Goal: Task Accomplishment & Management: Use online tool/utility

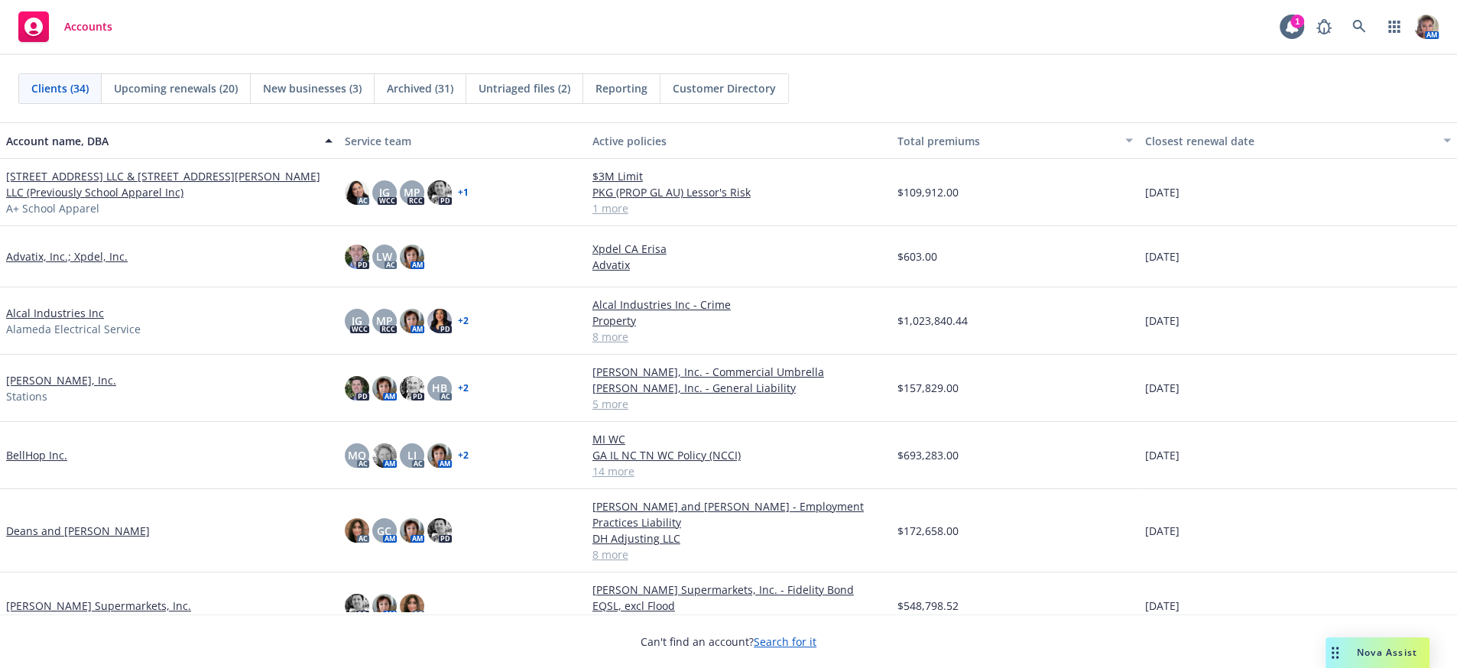
click at [164, 96] on div "Upcoming renewals (20)" at bounding box center [176, 88] width 149 height 29
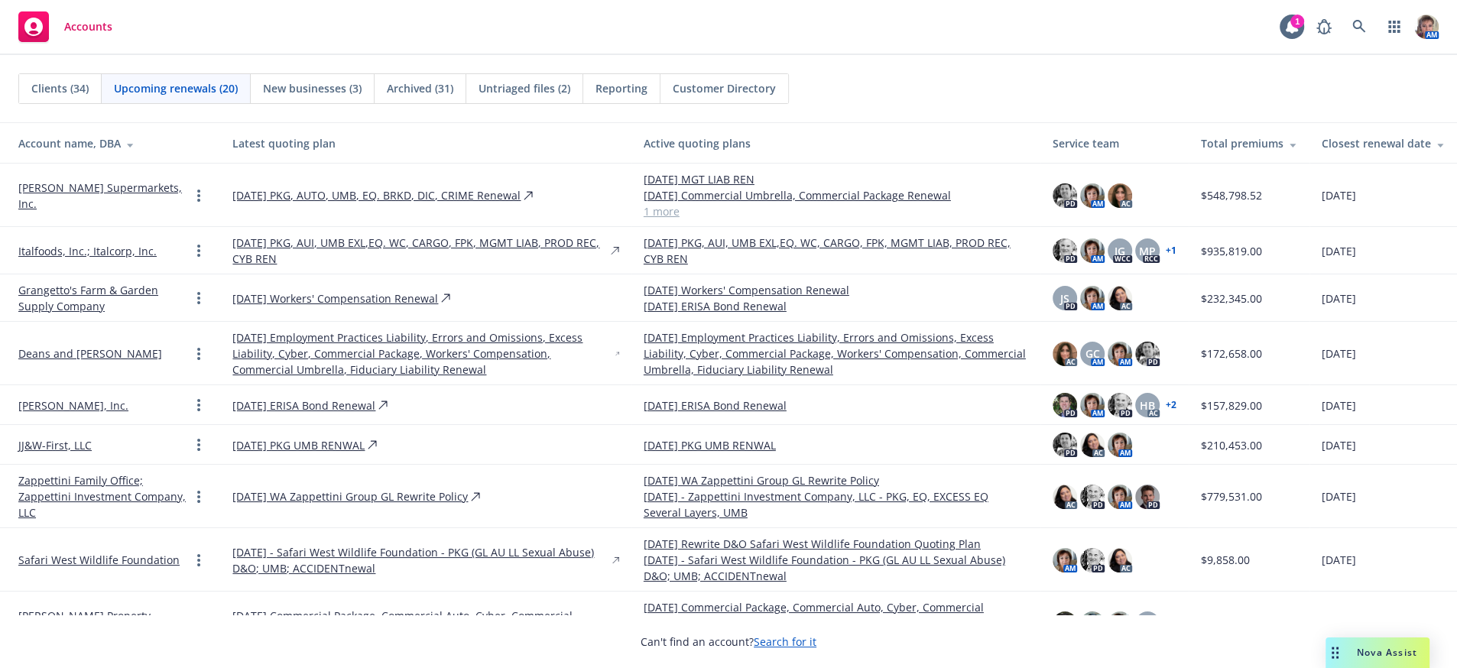
click at [82, 94] on span "Clients (34)" at bounding box center [59, 88] width 57 height 16
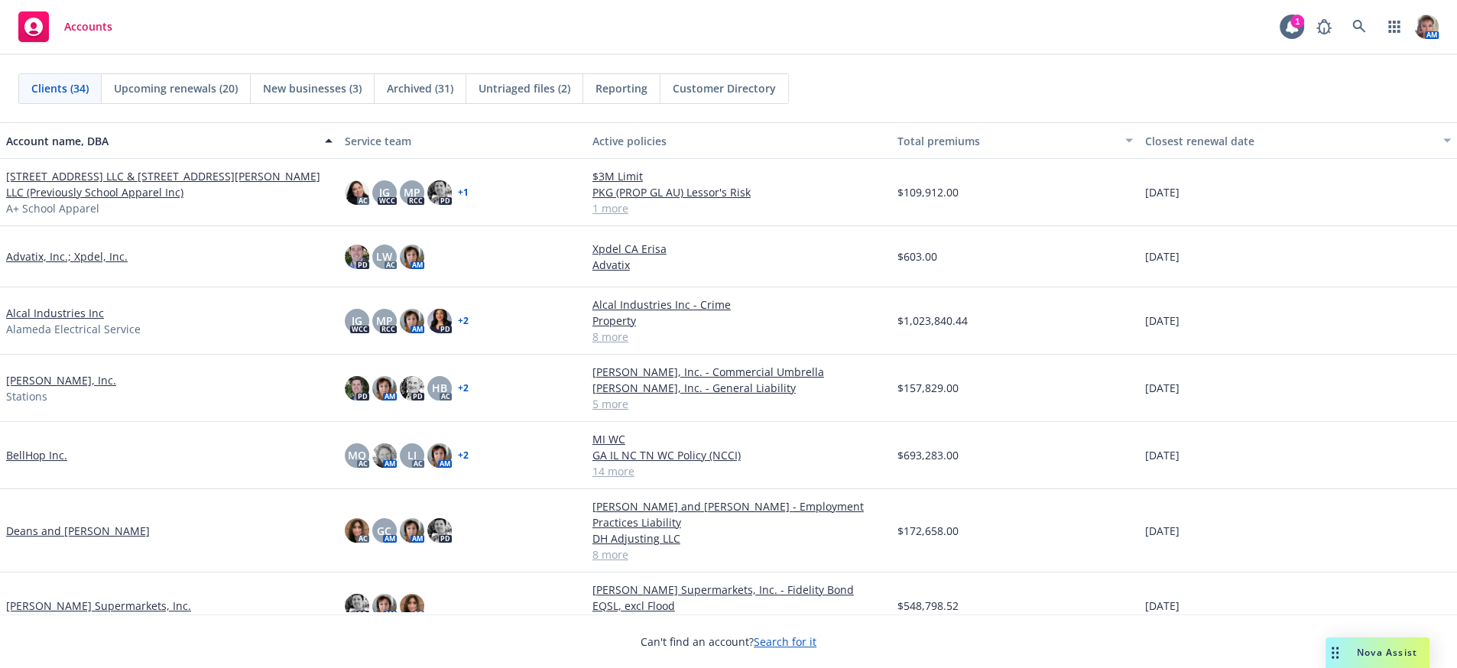
click at [35, 385] on link "[PERSON_NAME], Inc." at bounding box center [61, 380] width 110 height 16
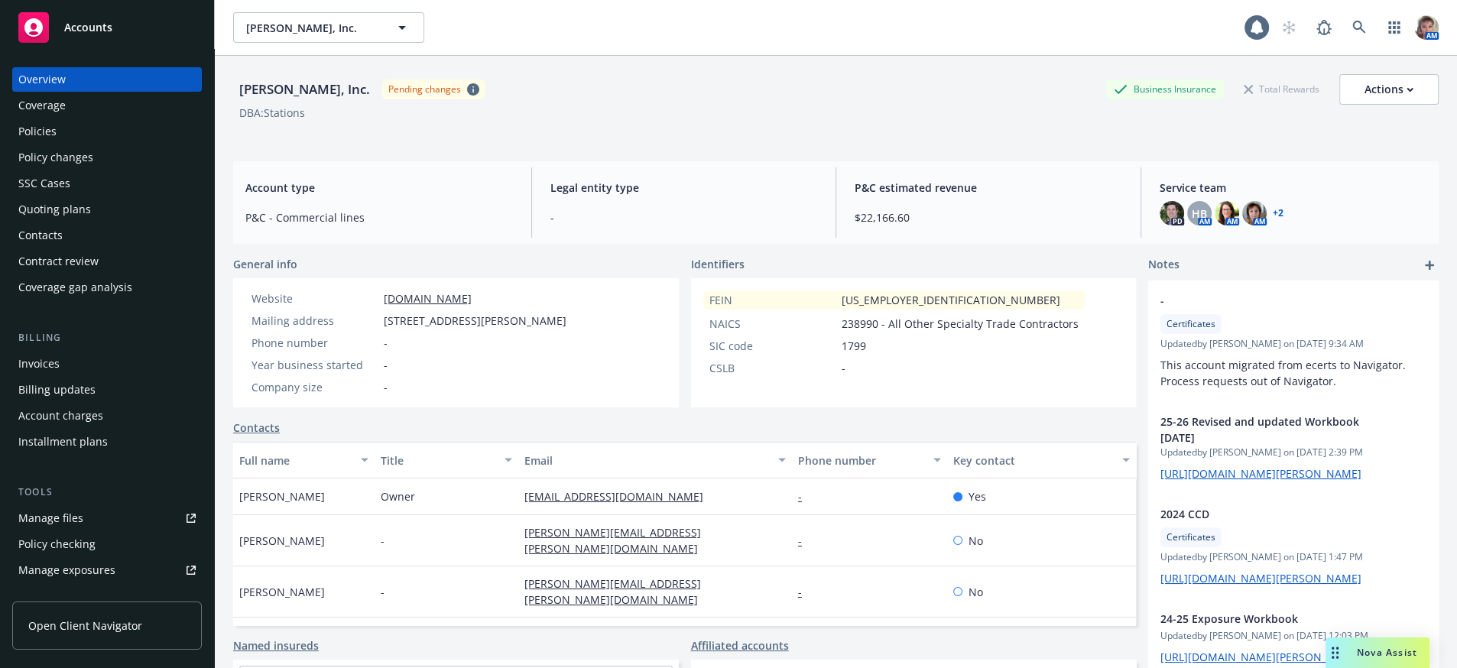
click at [59, 144] on div "Policies" at bounding box center [106, 131] width 177 height 24
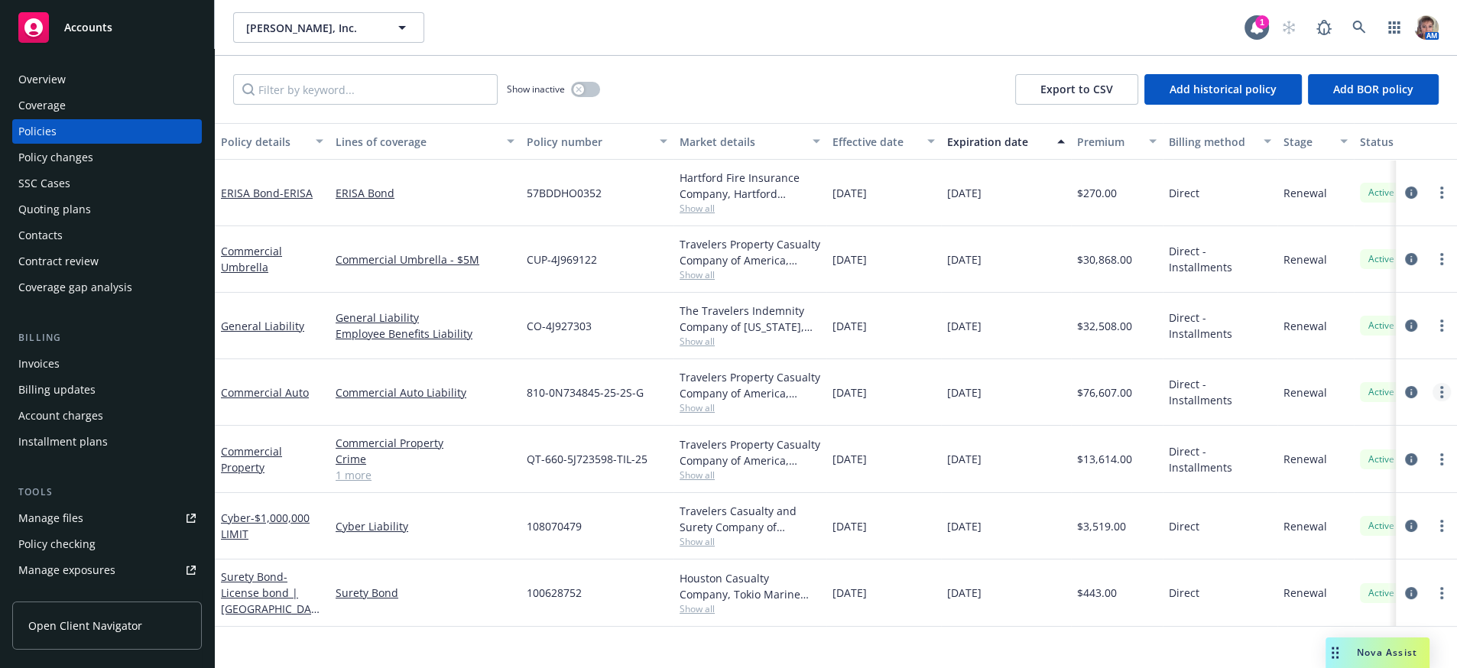
click at [1433, 401] on link "more" at bounding box center [1442, 392] width 18 height 18
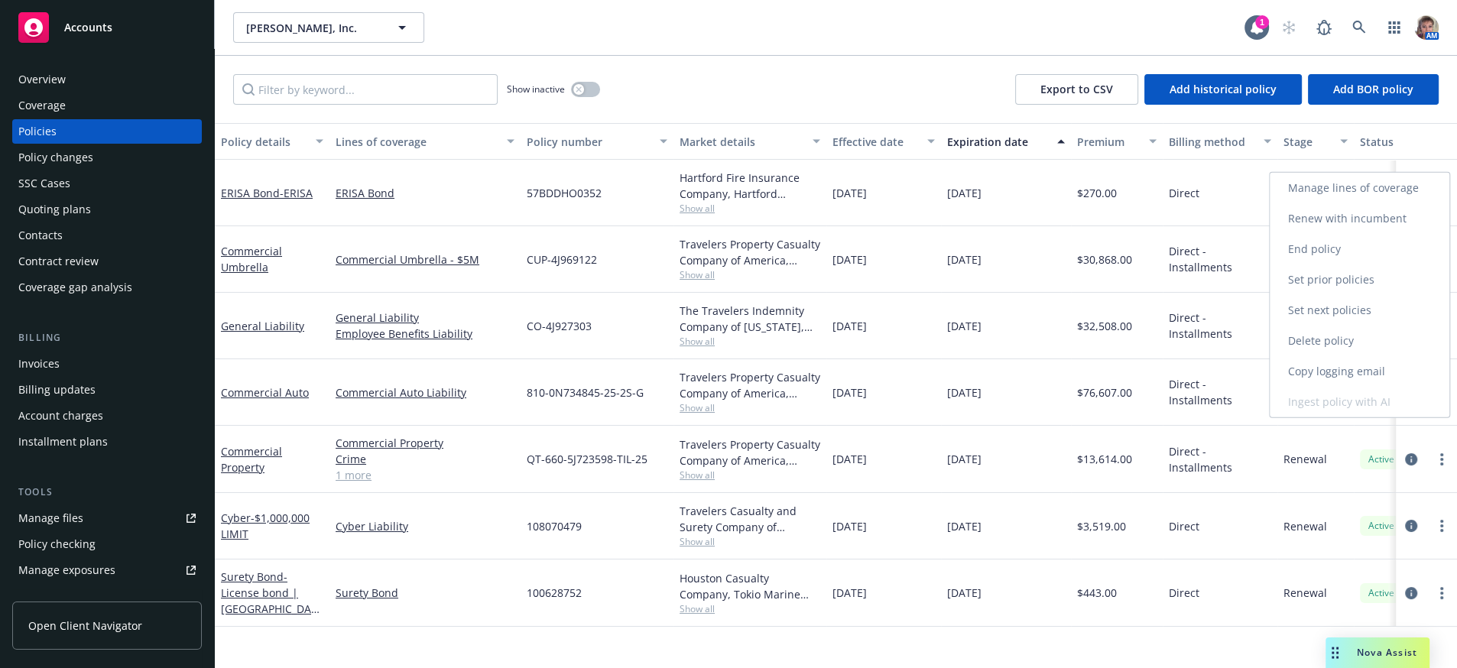
click at [1357, 365] on link "Copy logging email" at bounding box center [1360, 371] width 180 height 31
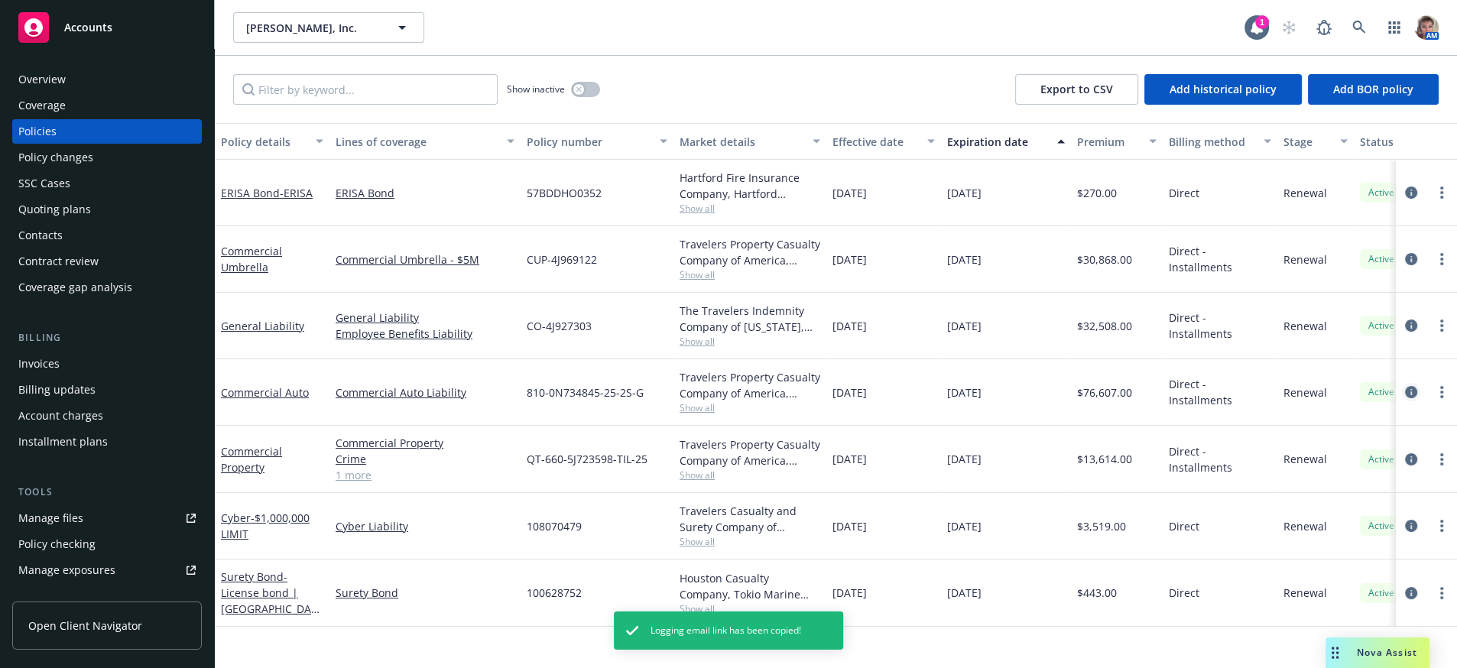
click at [1402, 401] on link "circleInformation" at bounding box center [1411, 392] width 18 height 18
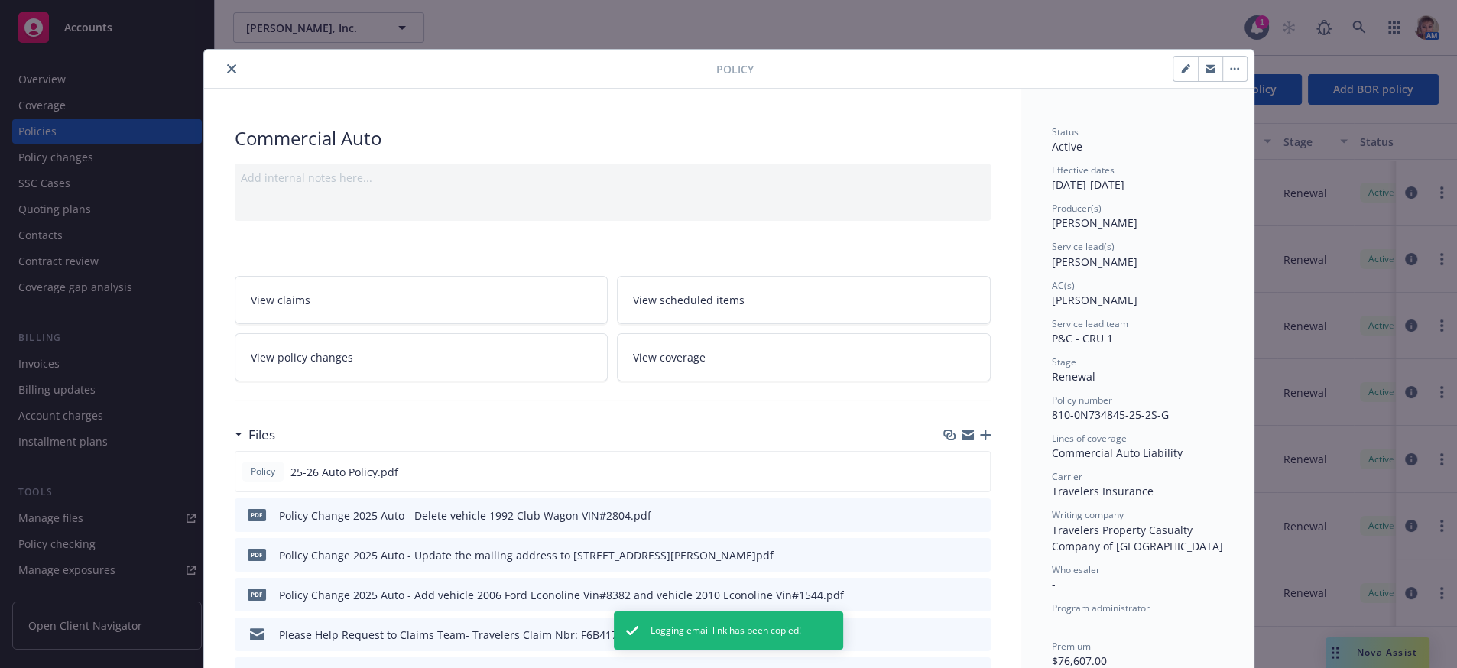
click at [980, 440] on icon "button" at bounding box center [985, 435] width 11 height 11
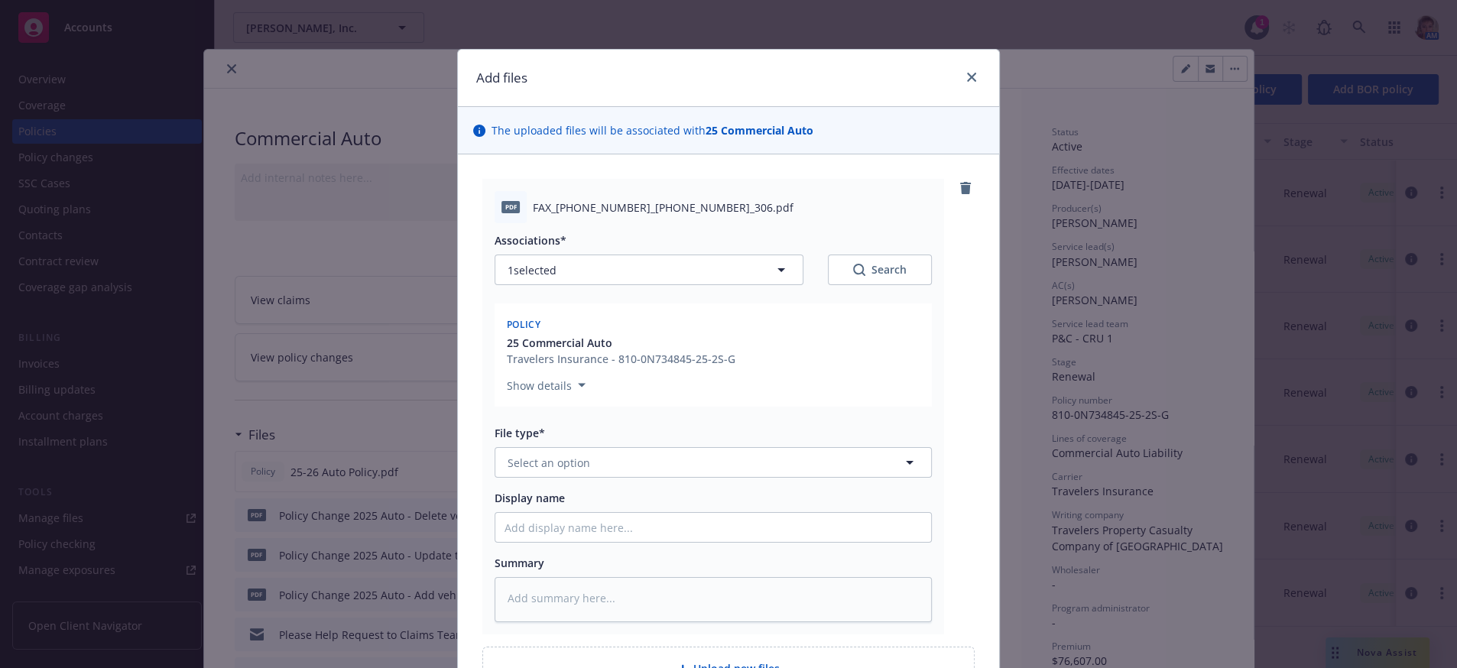
type textarea "x"
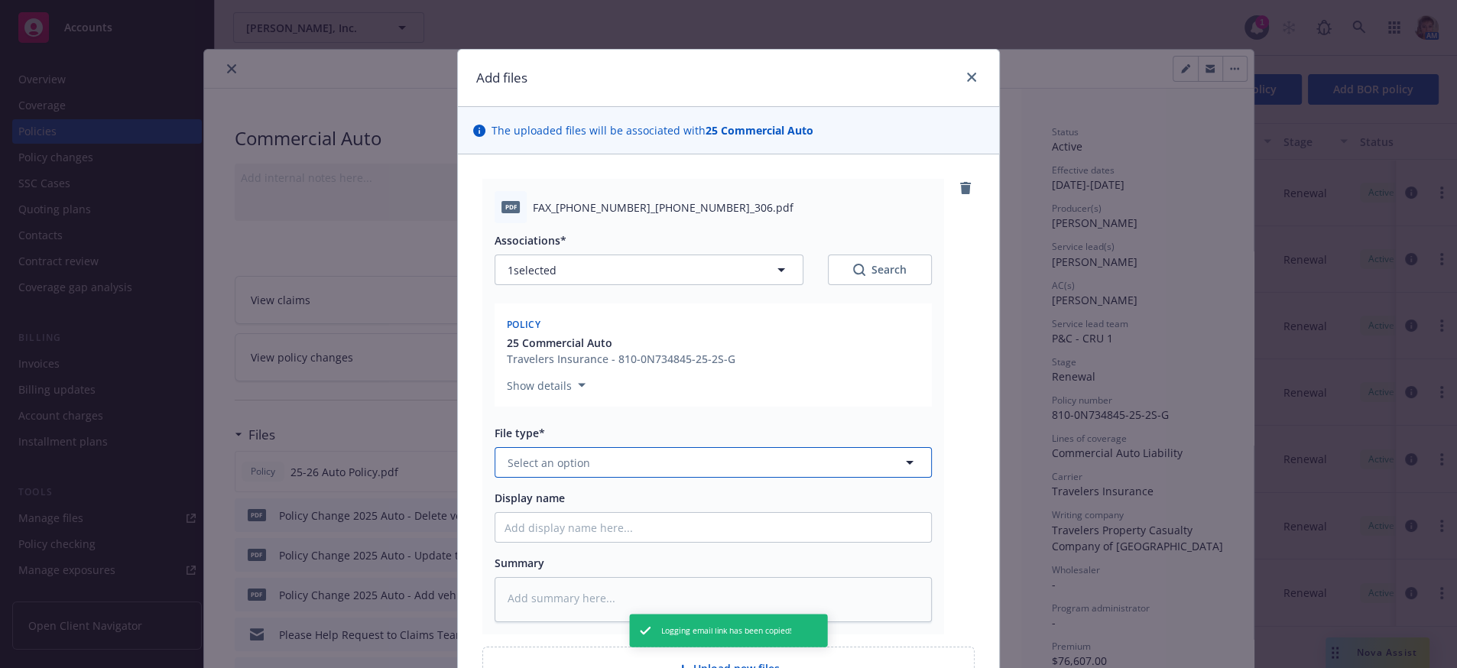
click at [661, 478] on button "Select an option" at bounding box center [713, 462] width 437 height 31
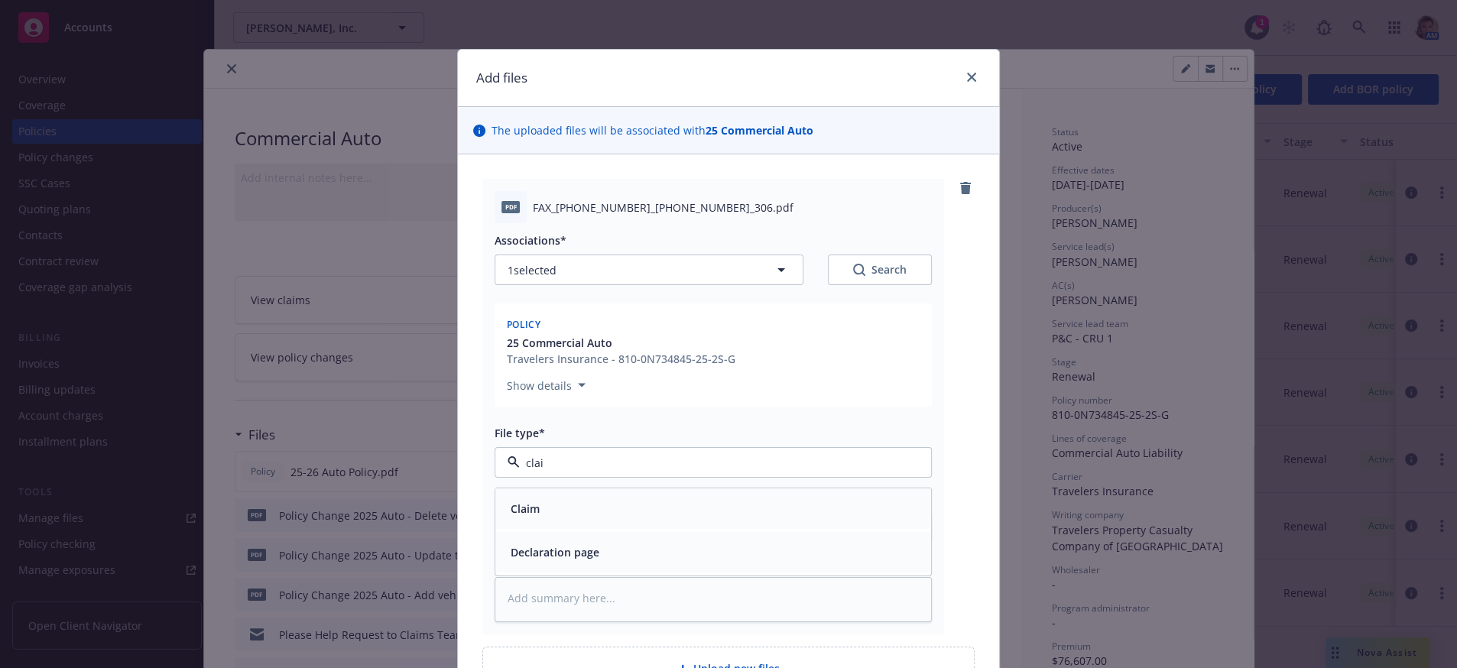
type input "claim"
click at [684, 520] on div "Claim" at bounding box center [714, 509] width 418 height 22
click at [668, 542] on input "Display name" at bounding box center [714, 527] width 436 height 29
type textarea "x"
type input "A"
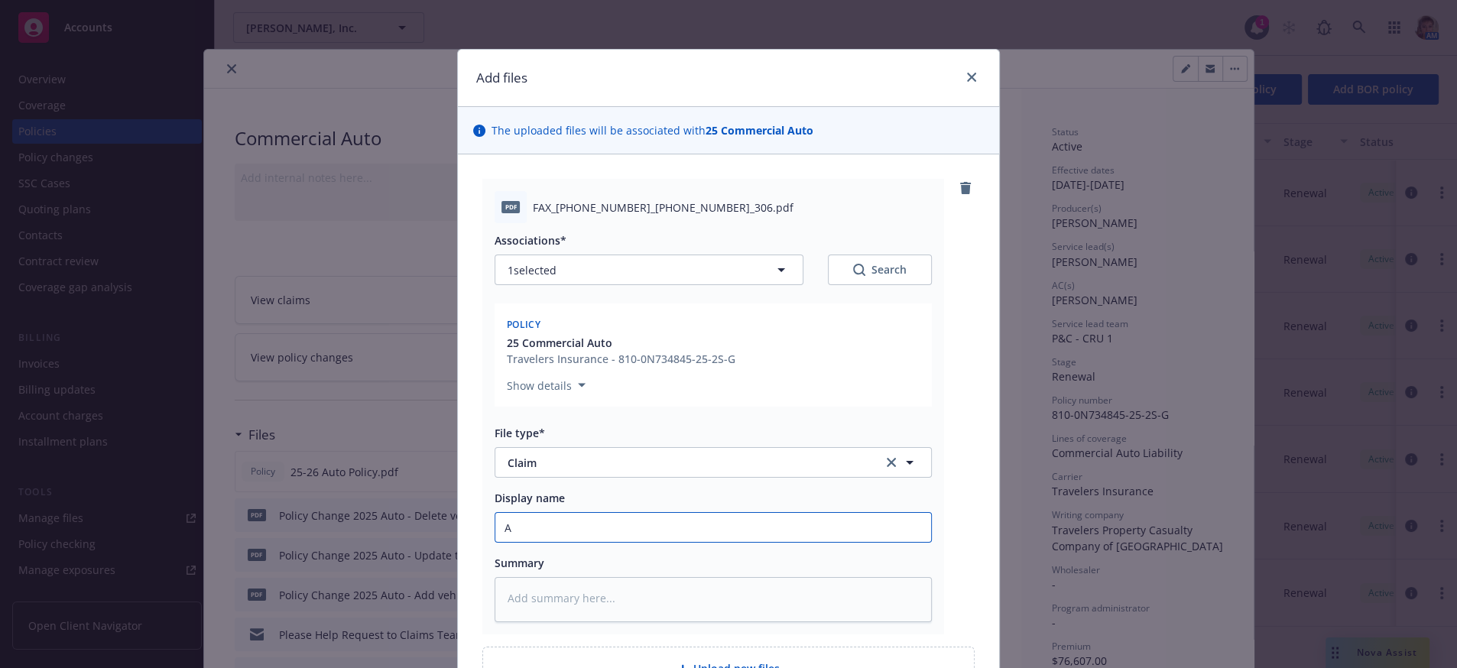
type textarea "x"
type input "Au"
type textarea "x"
type input "Aut"
type textarea "x"
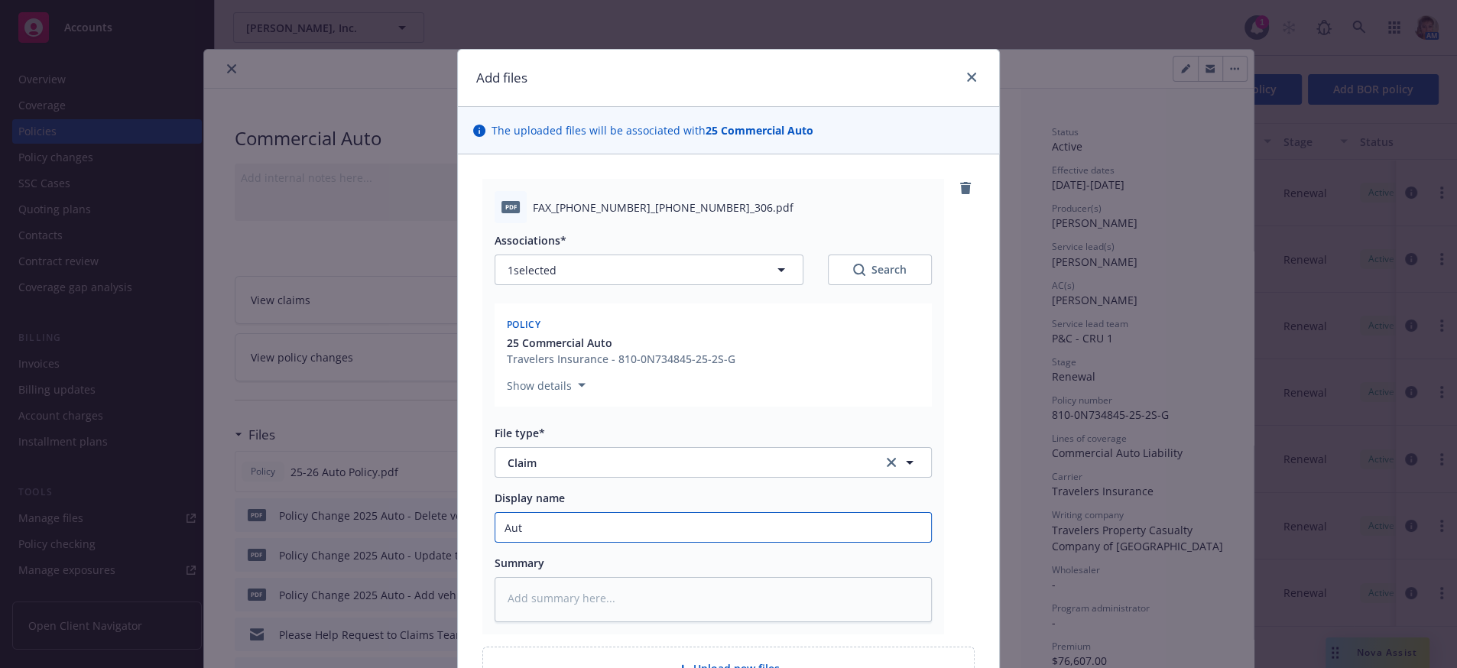
type input "Auto"
type textarea "x"
type input "Auto"
type textarea "x"
type input "Auto C"
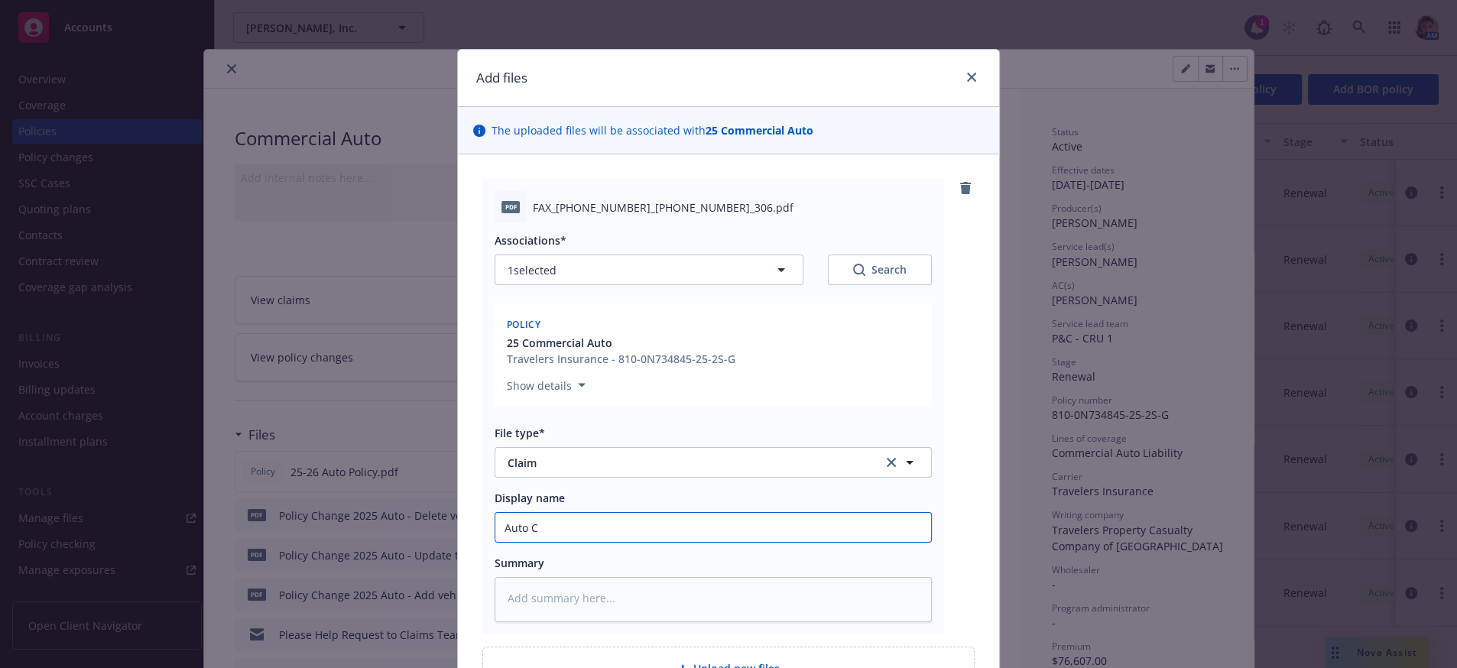
type textarea "x"
type input "Auto Cl"
type textarea "x"
type input "Auto Cla"
type textarea "x"
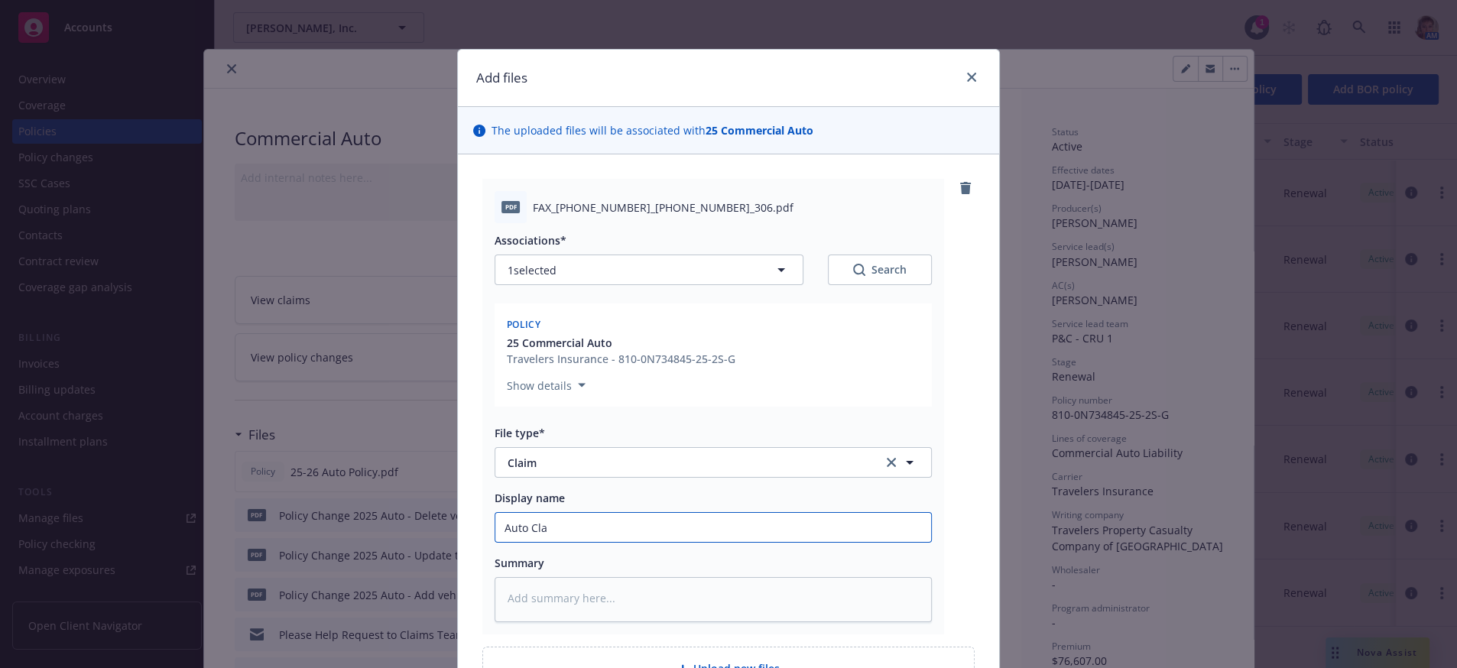
type input "Auto Clai"
type textarea "x"
type input "Auto Claim"
type textarea "x"
type input "Auto Claim"
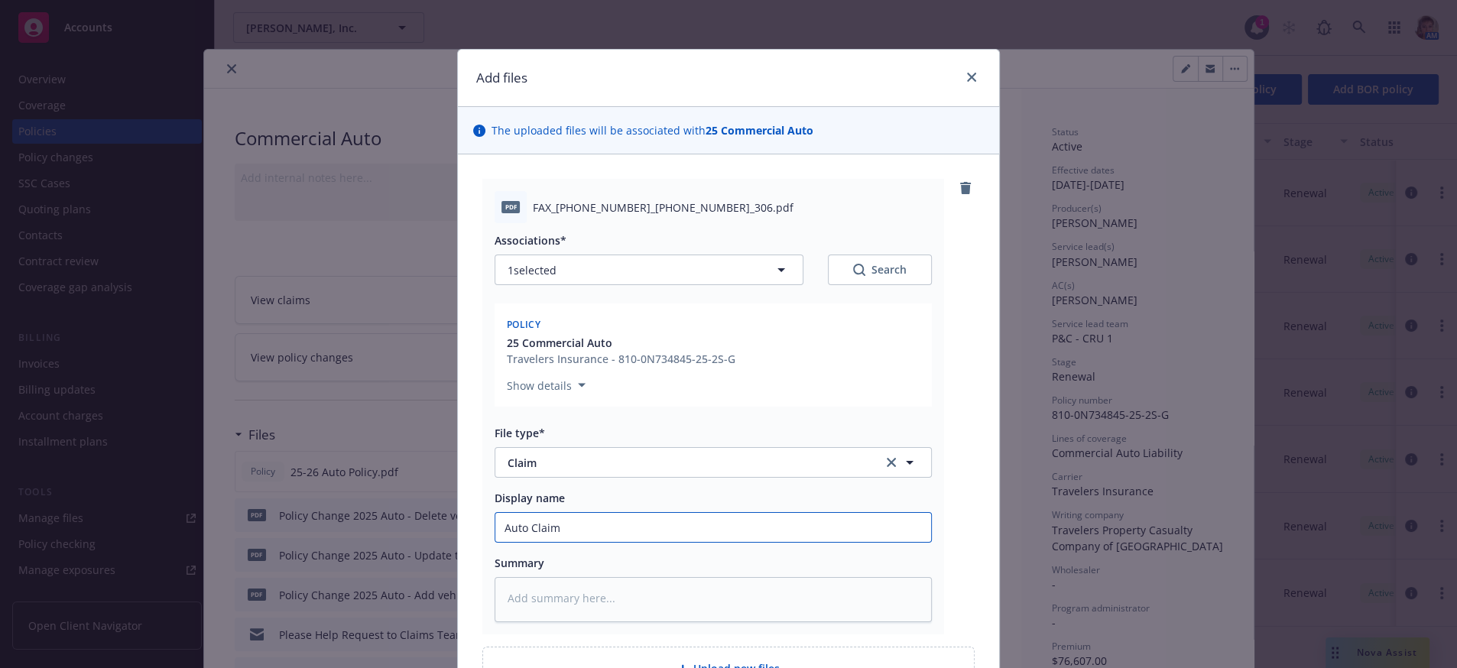
type textarea "x"
type input "Auto Claim 9"
type textarea "x"
type input "Auto Claim 9/"
type textarea "x"
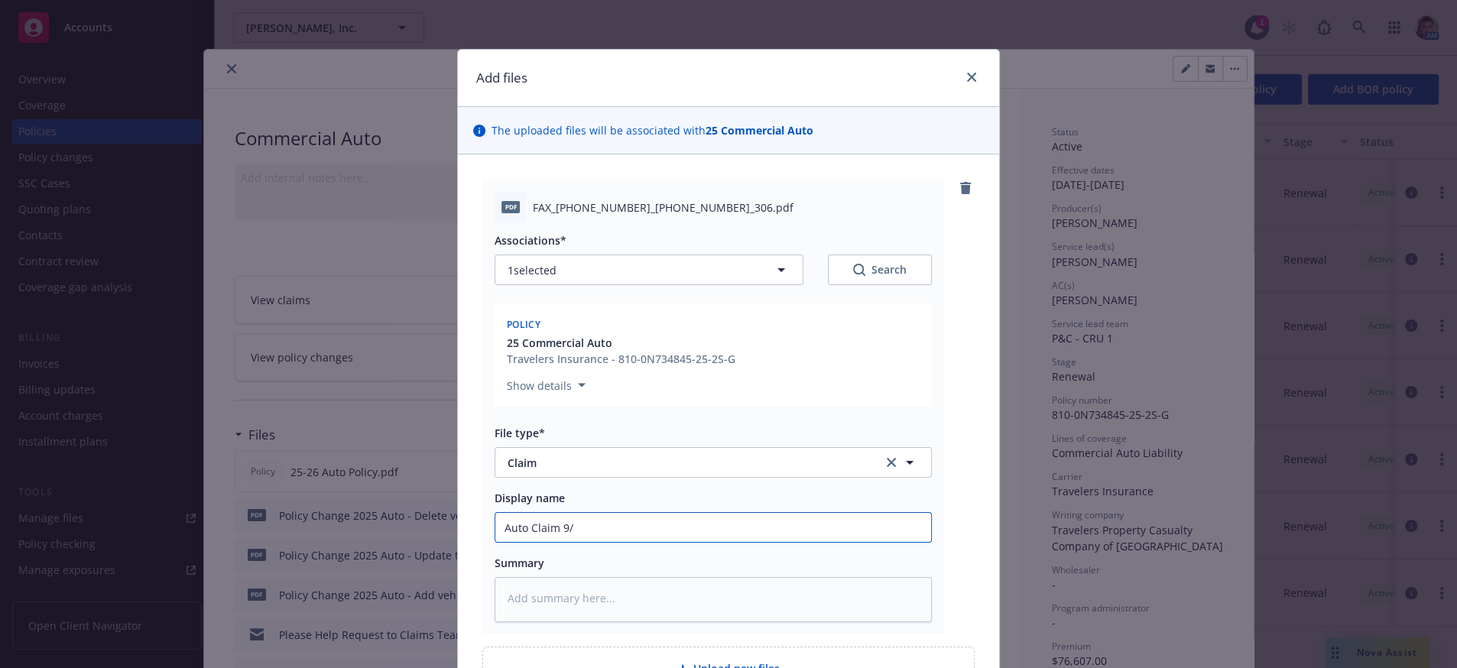
type input "Auto Claim 9/8"
type textarea "x"
type input "Auto Claim 9/8/"
type textarea "x"
type input "Auto Claim 9/8/2"
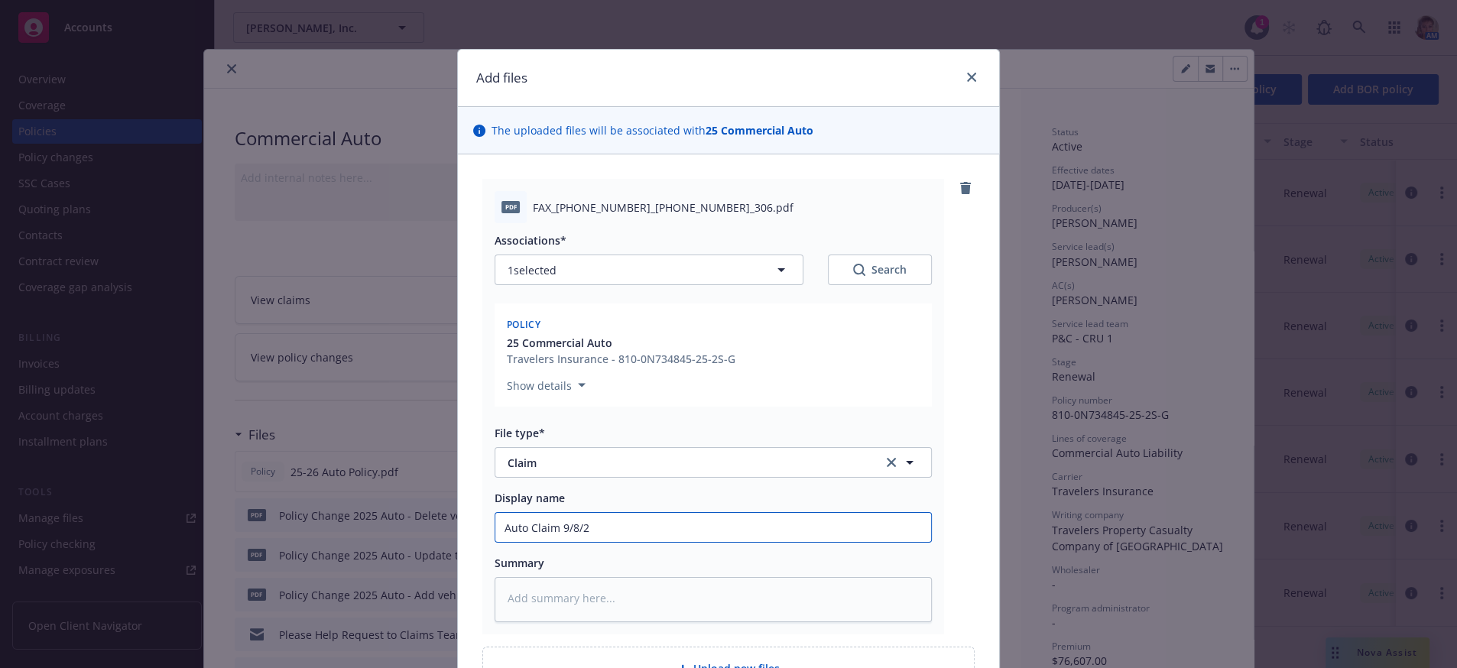
type textarea "x"
type input "Auto Claim 9/8/20"
type textarea "x"
type input "Auto Claim 9/8/202"
type textarea "x"
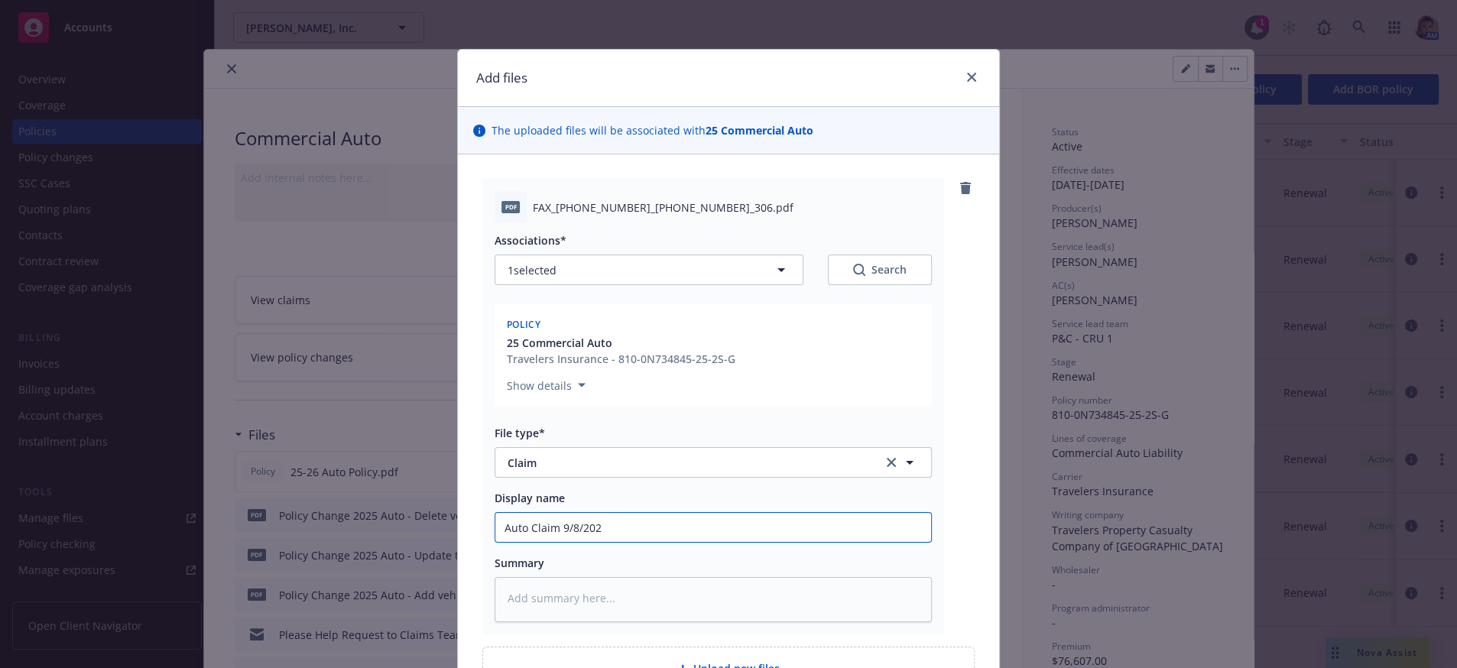
type input "Auto Claim 9/8/2025"
type textarea "x"
type input "Auto Claim 9/8/2025"
type textarea "x"
type input "Auto Claim 9/8/2025 c"
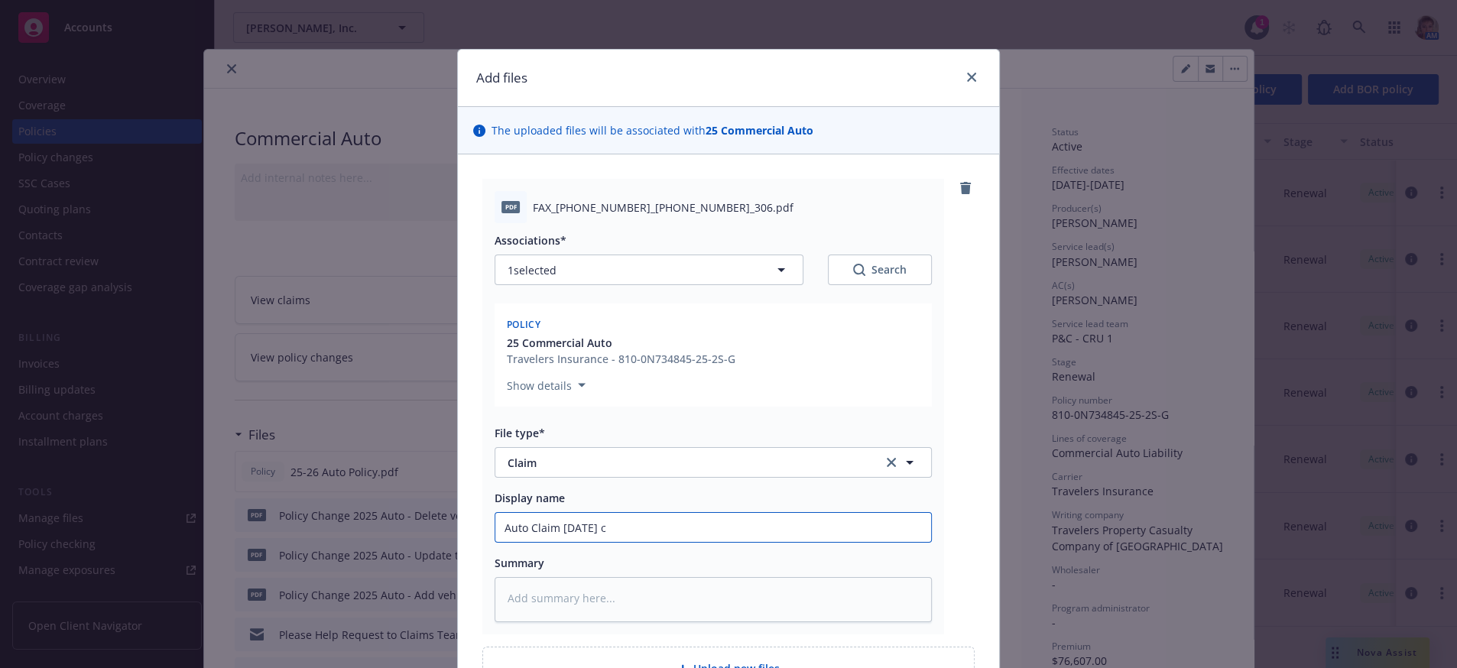
type textarea "x"
type input "Auto Claim 9/8/2025 co"
type textarea "x"
type input "Auto Claim 9/8/2025 con"
type textarea "x"
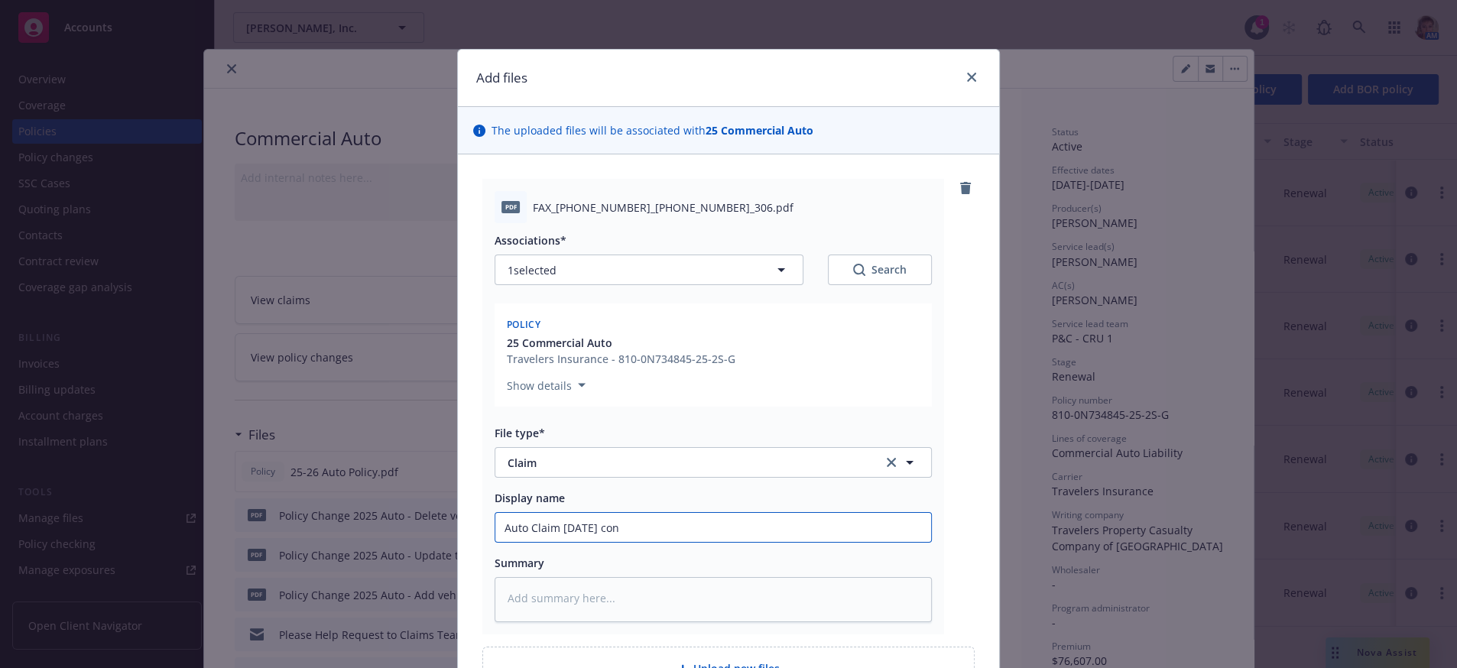
type input "Auto Claim 9/8/2025 conf"
type textarea "x"
type input "Auto Claim 9/8/2025 confi"
type textarea "x"
type input "Auto Claim 9/8/2025 confir"
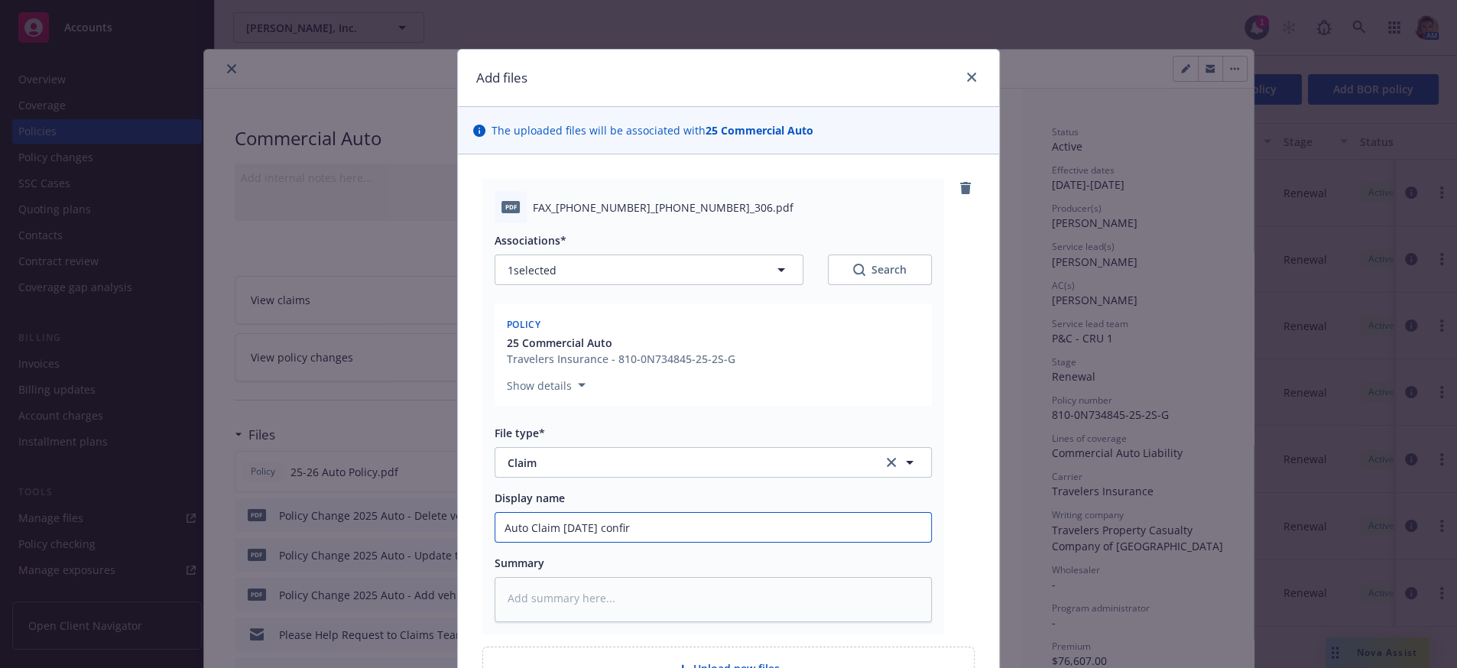
type textarea "x"
type input "Auto Claim 9/8/2025 confirm"
type textarea "x"
type input "Auto Claim 9/8/2025 confirma"
type textarea "x"
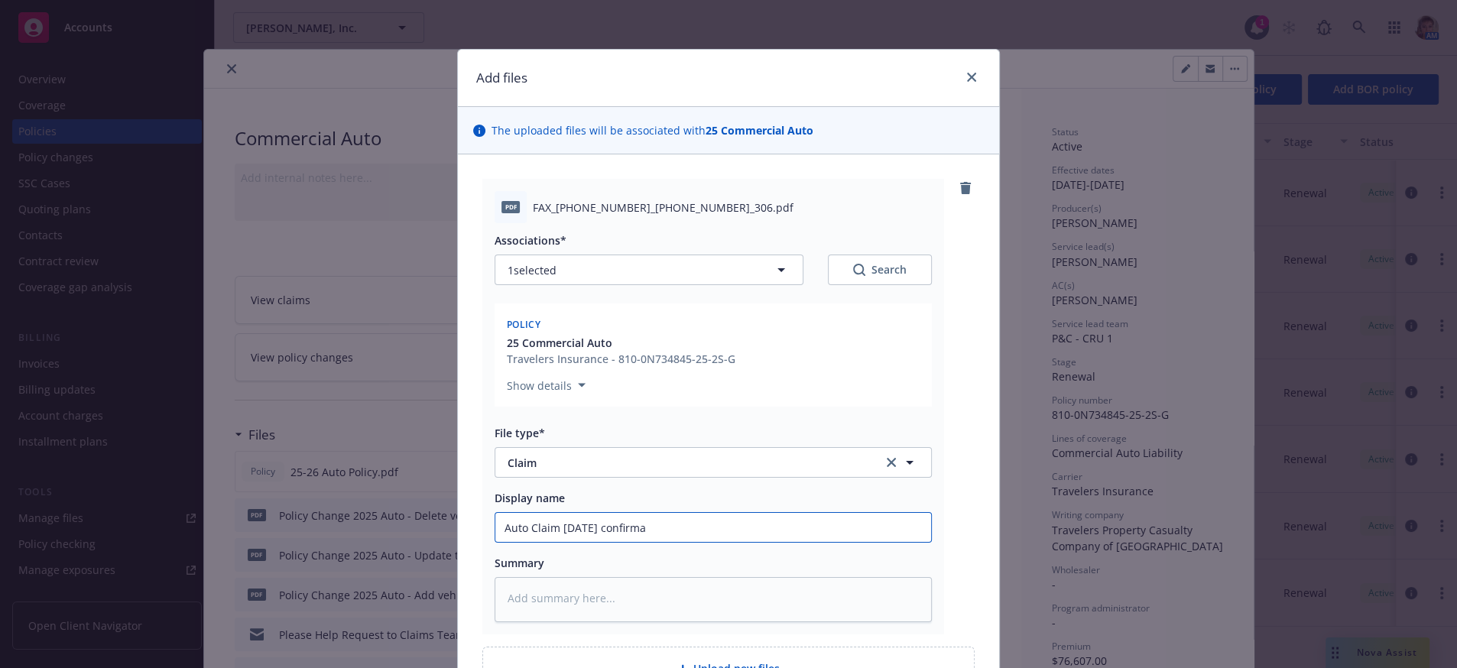
type input "Auto Claim 9/8/2025 confirmat"
type textarea "x"
type input "Auto Claim 9/8/2025 confirmati"
type textarea "x"
type input "Auto Claim 9/8/2025 confirmatio"
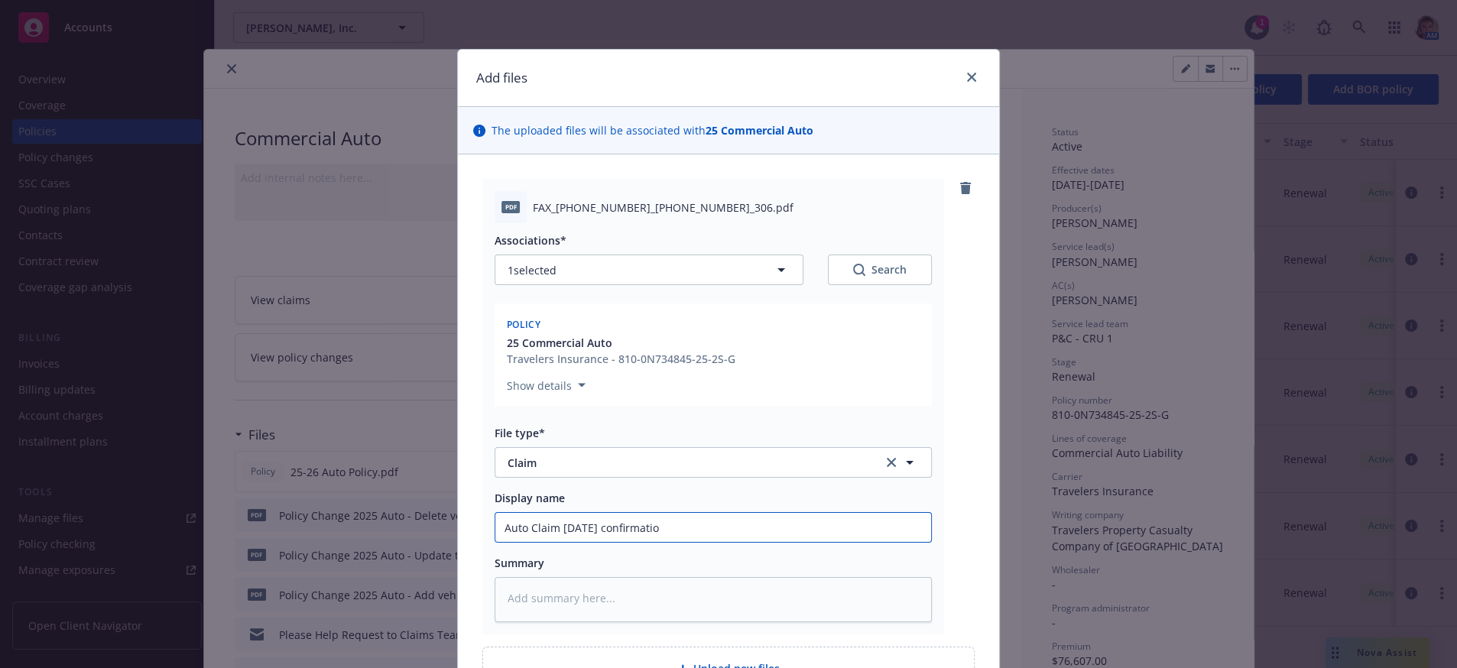
type textarea "x"
type input "Auto Claim 9/8/2025 confirmation"
type textarea "x"
type input "Auto Claim 9/8/2025 confirmation"
type textarea "x"
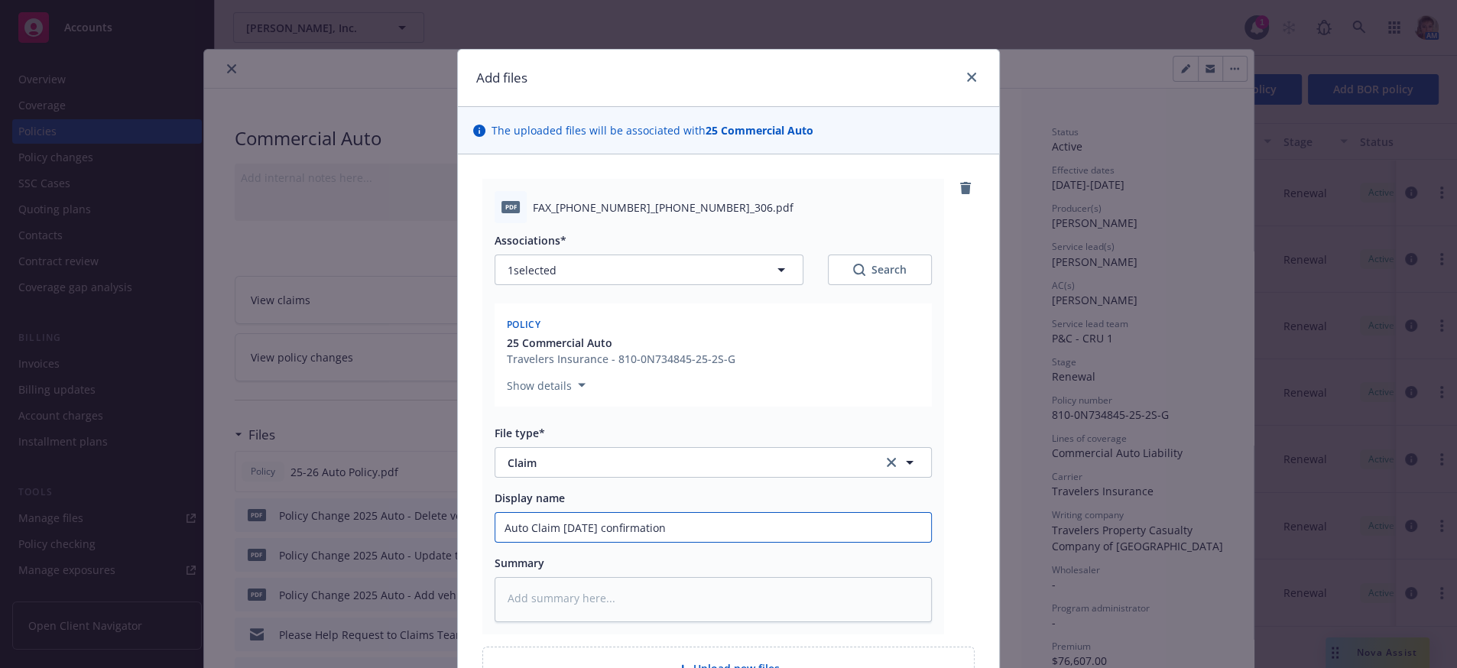
type input "Auto Claim 9/8/2025 confirmation o"
type textarea "x"
type input "Auto Claim 9/8/2025 confirmation of"
type textarea "x"
type input "Auto Claim 9/8/2025 confirmation of"
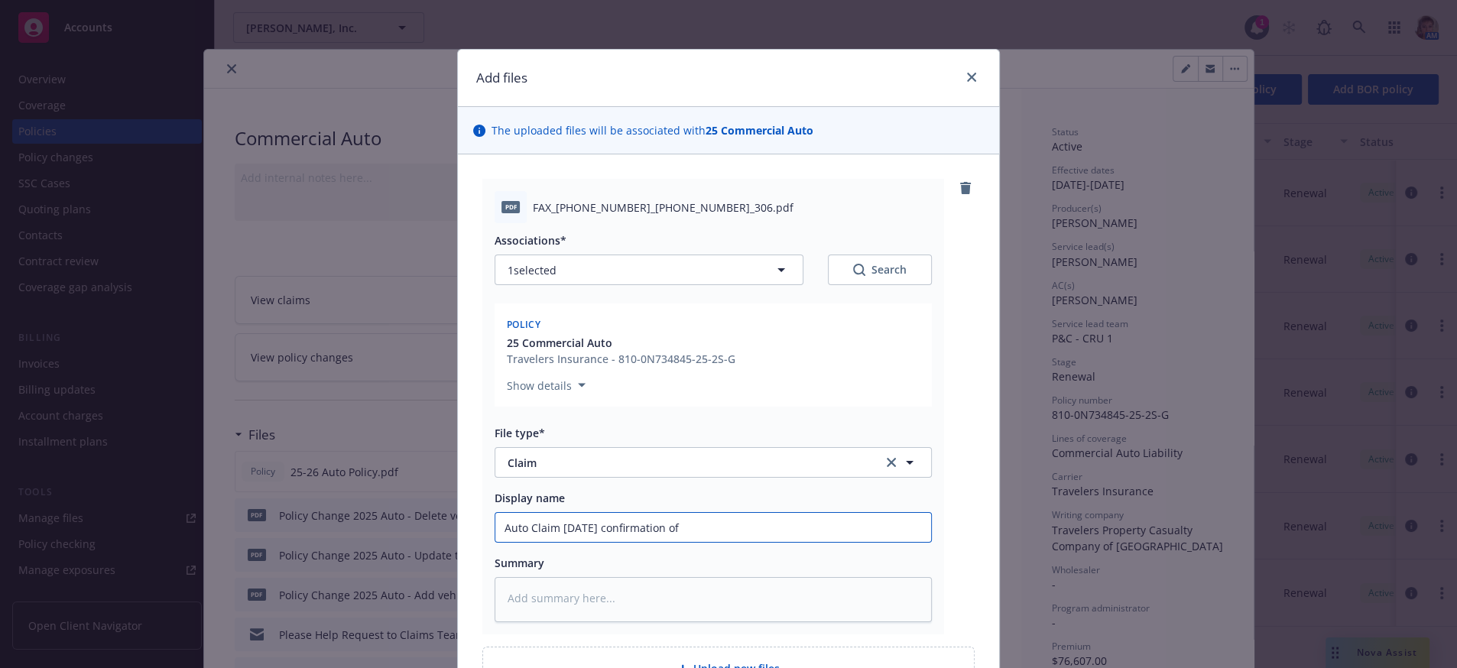
type textarea "x"
type input "Auto Claim 9/8/2025 confirmation of n"
type textarea "x"
type input "Auto Claim 9/8/2025 confirmation of no"
type textarea "x"
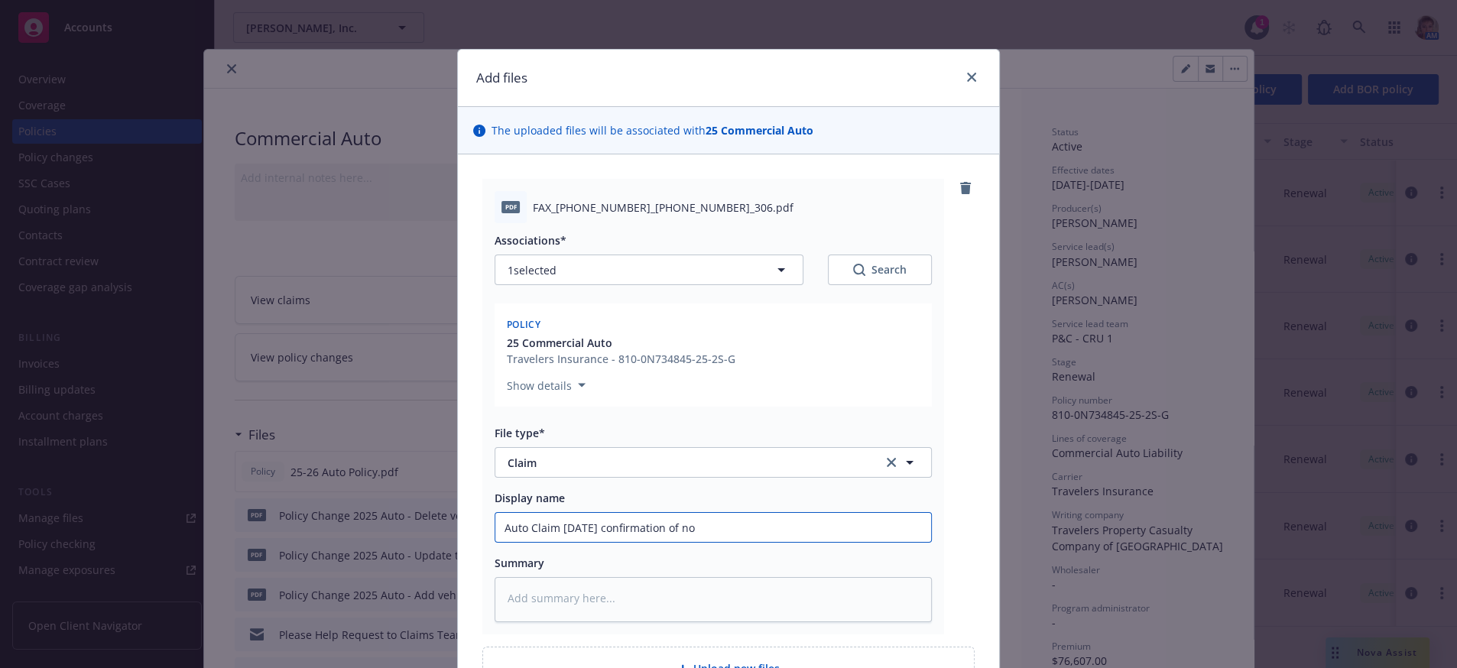
type input "Auto Claim 9/8/2025 confirmation of not"
type textarea "x"
type input "Auto Claim 9/8/2025 confirmation of noti"
type textarea "x"
type input "Auto Claim 9/8/2025 confirmation of notic"
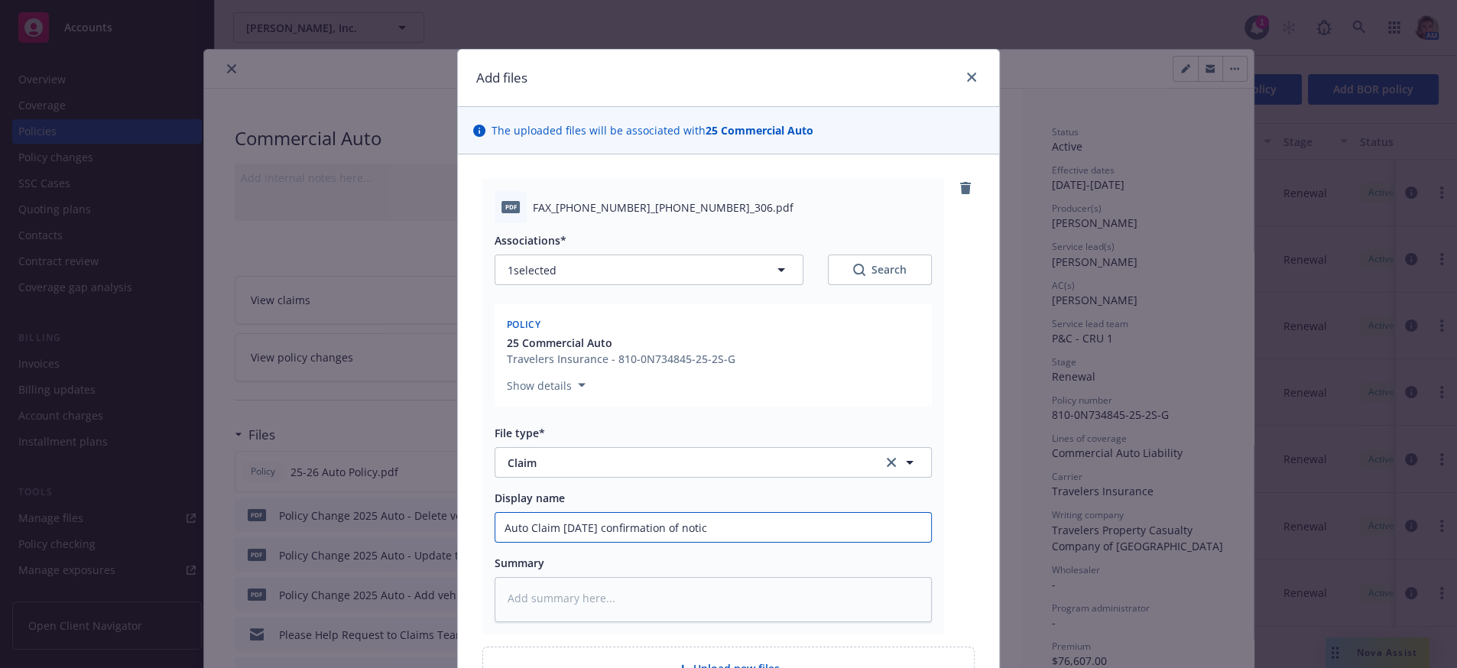
type textarea "x"
type input "Auto Claim 9/8/2025 confirmation of notice"
type textarea "x"
type input "Auto Claim 9/8/2025 confirmation of notice"
type textarea "x"
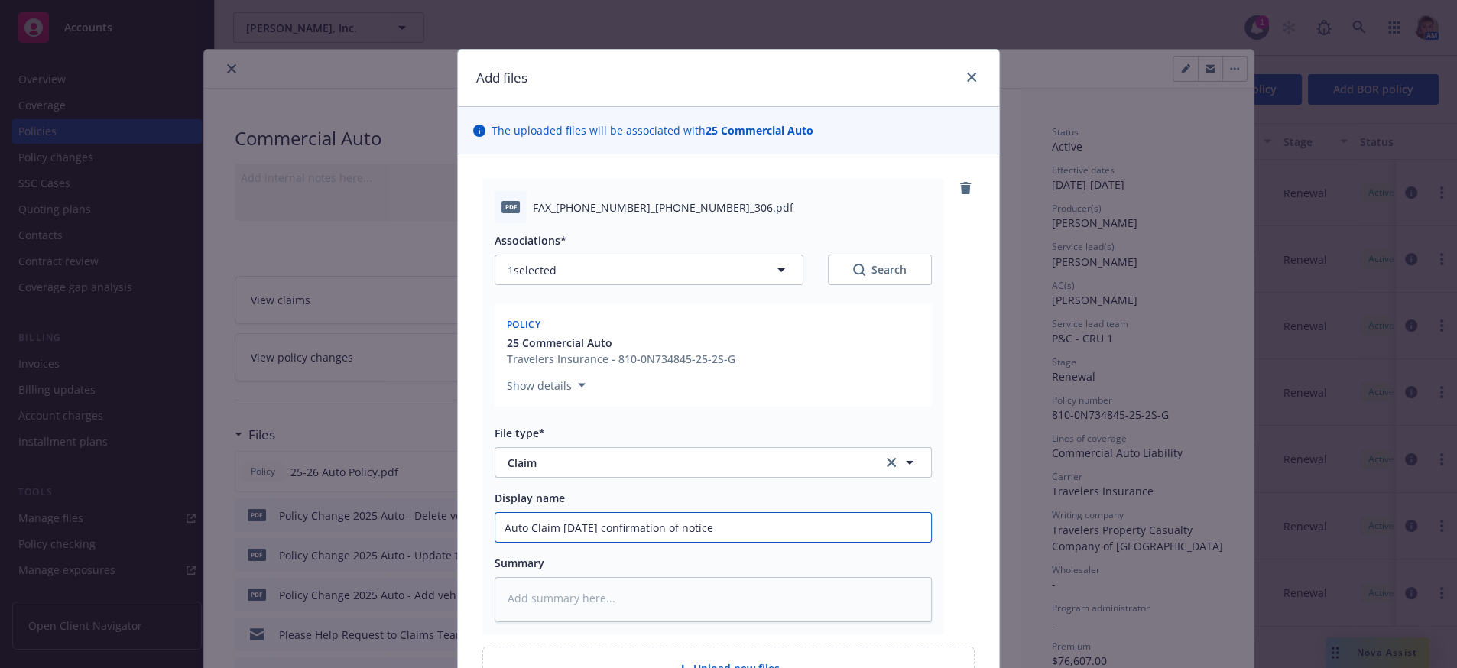
type input "Auto Claim 9/8/2025 confirmation of notice f"
type textarea "x"
type input "Auto Claim 9/8/2025 confirmation of notice fr"
type textarea "x"
type input "Auto Claim 9/8/2025 confirmation of notice fro"
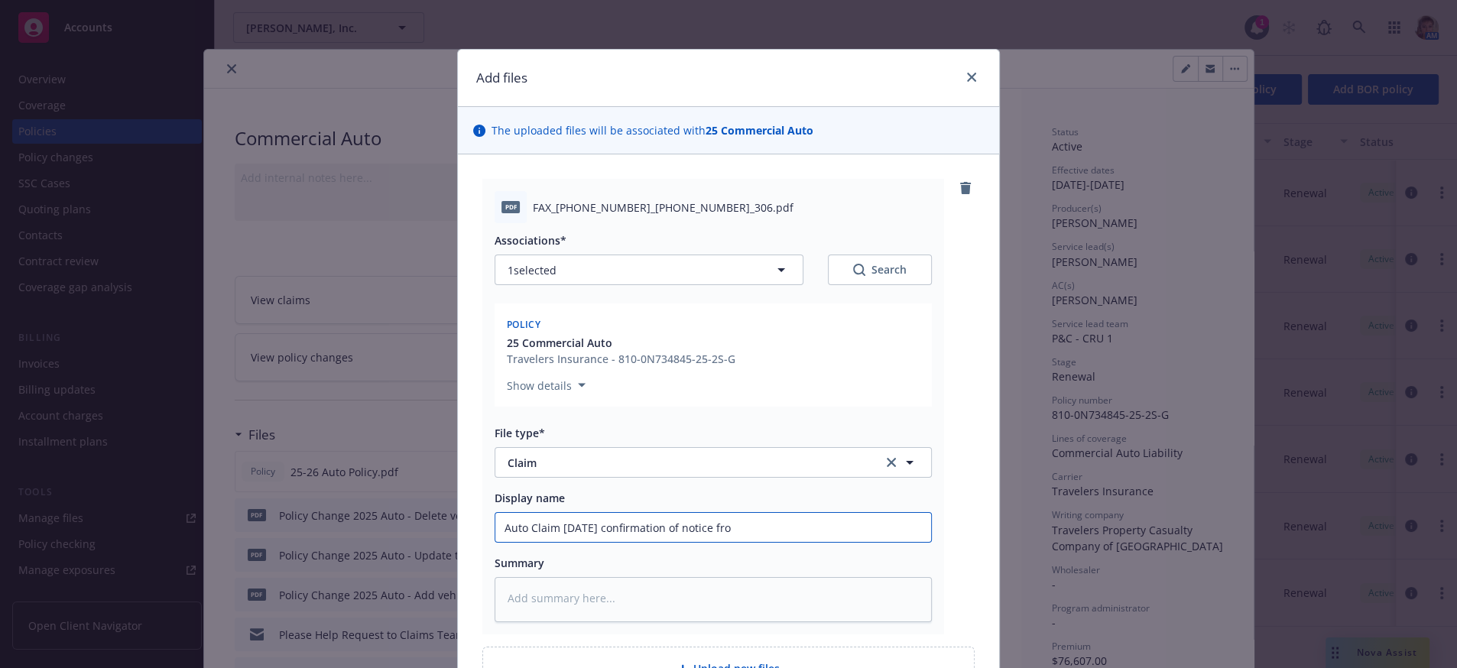
type textarea "x"
type input "Auto Claim 9/8/2025 confirmation of notice from"
type textarea "x"
type input "Auto Claim 9/8/2025 confirmation of notice from"
type textarea "x"
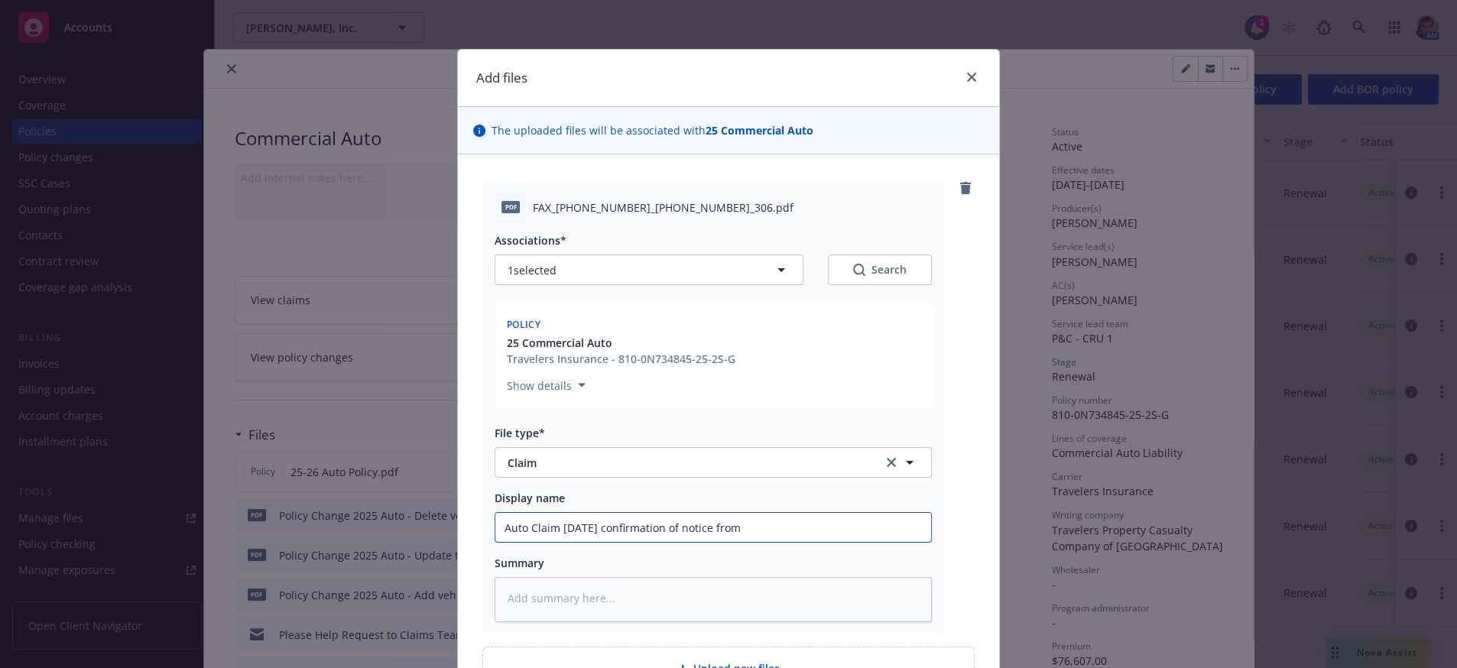
type input "Auto Claim 9/8/2025 confirmation of notice from T"
type textarea "x"
type input "Auto Claim 9/8/2025 confirmation of notice from Tr"
type textarea "x"
type input "Auto Claim 9/8/2025 confirmation of notice from Tra"
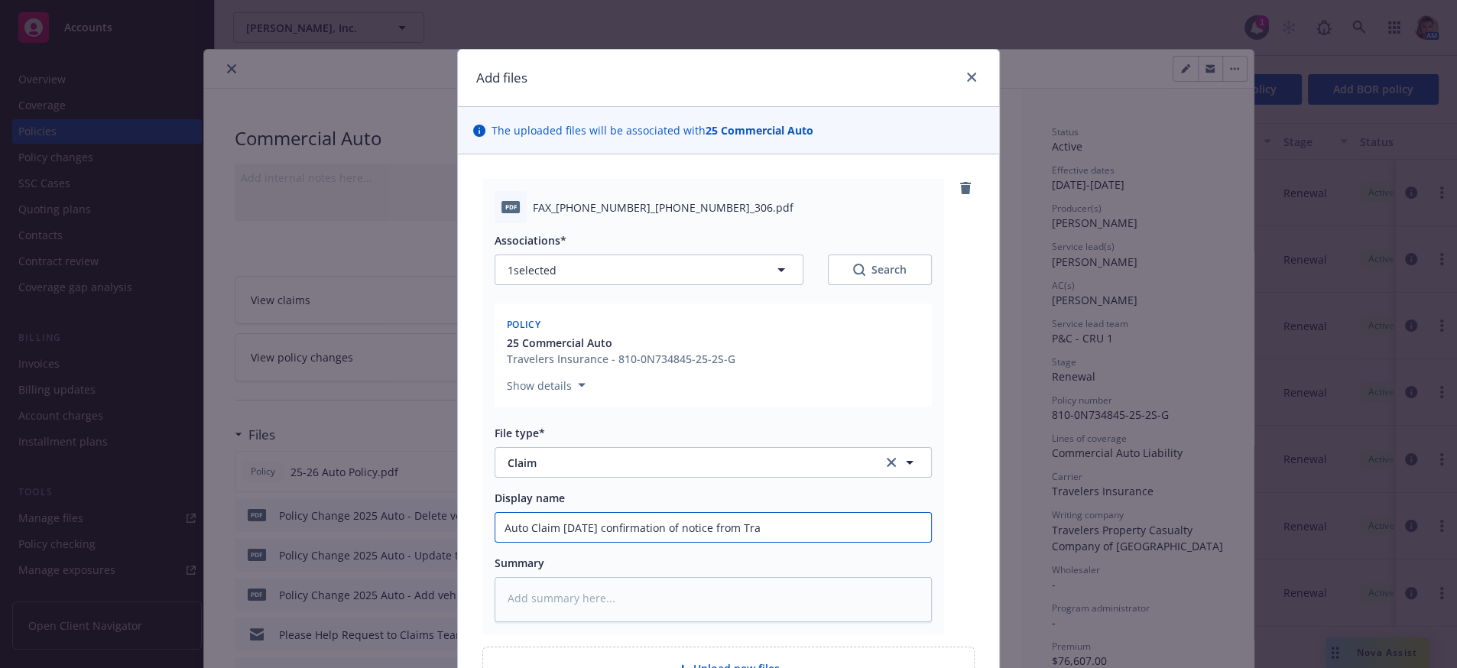
type textarea "x"
type input "Auto Claim 9/8/2025 confirmation of notice from Trav"
type textarea "x"
type input "Auto Claim 9/8/2025 confirmation of notice from Trave"
type textarea "x"
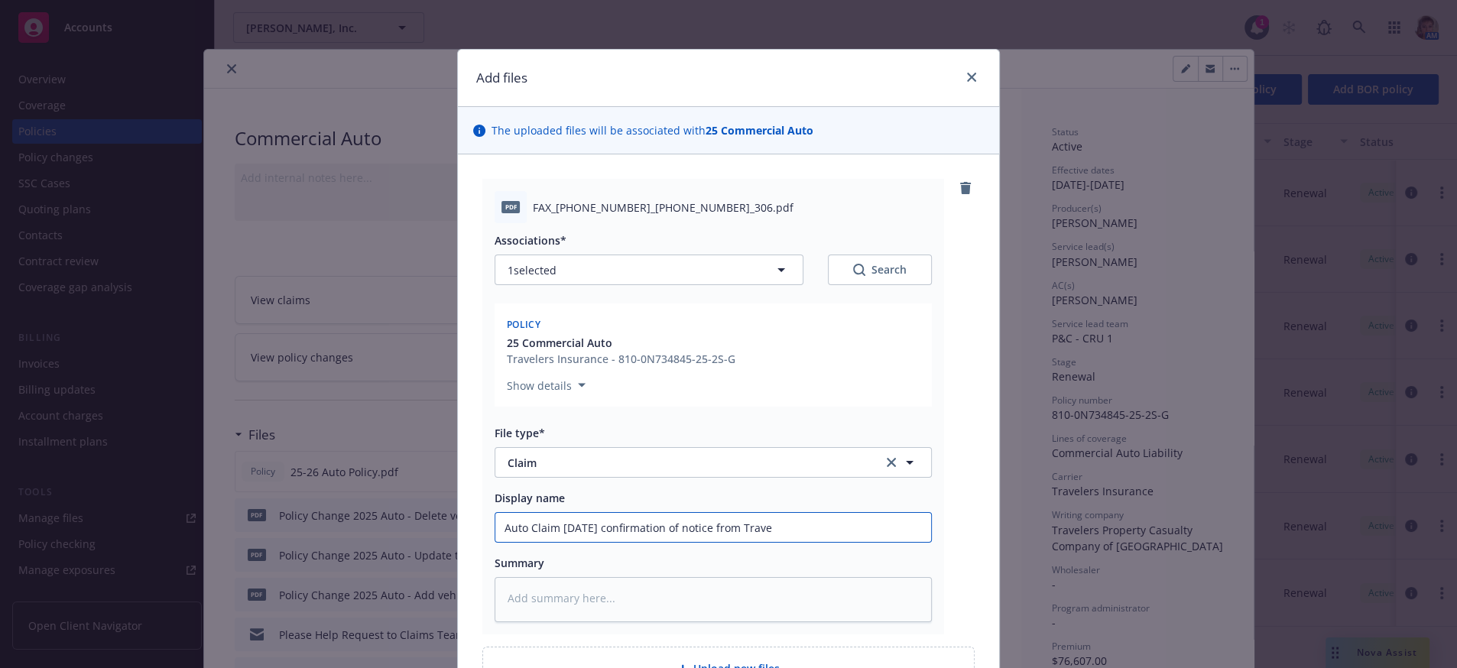
type input "Auto Claim 9/8/2025 confirmation of notice from Travel"
type textarea "x"
type input "Auto Claim 9/8/2025 confirmation of notice from Travele"
type textarea "x"
type input "Auto Claim 9/8/2025 confirmation of notice from Traveler"
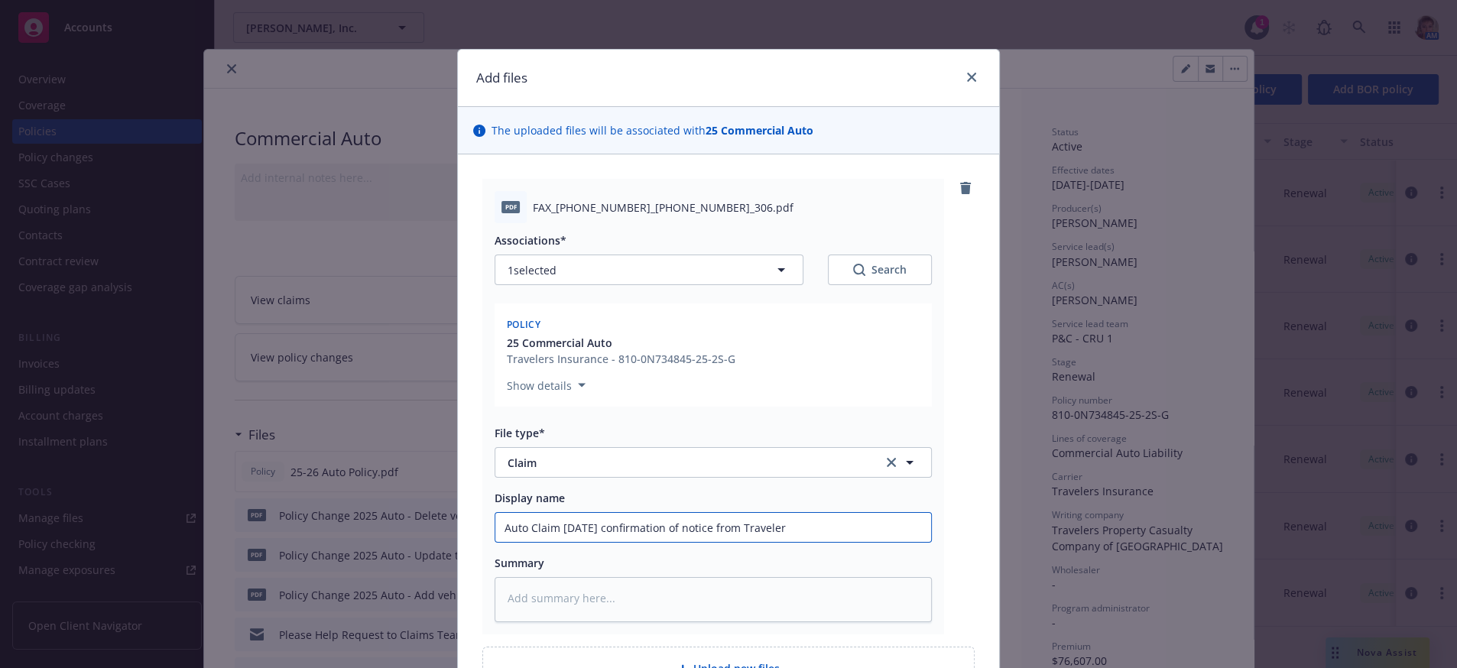
type textarea "x"
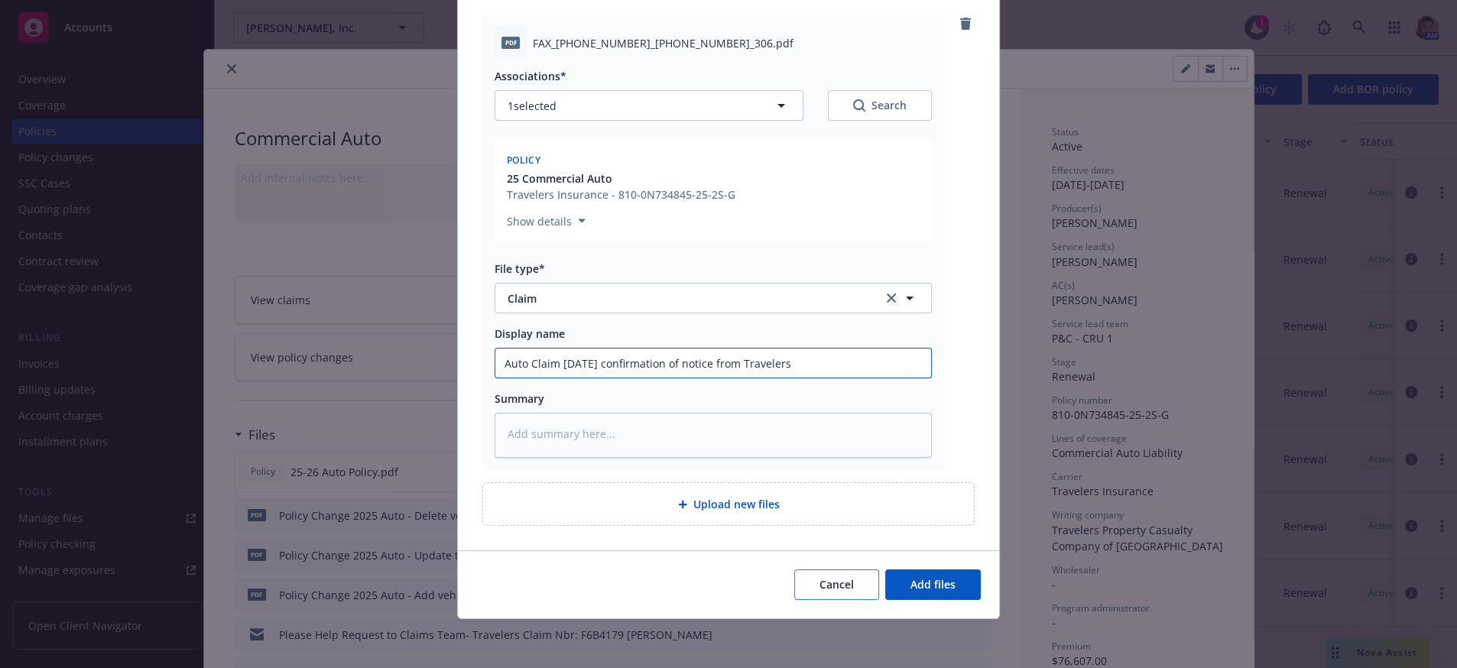
scroll to position [221, 0]
type input "Auto Claim 9/8/2025 confirmation of notice from Travelers"
click at [885, 570] on button "Add files" at bounding box center [933, 585] width 96 height 31
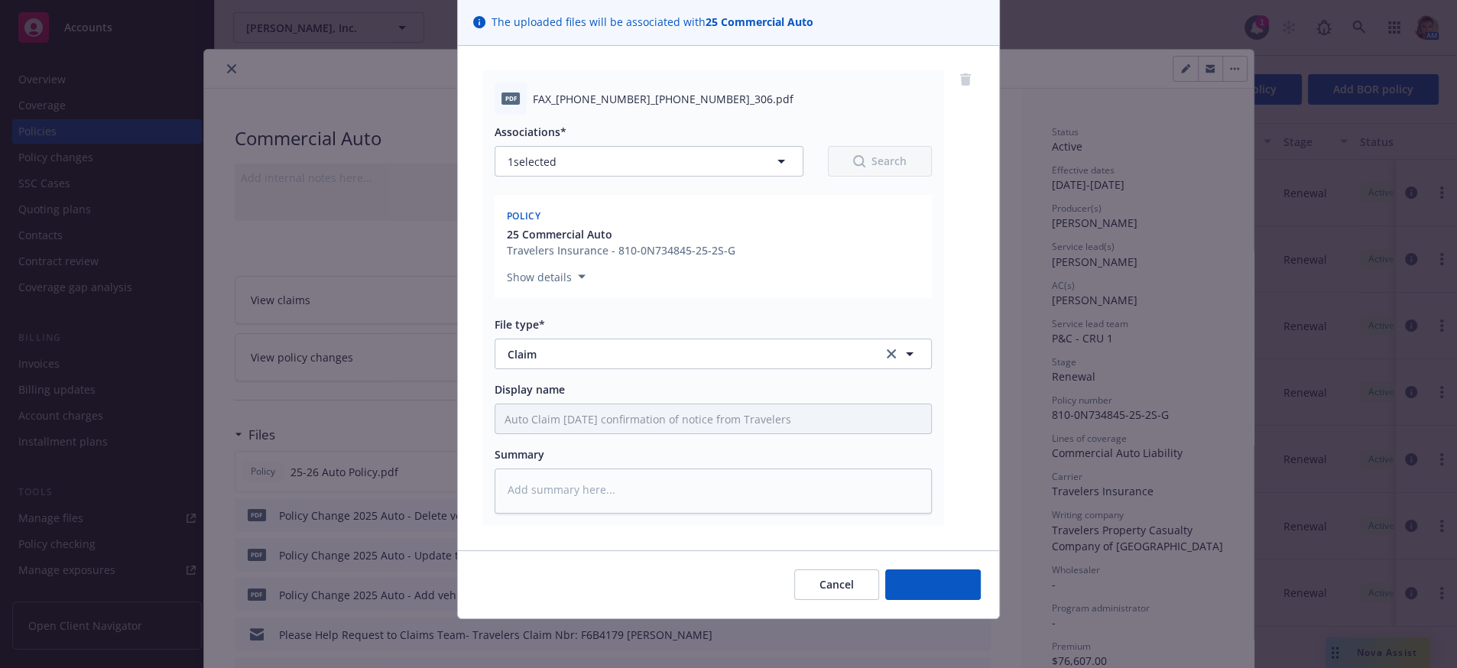
type textarea "x"
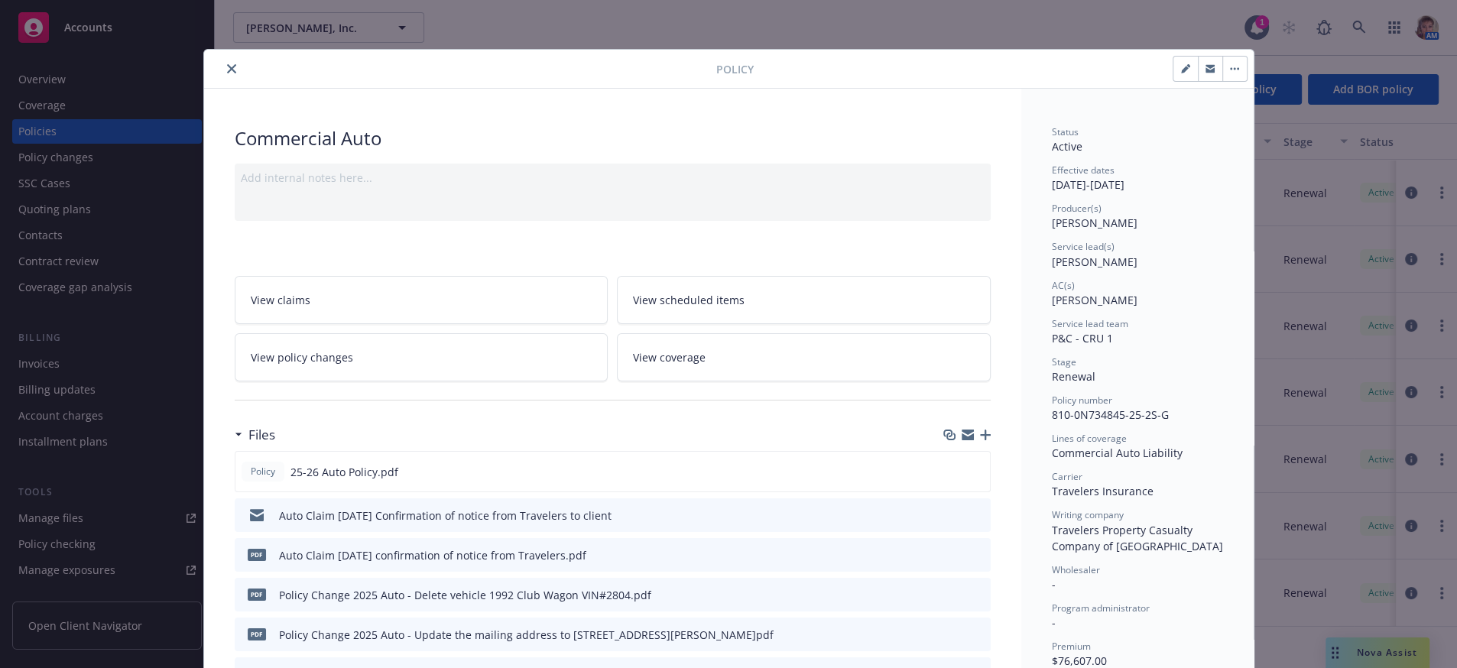
click at [229, 78] on button "close" at bounding box center [232, 69] width 18 height 18
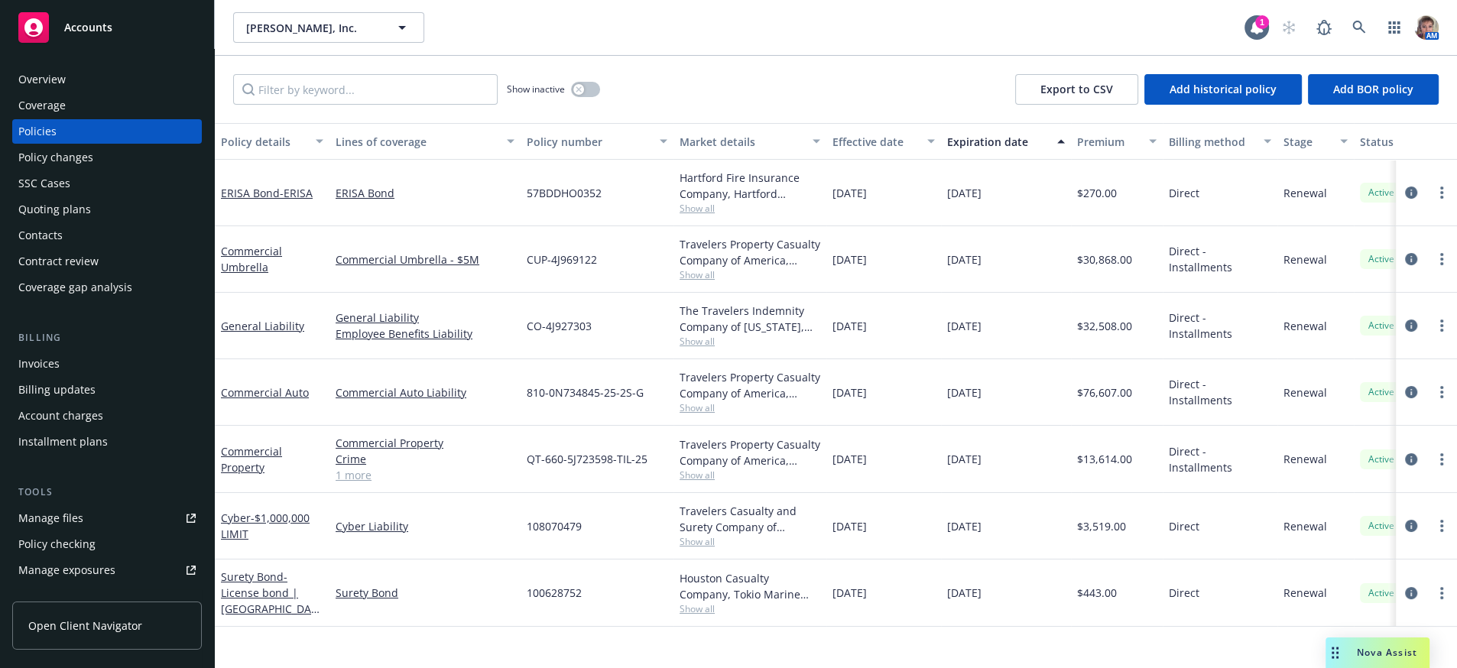
click at [102, 34] on span "Accounts" at bounding box center [88, 27] width 48 height 12
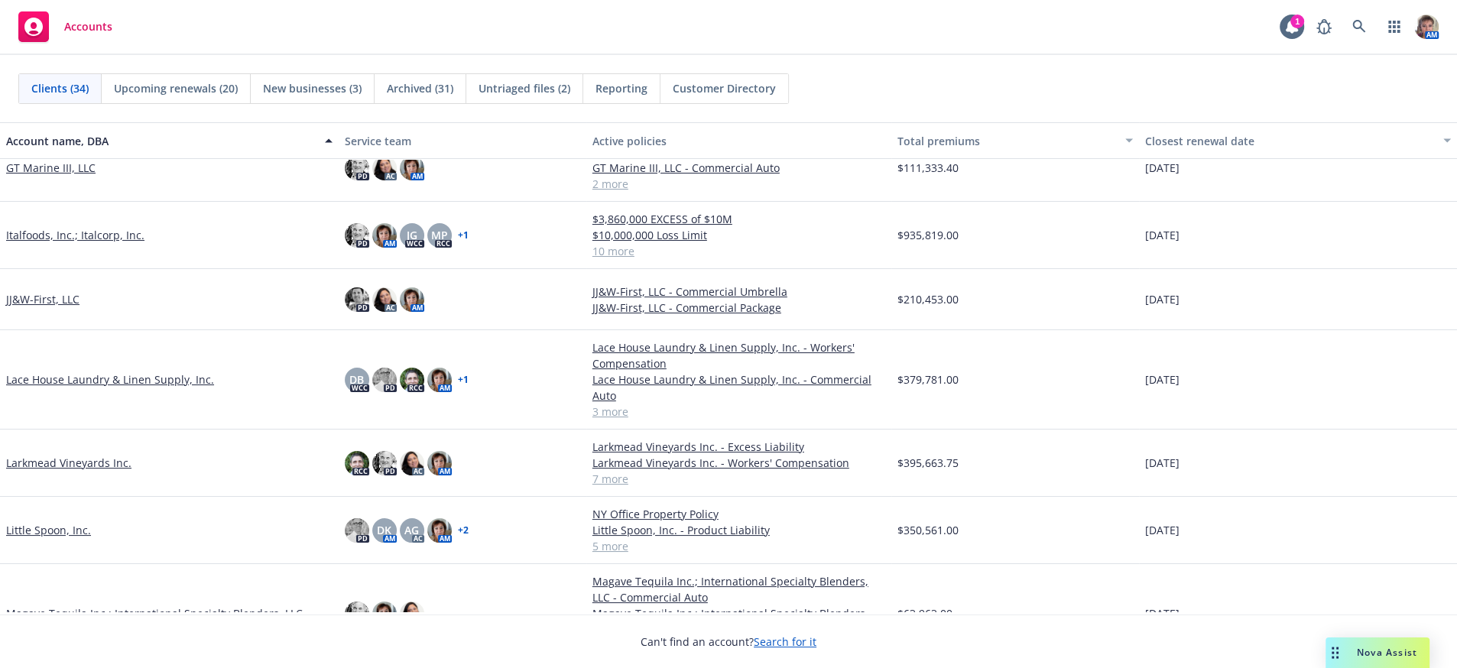
scroll to position [637, 0]
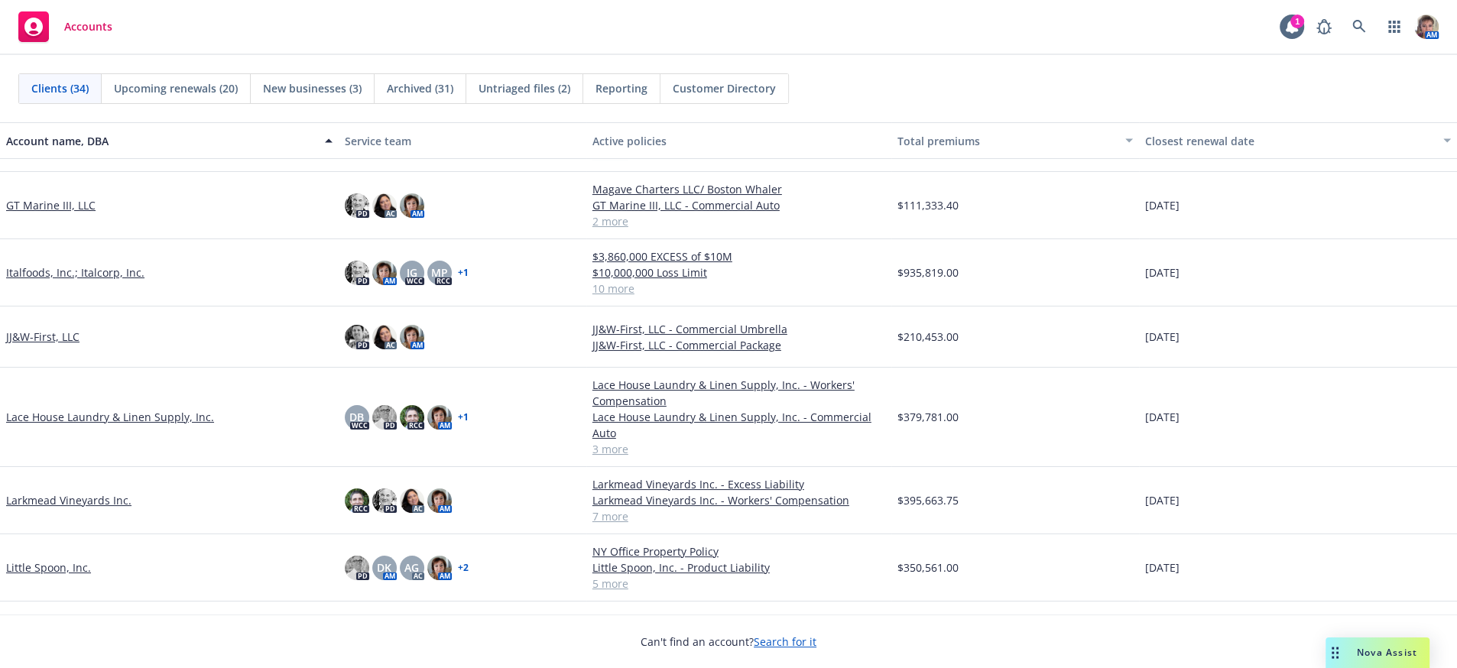
click at [76, 279] on link "Italfoods, Inc.; Italcorp, Inc." at bounding box center [75, 273] width 138 height 16
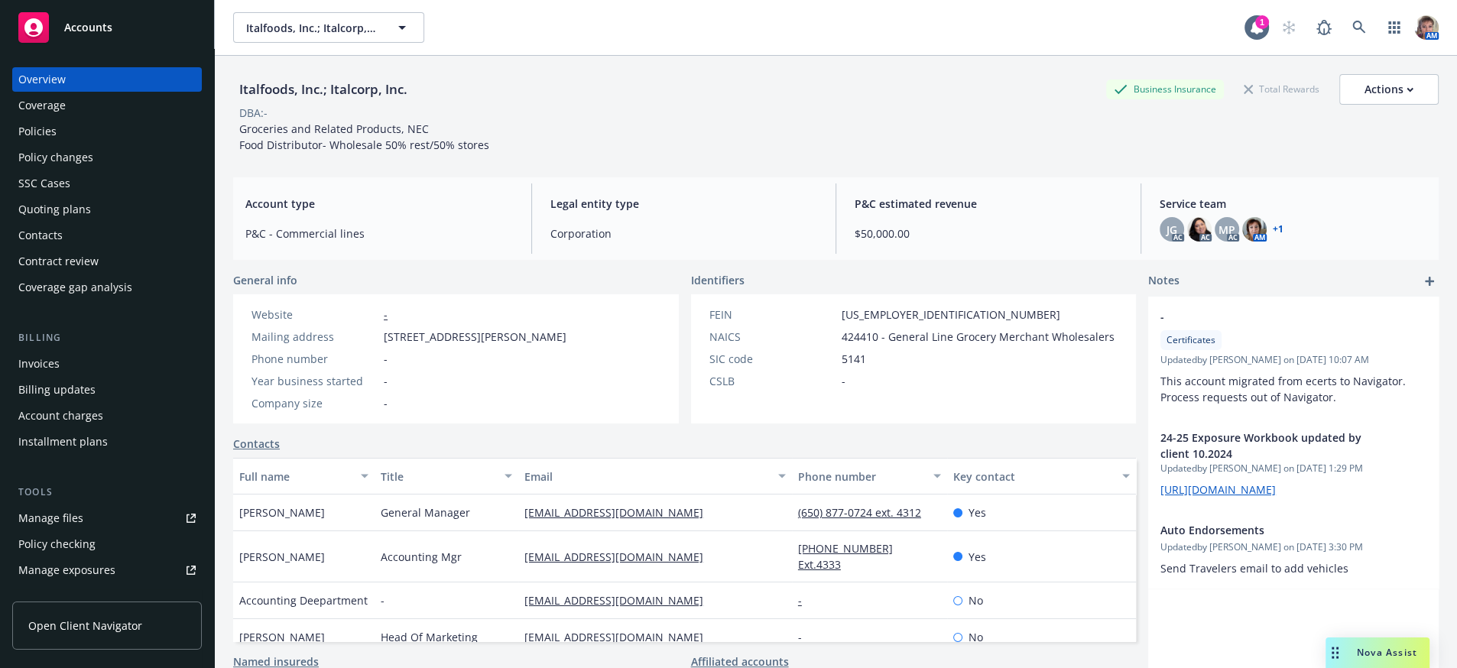
click at [30, 144] on div "Policies" at bounding box center [37, 131] width 38 height 24
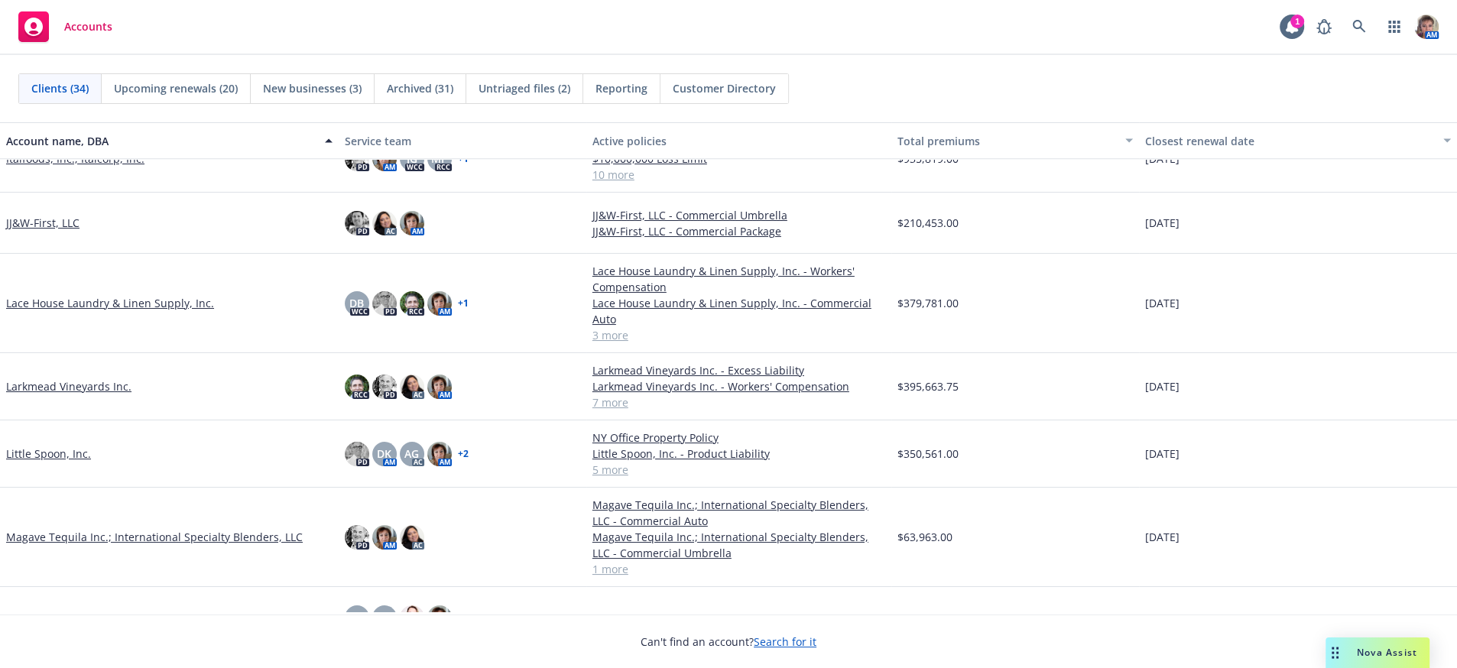
scroll to position [674, 0]
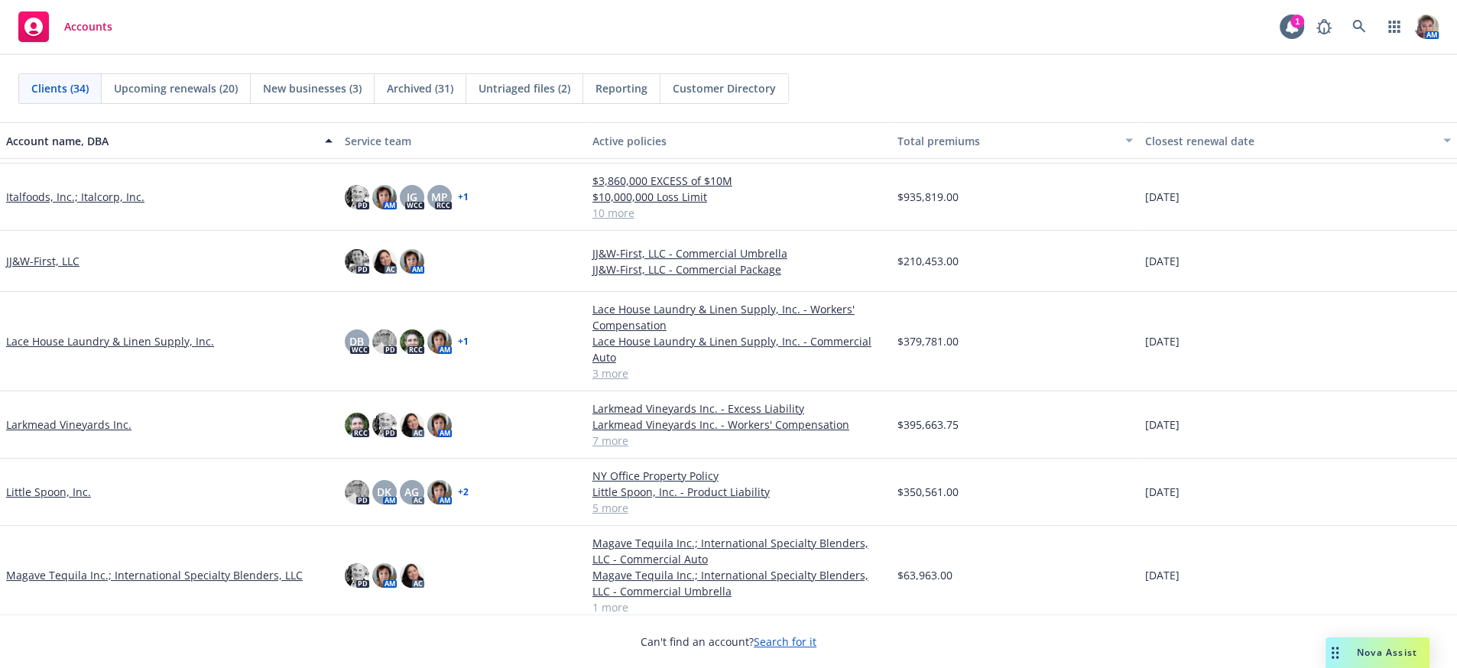
click at [49, 268] on link "JJ&W-First, LLC" at bounding box center [42, 261] width 73 height 16
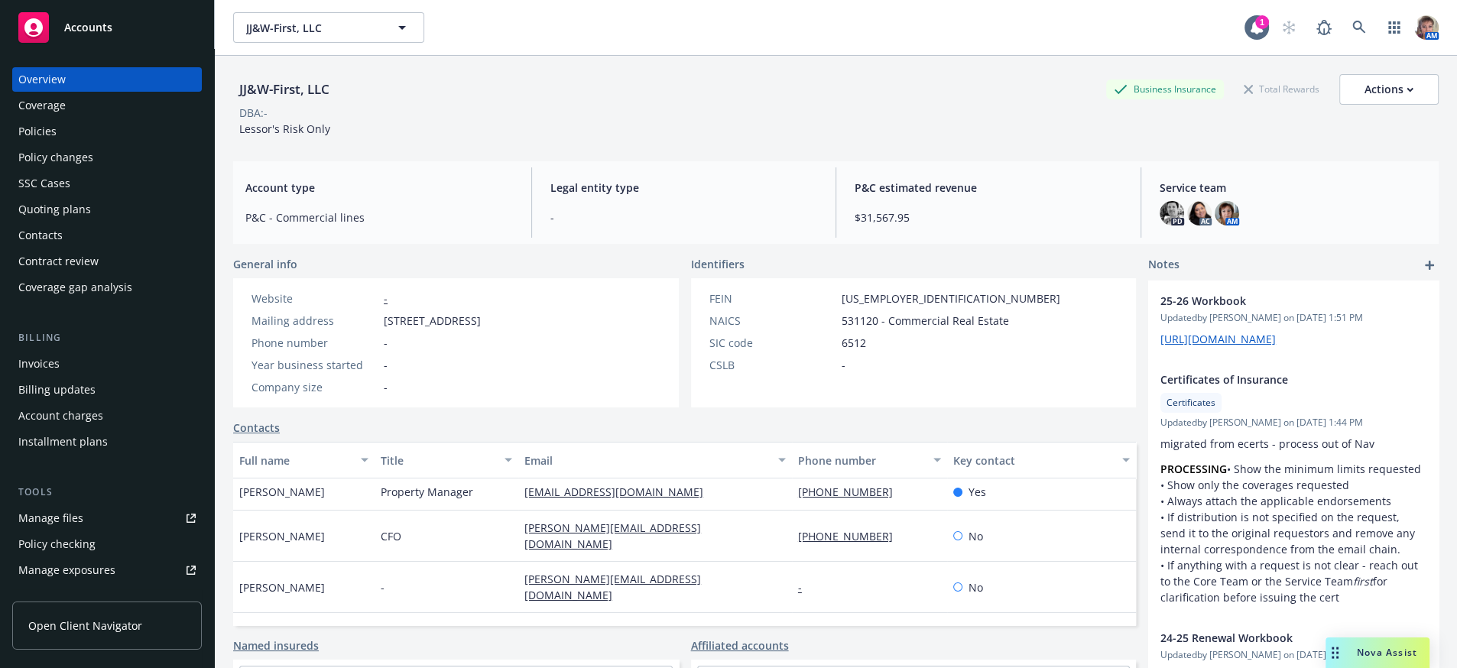
scroll to position [40, 0]
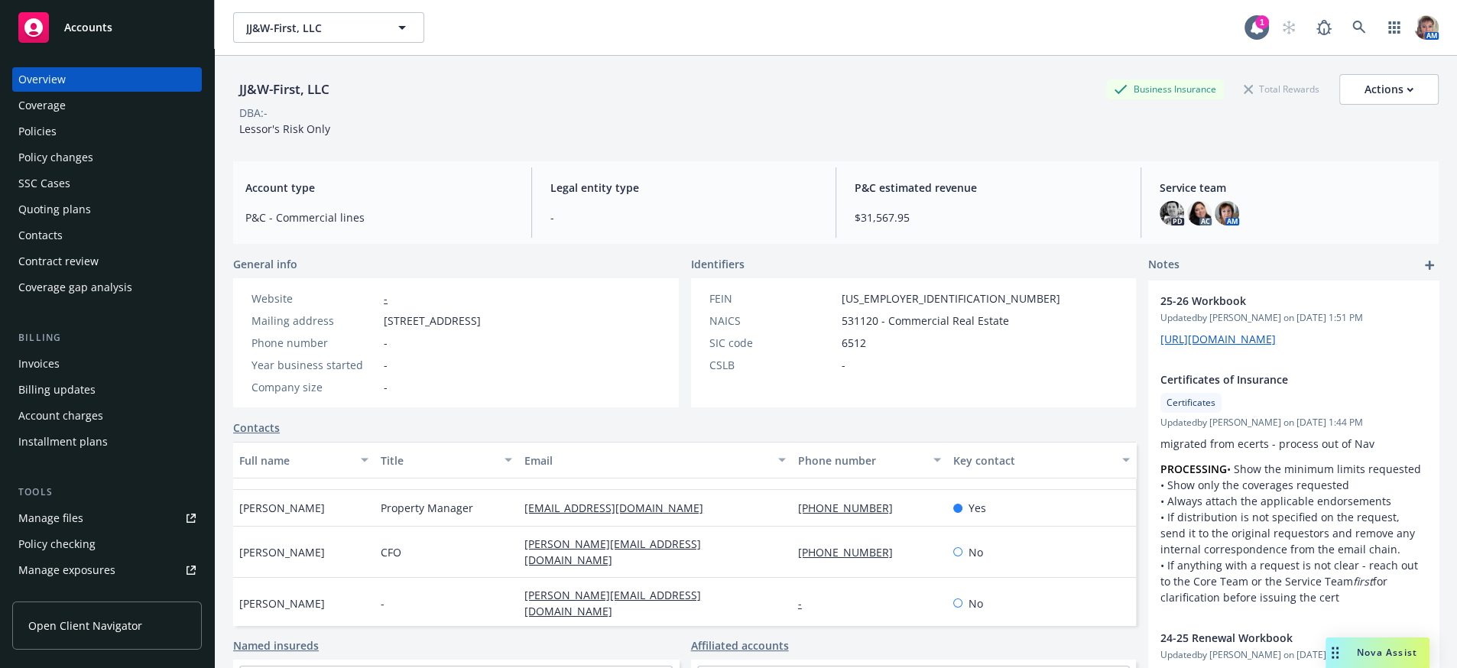
click at [29, 248] on div "Contacts" at bounding box center [40, 235] width 44 height 24
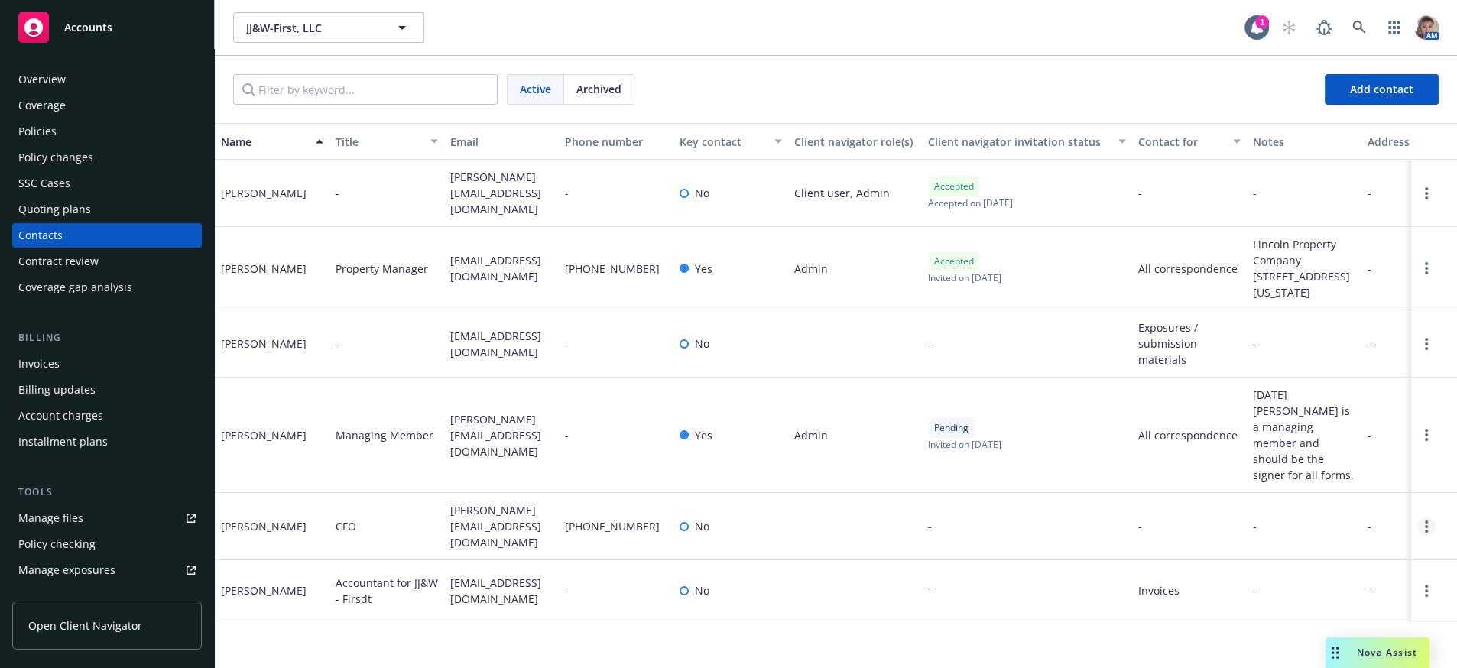
click at [1425, 536] on link "Open options" at bounding box center [1427, 527] width 18 height 18
click at [1286, 447] on link "Edit contact" at bounding box center [1329, 454] width 173 height 31
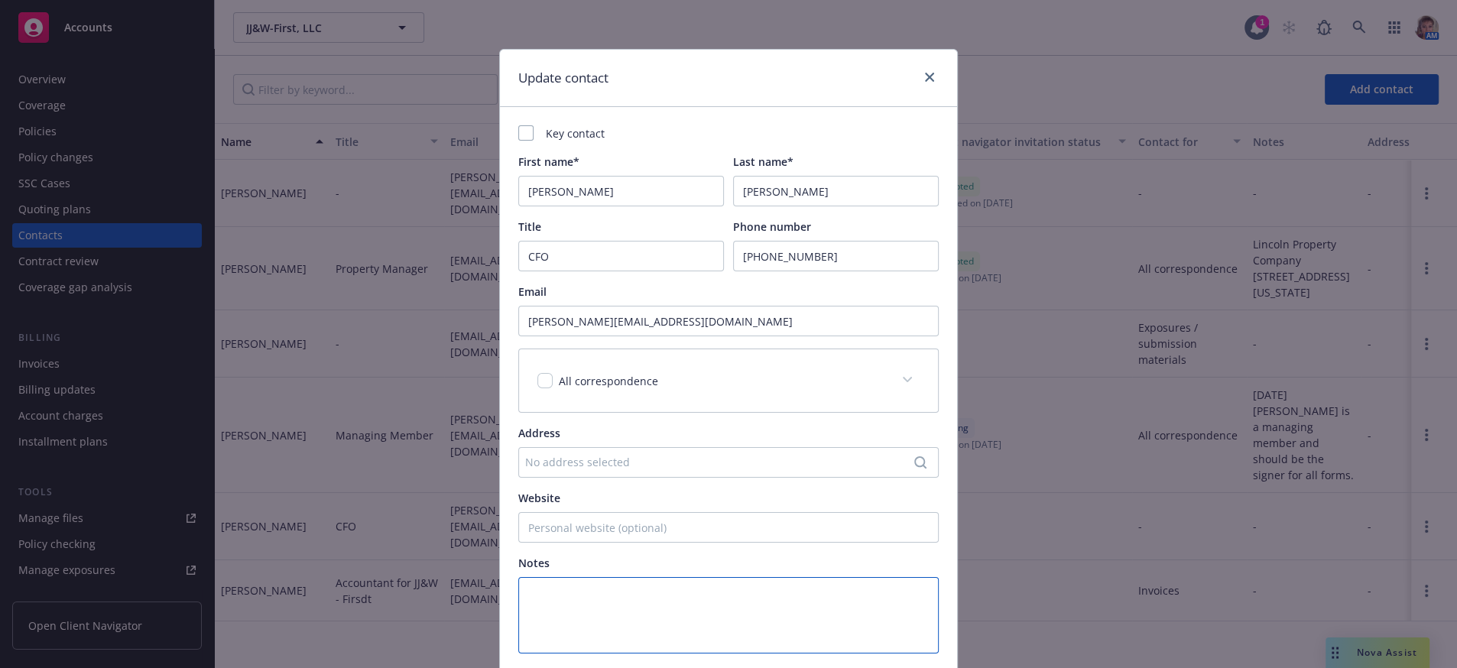
click at [618, 616] on textarea at bounding box center [728, 615] width 421 height 76
click at [528, 645] on textarea "Cell phone 408-921-8891." at bounding box center [728, 615] width 421 height 76
paste textarea "Robert Raybuck Cell: 408-921-8891 ____________________"
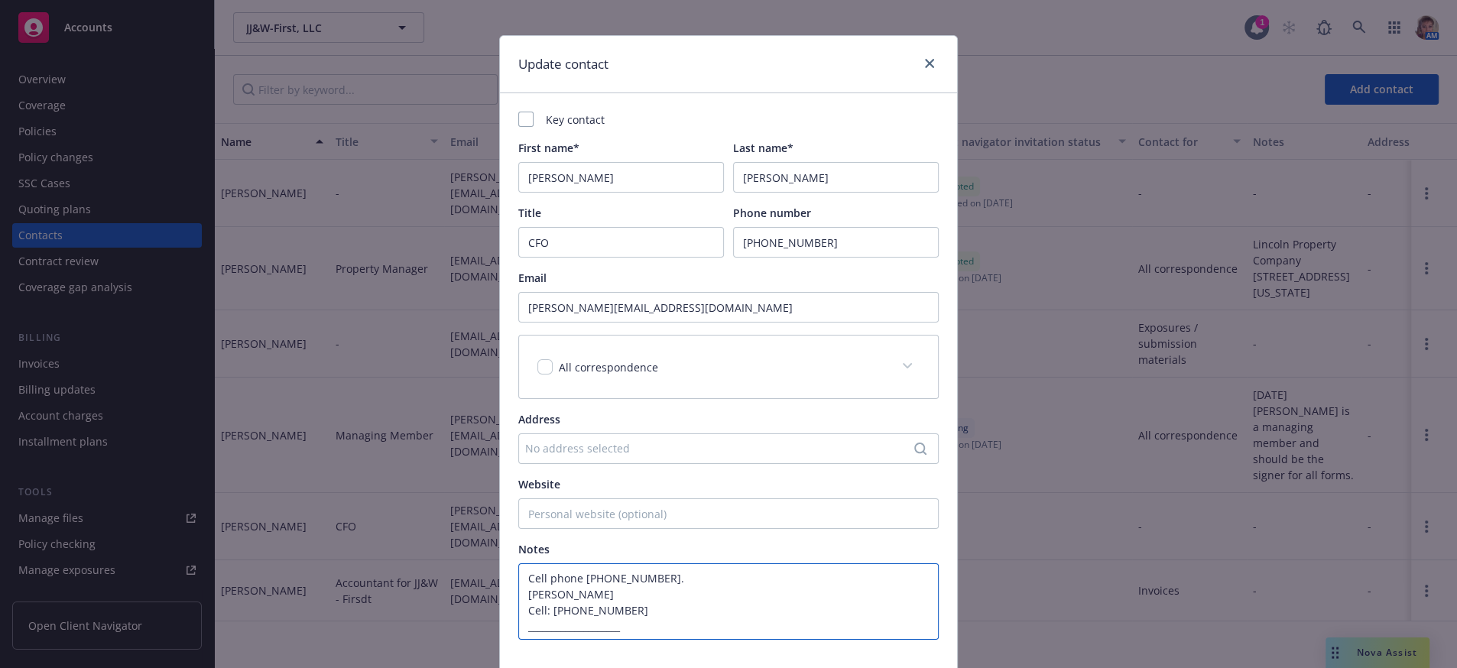
click at [683, 638] on textarea "Cell phone 408-921-8891. Robert Raybuck Cell: 408-921-8891 ____________________" at bounding box center [728, 602] width 421 height 76
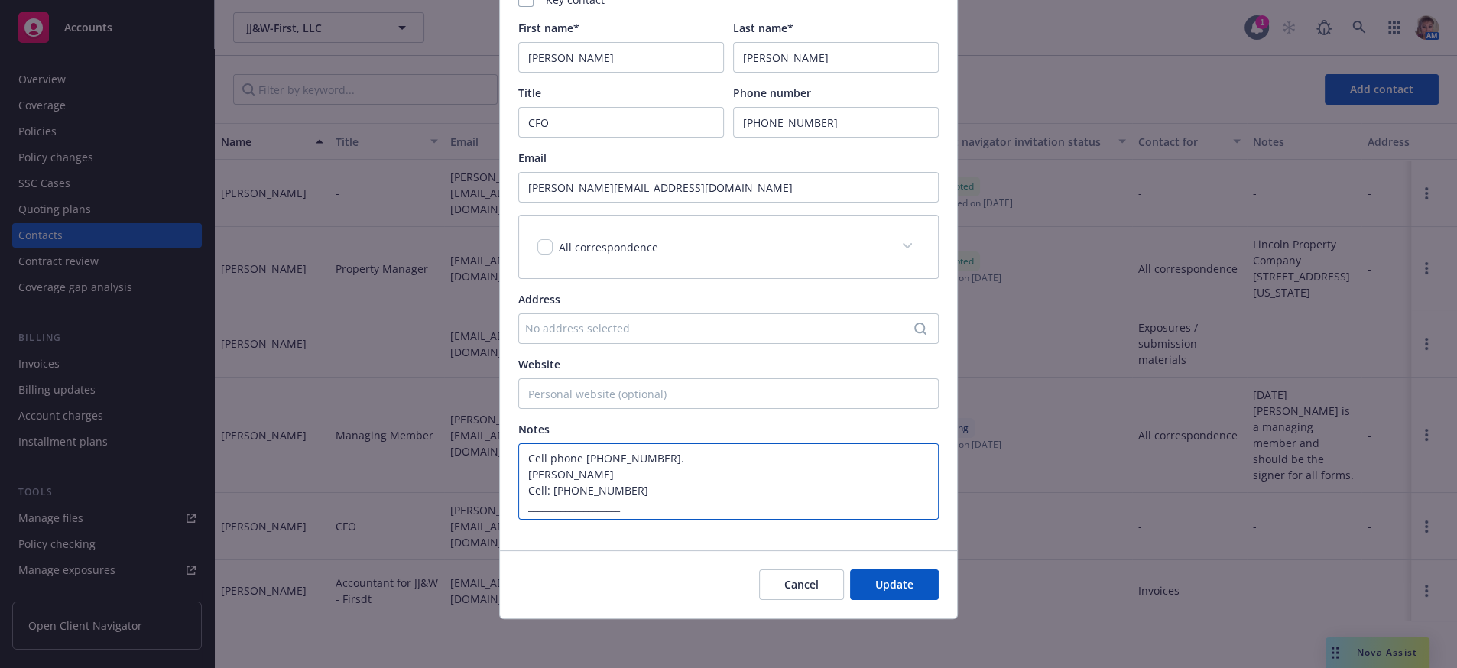
scroll to position [172, 0]
click at [905, 584] on button "Update" at bounding box center [894, 585] width 89 height 31
type textarea "Cell phone 408-921-8891. Robert Raybuck Cell: 408-921-8891 ____________________"
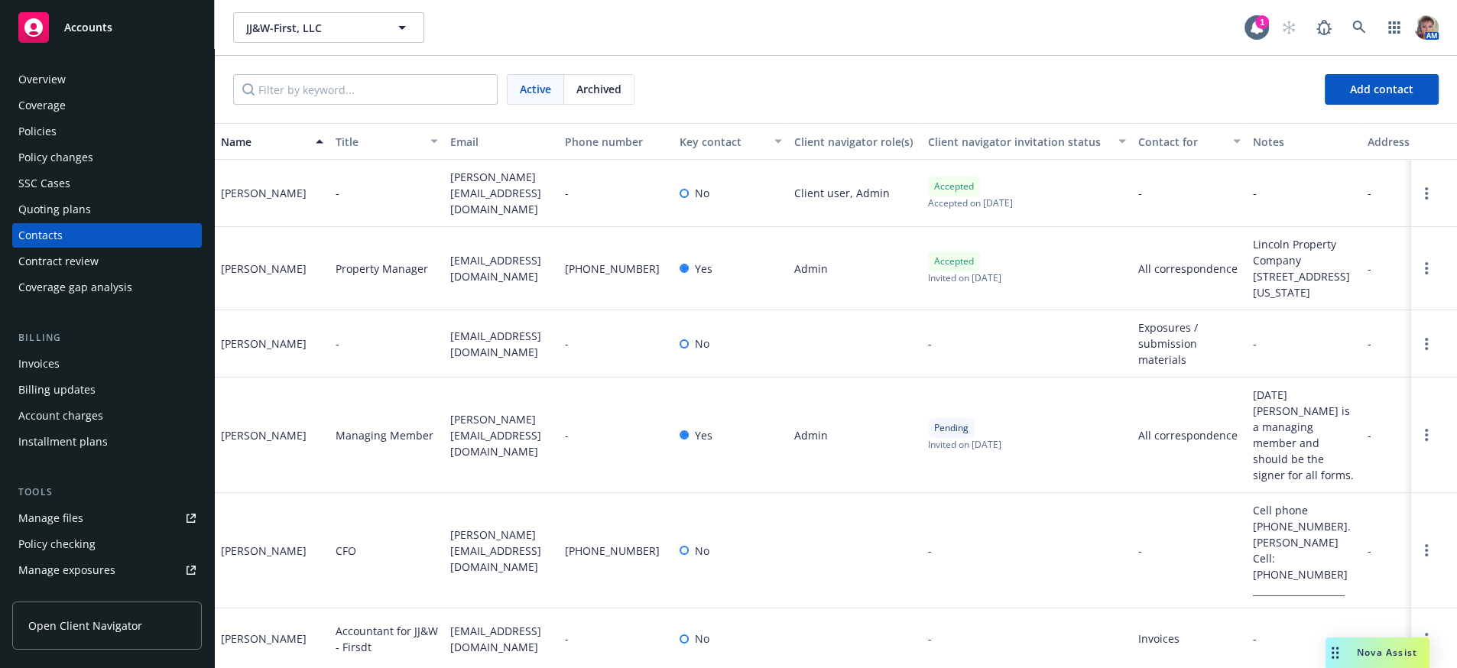
click at [1049, 480] on div "Pending Invited on February 19, 2025" at bounding box center [1027, 435] width 210 height 115
drag, startPoint x: 87, startPoint y: 34, endPoint x: 398, endPoint y: 310, distance: 415.4
click at [398, 310] on div "Property Manager" at bounding box center [387, 268] width 115 height 83
click at [71, 248] on div "Contacts" at bounding box center [106, 235] width 177 height 24
click at [252, 310] on div "Amanda Costelli" at bounding box center [272, 268] width 115 height 83
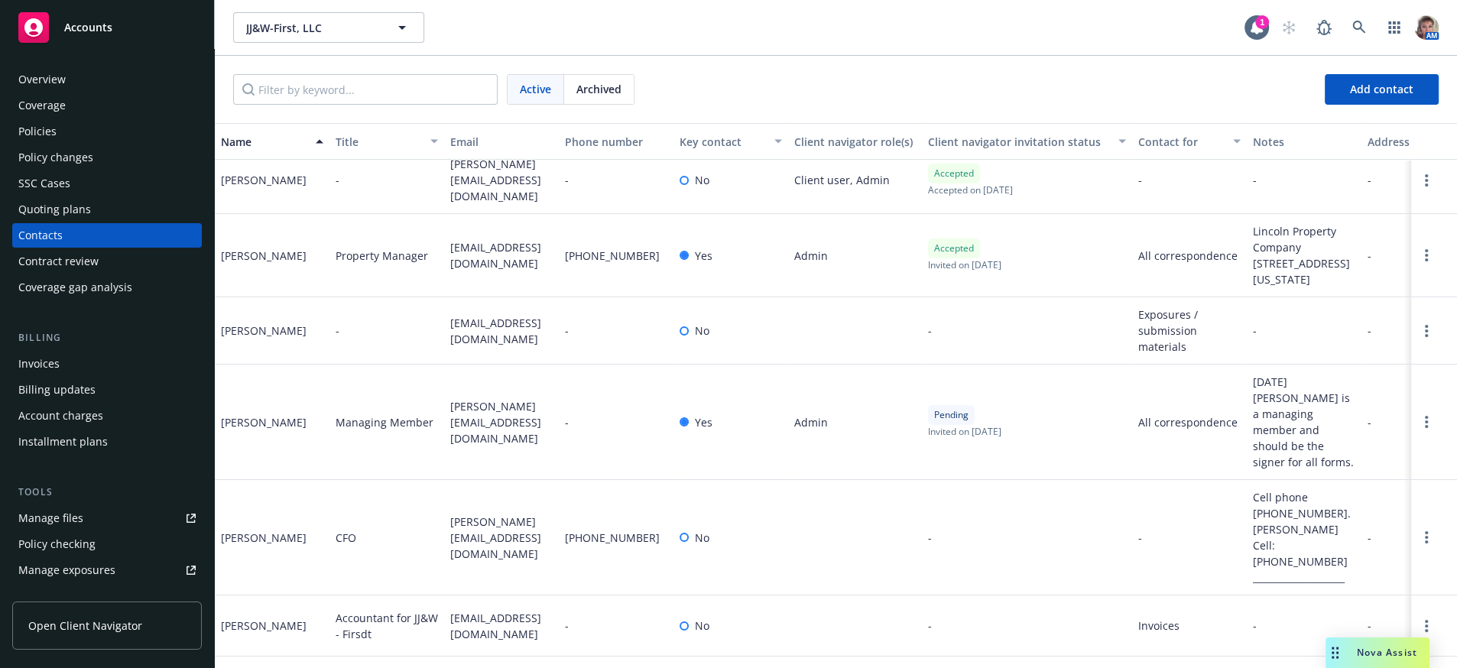
scroll to position [18, 0]
click at [1418, 265] on link "Open options" at bounding box center [1427, 255] width 18 height 18
click at [1261, 138] on link "Edit contact" at bounding box center [1297, 153] width 209 height 31
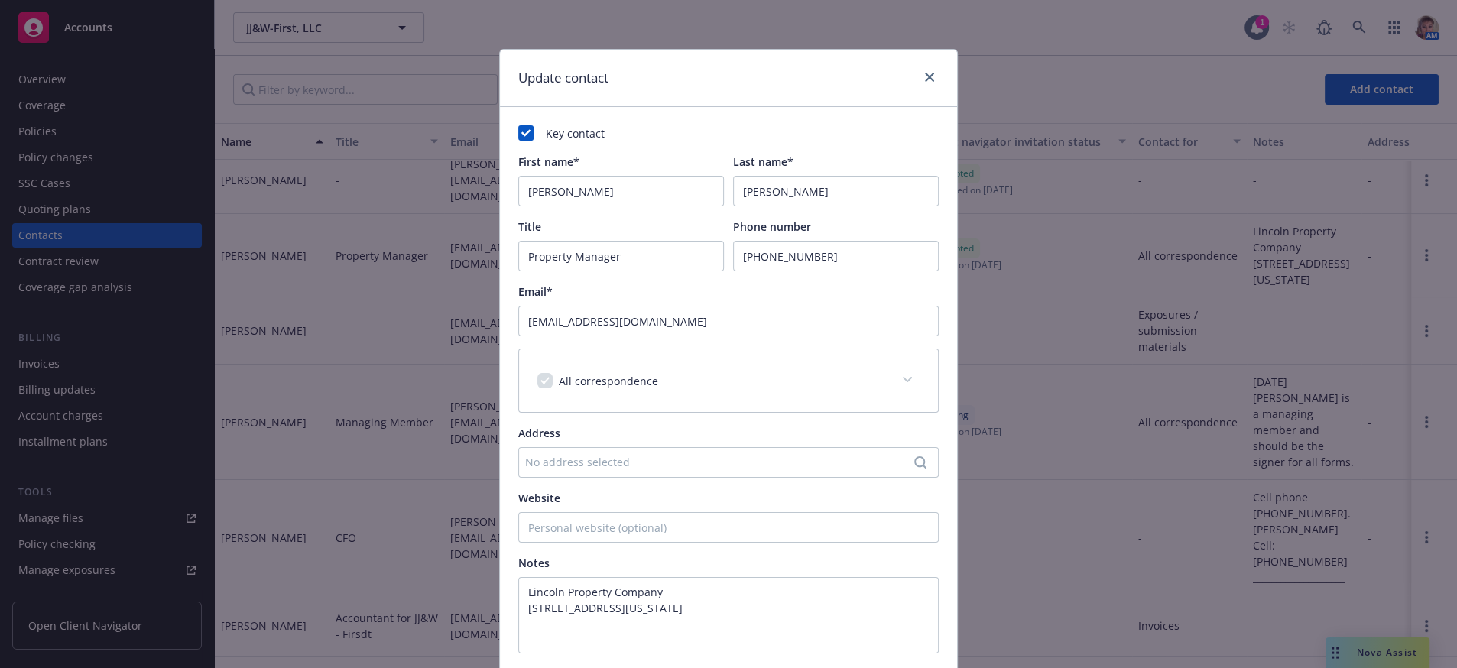
scroll to position [317, 0]
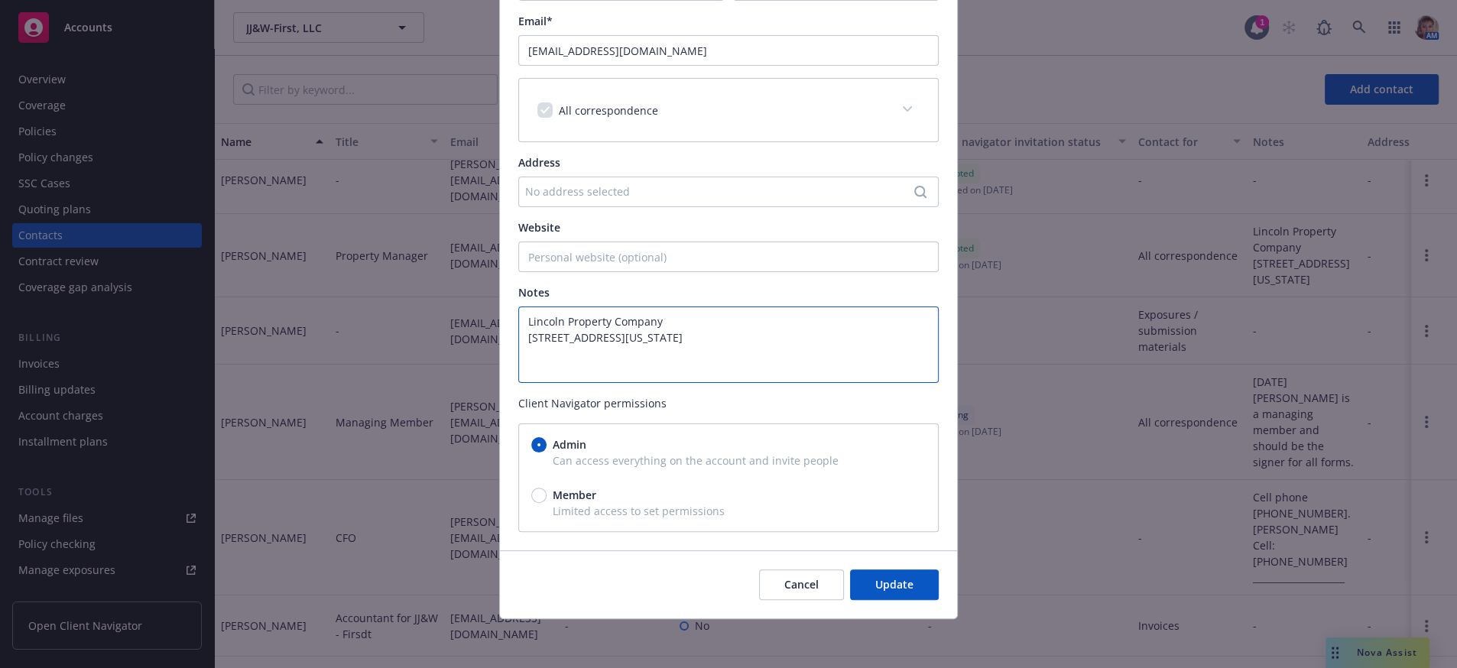
click at [697, 338] on textarea "Lincoln Property Company 2175 N. California Blvd., Suite 610 Walnut Creek, CA 9…" at bounding box center [728, 345] width 421 height 76
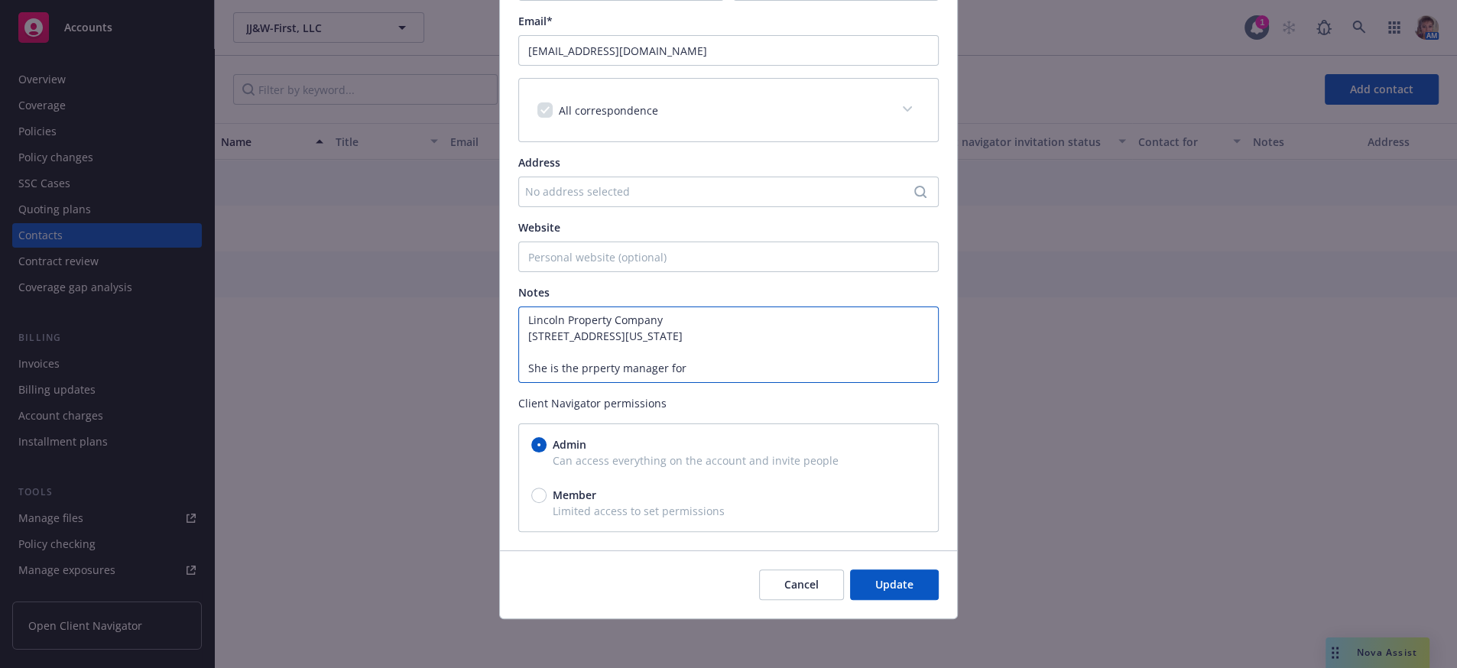
scroll to position [0, 0]
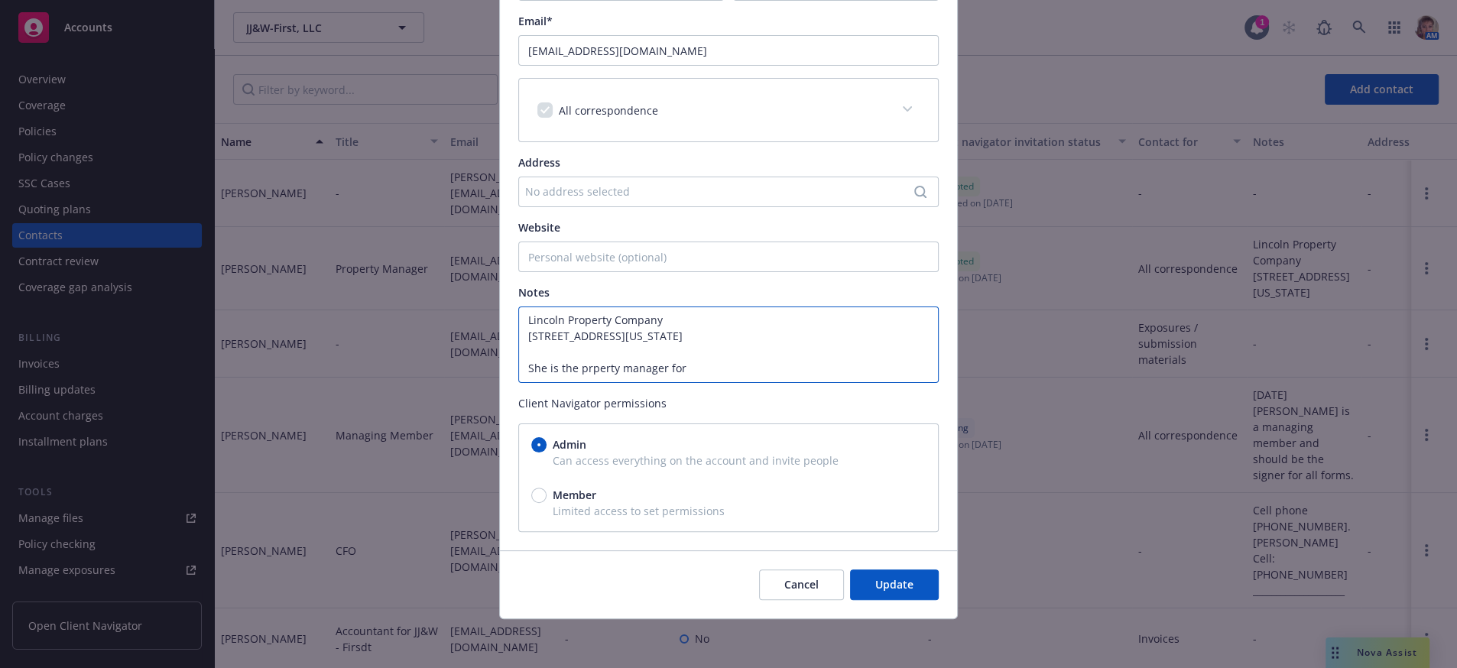
paste textarea "2711 N. First St., San Jose, CA 2550 Walsh Ave., Santa Clara, CA 2520 Junction …"
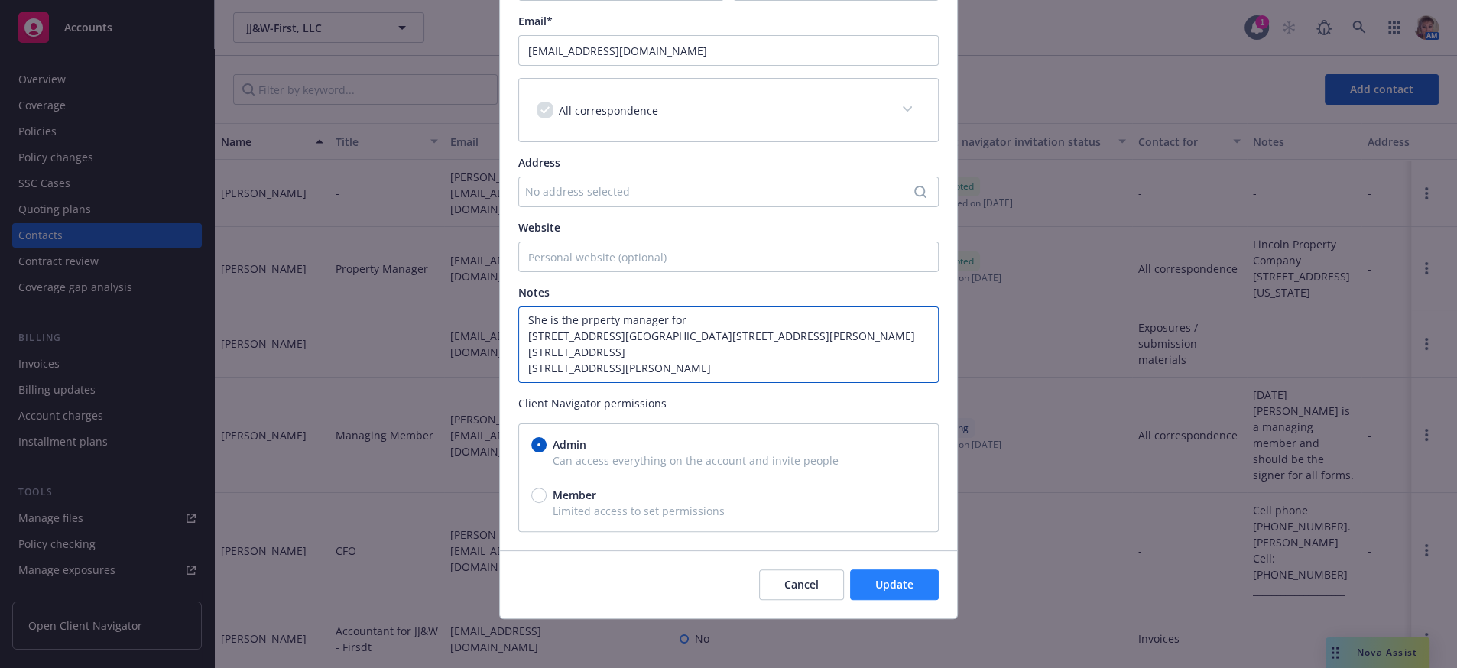
type textarea "Lincoln Property Company 2175 N. California Blvd., Suite 610 Walnut Creek, CA 9…"
click at [905, 590] on button "Update" at bounding box center [894, 585] width 89 height 31
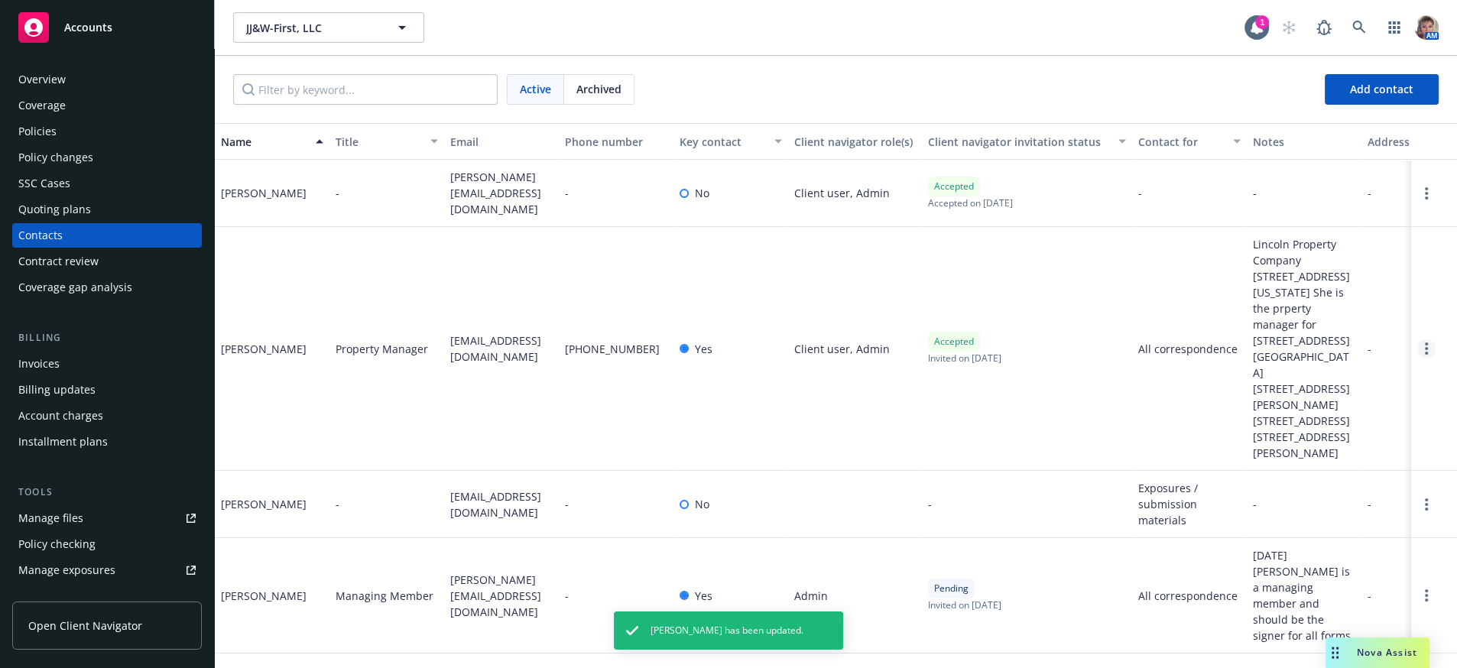
click at [1418, 358] on link "Open options" at bounding box center [1427, 349] width 18 height 18
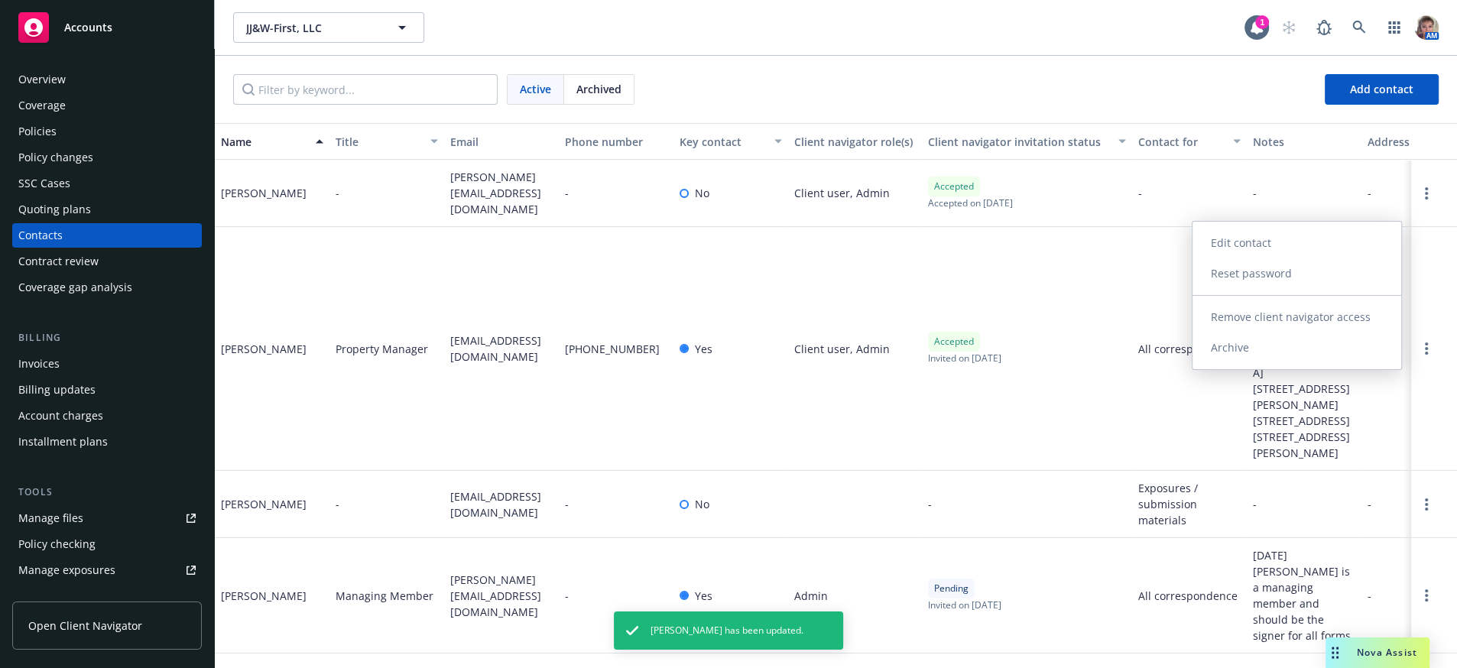
click at [1263, 228] on link "Edit contact" at bounding box center [1297, 243] width 209 height 31
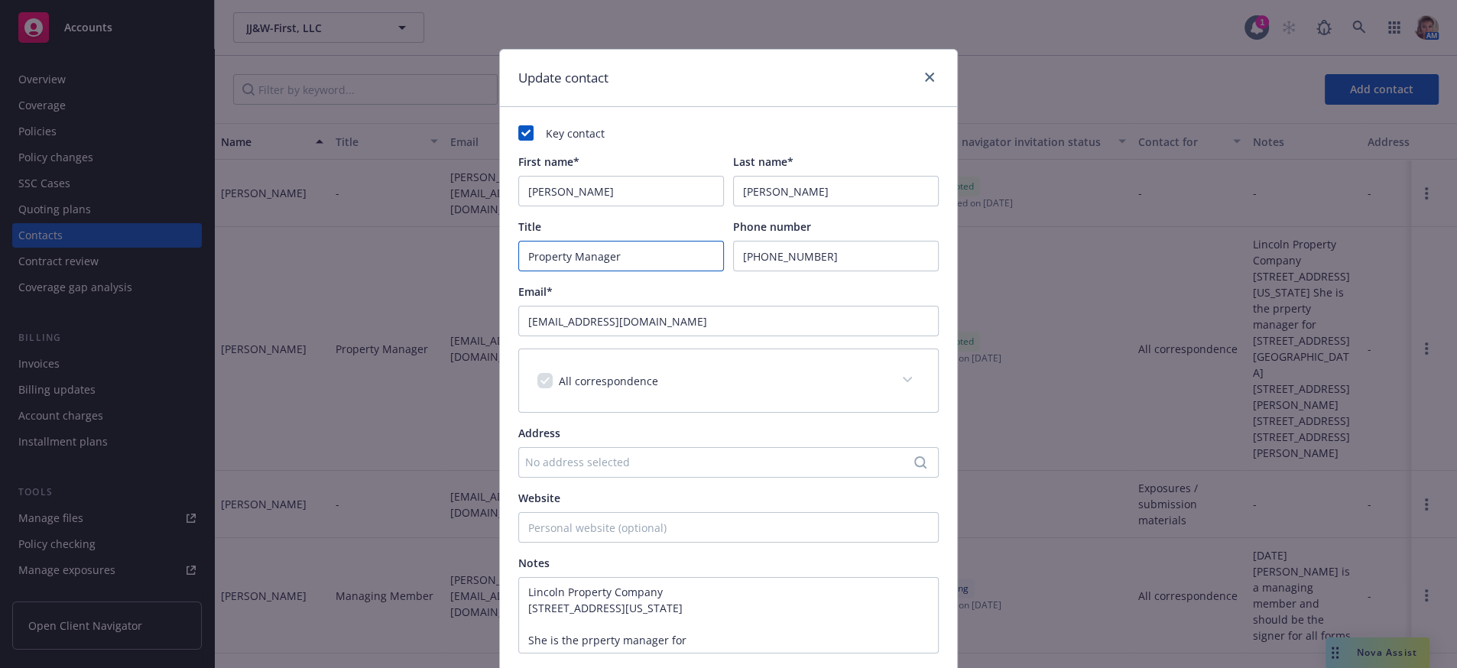
click at [648, 269] on input "Property Manager" at bounding box center [621, 256] width 206 height 31
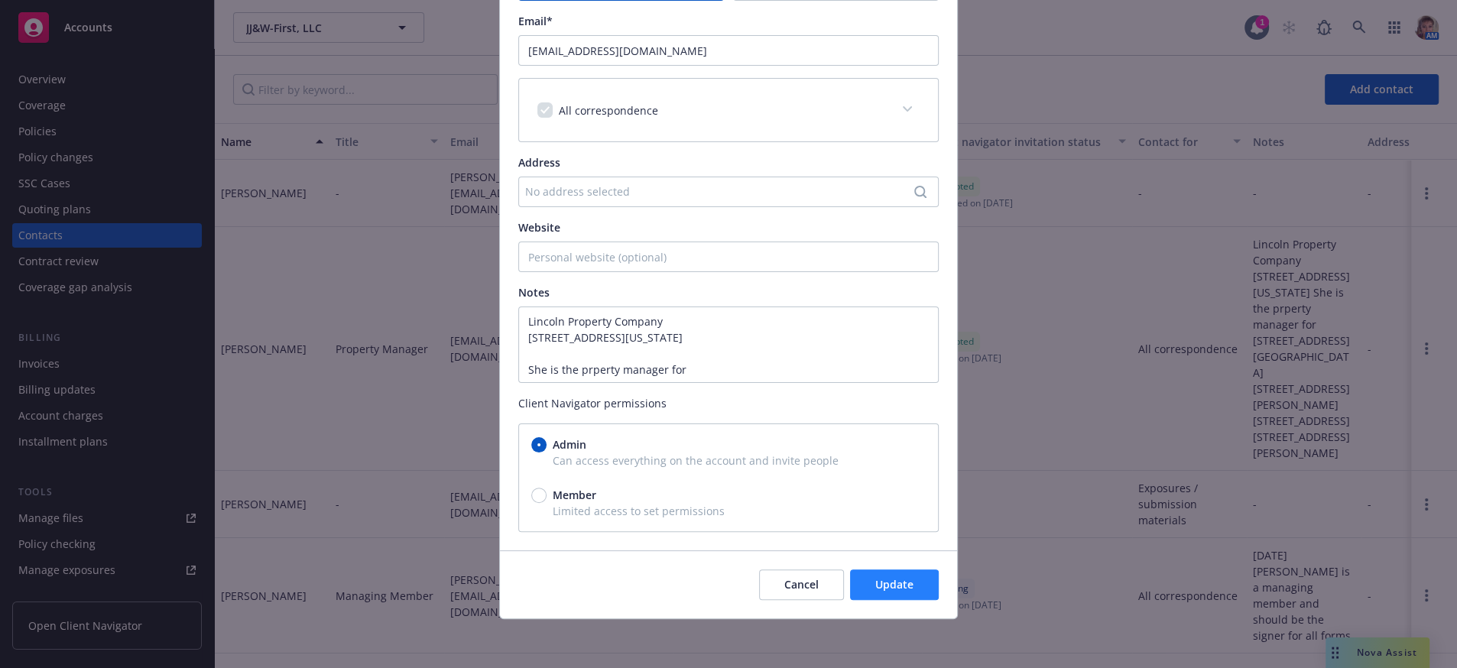
type input "Property Manager/ Currently on Pregnancy Leave"
click at [850, 583] on button "Update" at bounding box center [894, 585] width 89 height 31
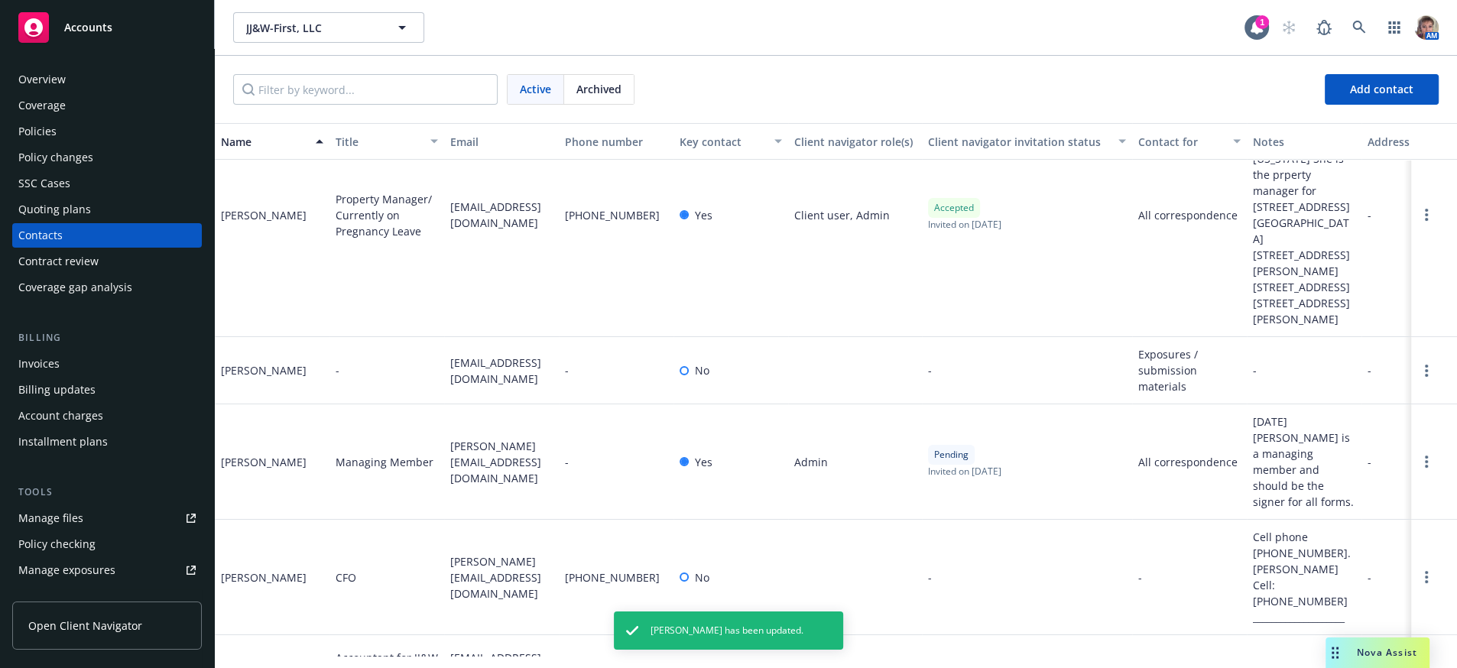
scroll to position [163, 0]
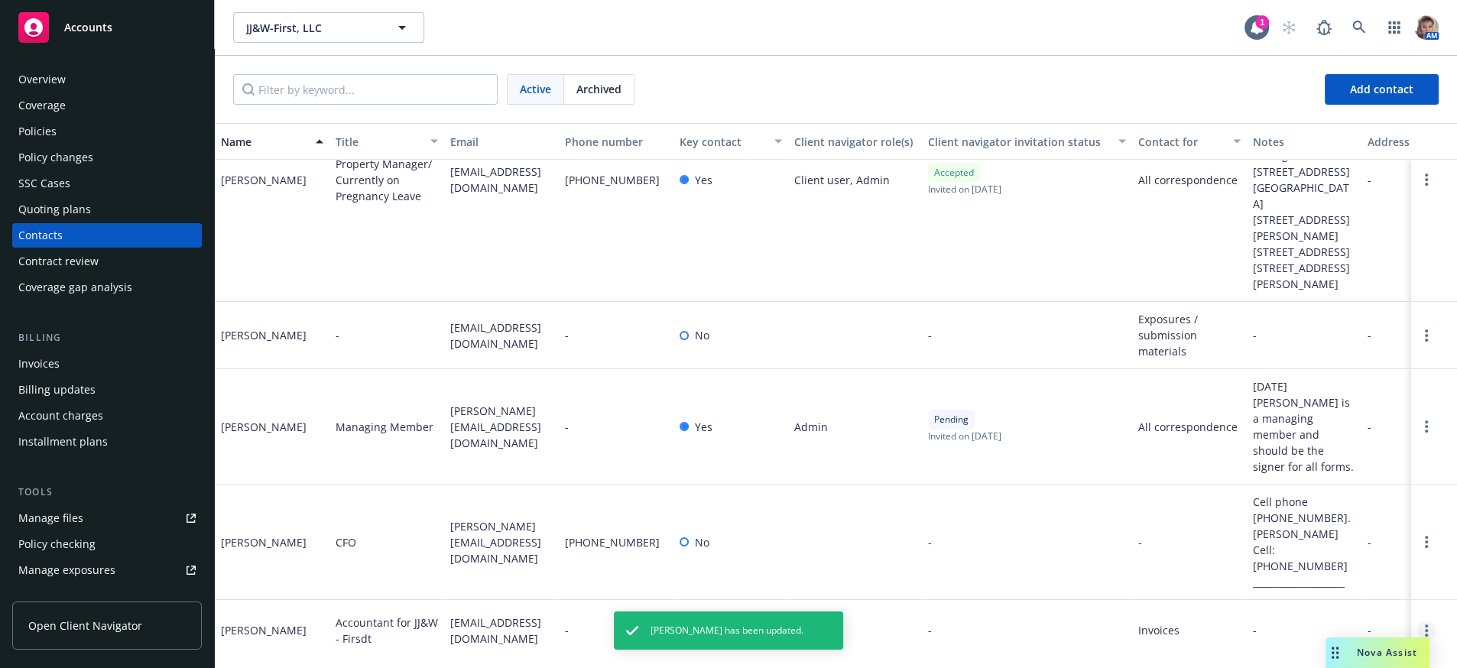
click at [1425, 625] on icon "Open options" at bounding box center [1426, 631] width 3 height 12
click at [1310, 530] on link "Edit contact" at bounding box center [1315, 537] width 173 height 31
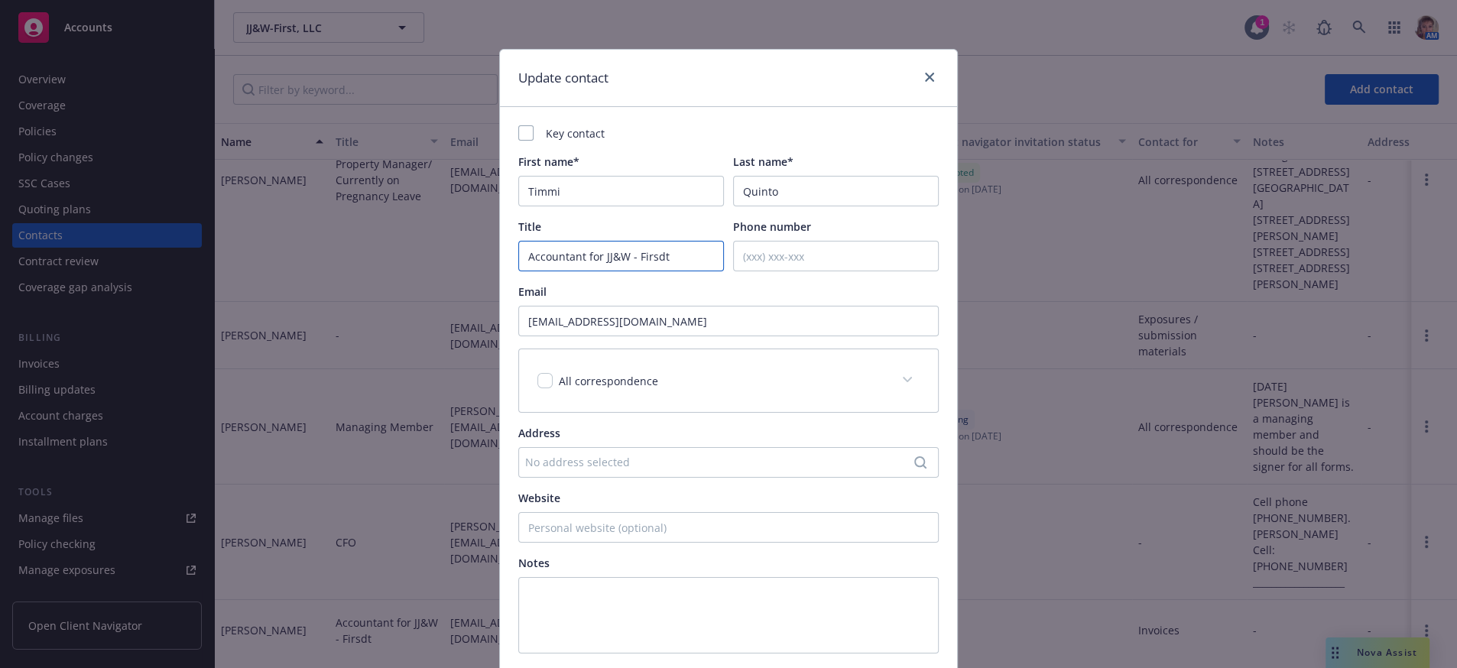
click at [691, 264] on input "Accountant for JJ&W - Firsdt" at bounding box center [621, 256] width 206 height 31
drag, startPoint x: 691, startPoint y: 270, endPoint x: 651, endPoint y: 272, distance: 39.8
click at [651, 271] on input "Accountant for JJ&W - Firsdt" at bounding box center [621, 256] width 206 height 31
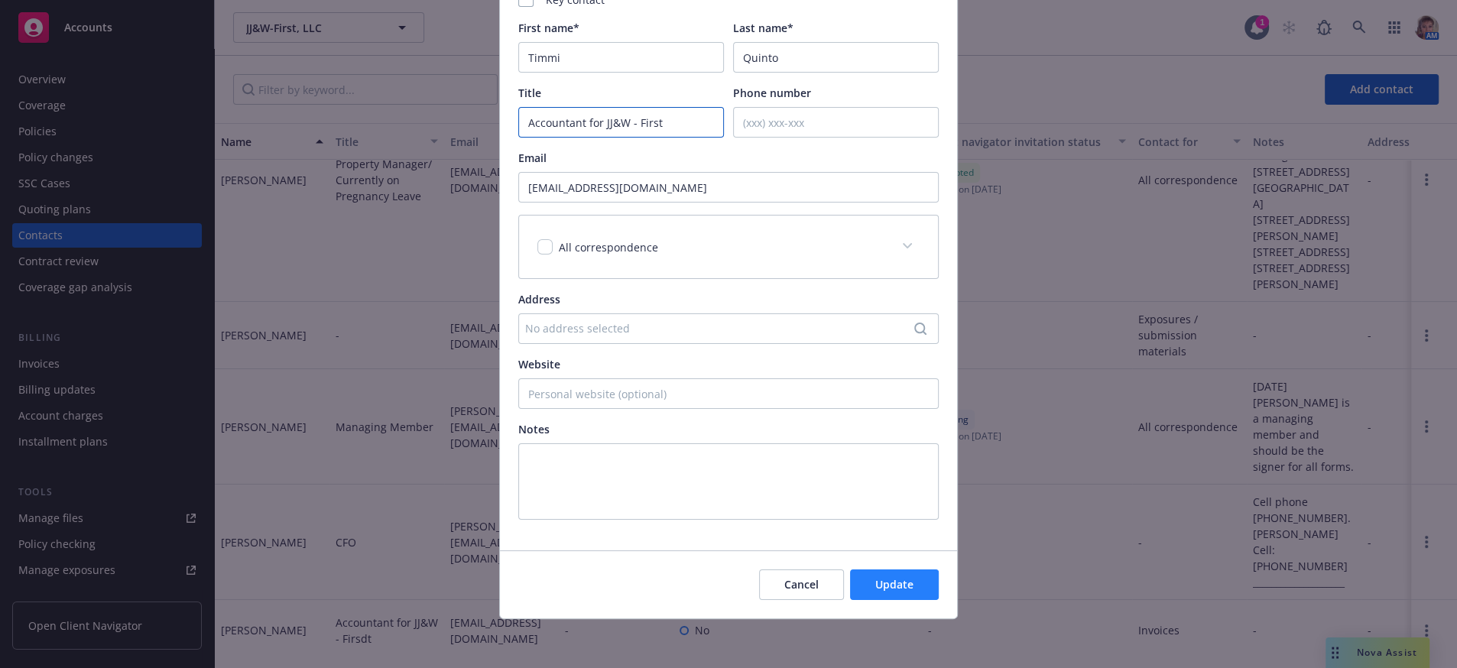
type input "Accountant for JJ&W - First"
click at [902, 596] on button "Update" at bounding box center [894, 585] width 89 height 31
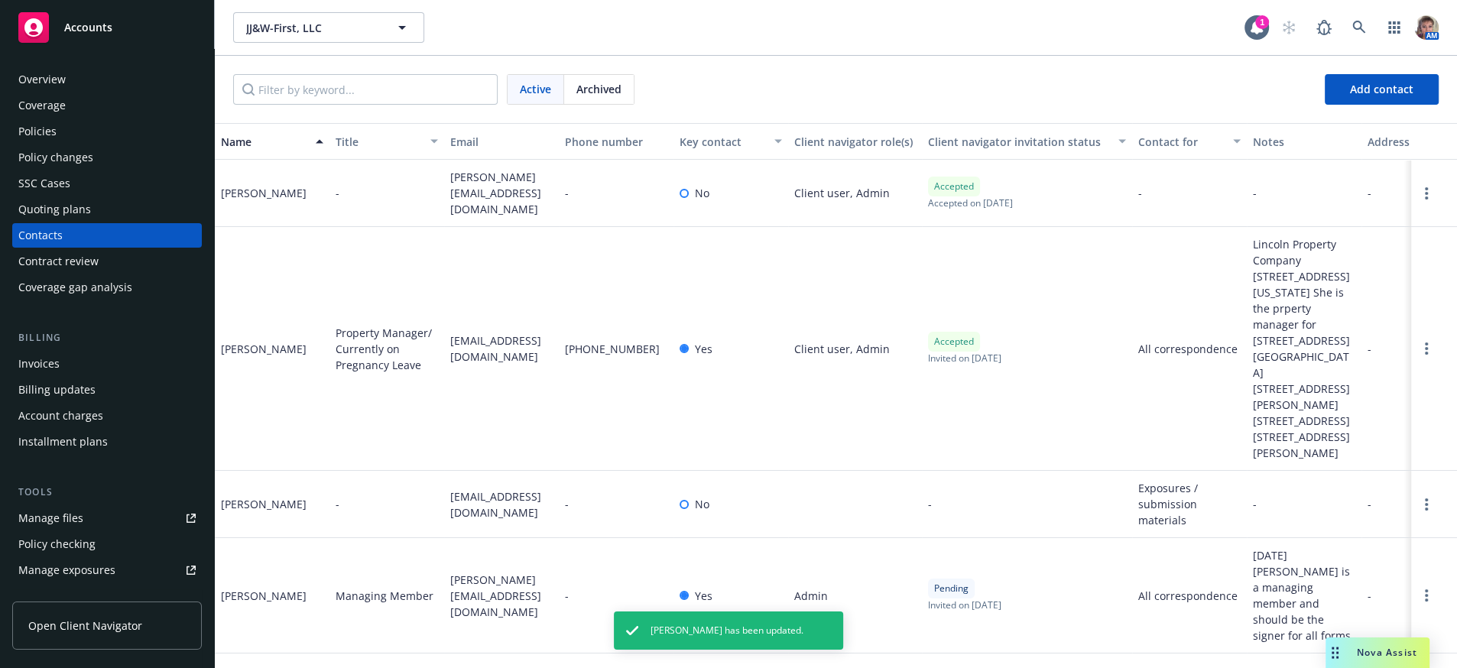
scroll to position [163, 0]
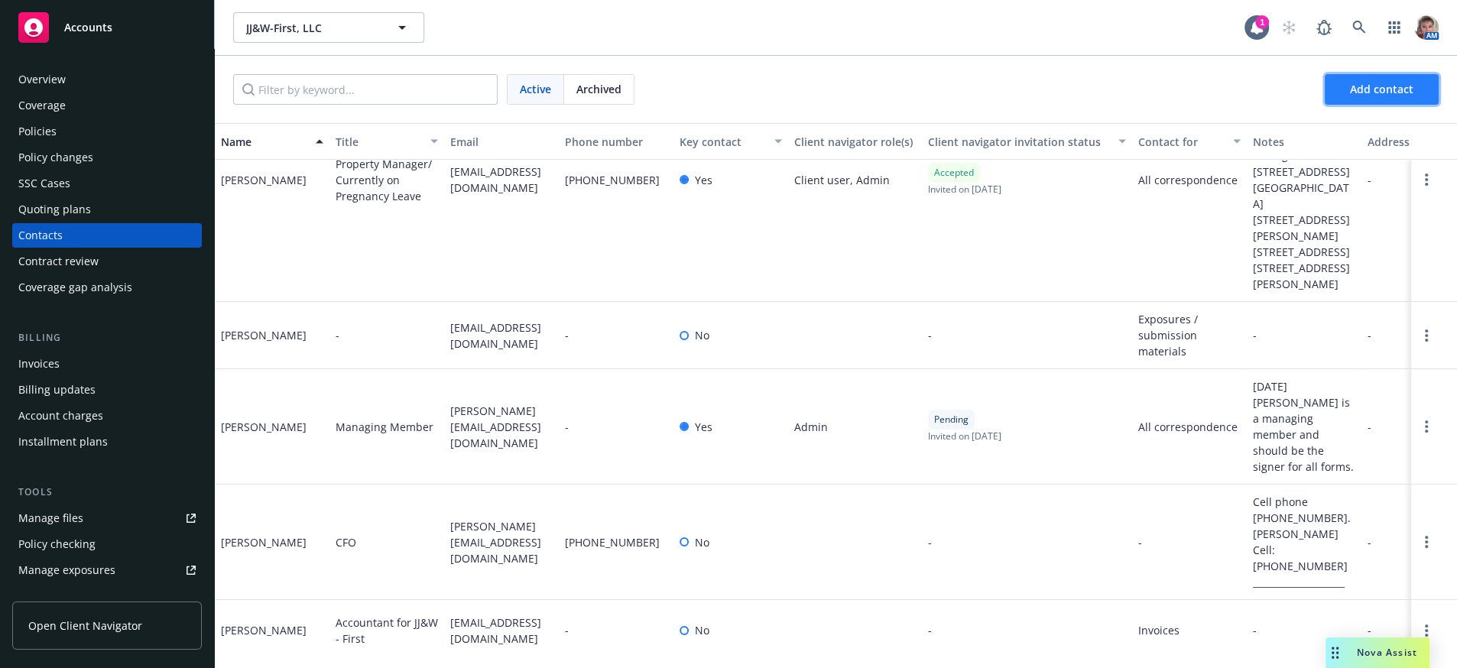
click at [1352, 95] on span "Add contact" at bounding box center [1381, 89] width 63 height 15
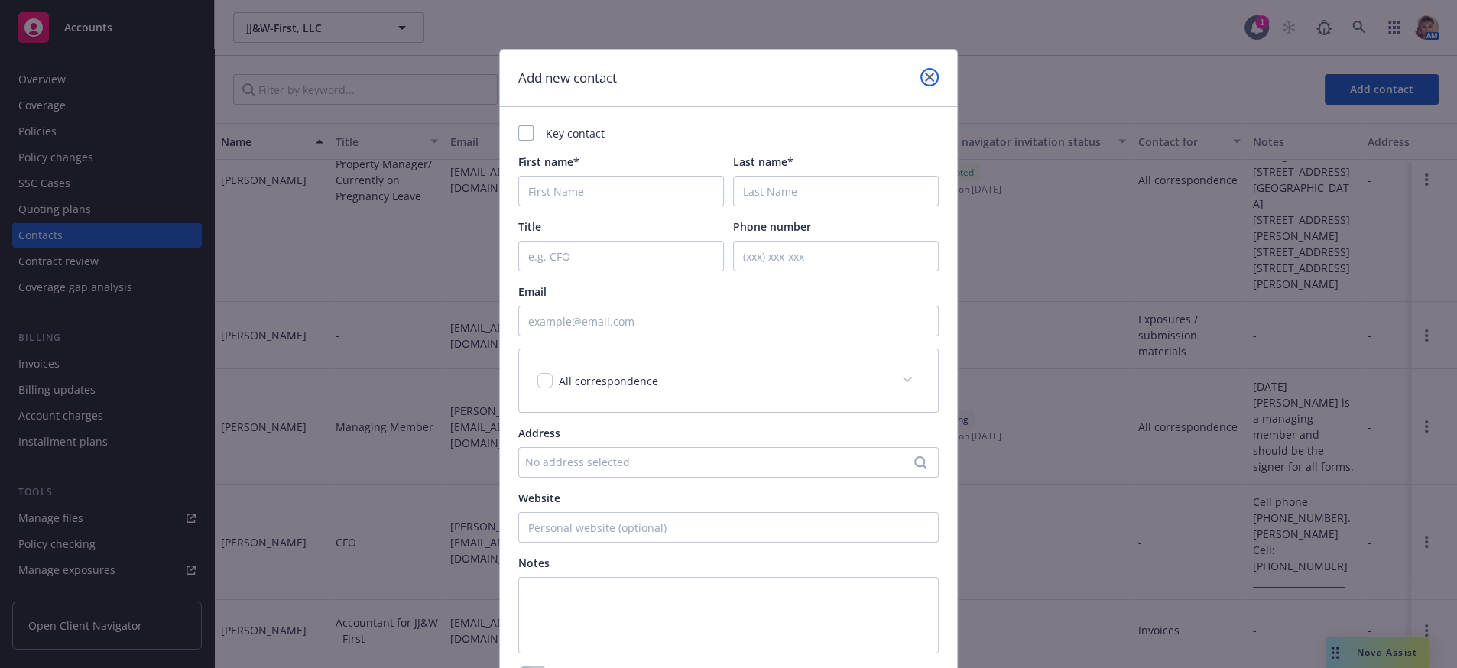
click at [925, 80] on icon "close" at bounding box center [929, 77] width 9 height 9
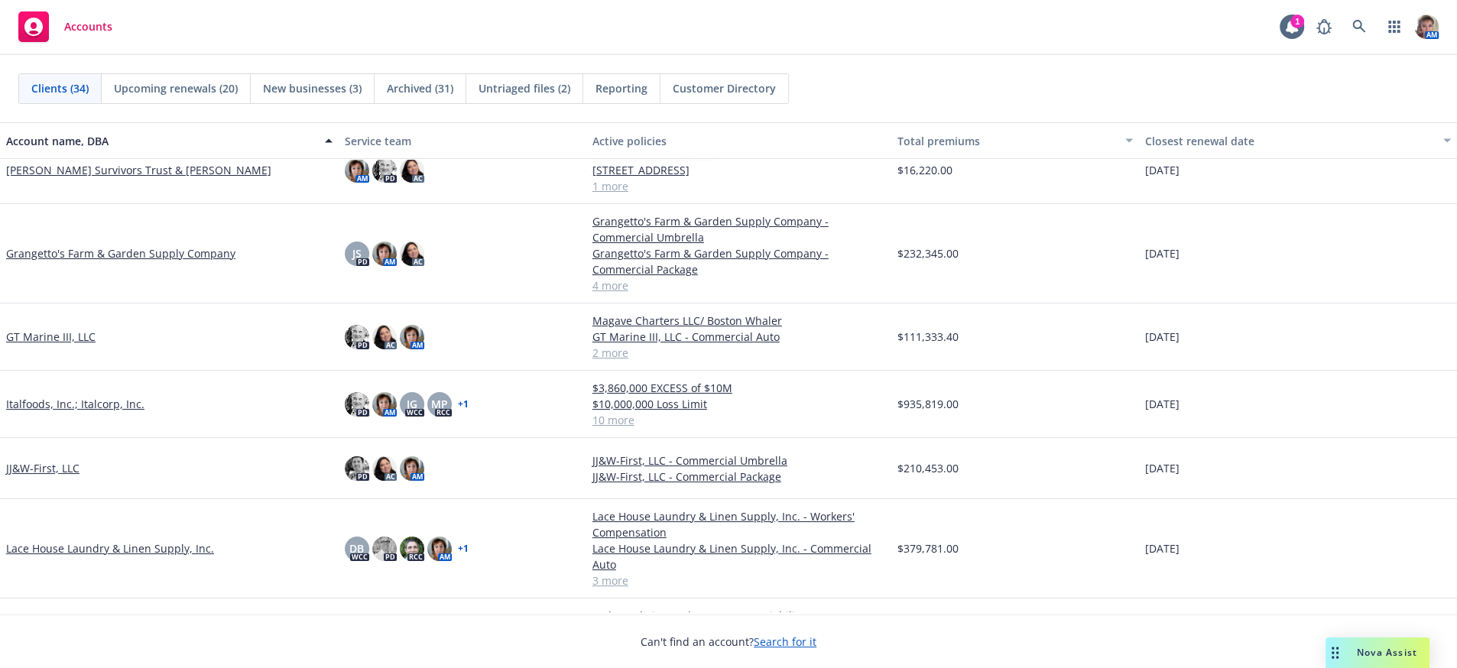
scroll to position [535, 0]
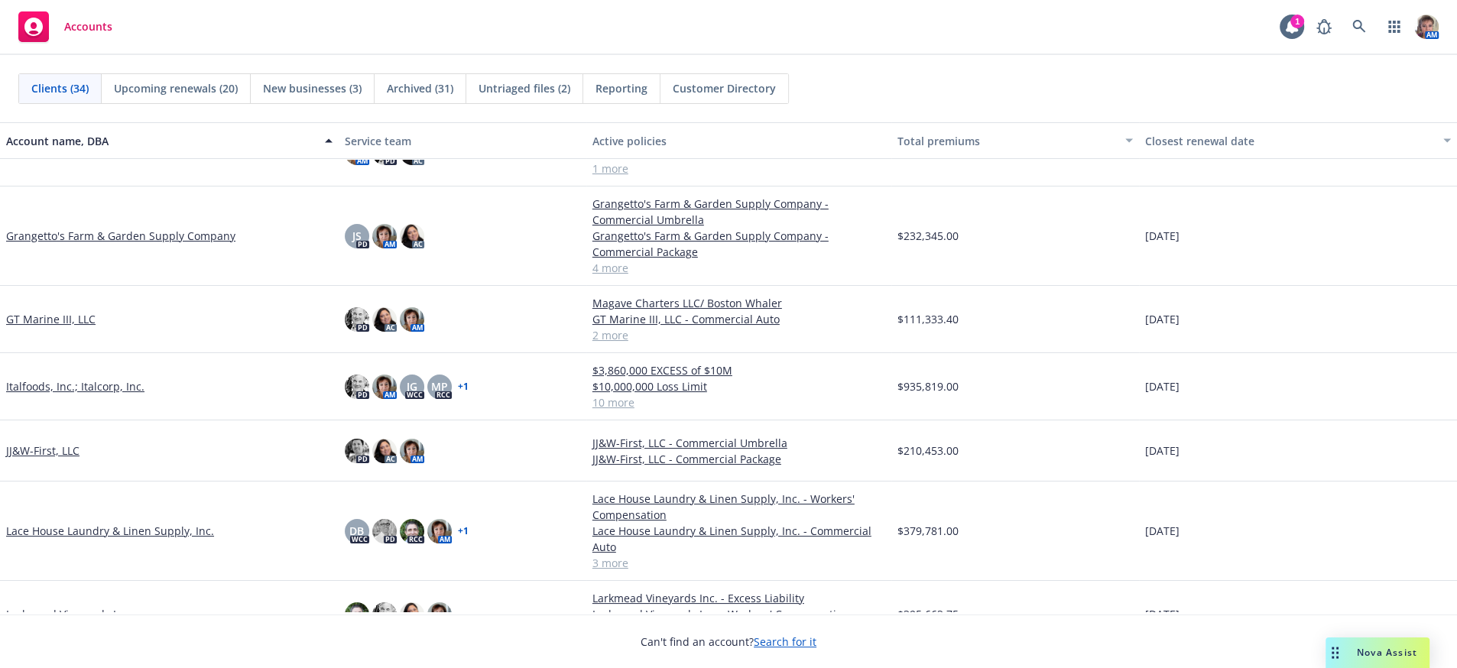
click at [56, 459] on link "JJ&W-First, LLC" at bounding box center [42, 451] width 73 height 16
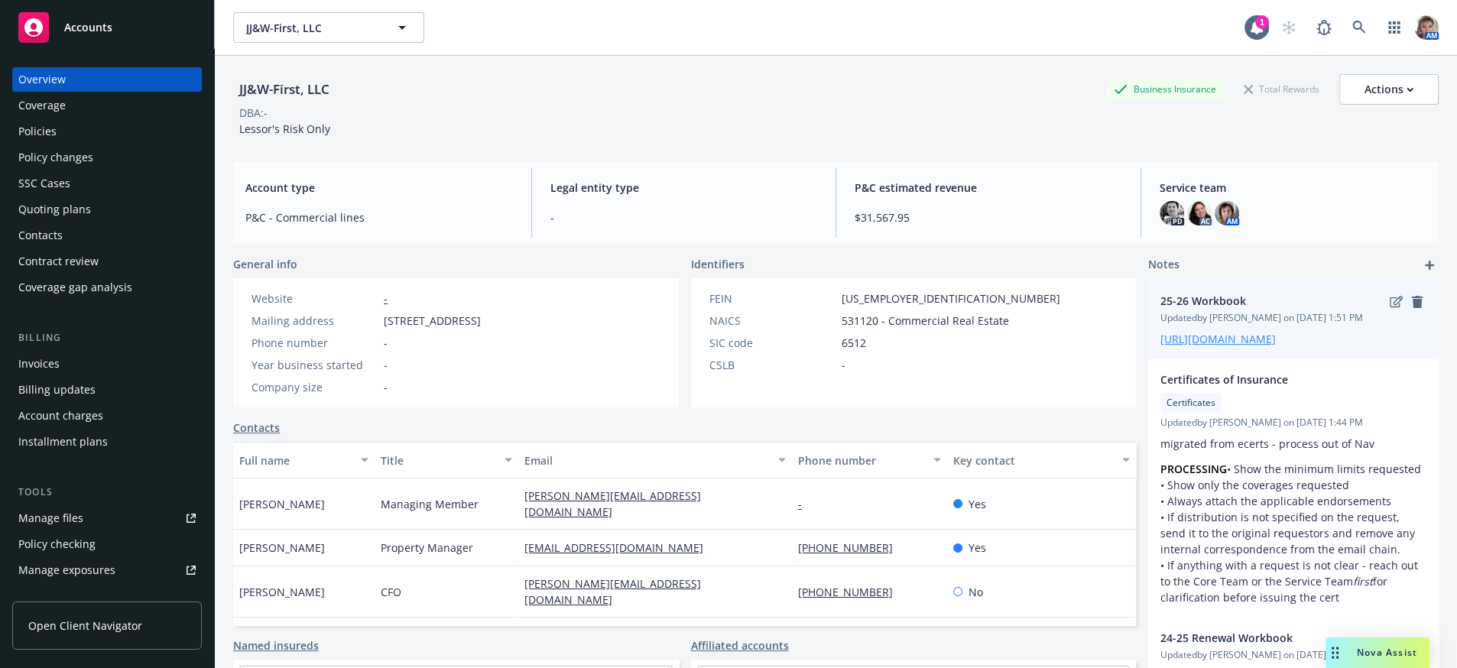
click at [1201, 346] on link "https://iln.sharepoint.com/:x:/r/sites/CRUTeam/Shared%20Documents/Clients/Norah…" at bounding box center [1218, 339] width 115 height 15
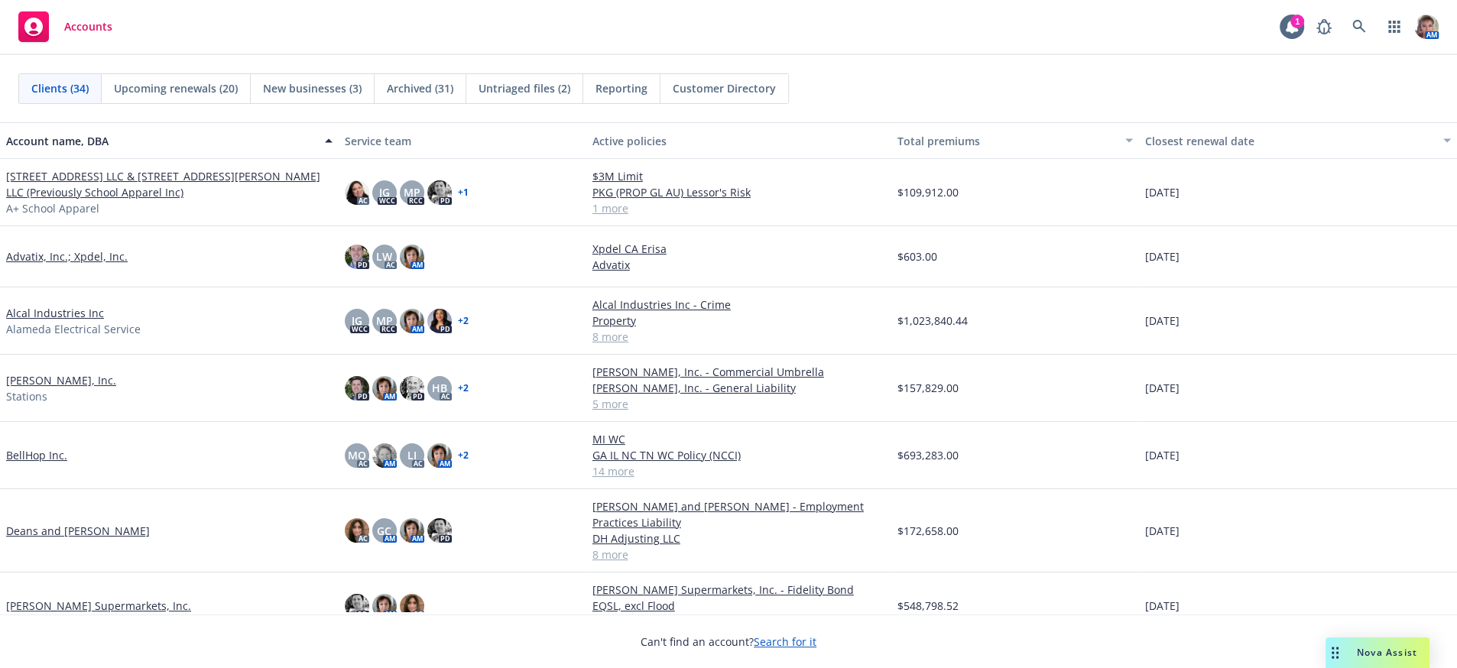
click at [24, 321] on link "Alcal Industries Inc" at bounding box center [55, 313] width 98 height 16
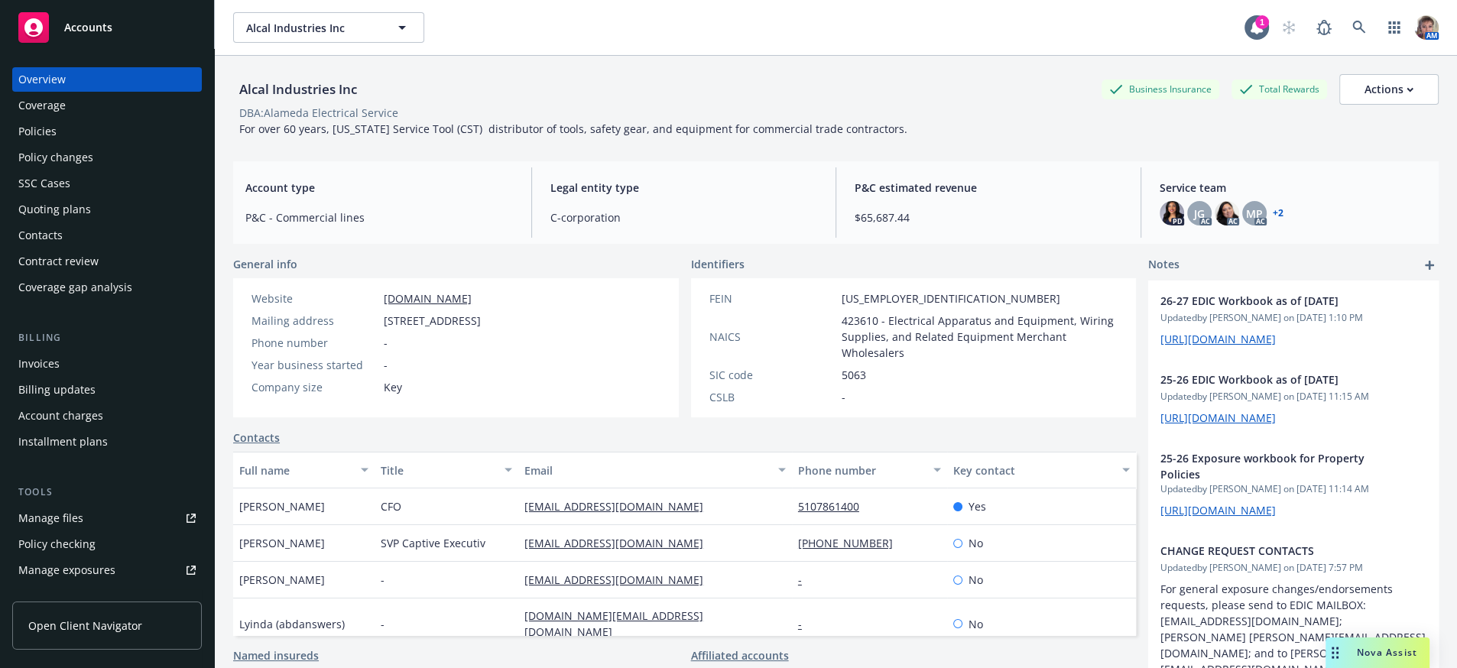
click at [44, 144] on div "Policies" at bounding box center [37, 131] width 38 height 24
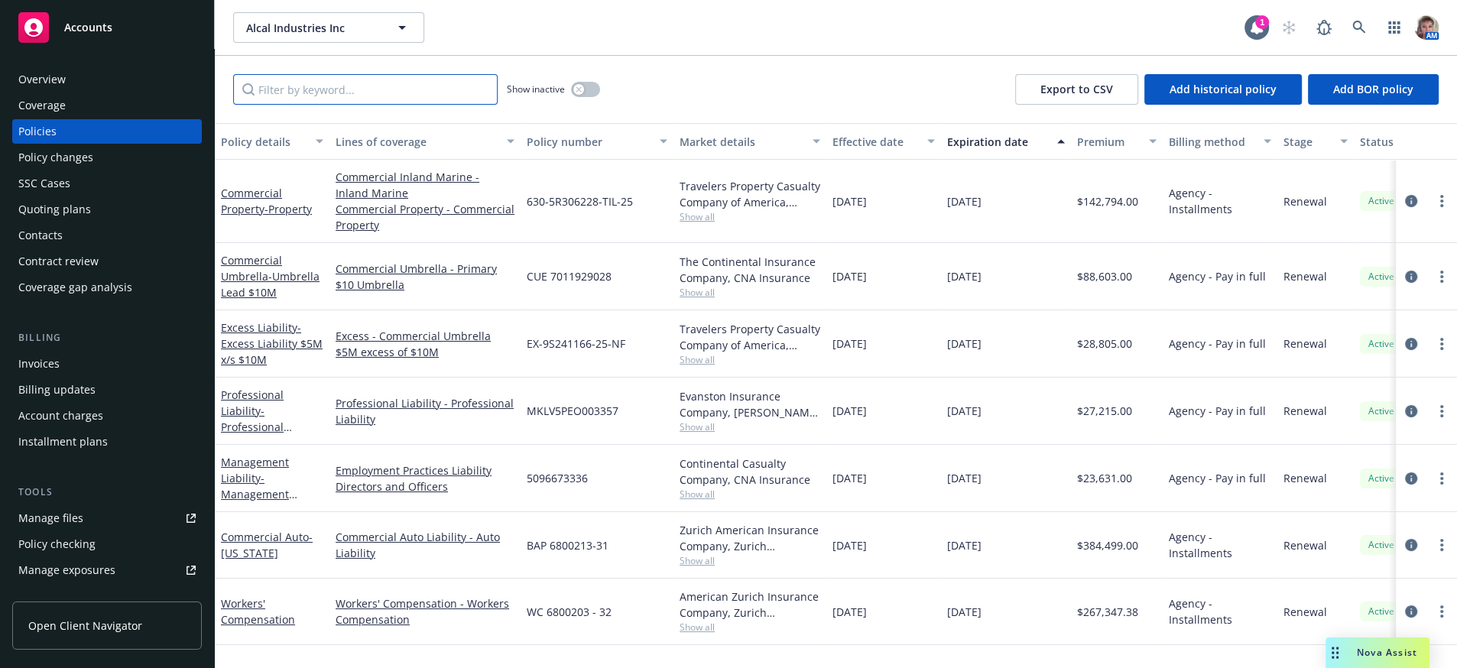
click at [383, 93] on input "Filter by keyword..." at bounding box center [365, 89] width 265 height 31
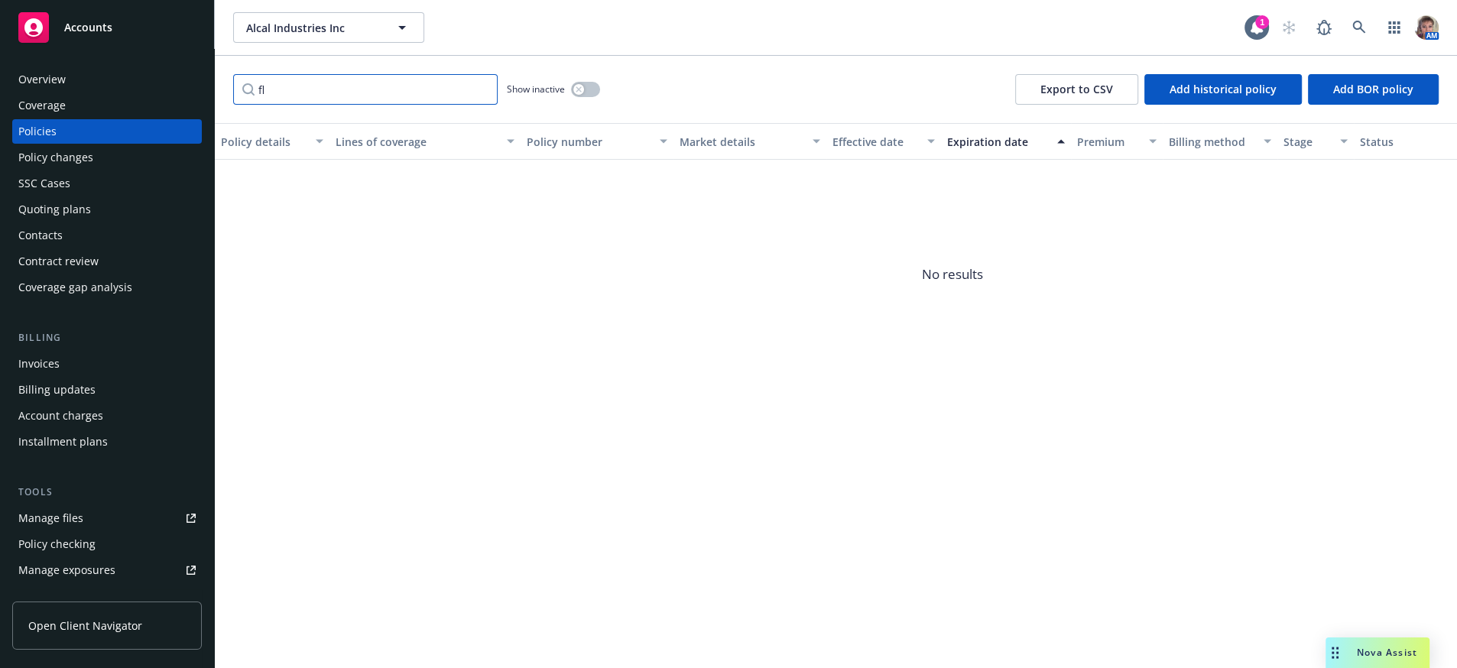
type input "f"
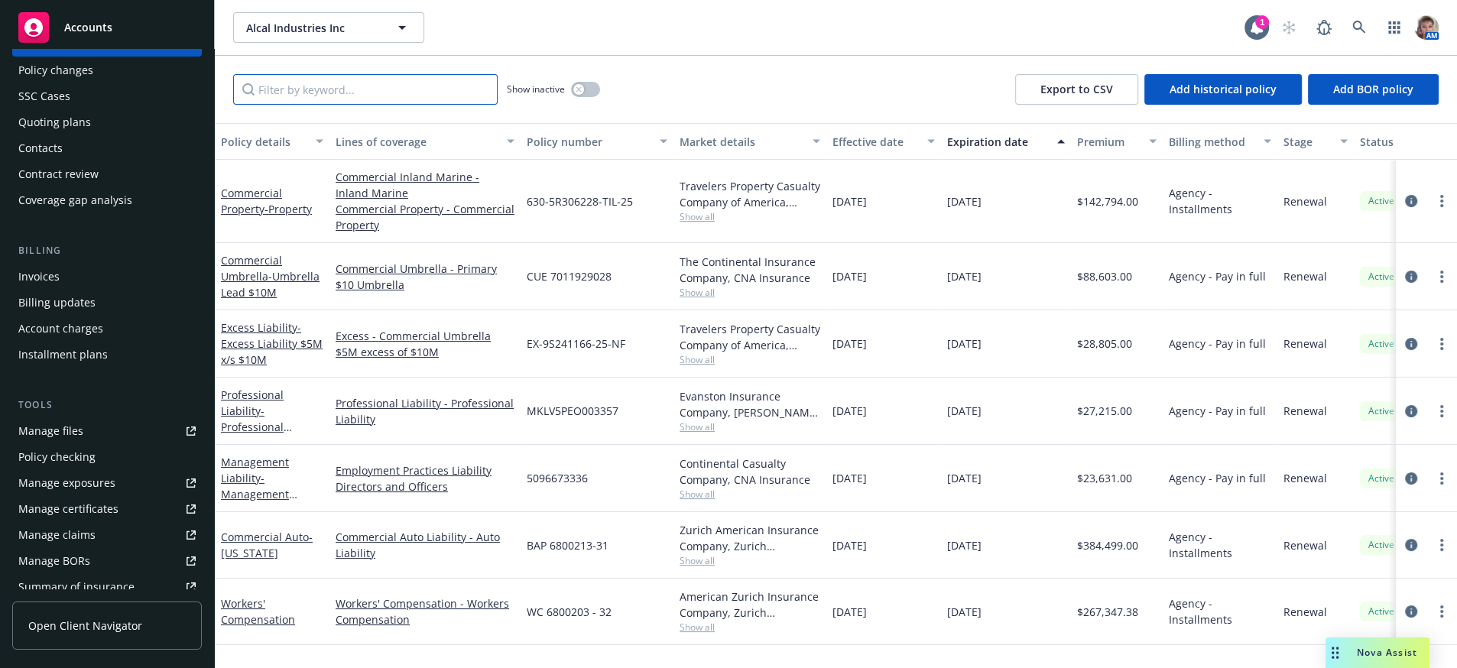
scroll to position [107, 0]
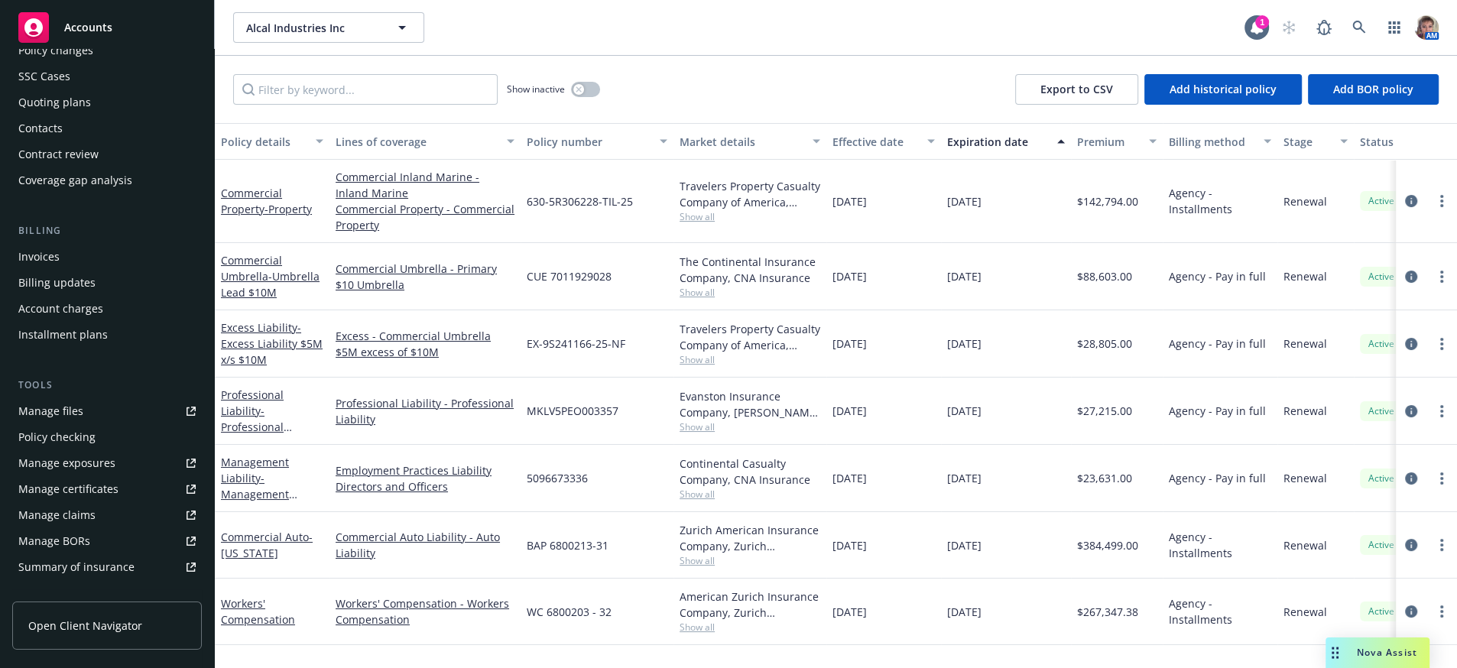
click at [134, 424] on link "Manage files" at bounding box center [107, 411] width 190 height 24
click at [87, 476] on div "Manage exposures" at bounding box center [66, 463] width 97 height 24
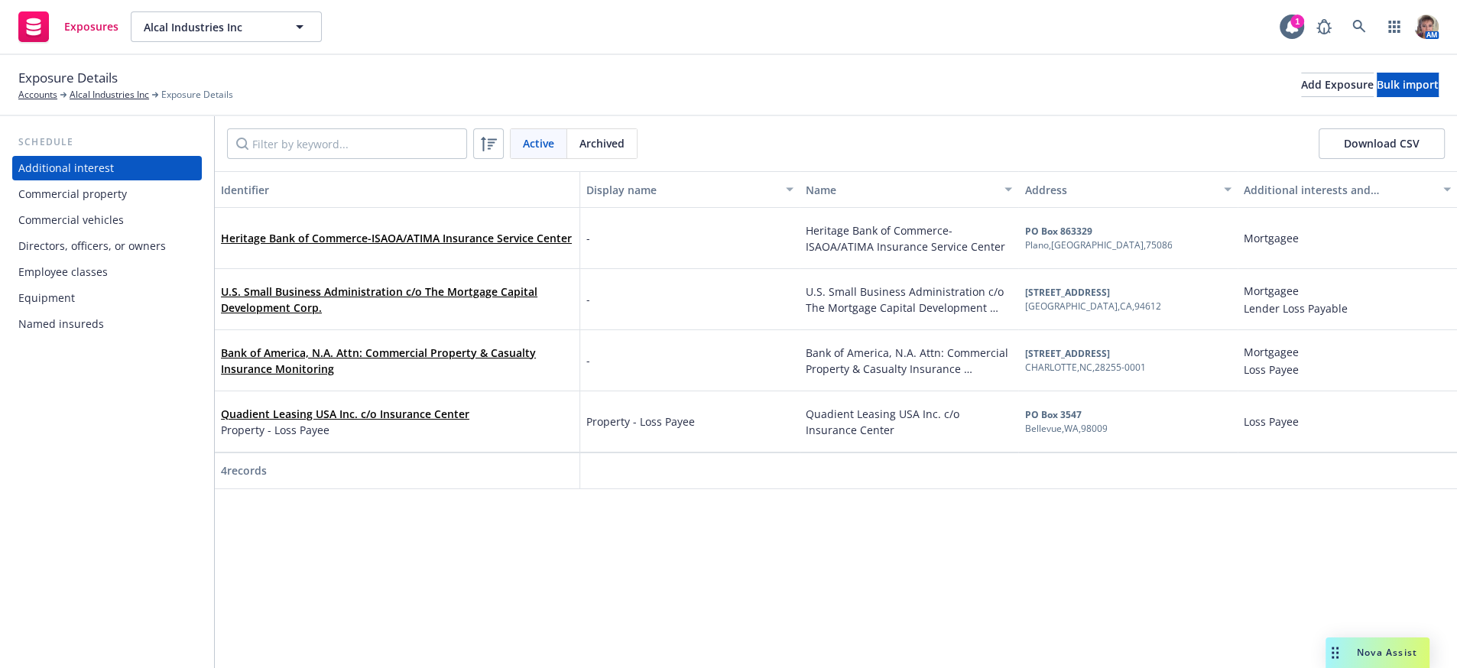
click at [115, 203] on div "Commercial property" at bounding box center [72, 194] width 109 height 24
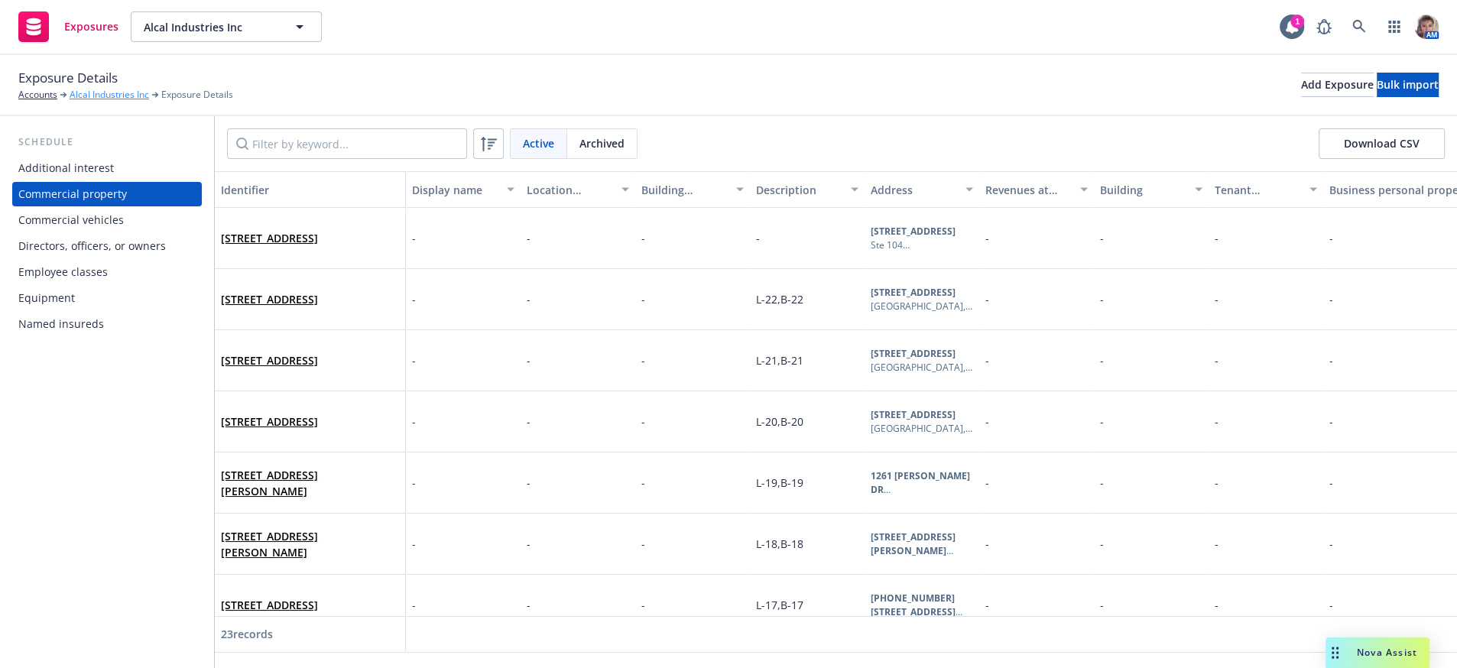
click at [106, 99] on link "Alcal Industries Inc" at bounding box center [110, 95] width 80 height 14
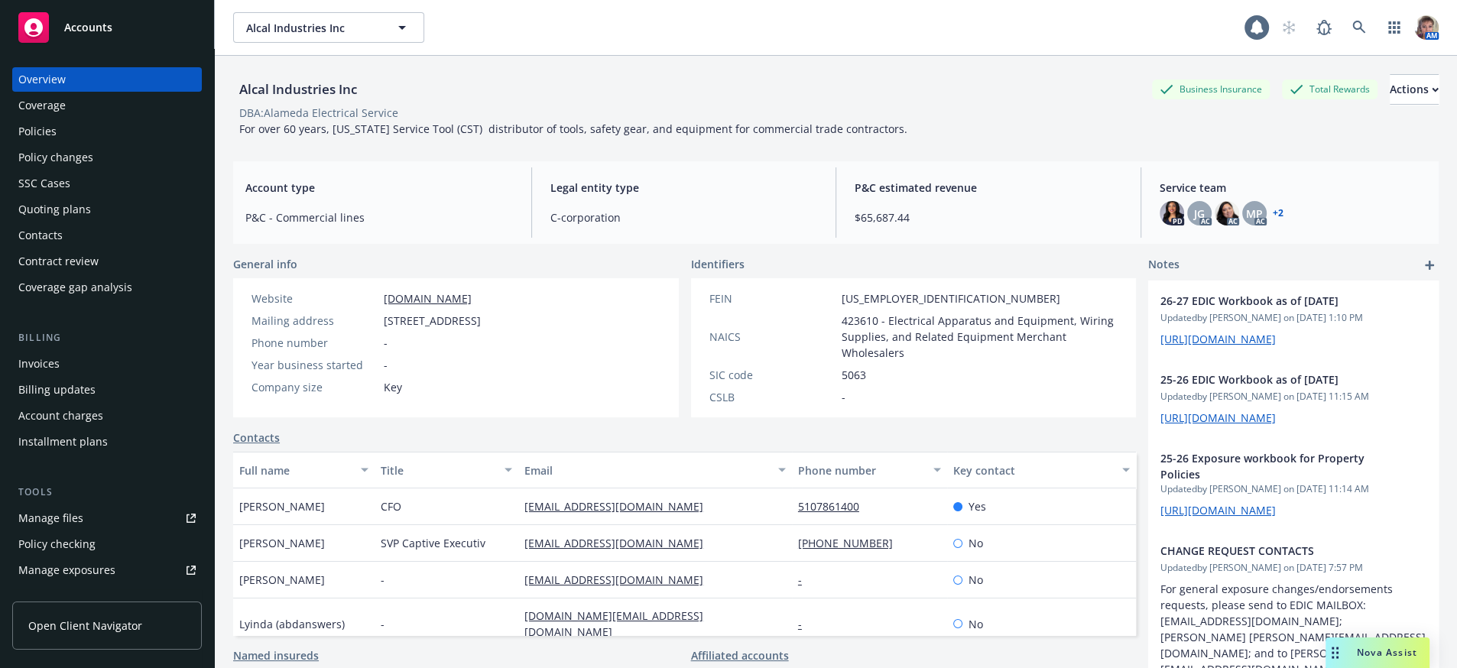
click at [65, 141] on div "Policies" at bounding box center [106, 131] width 177 height 24
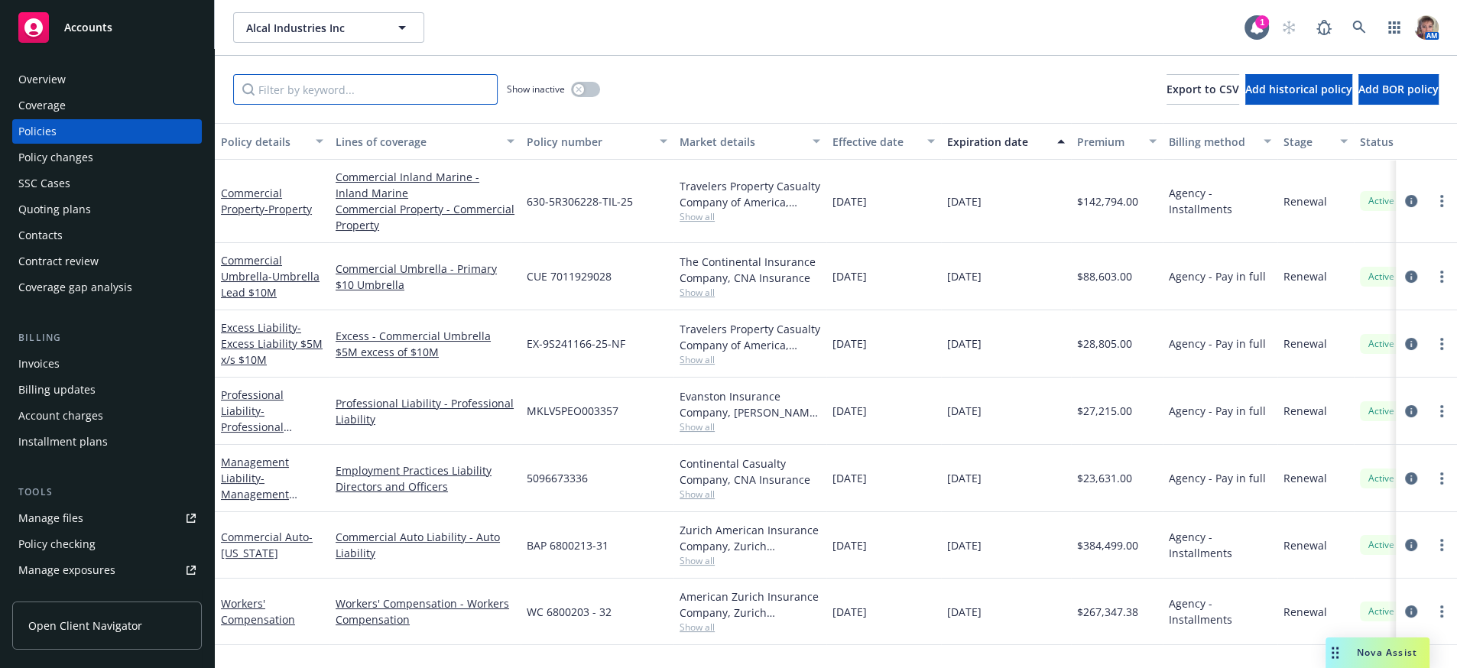
click at [364, 84] on input "Filter by keyword..." at bounding box center [365, 89] width 265 height 31
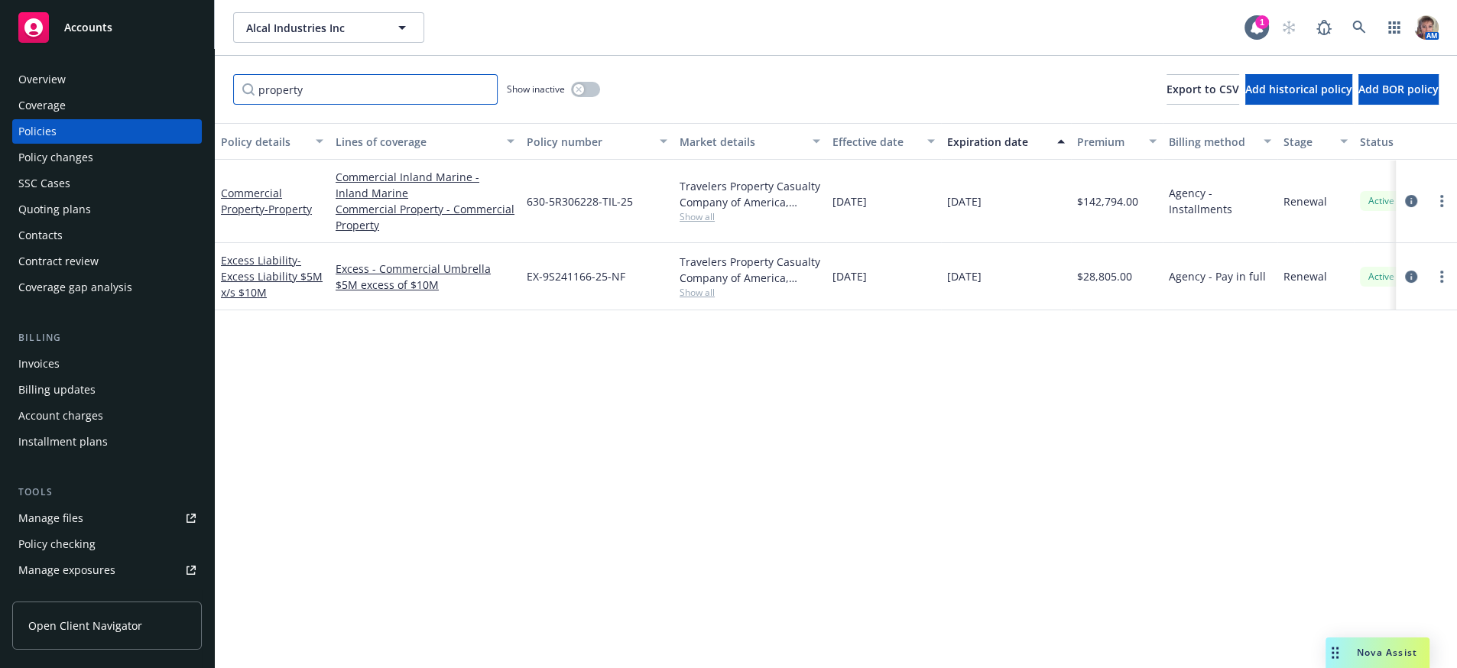
drag, startPoint x: 352, startPoint y: 102, endPoint x: 249, endPoint y: 106, distance: 102.5
click at [249, 105] on input "property" at bounding box center [365, 89] width 265 height 31
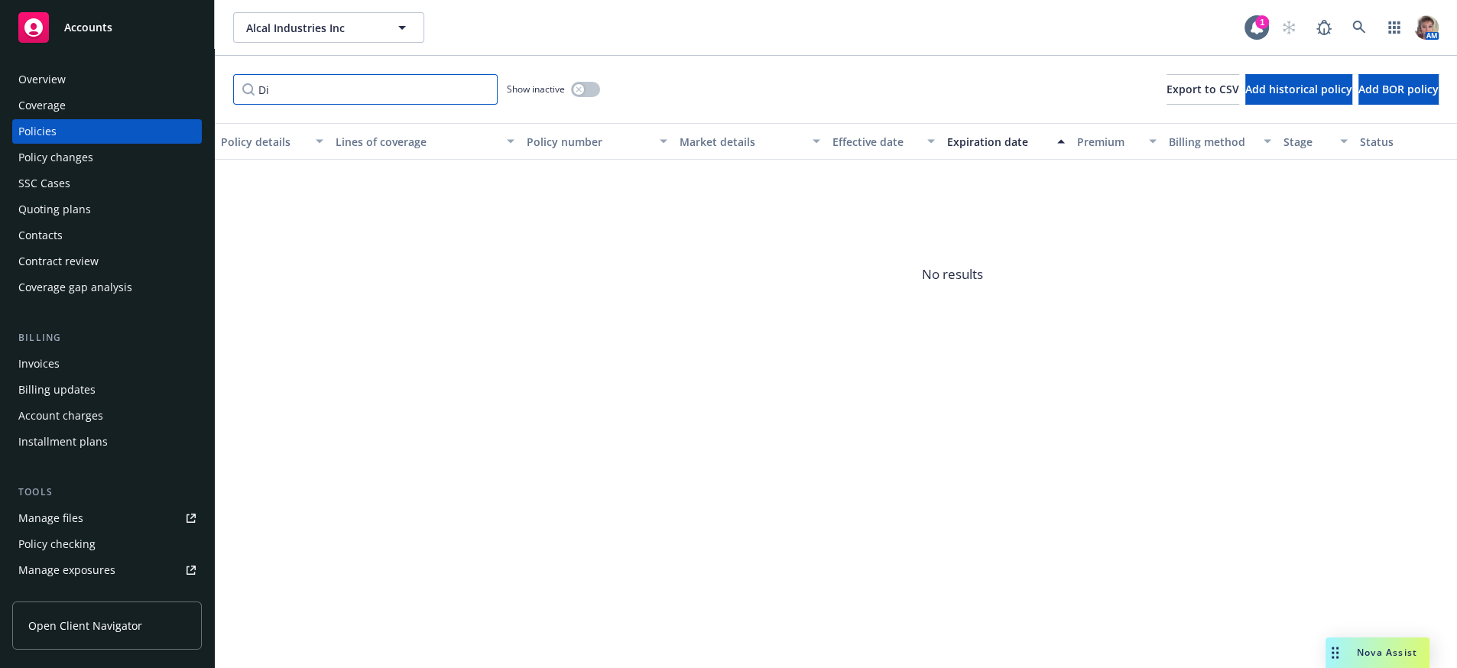
type input "D"
type input "d"
type input "e"
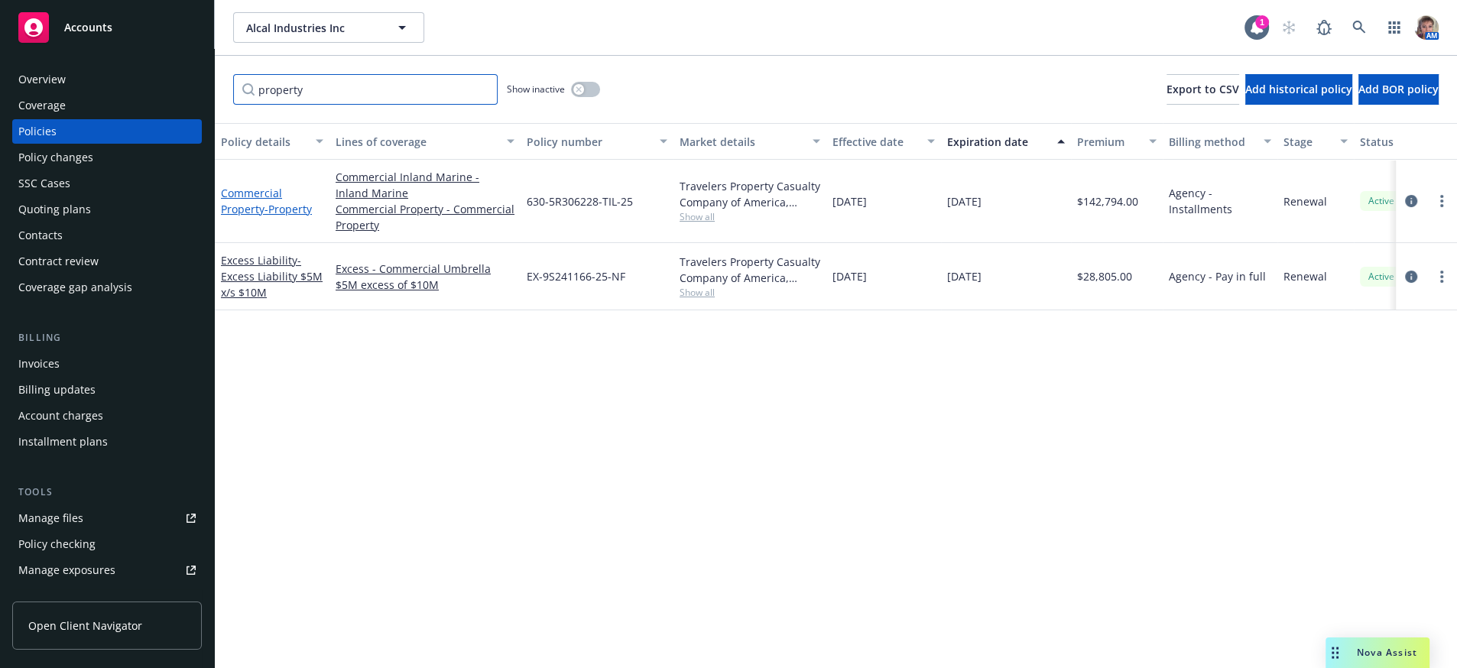
type input "property"
click at [249, 216] on link "Commercial Property - Property" at bounding box center [266, 201] width 91 height 31
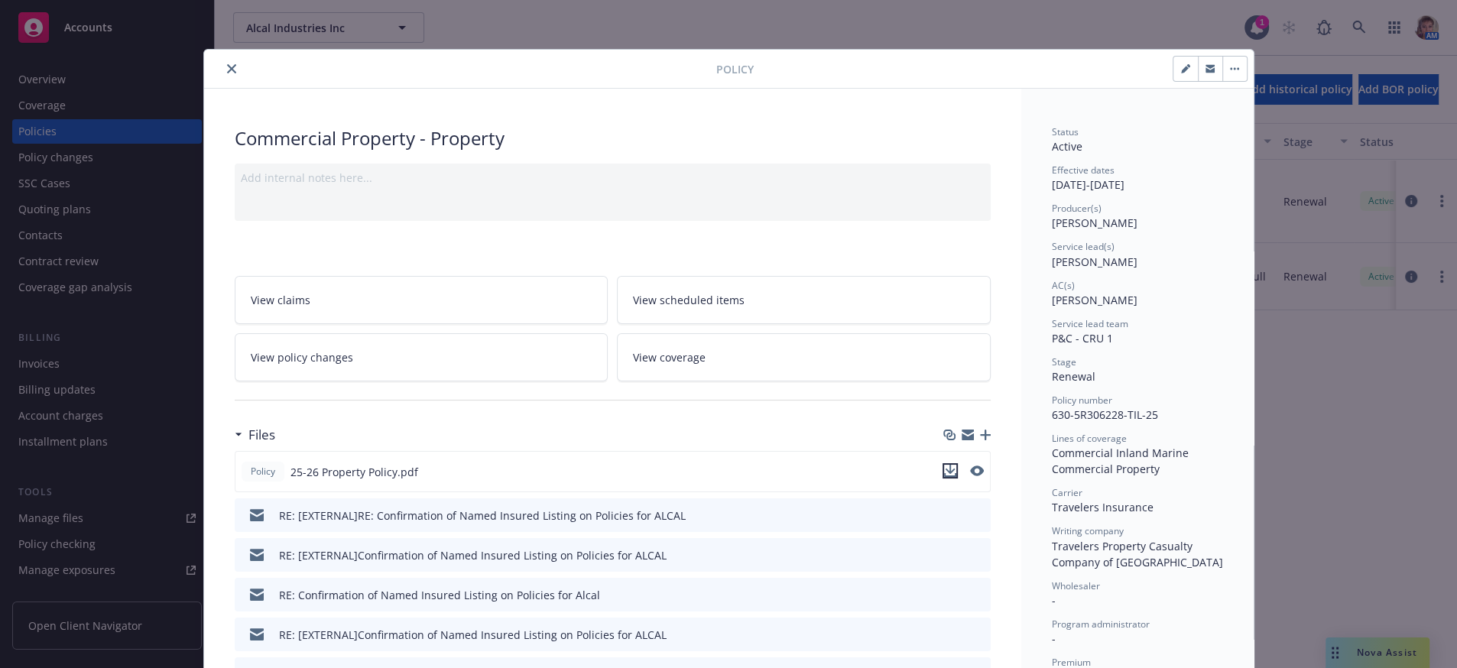
click at [947, 479] on button "download file" at bounding box center [950, 470] width 15 height 15
click at [1390, 650] on div "Policy Commercial Property - Property Add internal notes here... View claims Vi…" at bounding box center [728, 334] width 1457 height 668
click at [1317, 654] on div "Policy Commercial Property - Property Add internal notes here... View claims Vi…" at bounding box center [728, 334] width 1457 height 668
click at [220, 78] on div at bounding box center [463, 69] width 506 height 18
click at [227, 73] on icon "close" at bounding box center [231, 68] width 9 height 9
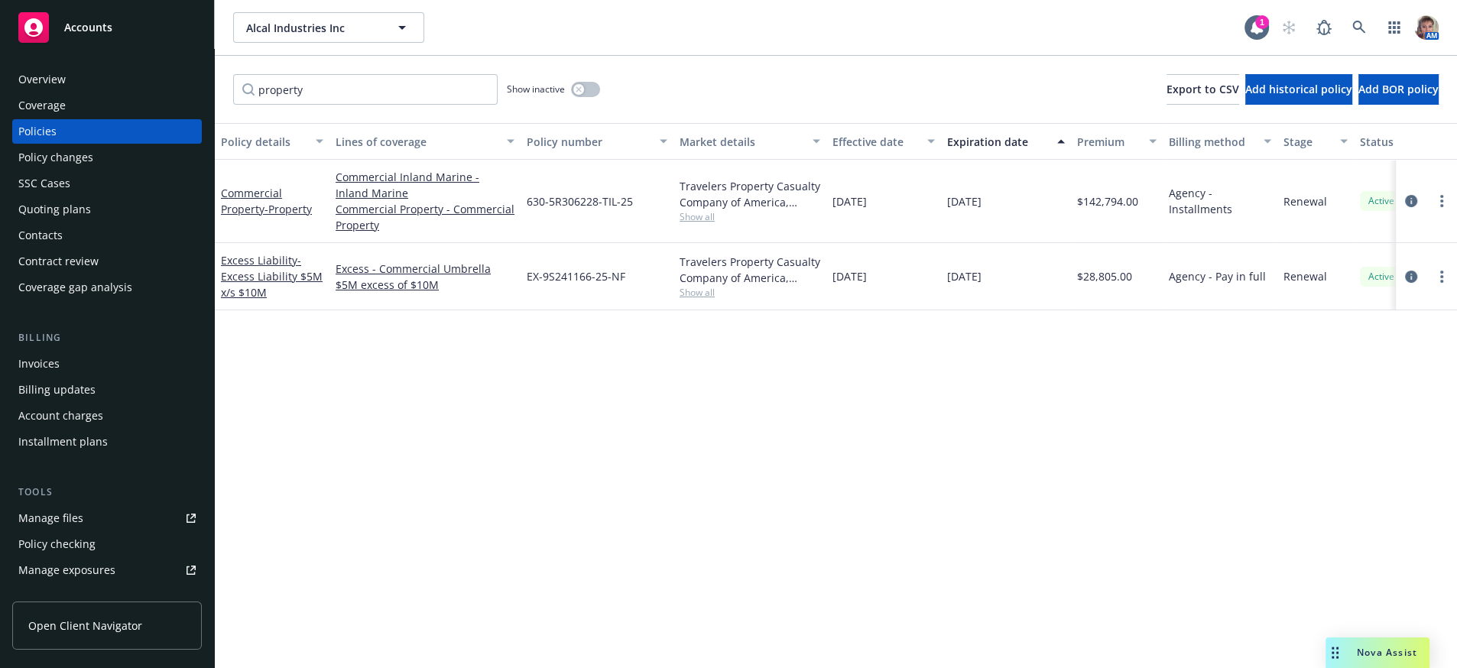
click at [1345, 650] on div "Nova Assist" at bounding box center [1387, 652] width 85 height 13
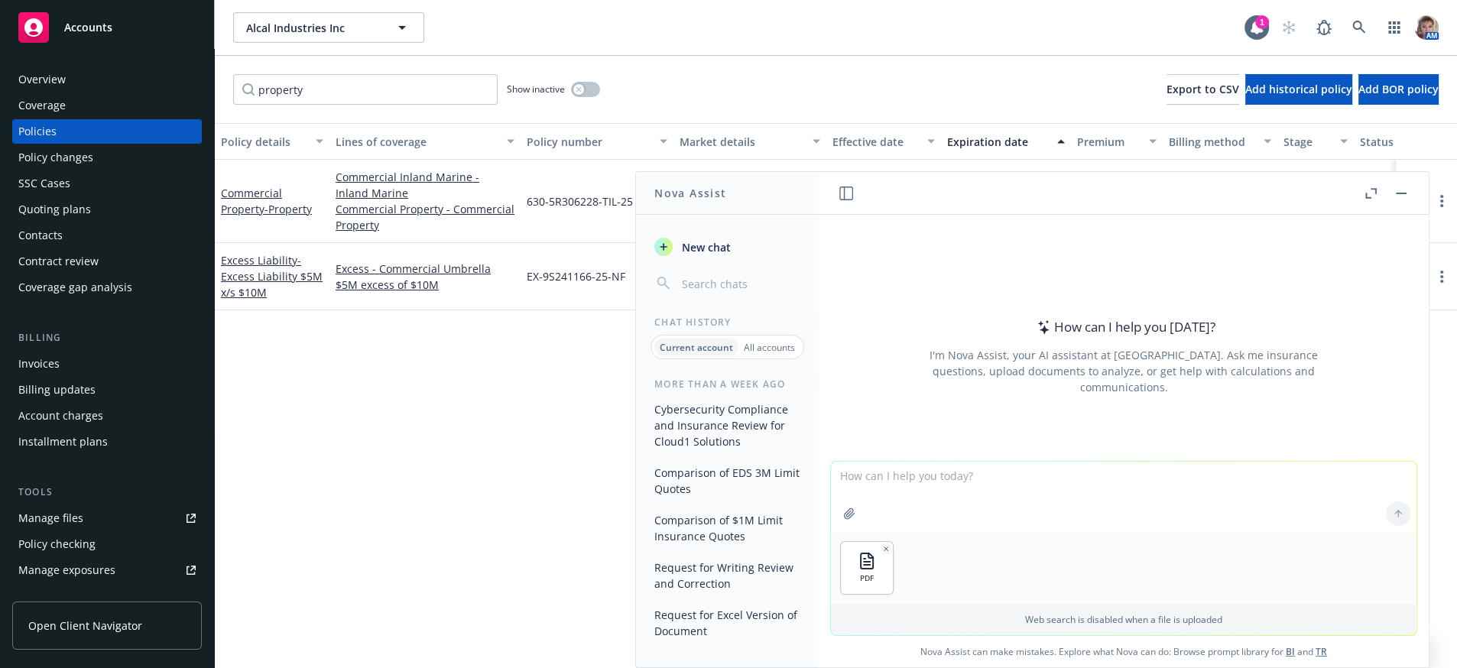
click at [924, 498] on textarea at bounding box center [1124, 497] width 586 height 70
type textarea "Is Flood Coverage included in this policy?"
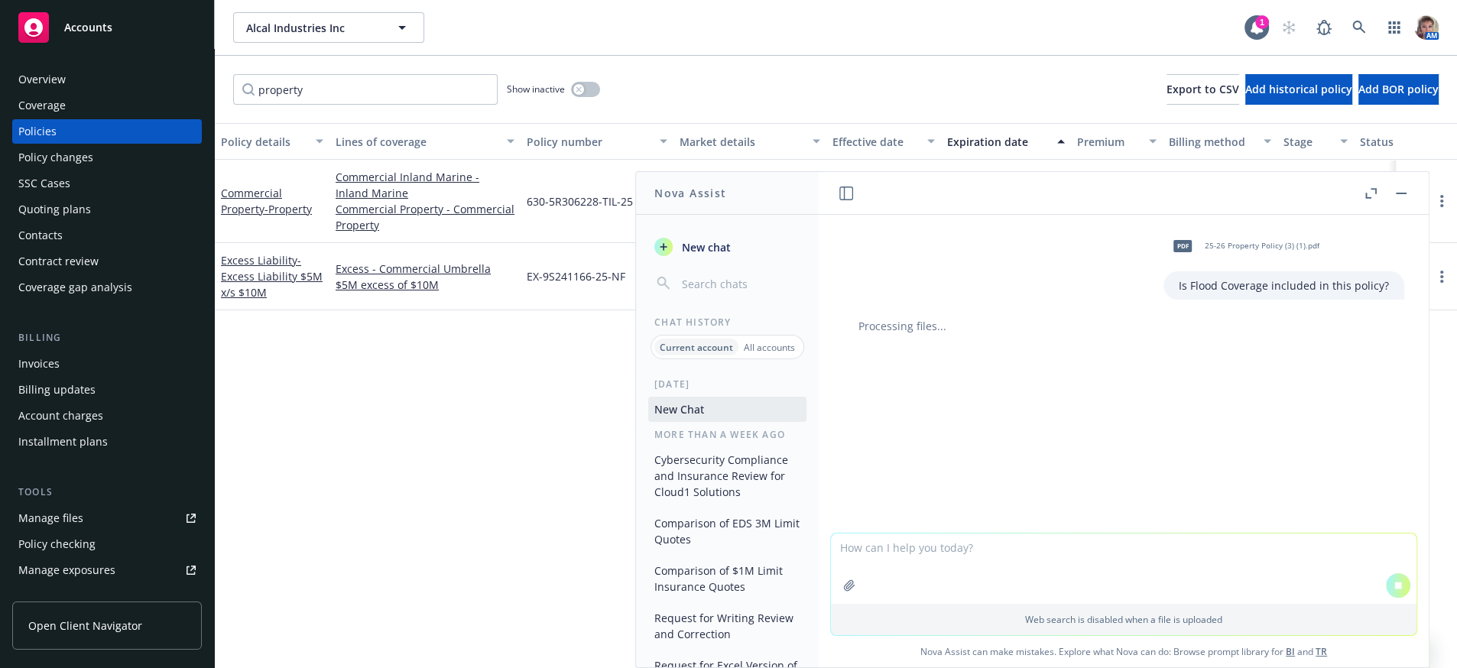
click at [105, 144] on div "Policies" at bounding box center [106, 131] width 177 height 24
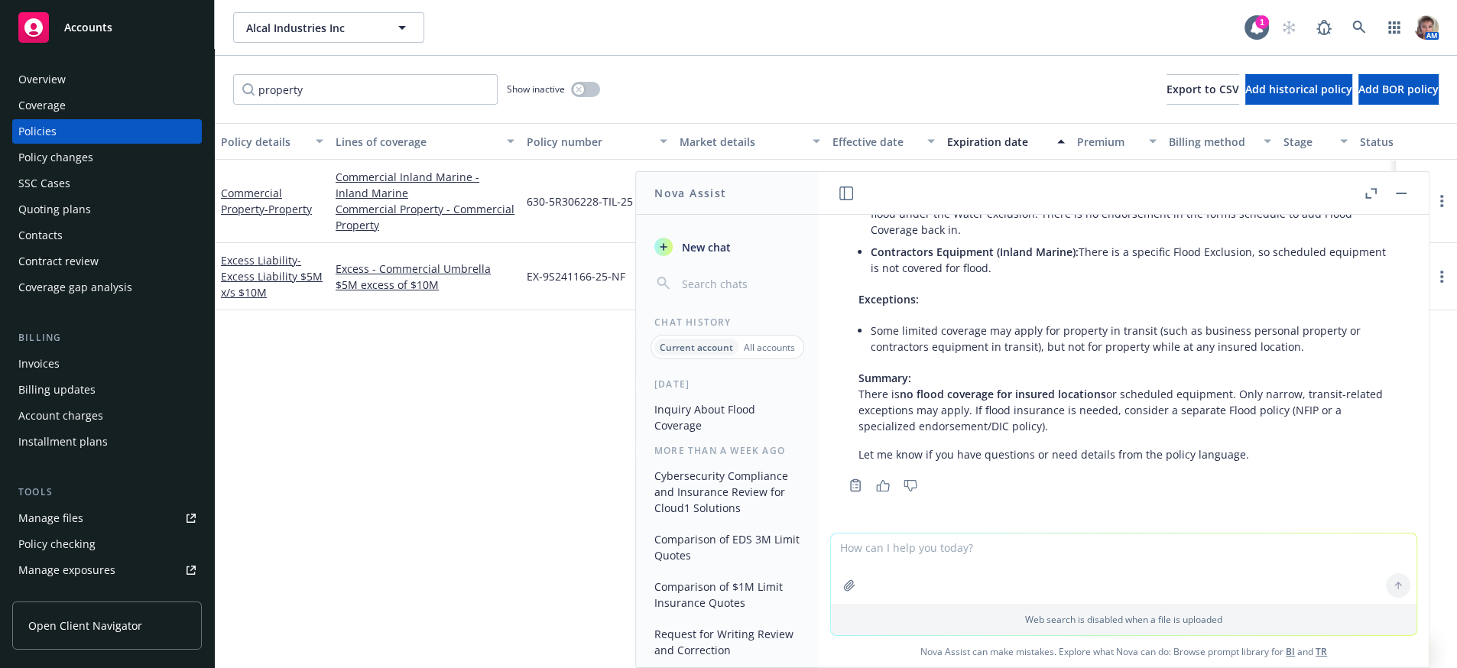
scroll to position [199, 0]
click at [326, 442] on div "Policy details Lines of coverage Policy number Market details Effective date Ex…" at bounding box center [836, 390] width 1243 height 534
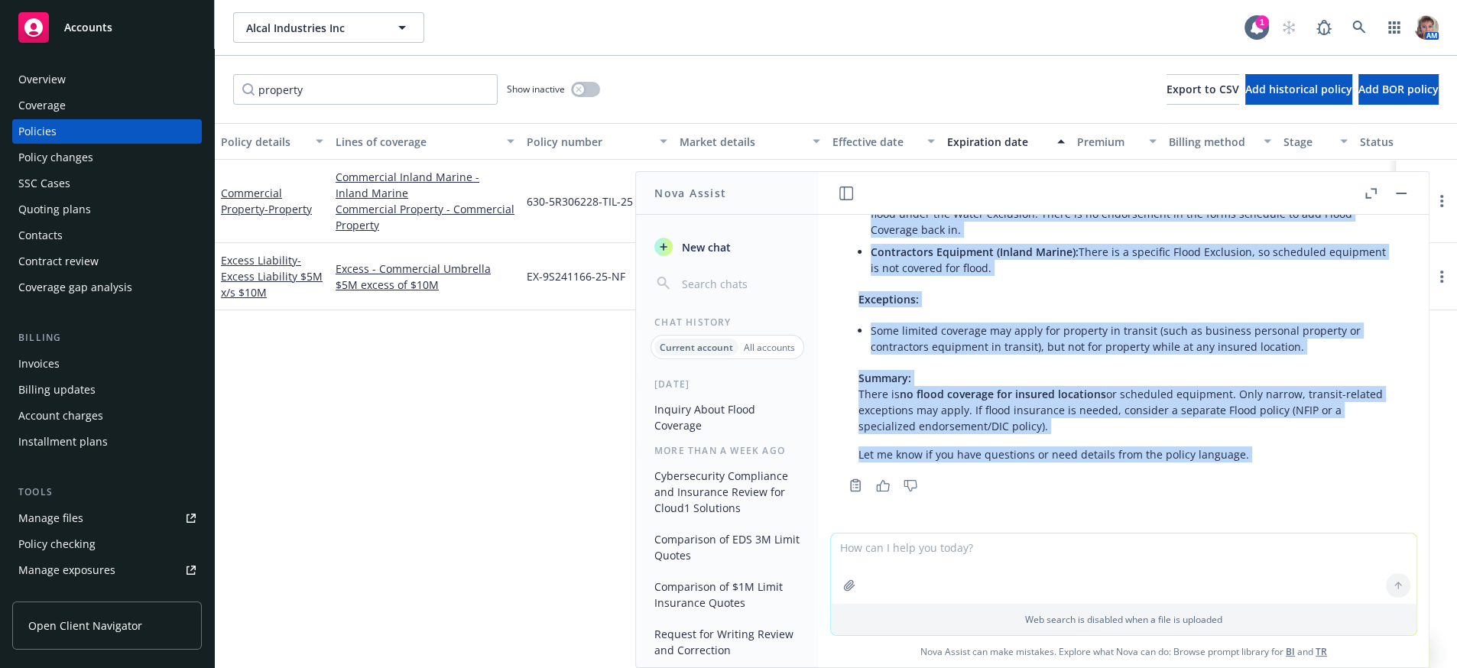
drag, startPoint x: 878, startPoint y: 377, endPoint x: 991, endPoint y: 486, distance: 157.4
click at [991, 501] on div "pdf 25-26 Property Policy (3) (1).pdf Is Flood Coverage included in this policy…" at bounding box center [1124, 374] width 610 height 318
copy div "roperty Coverage: The standard policy form (Deluxe Property Coverage Part) spec…"
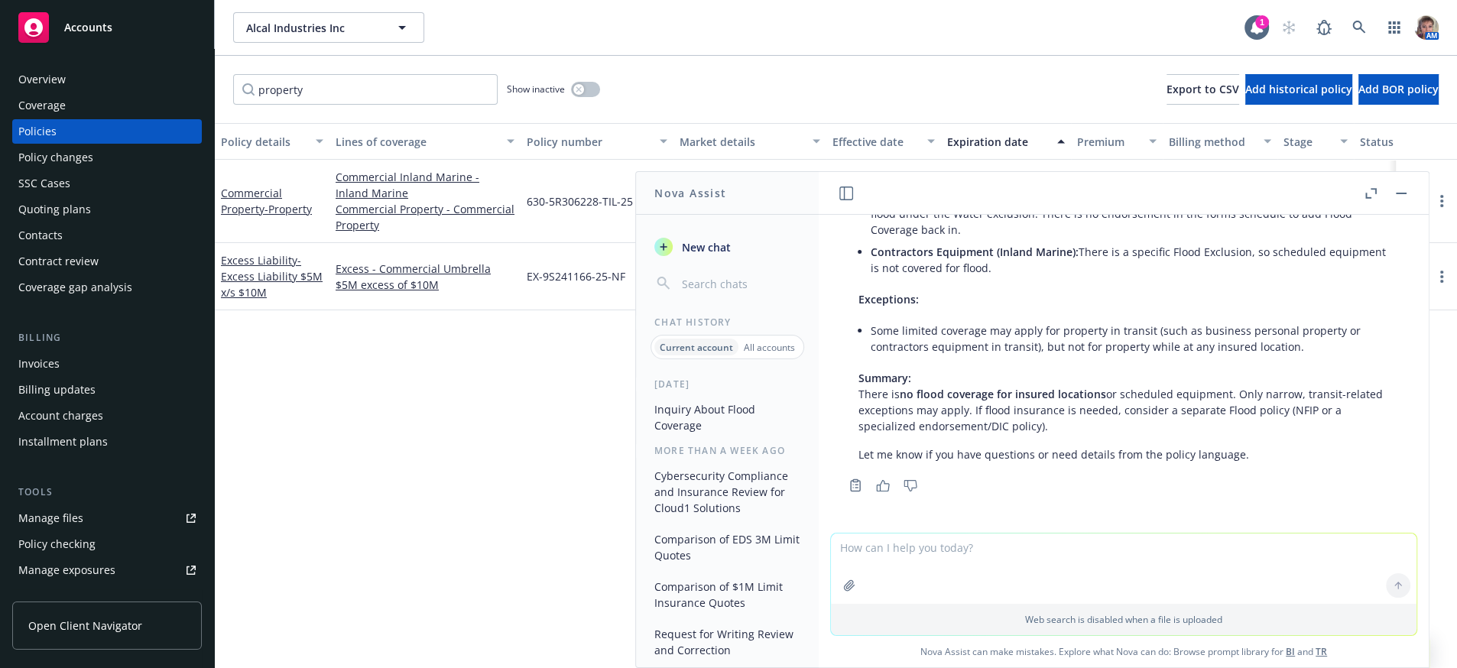
click at [434, 435] on div "Policy details Lines of coverage Policy number Market details Effective date Ex…" at bounding box center [836, 390] width 1243 height 534
click at [1397, 194] on icon "button" at bounding box center [1401, 194] width 11 height 2
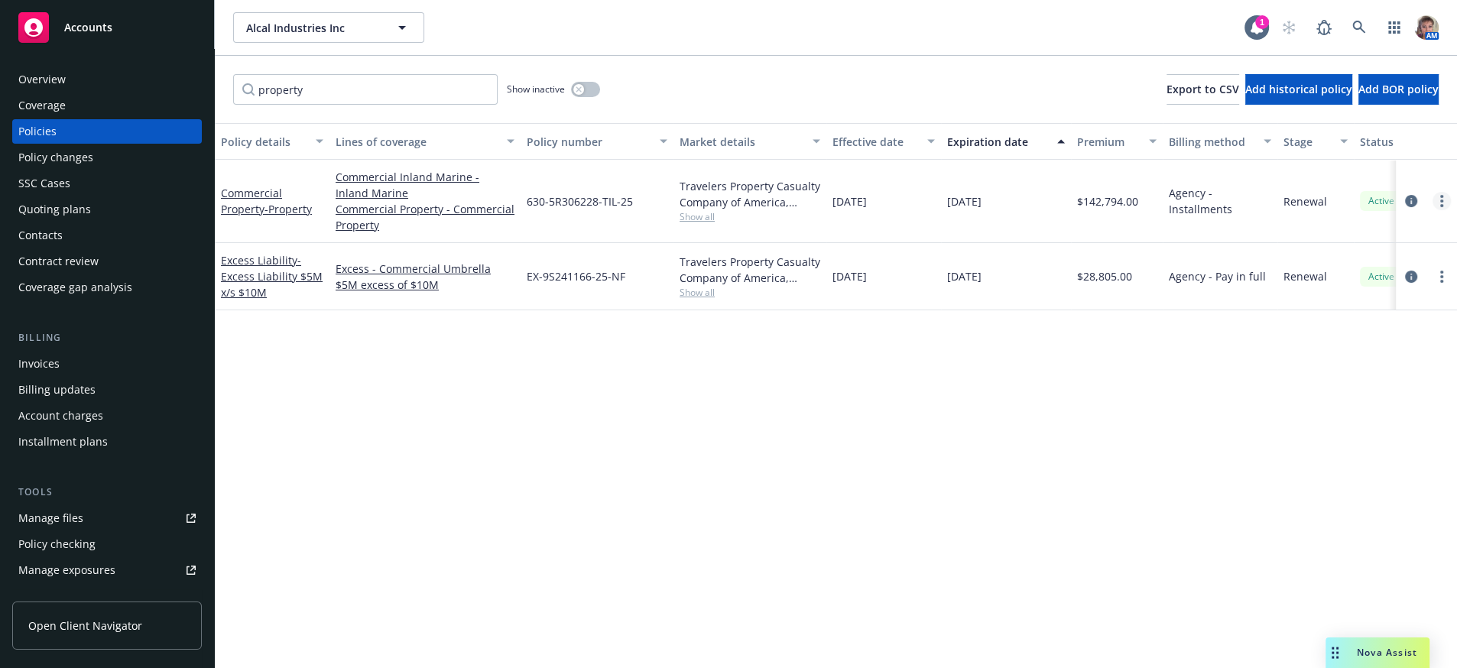
click at [1443, 210] on link "more" at bounding box center [1442, 201] width 18 height 18
click at [1310, 449] on link "Copy logging email" at bounding box center [1360, 433] width 180 height 31
click at [1248, 496] on div "Policy details Lines of coverage Policy number Market details Effective date Ex…" at bounding box center [836, 390] width 1243 height 534
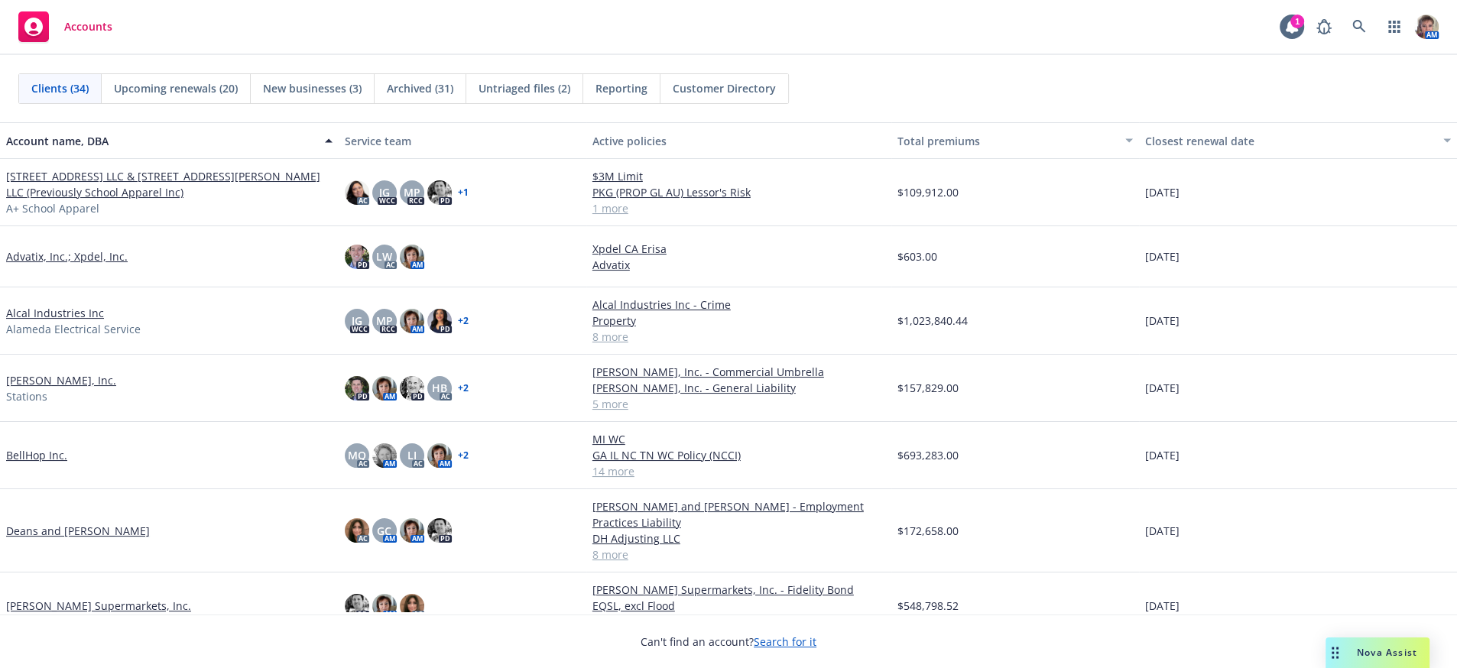
click at [23, 320] on link "Alcal Industries Inc" at bounding box center [55, 313] width 98 height 16
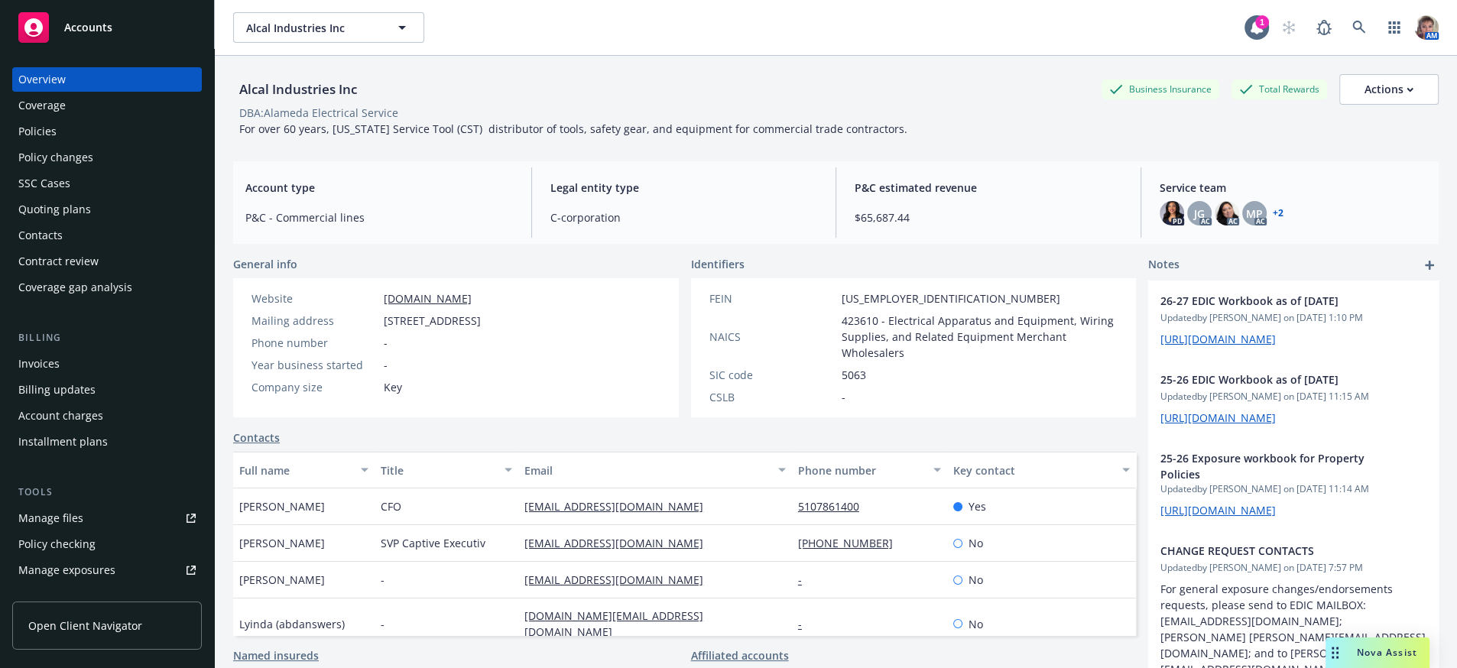
click at [88, 144] on div "Policies" at bounding box center [106, 131] width 177 height 24
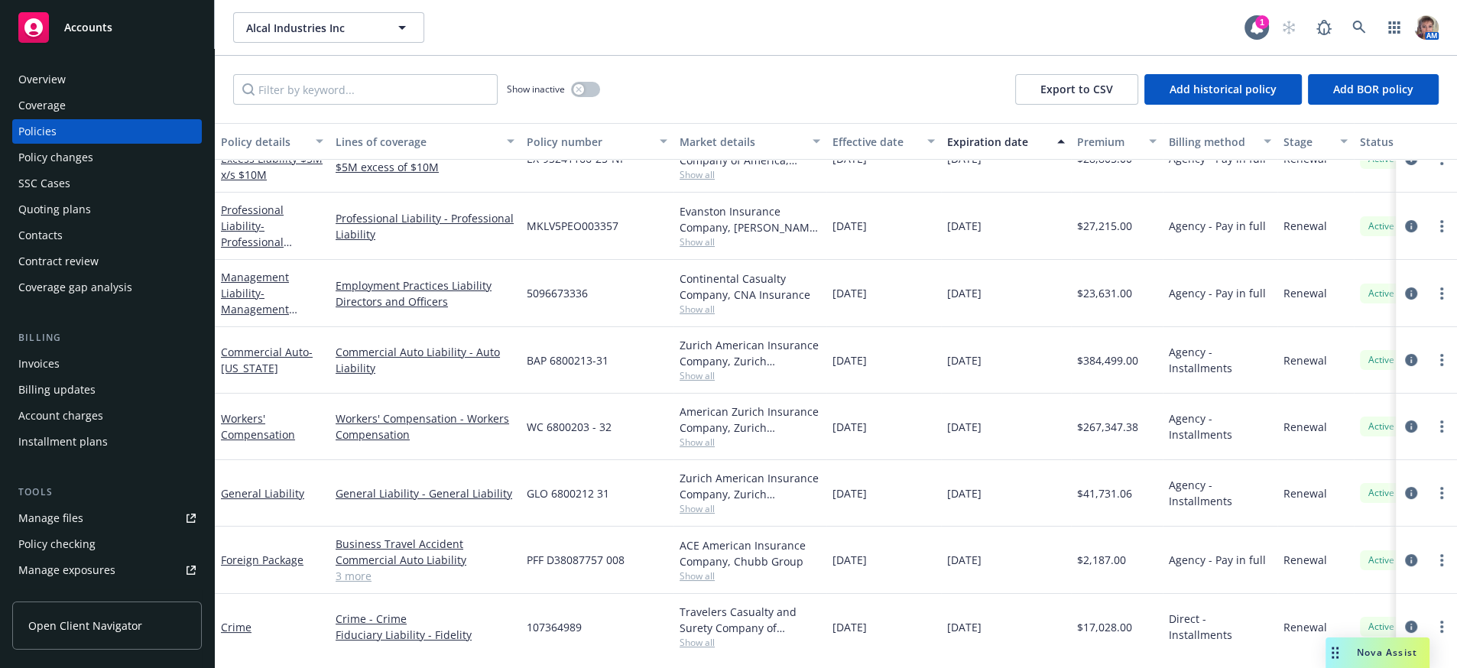
scroll to position [200, 0]
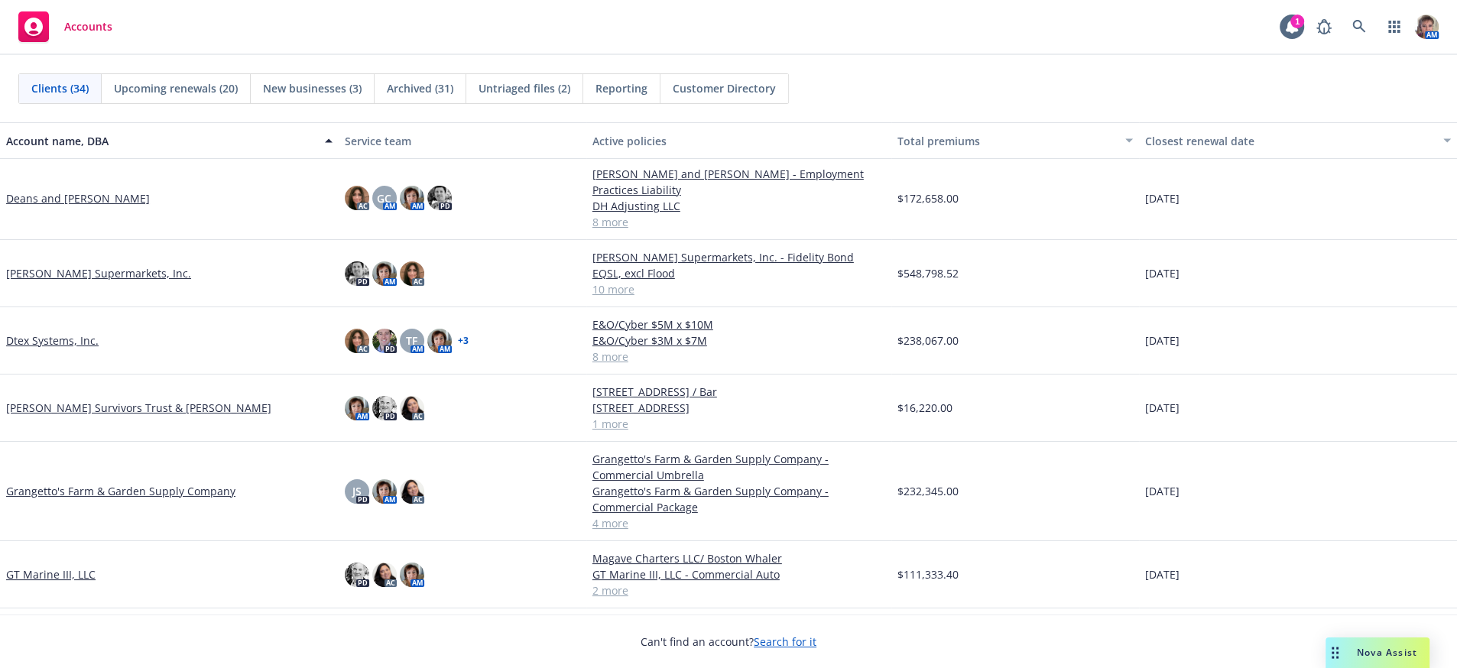
scroll to position [264, 0]
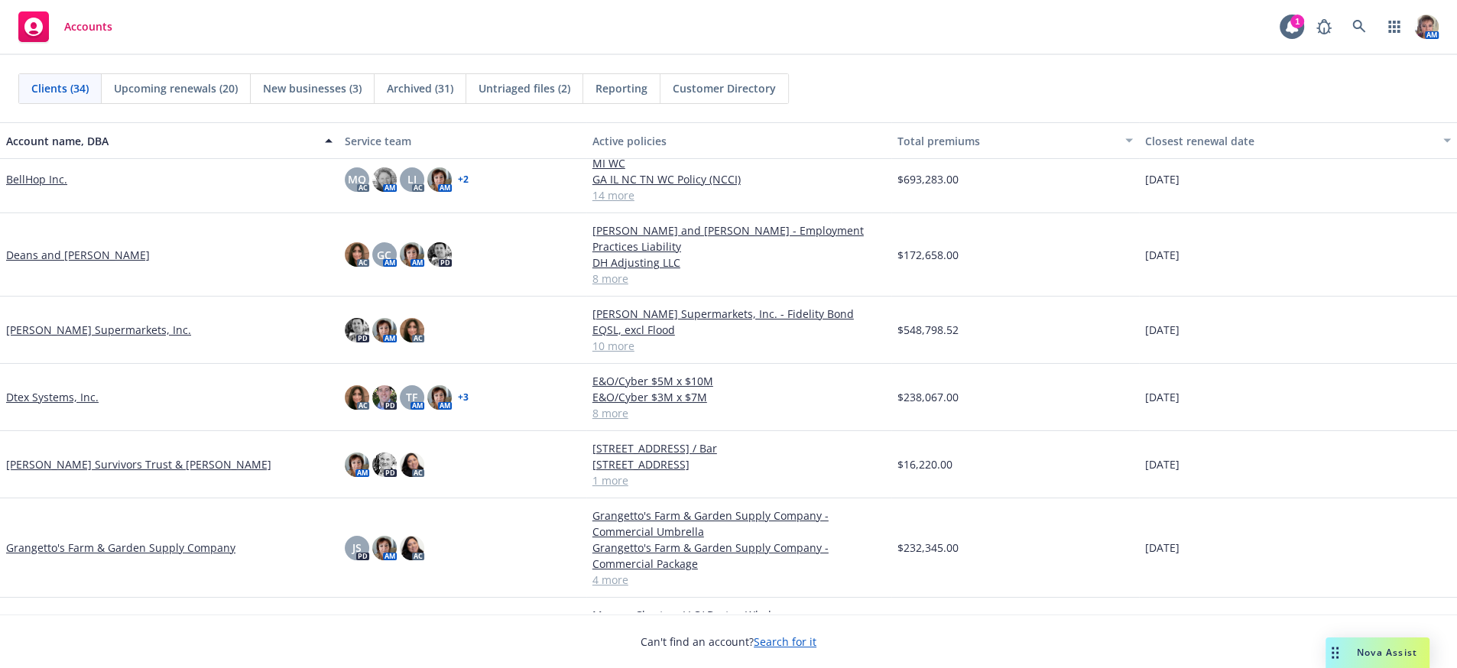
click at [41, 322] on link "[PERSON_NAME] Supermarkets, Inc." at bounding box center [98, 330] width 185 height 16
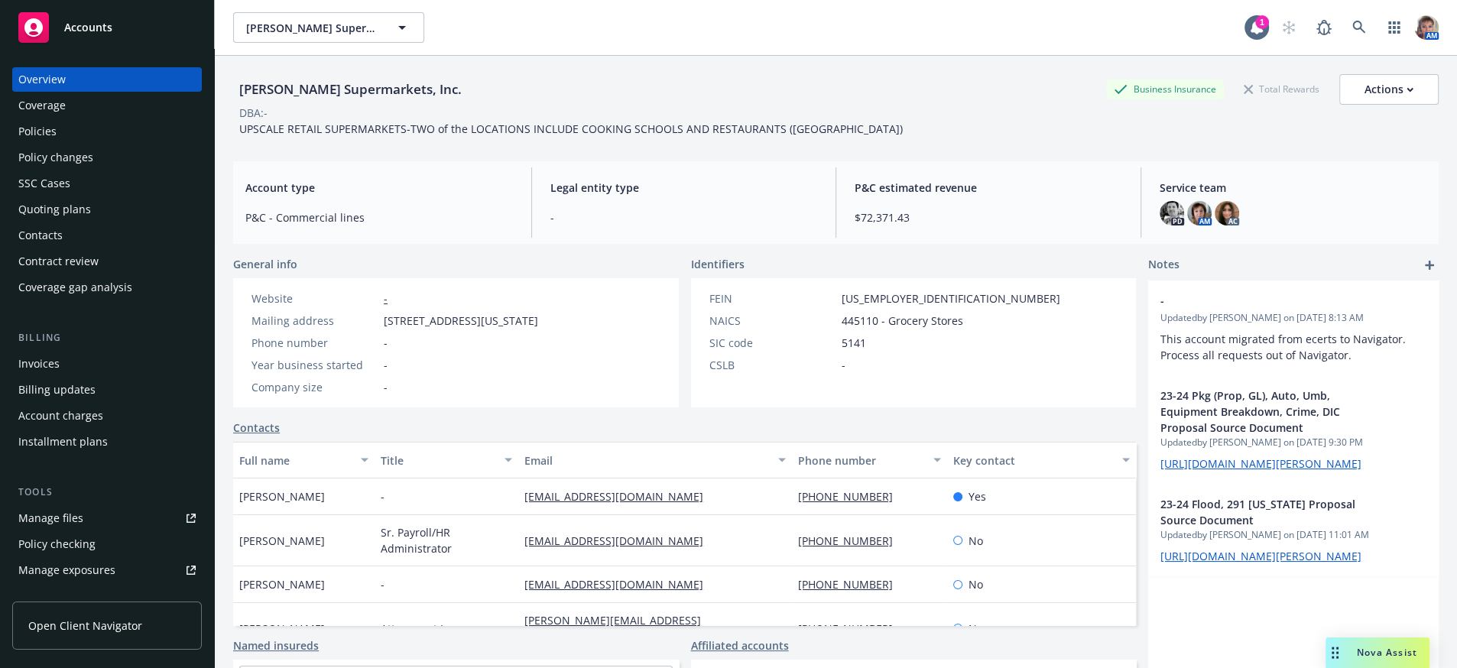
click at [52, 140] on div "Policies" at bounding box center [37, 131] width 38 height 24
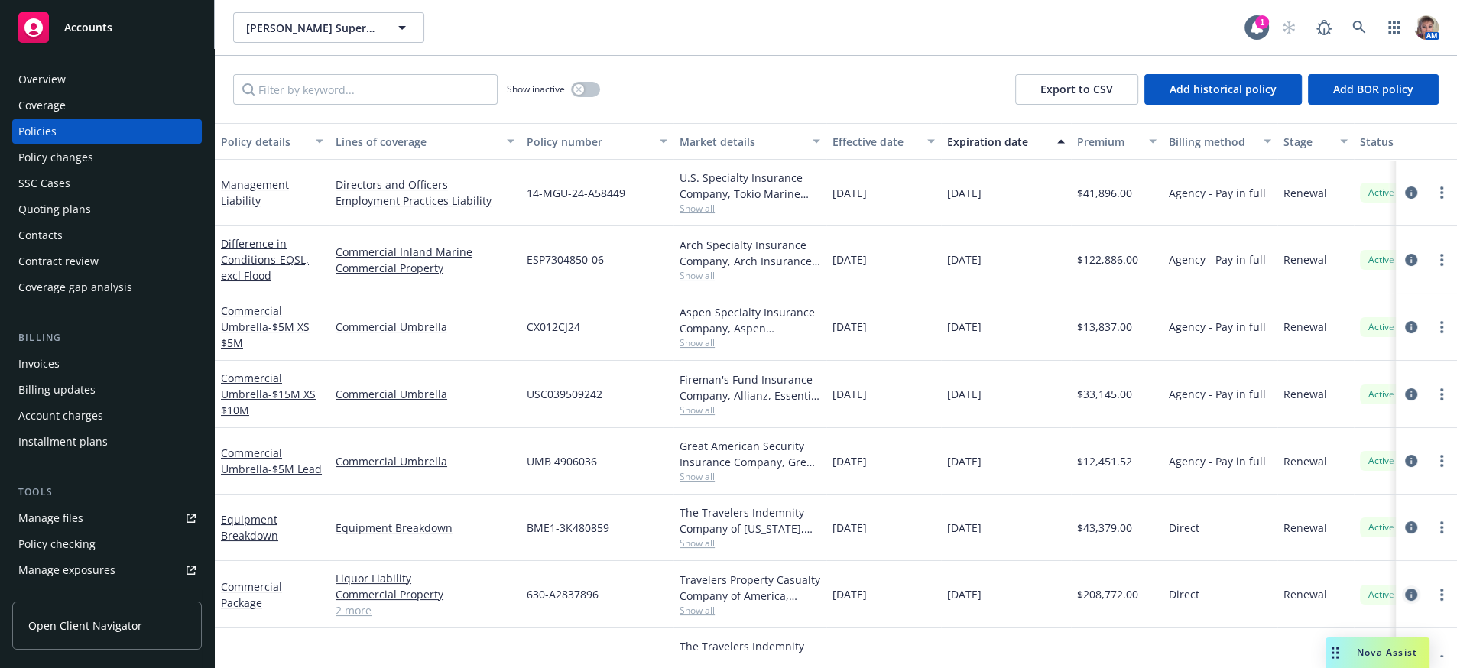
click at [1405, 601] on icon "circleInformation" at bounding box center [1411, 595] width 12 height 12
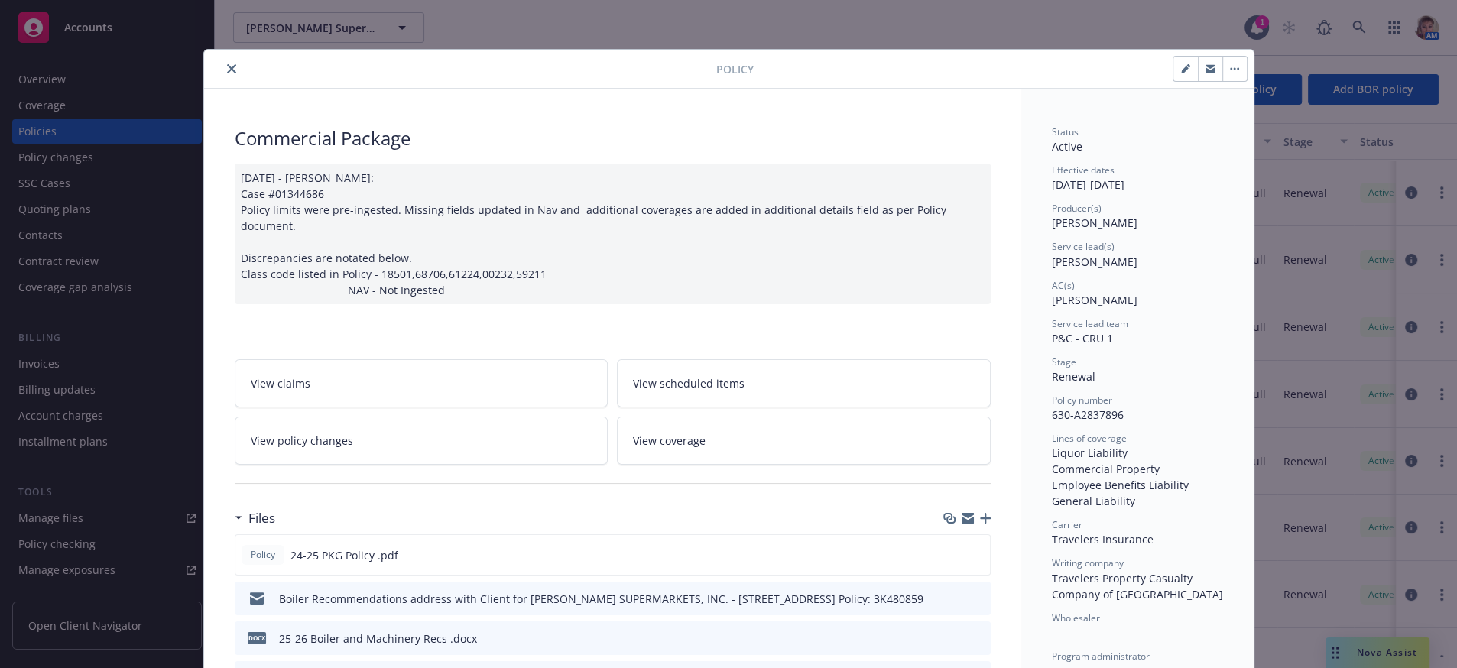
click at [494, 460] on link "View policy changes" at bounding box center [422, 441] width 374 height 48
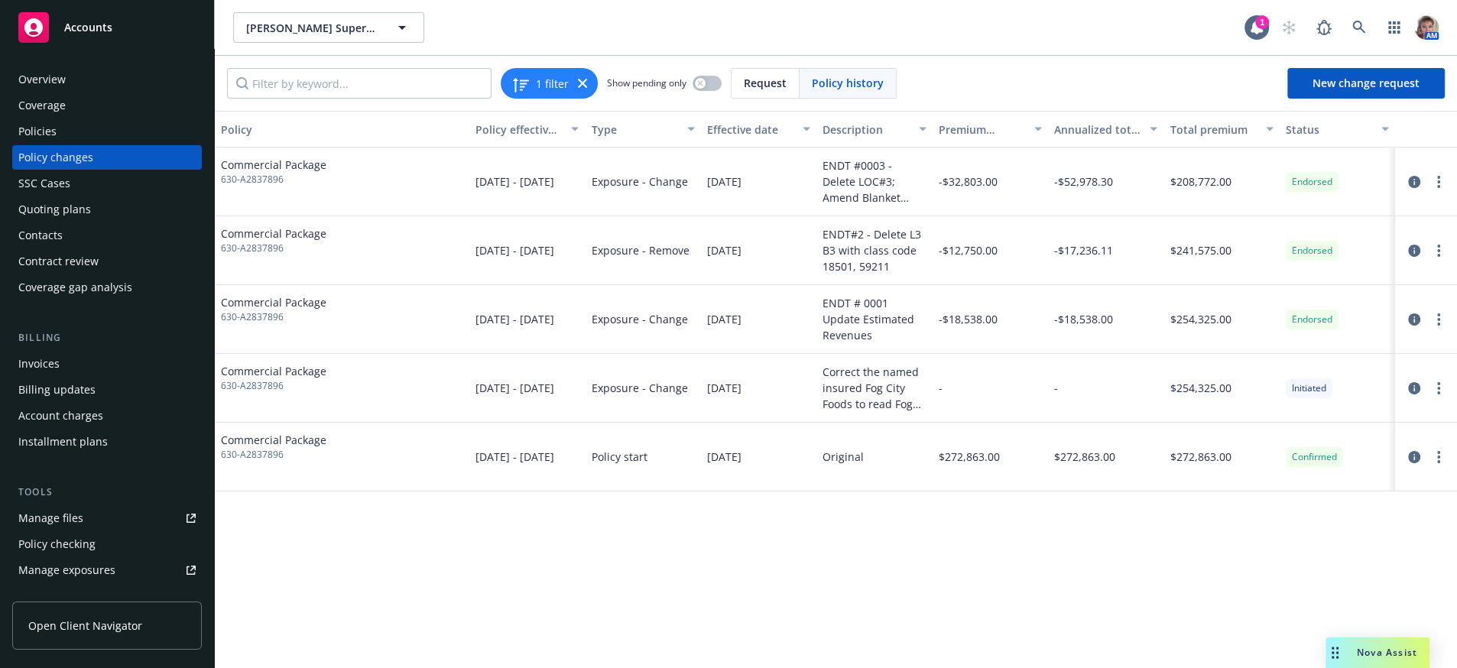
click at [860, 198] on div "ENDT #0003 - Delete LOC#3; Amend Blanket Building limit to $55,557,268, Blanket…" at bounding box center [874, 182] width 103 height 48
click at [1412, 188] on icon "circleInformation" at bounding box center [1415, 182] width 12 height 12
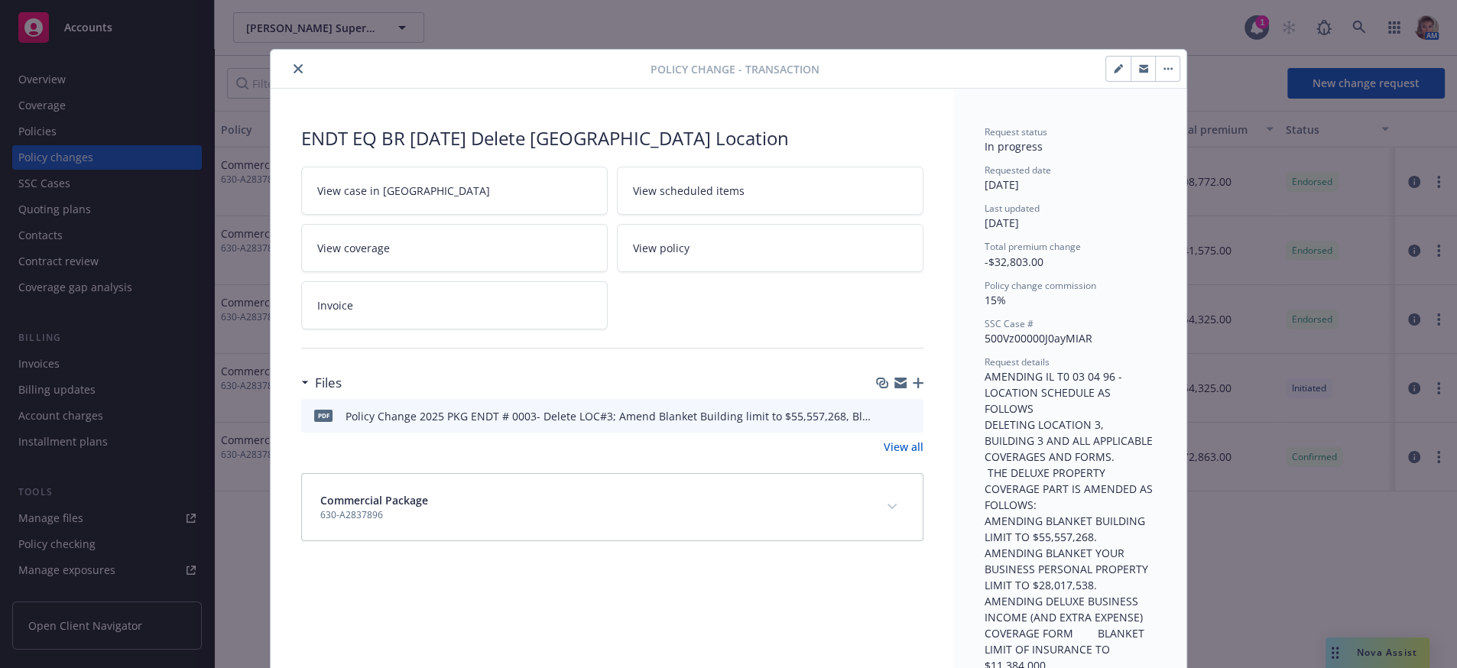
scroll to position [45, 0]
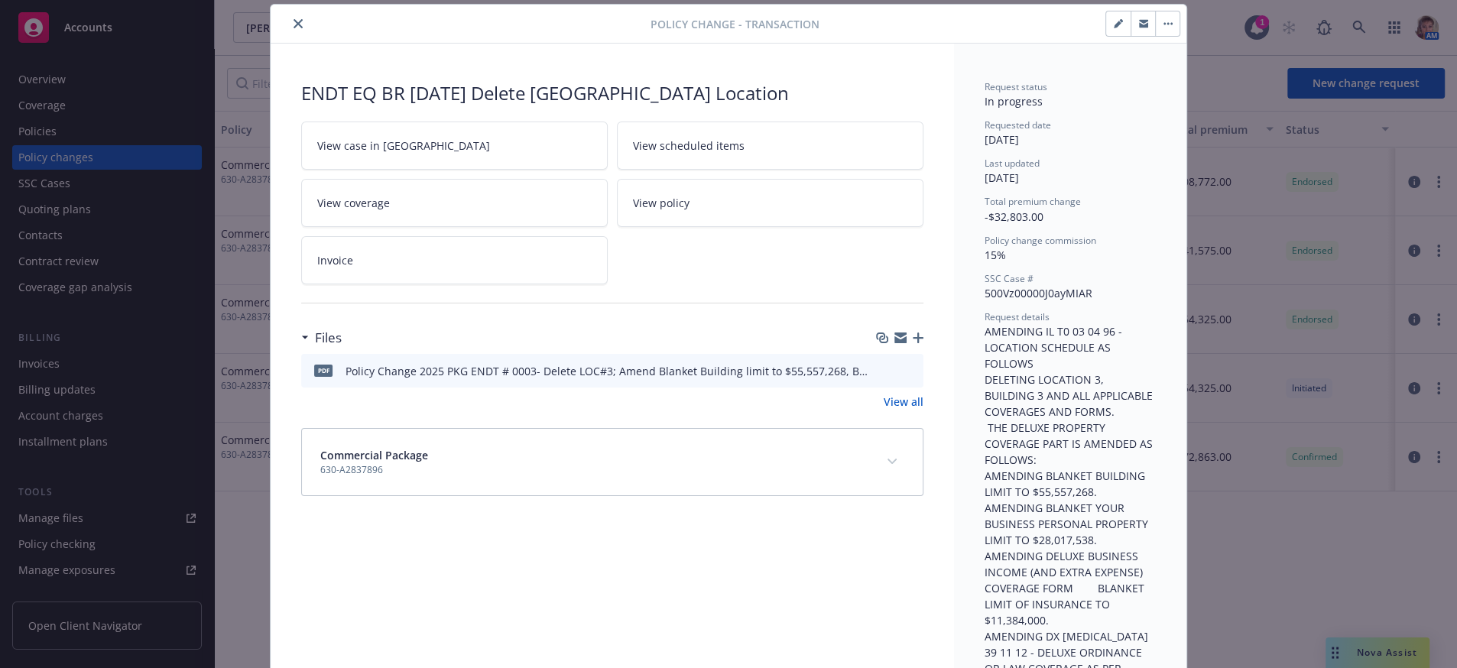
click at [879, 376] on icon "download file" at bounding box center [884, 370] width 12 height 12
click at [290, 31] on button "close" at bounding box center [298, 24] width 18 height 18
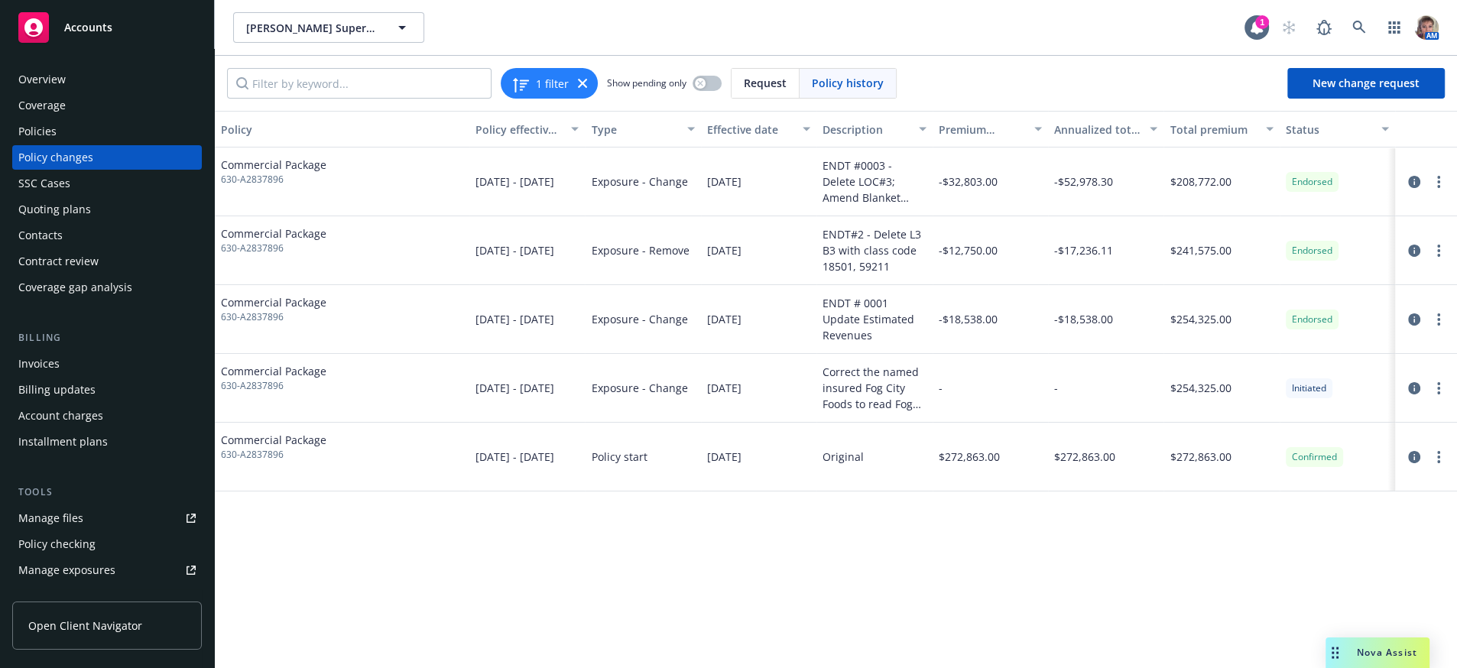
click at [115, 531] on link "Manage files" at bounding box center [107, 518] width 190 height 24
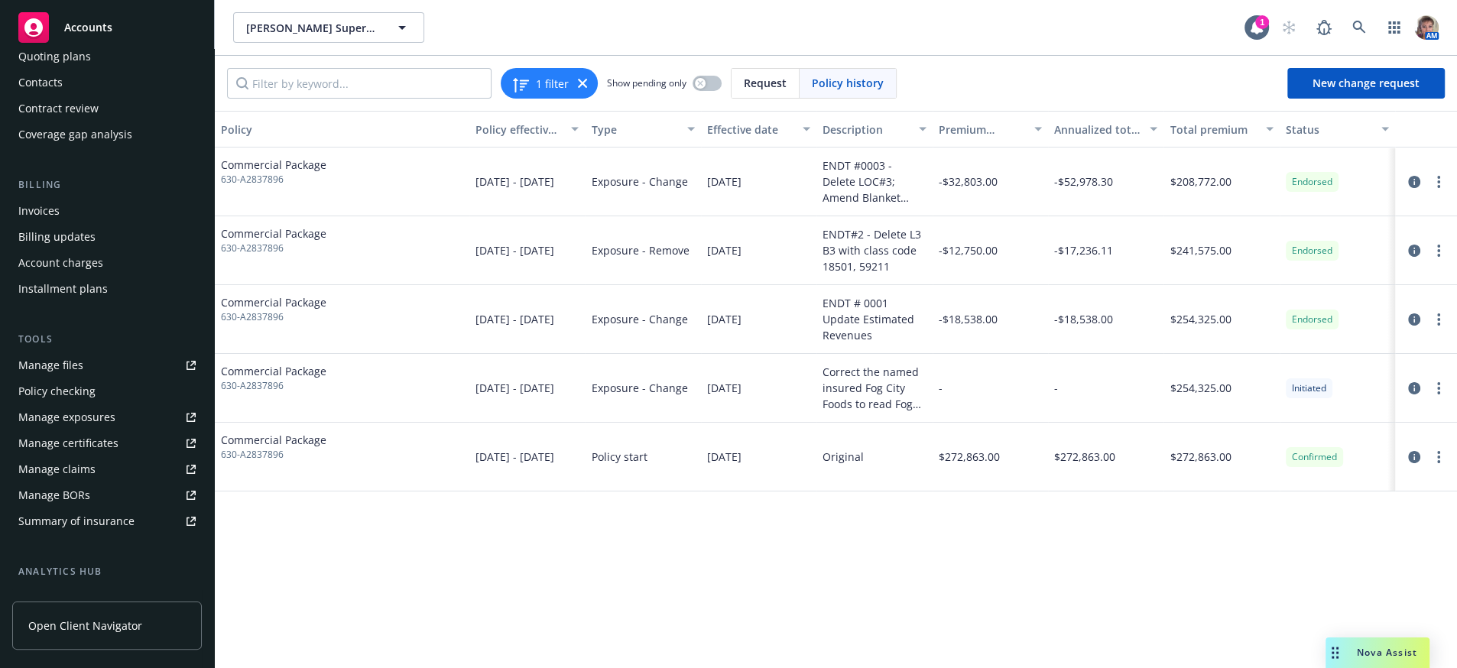
scroll to position [164, 0]
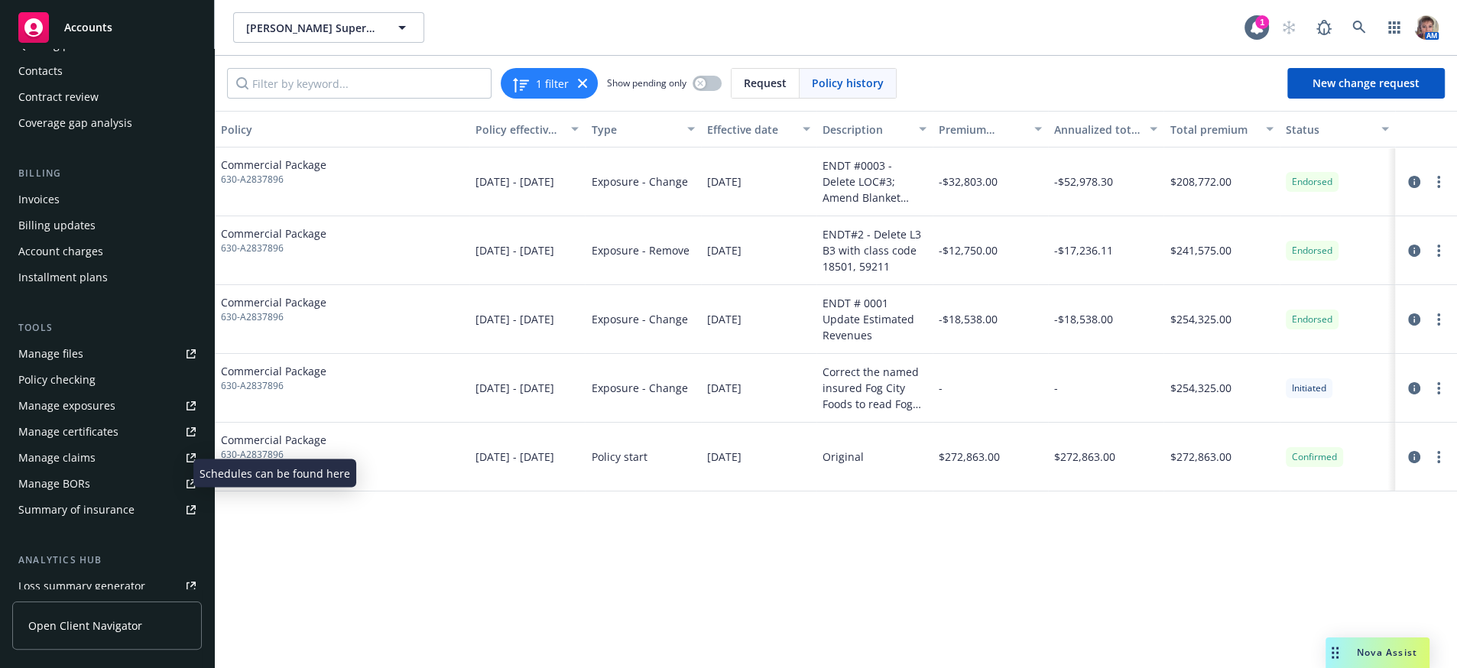
click at [103, 418] on div "Manage exposures" at bounding box center [66, 406] width 97 height 24
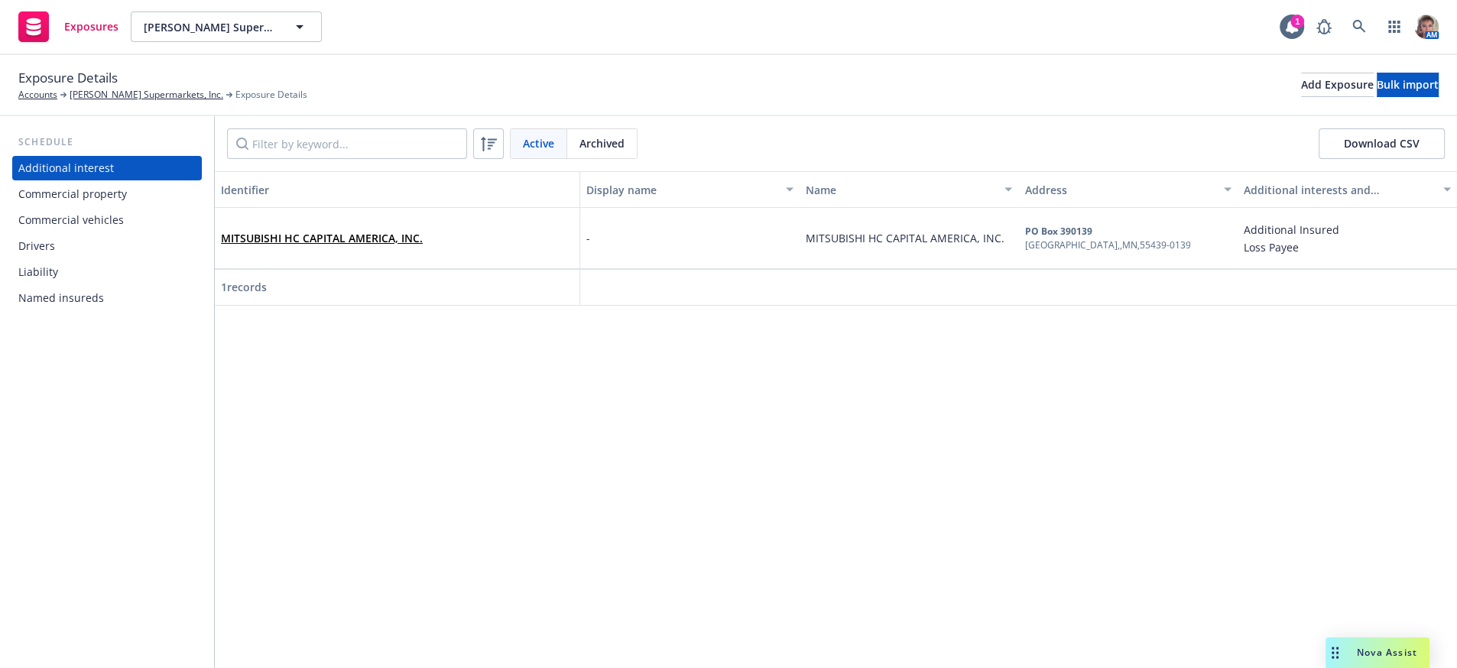
click at [89, 206] on div "Commercial property" at bounding box center [72, 194] width 109 height 24
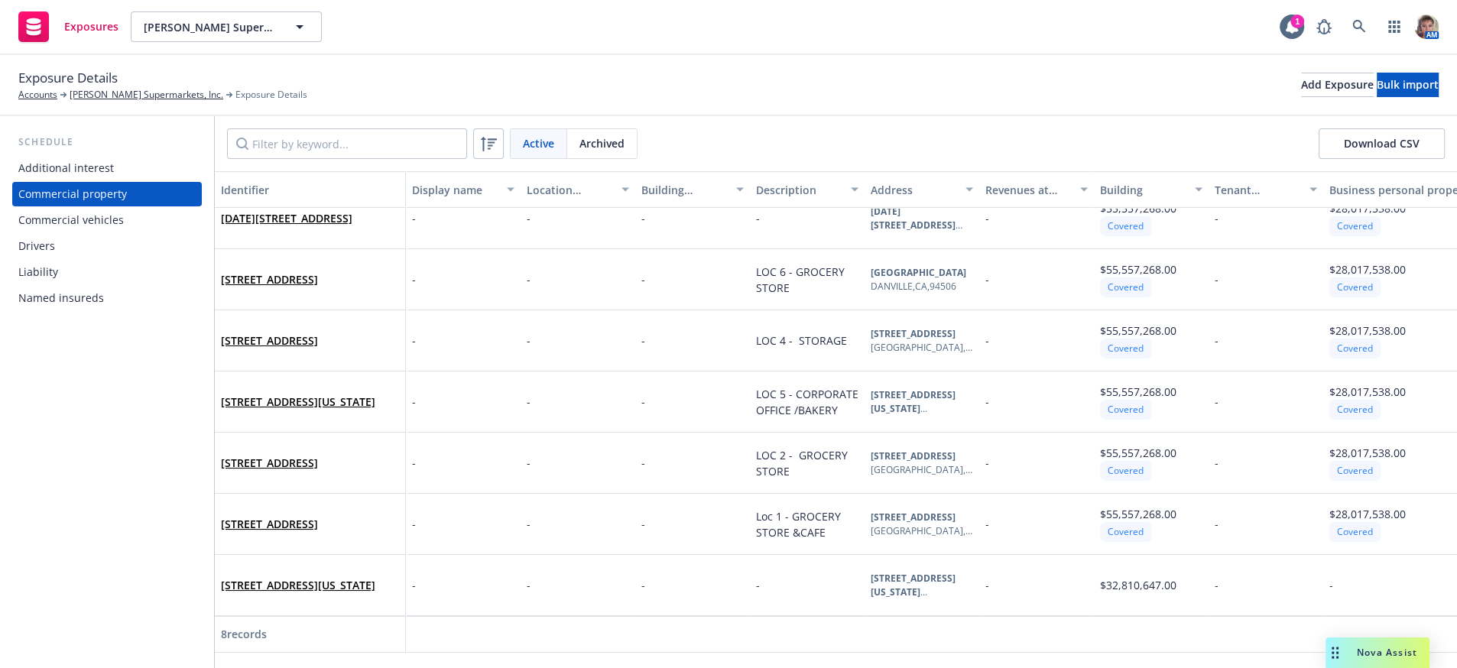
scroll to position [104, 0]
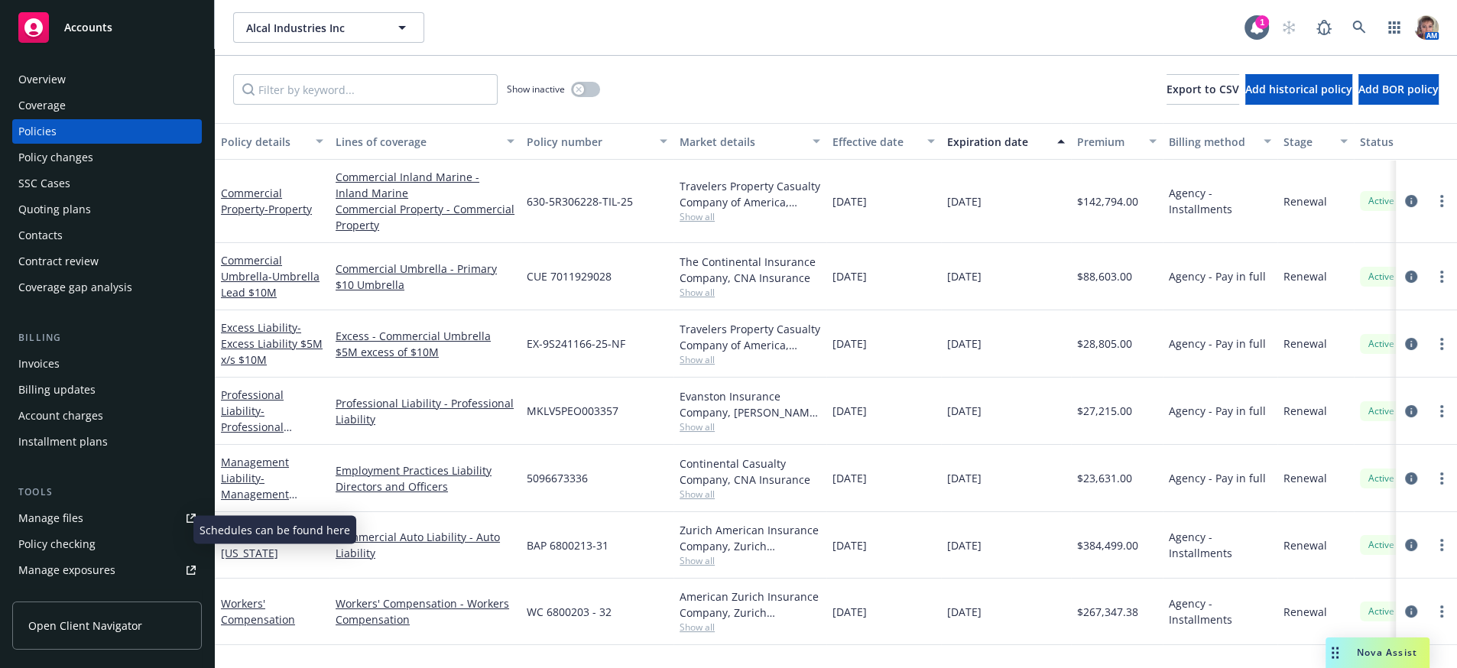
scroll to position [107, 0]
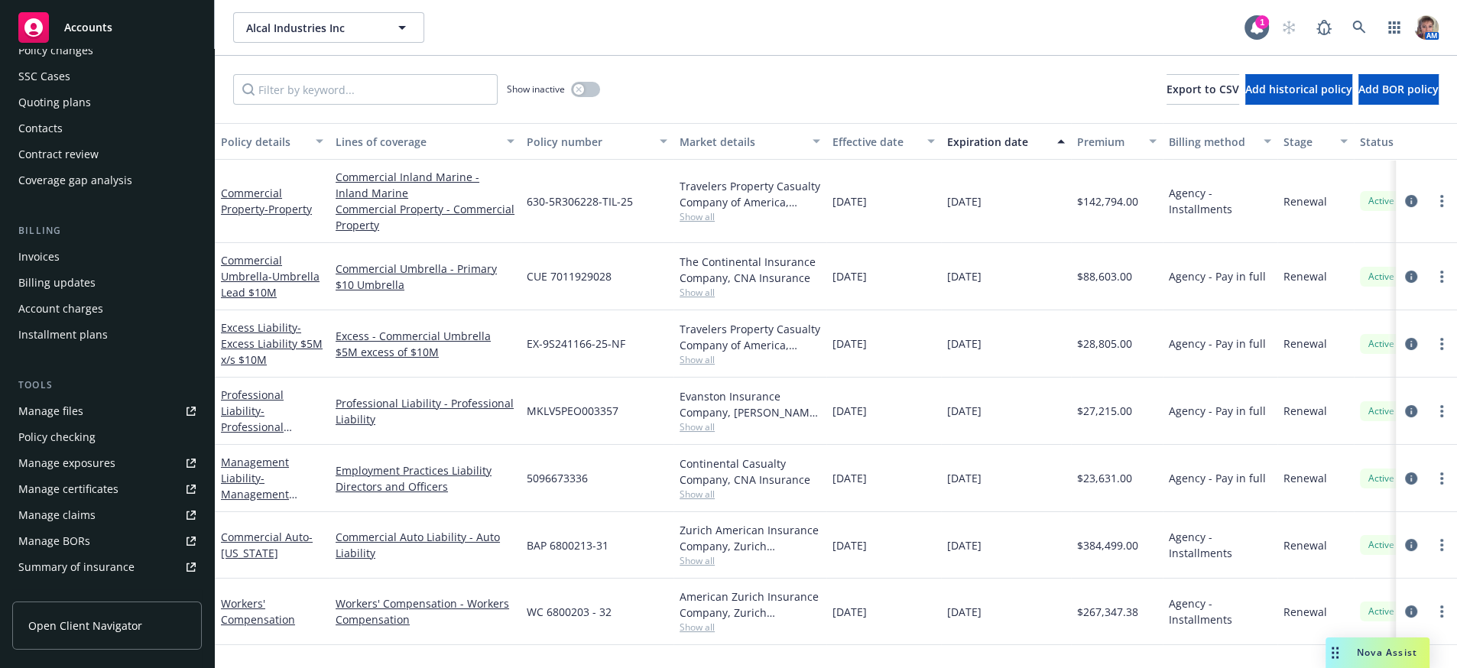
click at [88, 26] on span "Accounts" at bounding box center [88, 27] width 48 height 12
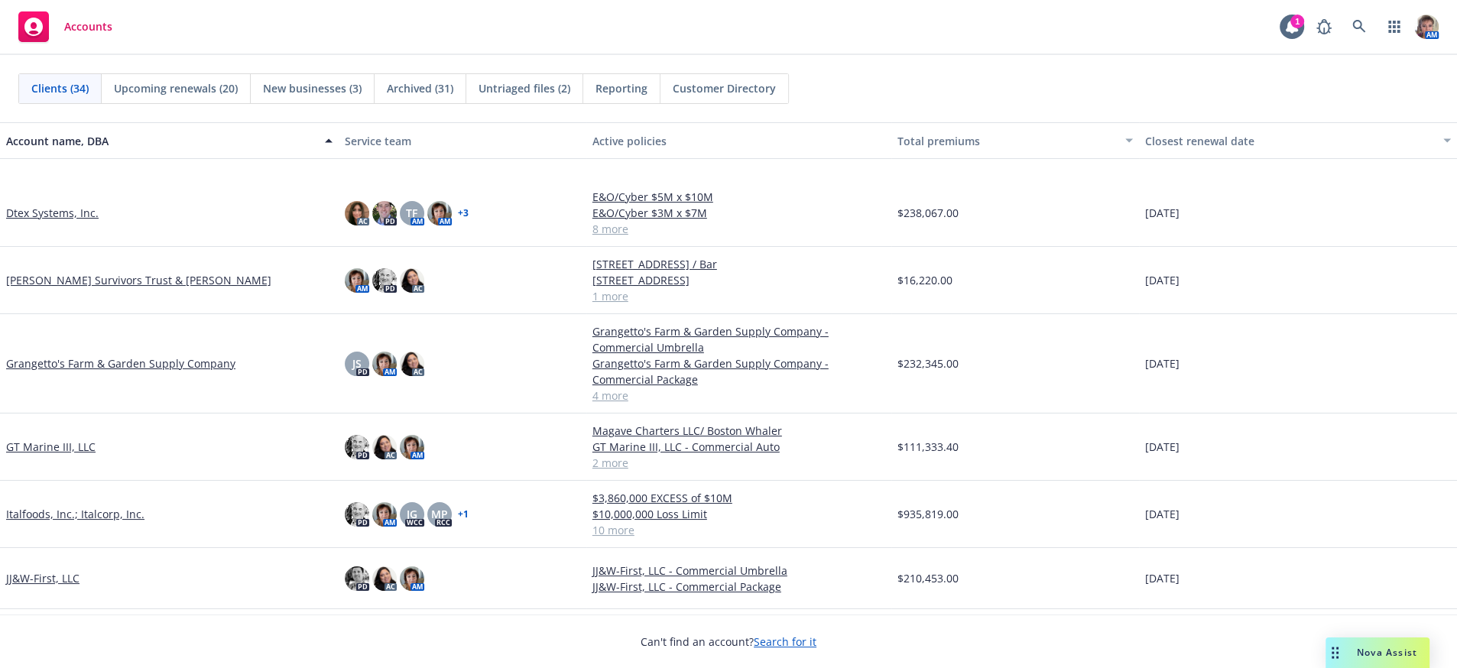
scroll to position [624, 0]
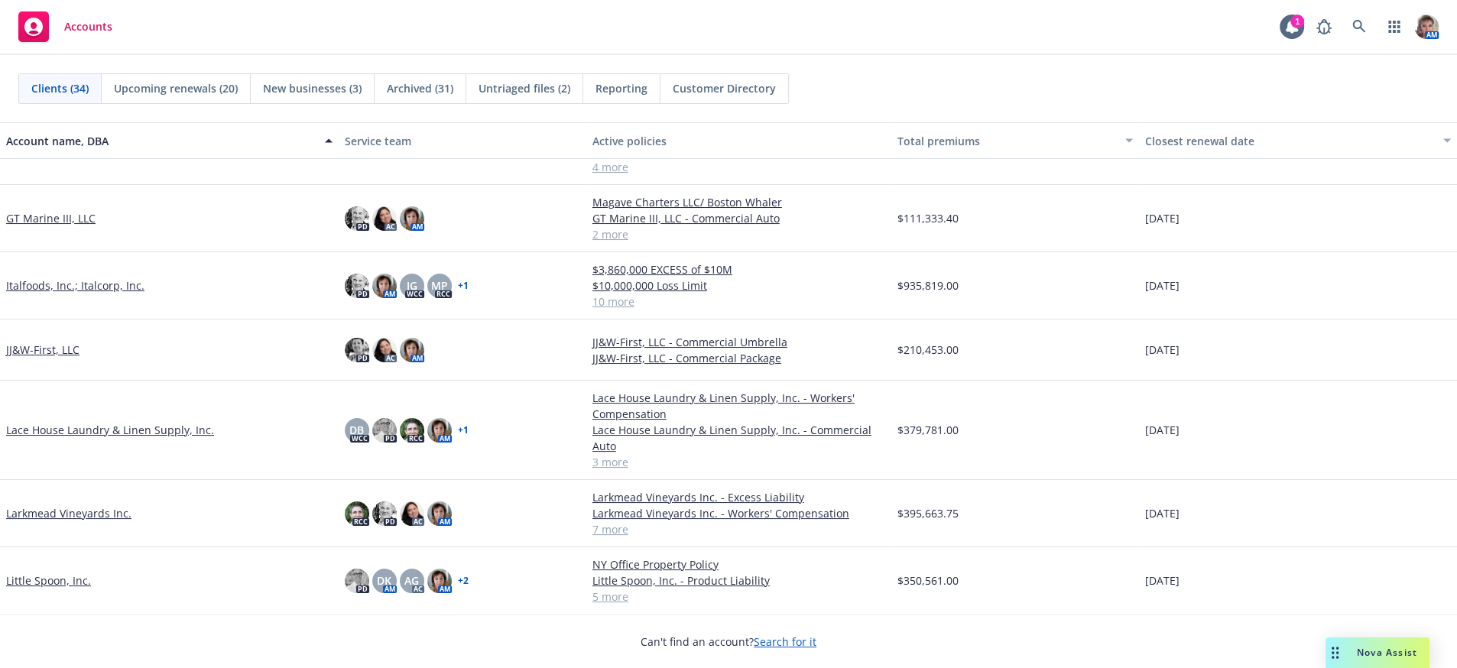
click at [18, 358] on link "JJ&W-First, LLC" at bounding box center [42, 350] width 73 height 16
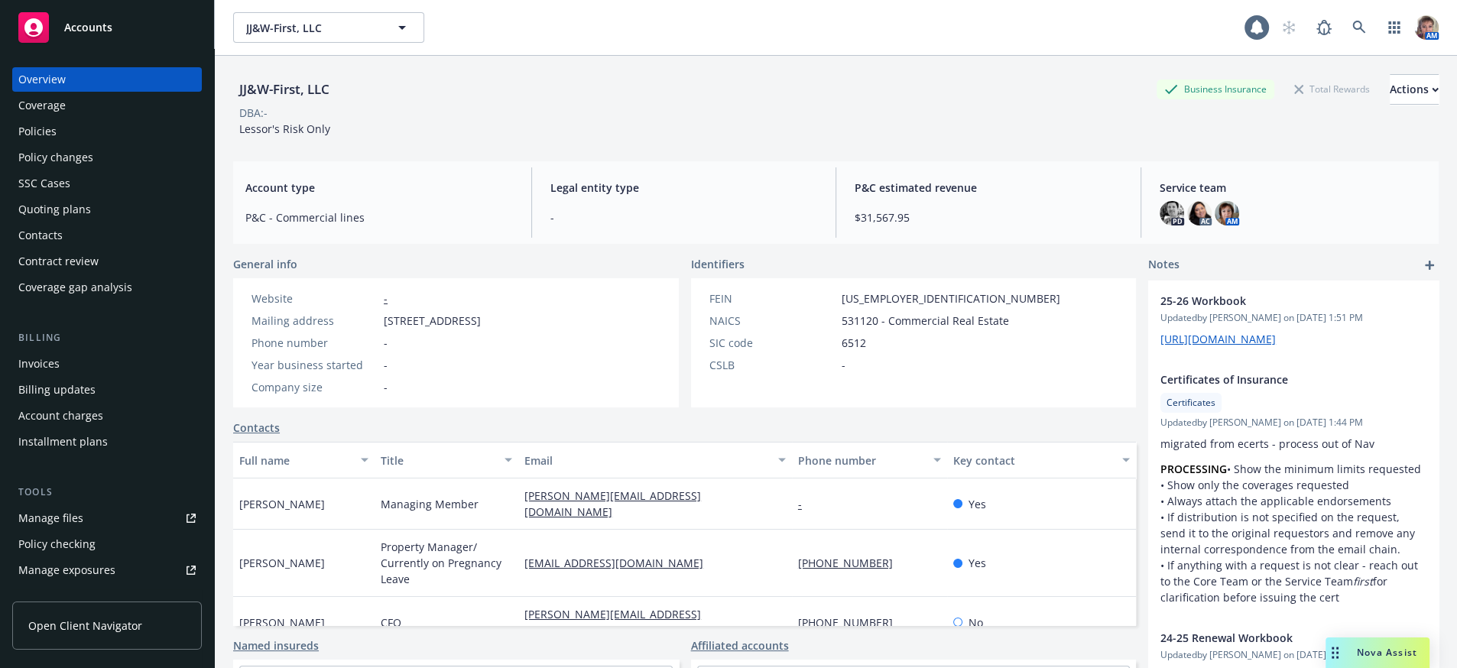
click at [29, 144] on div "Policies" at bounding box center [37, 131] width 38 height 24
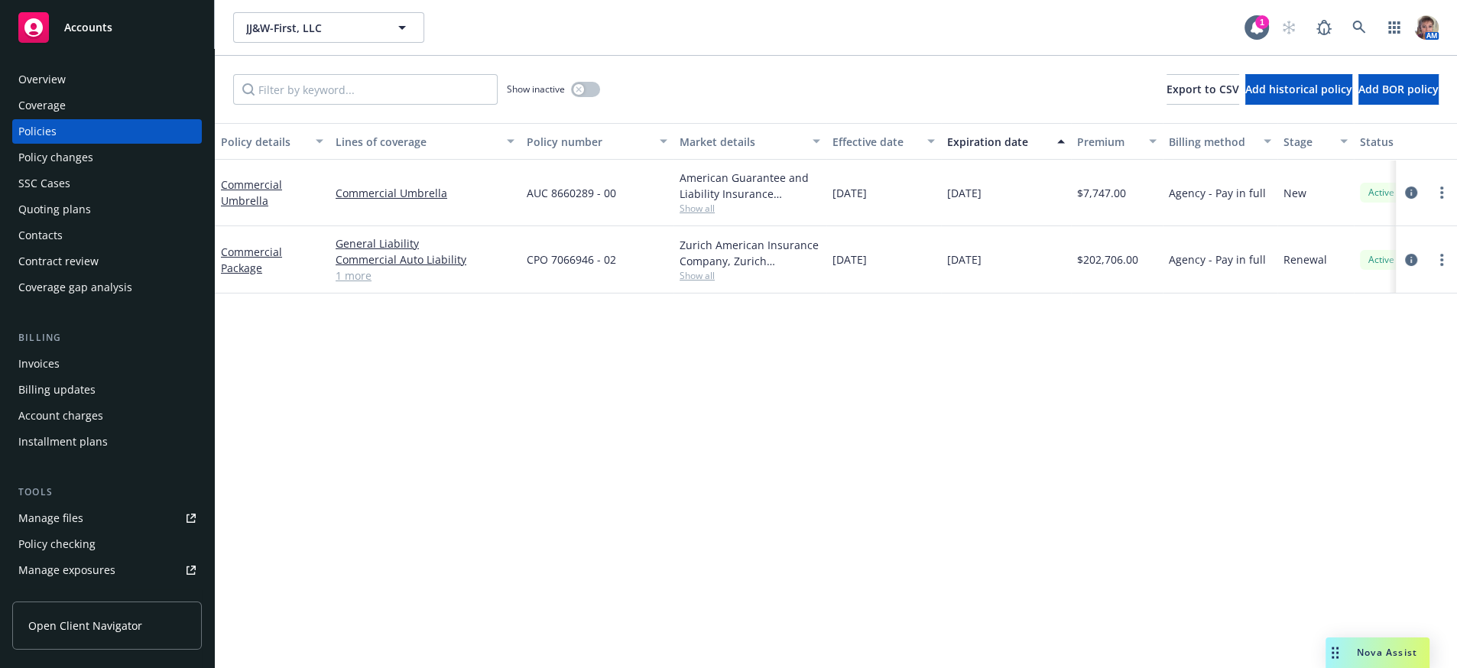
click at [96, 40] on div "Accounts" at bounding box center [106, 27] width 177 height 31
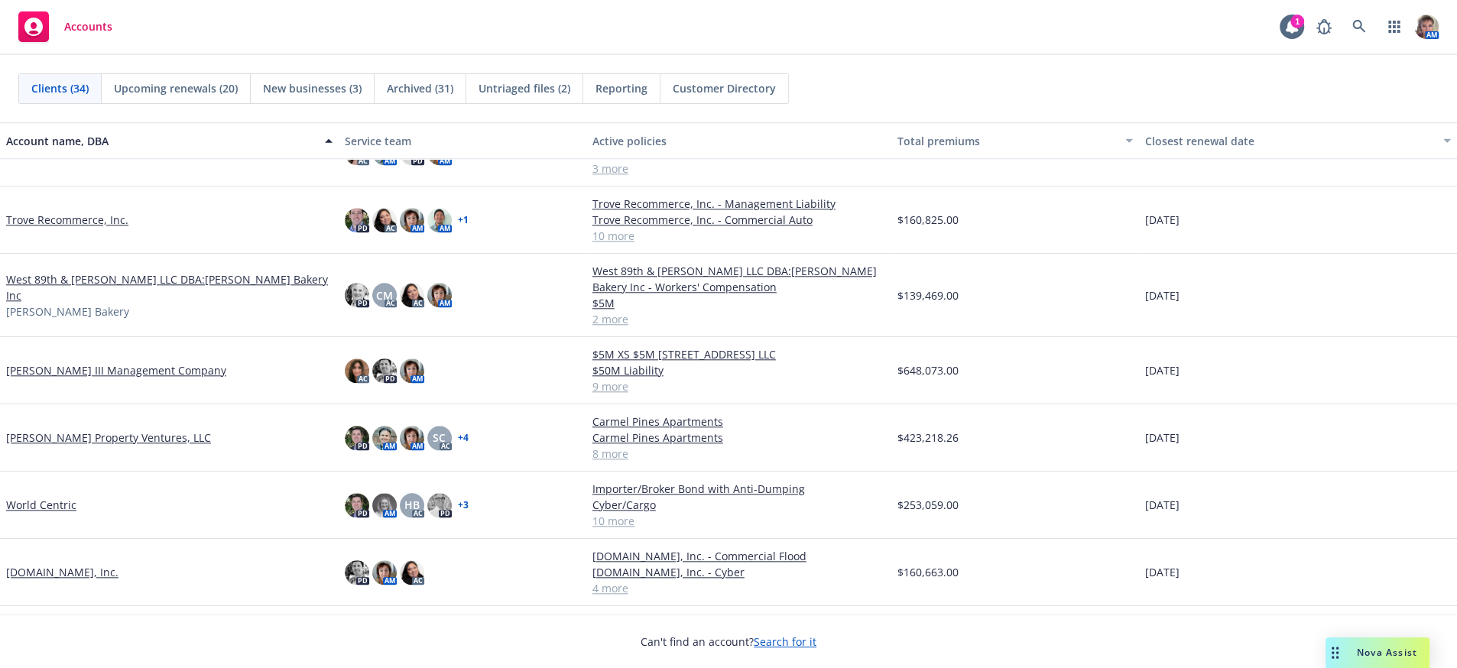
scroll to position [1701, 0]
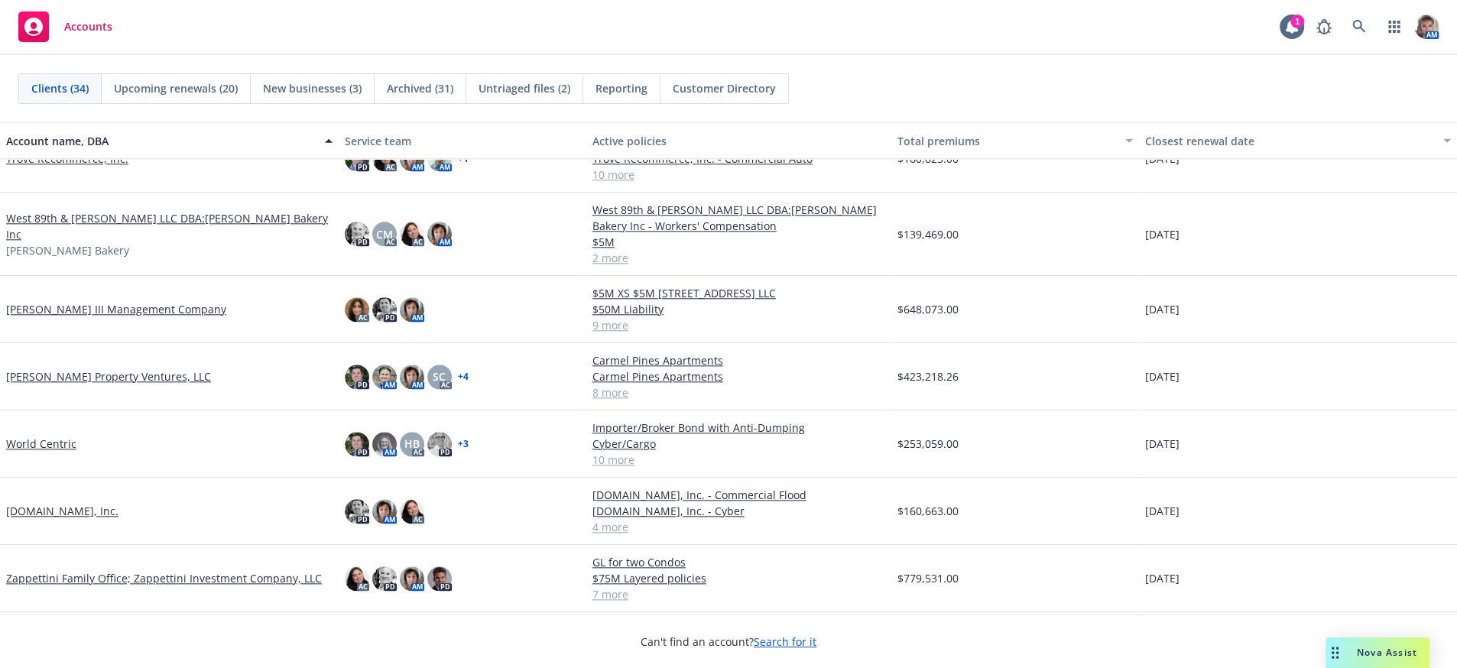
click at [235, 586] on link "Zappettini Family Office; Zappettini Investment Company, LLC" at bounding box center [164, 578] width 316 height 16
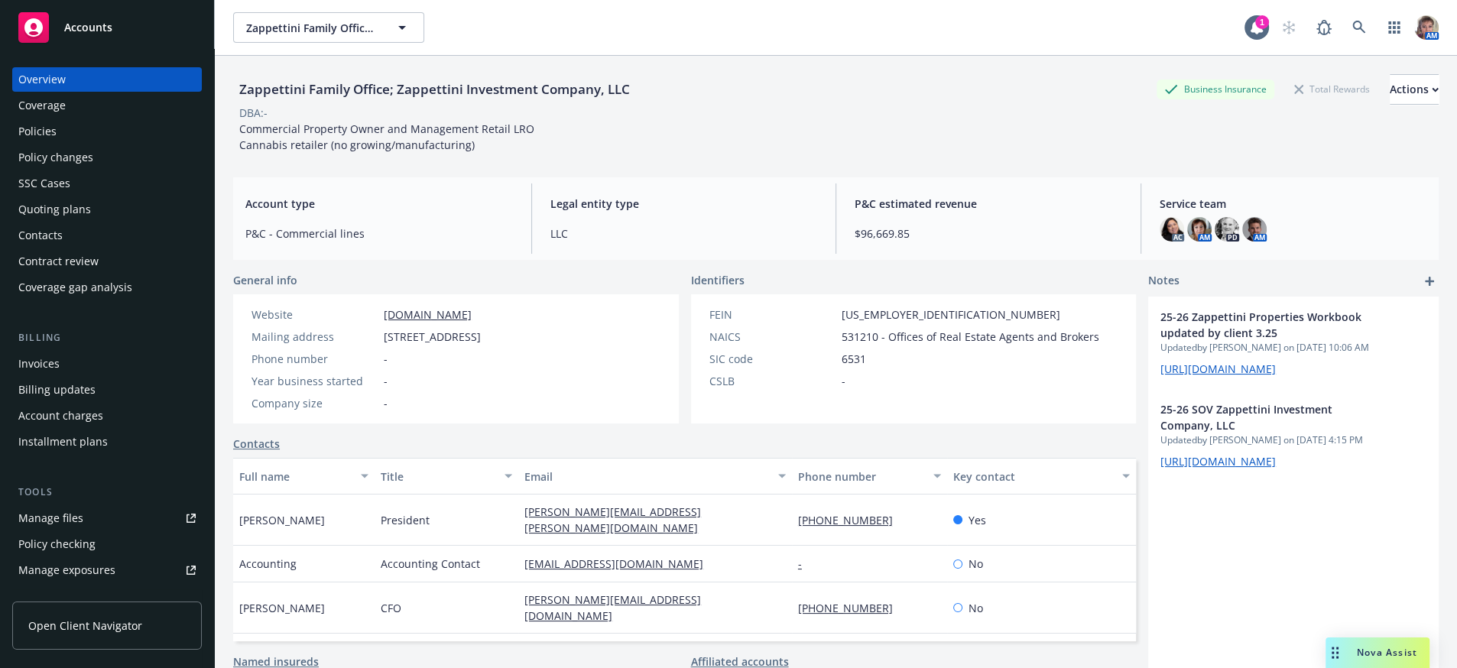
click at [70, 137] on div "Policies" at bounding box center [106, 131] width 177 height 24
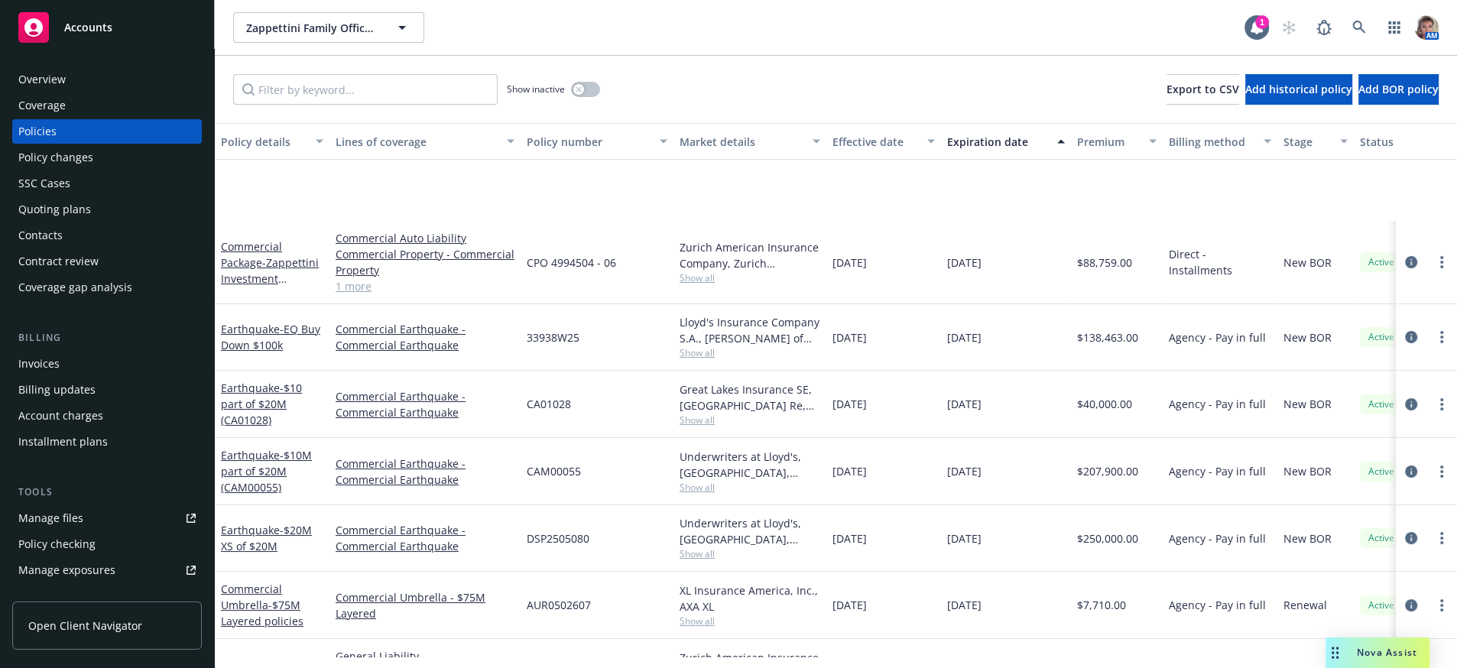
scroll to position [155, 0]
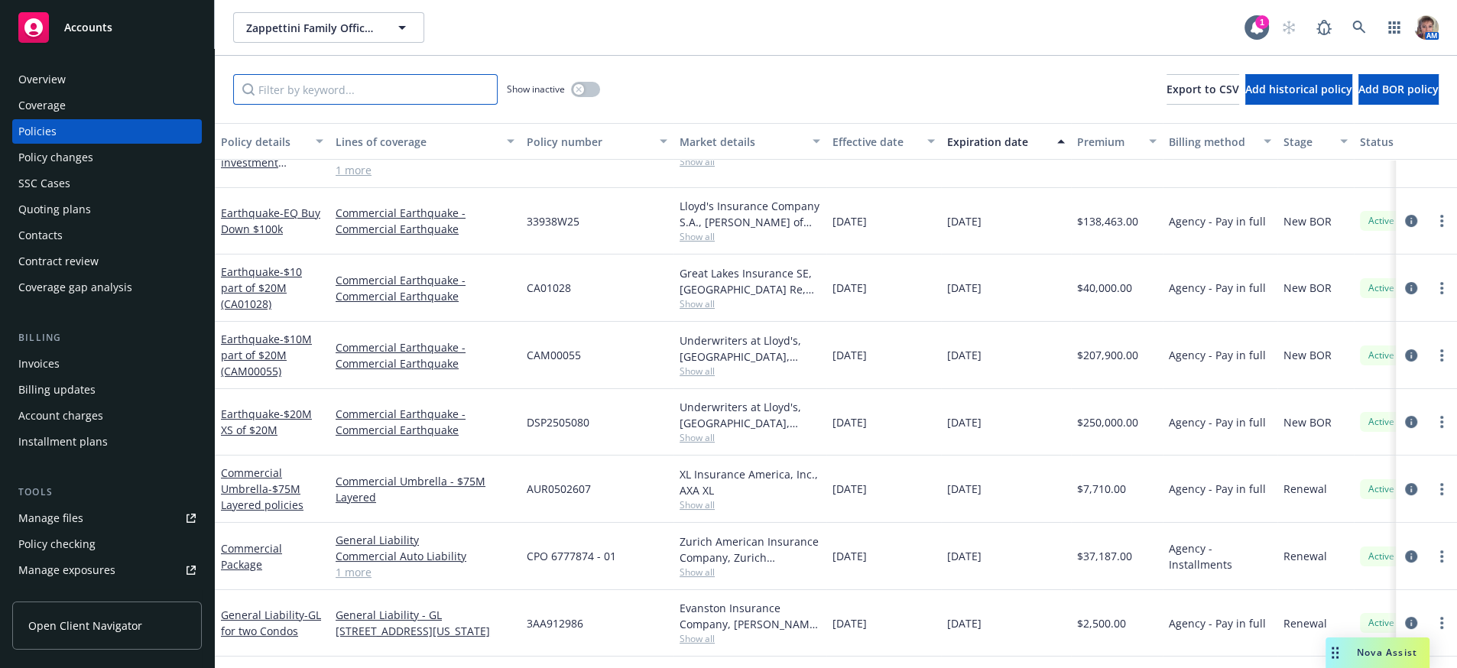
click at [337, 87] on input "Filter by keyword..." at bounding box center [365, 89] width 265 height 31
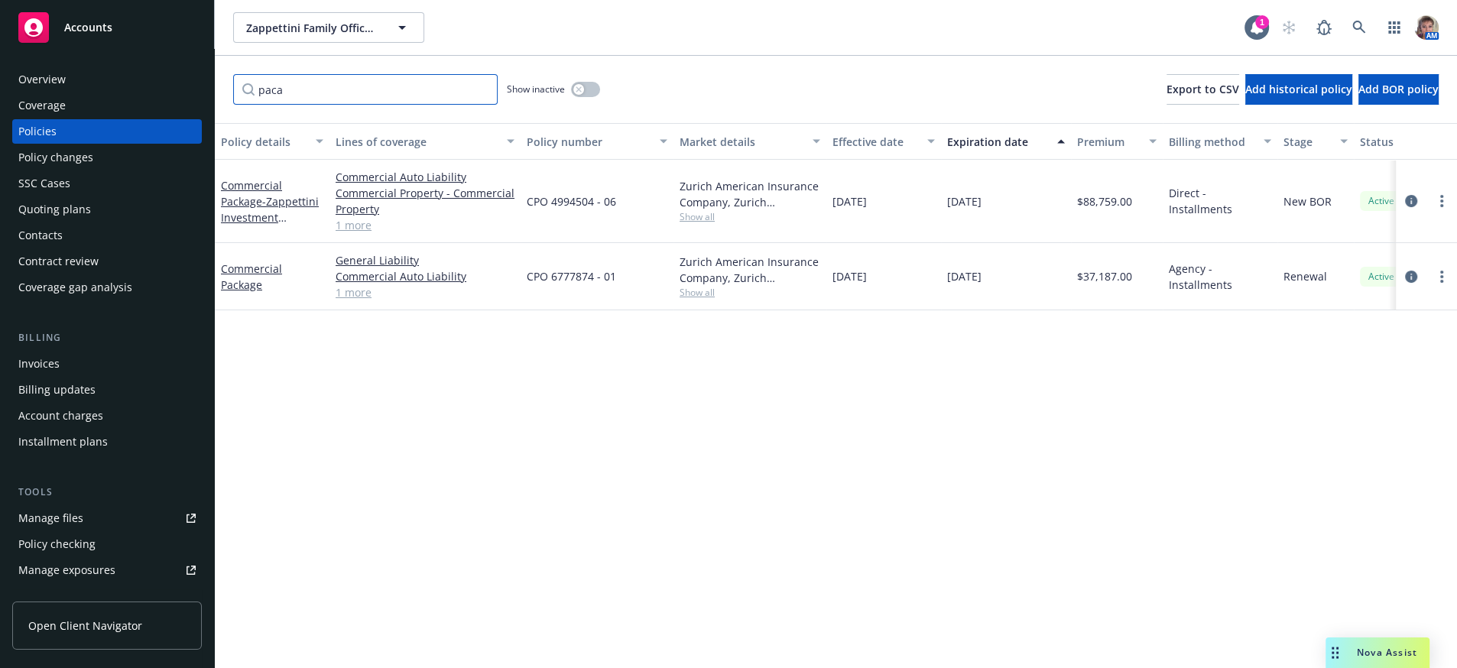
scroll to position [0, 0]
type input "package"
click at [1441, 203] on circle "more" at bounding box center [1442, 201] width 3 height 3
click at [1329, 449] on link "Copy logging email" at bounding box center [1360, 433] width 180 height 31
click at [905, 544] on div "Policy details Lines of coverage Policy number Market details Effective date Ex…" at bounding box center [836, 390] width 1243 height 534
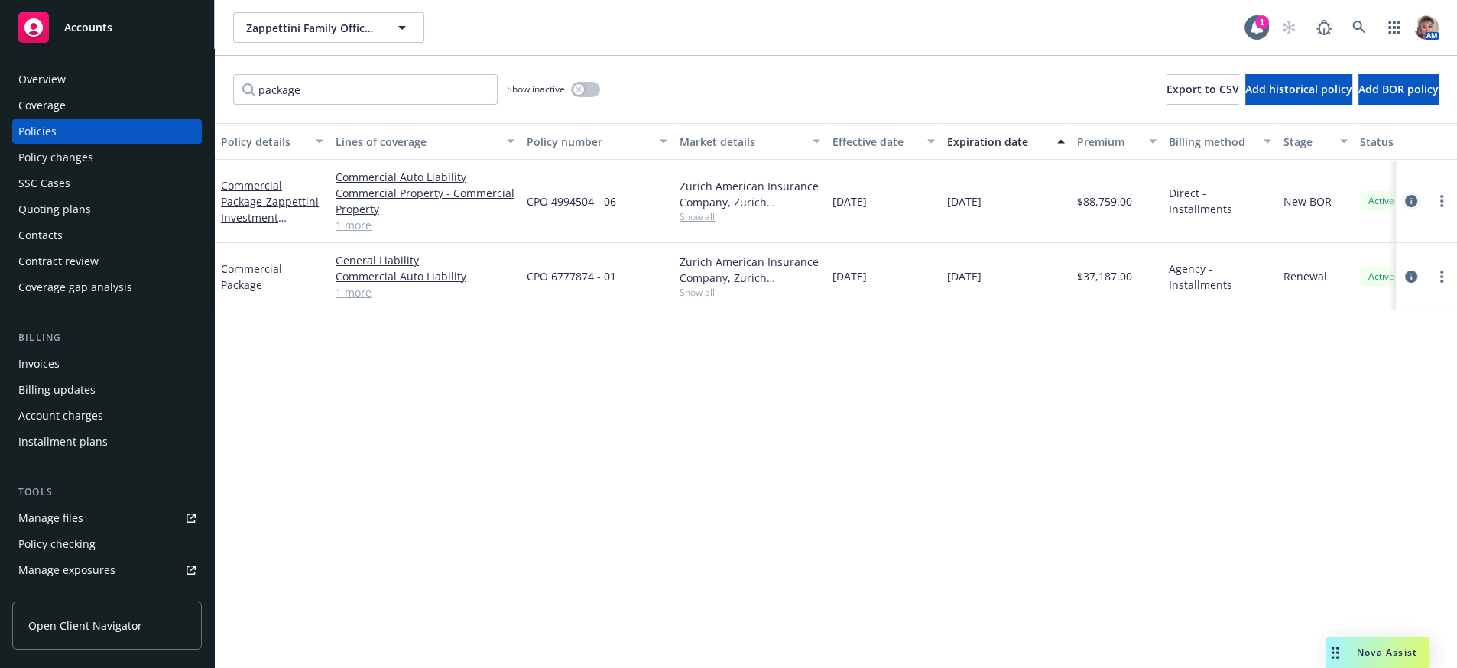
click at [1407, 207] on icon "circleInformation" at bounding box center [1411, 201] width 12 height 12
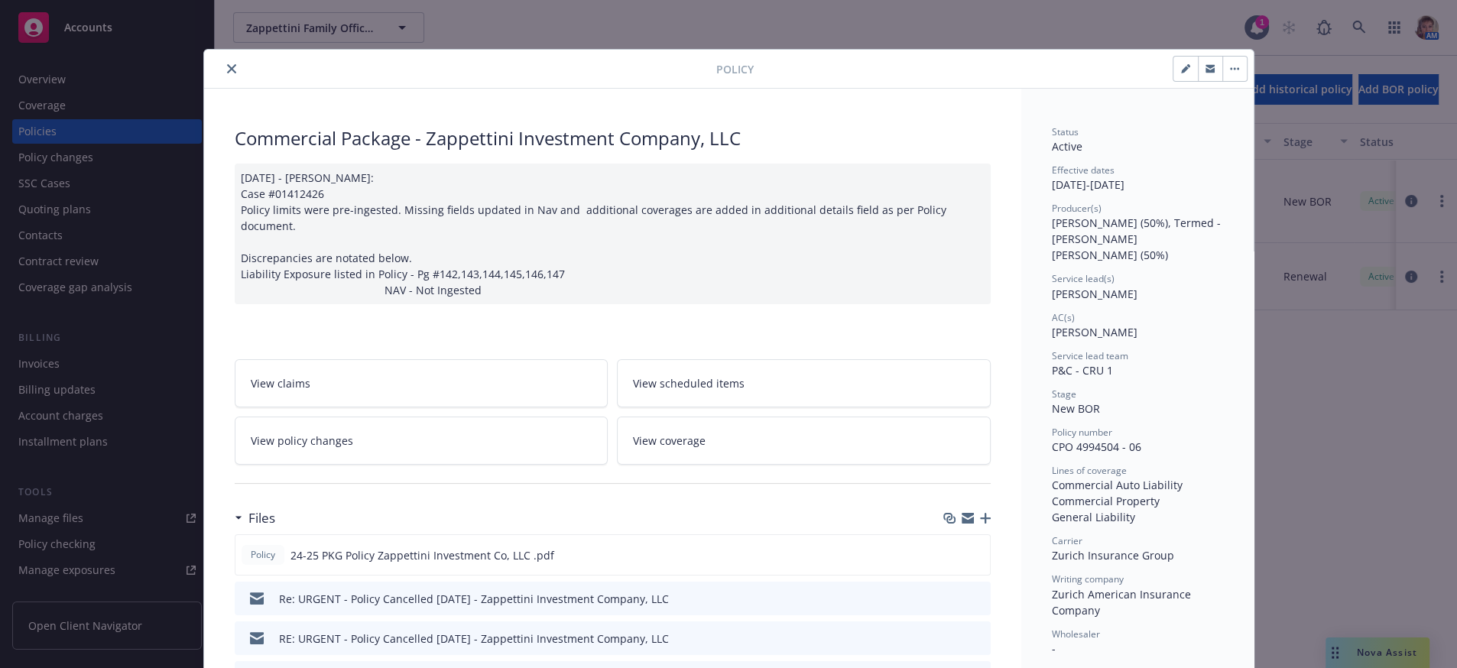
click at [980, 524] on icon "button" at bounding box center [985, 518] width 11 height 11
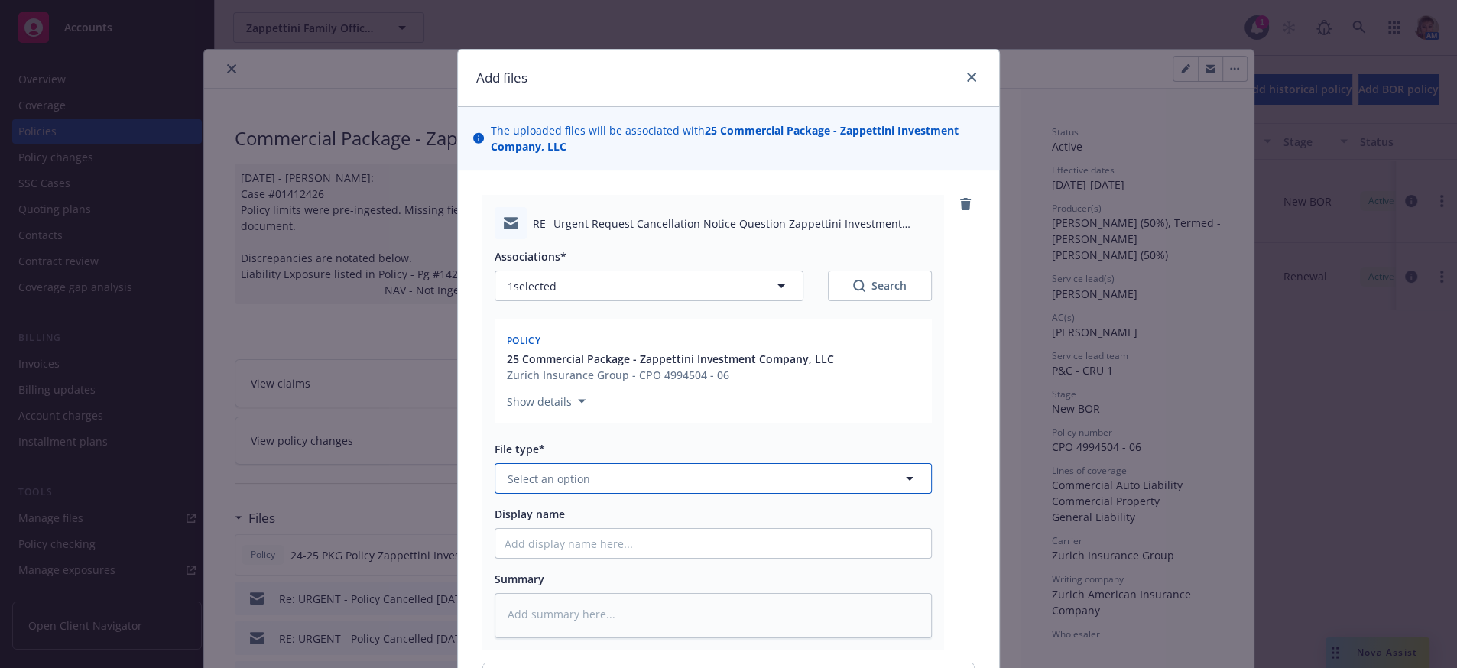
click at [619, 494] on button "Select an option" at bounding box center [713, 478] width 437 height 31
type input "em"
drag, startPoint x: 599, startPoint y: 573, endPoint x: 599, endPoint y: 590, distance: 16.1
click at [594, 580] on div "Email" at bounding box center [714, 568] width 418 height 22
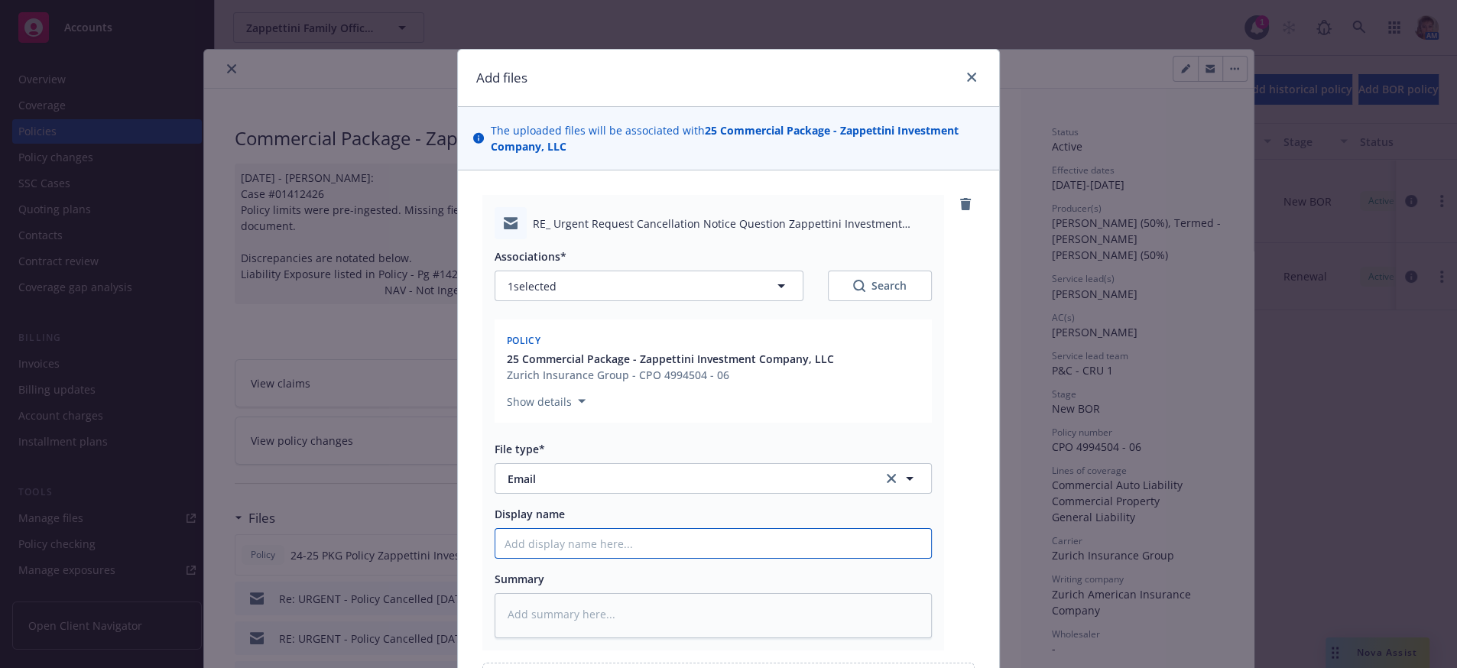
click at [591, 558] on input "Display name" at bounding box center [714, 543] width 436 height 29
type textarea "x"
type input "R"
type textarea "x"
type input "Re"
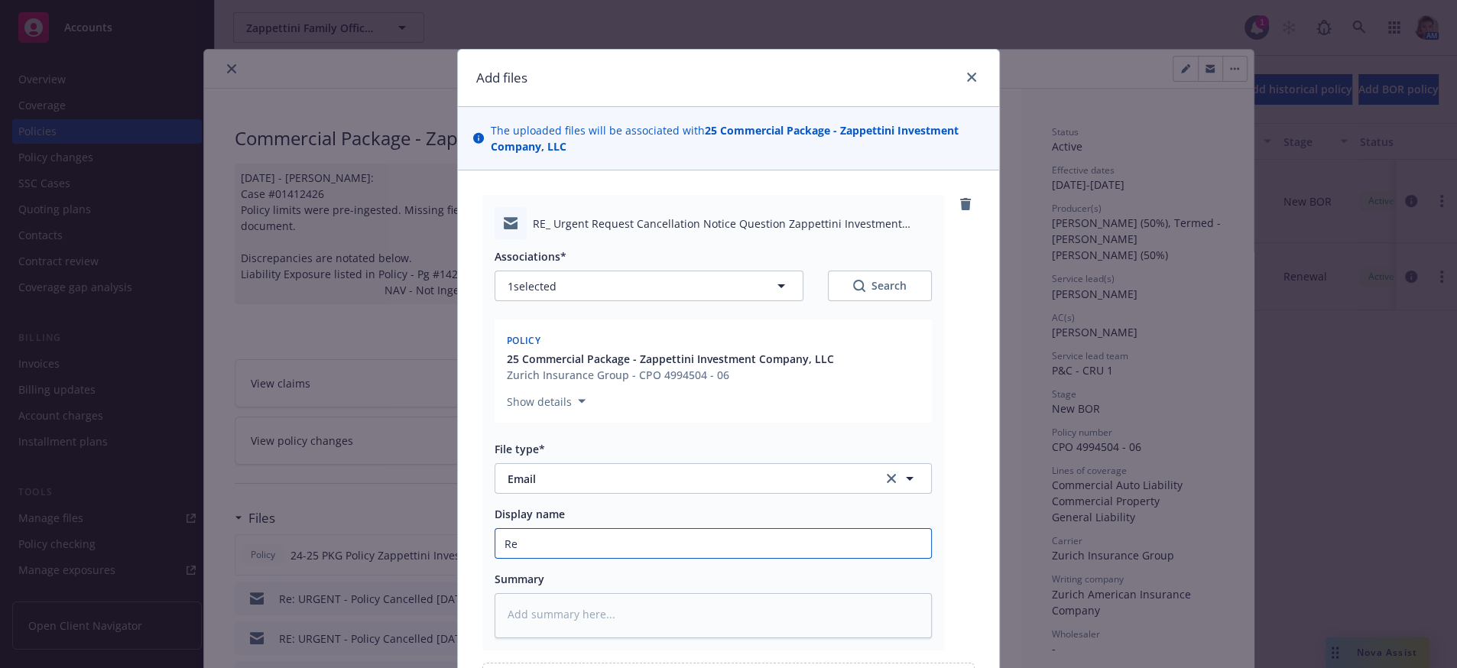
type textarea "x"
type input "Rec"
type textarea "x"
type input "Rece"
type textarea "x"
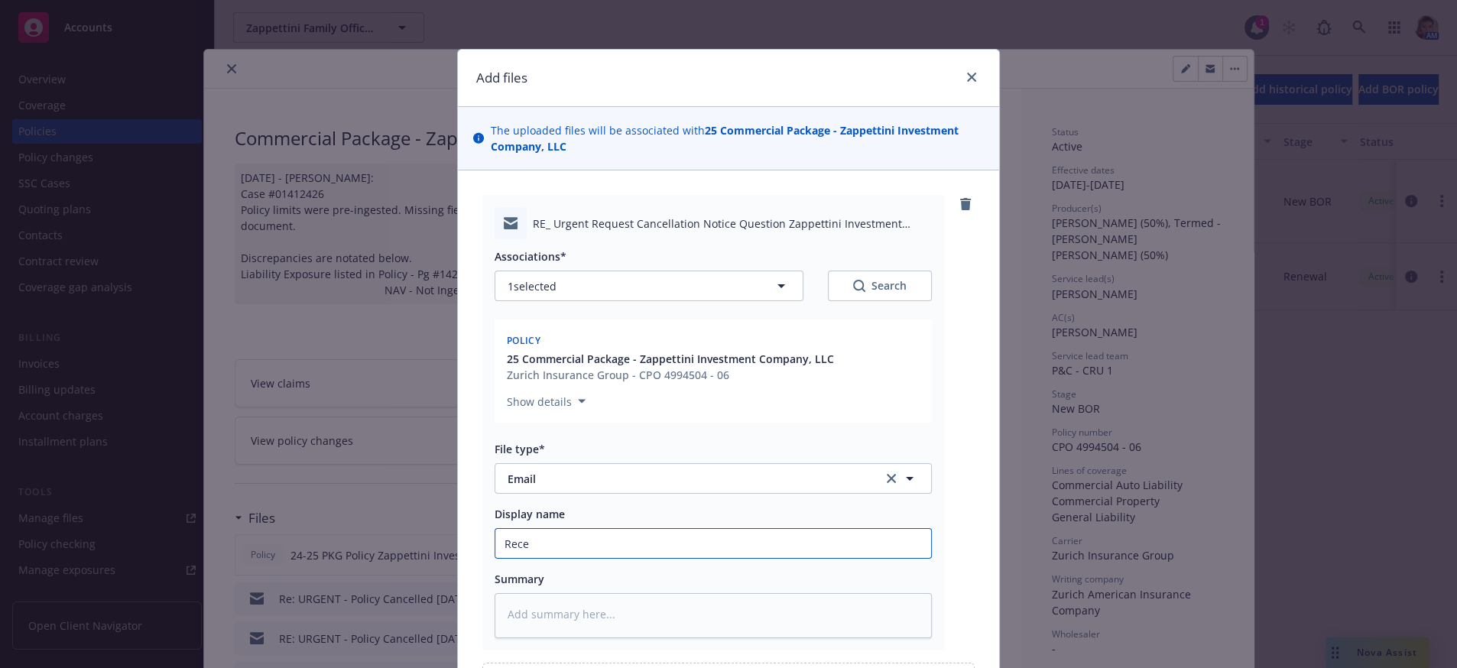
type input "Recei"
type textarea "x"
type input "Receiv"
type textarea "x"
type input "Receive"
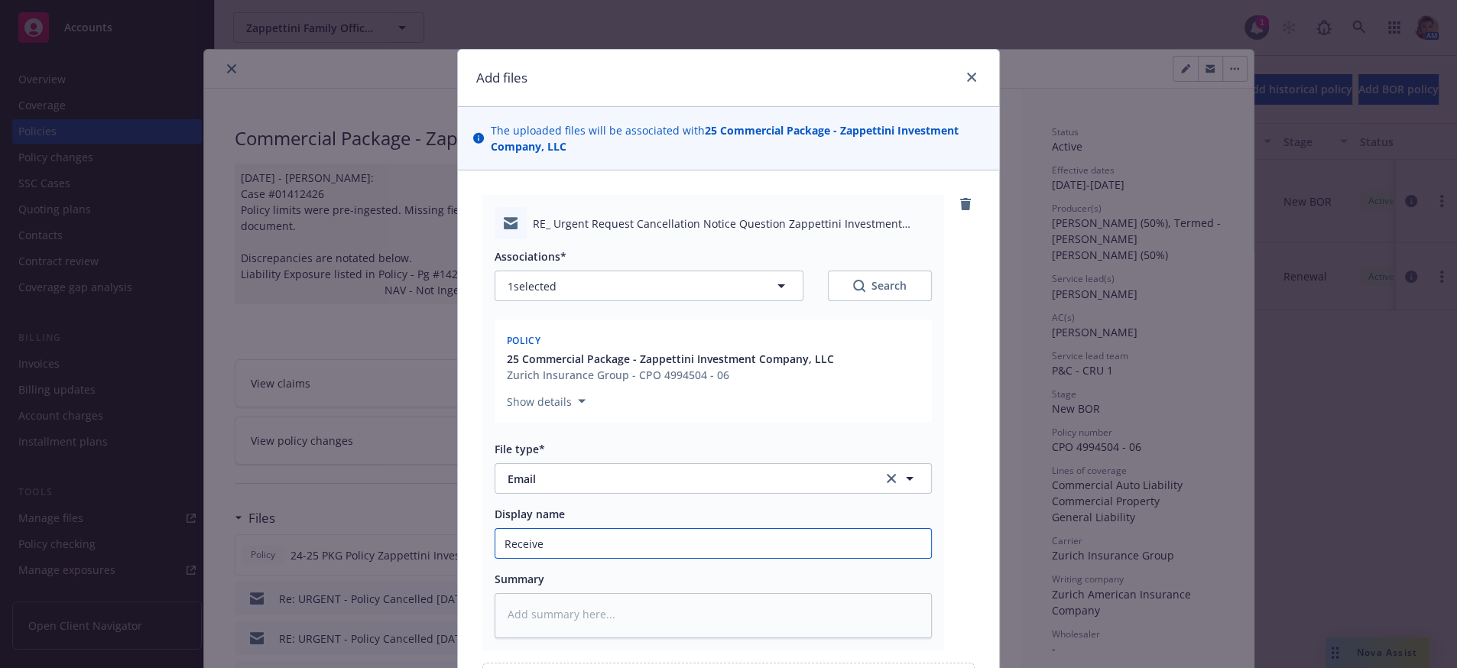
type textarea "x"
type input "Received"
type textarea "x"
type input "Received"
type textarea "x"
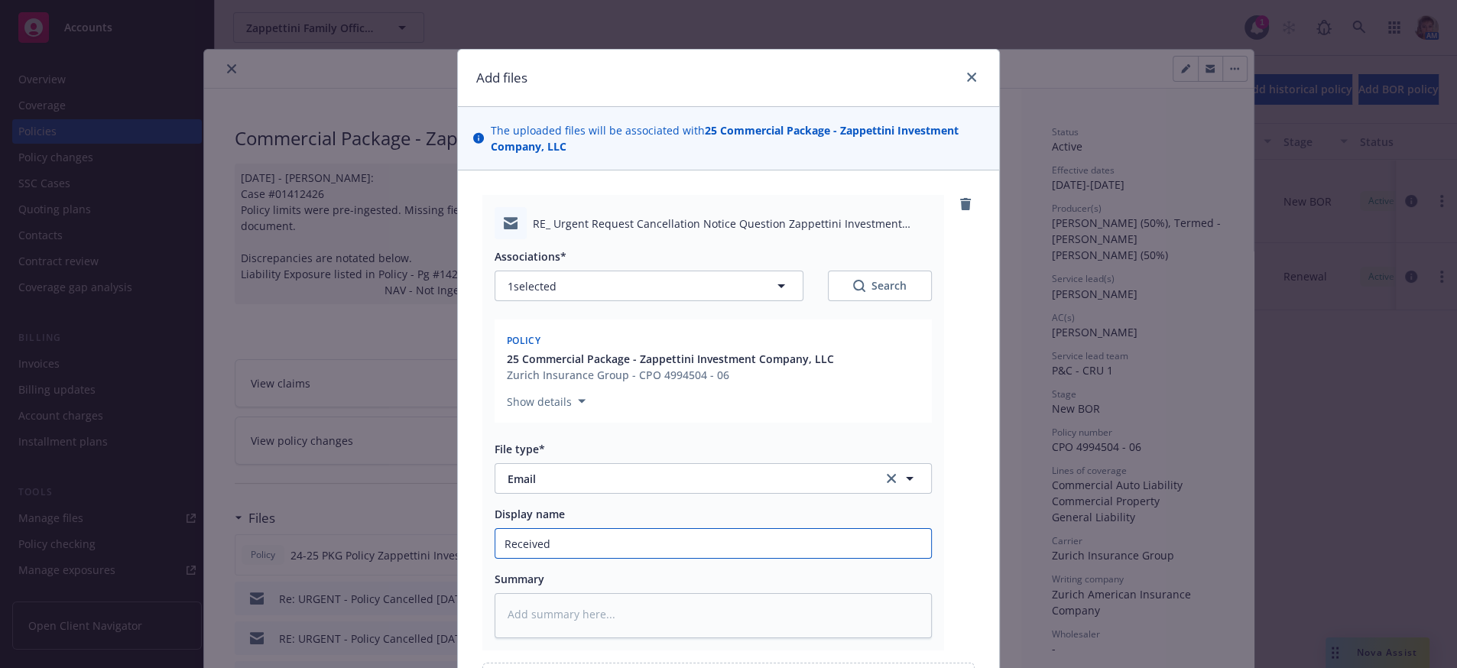
type input "Received c"
type textarea "x"
type input "Received co"
type textarea "x"
type input "Received con"
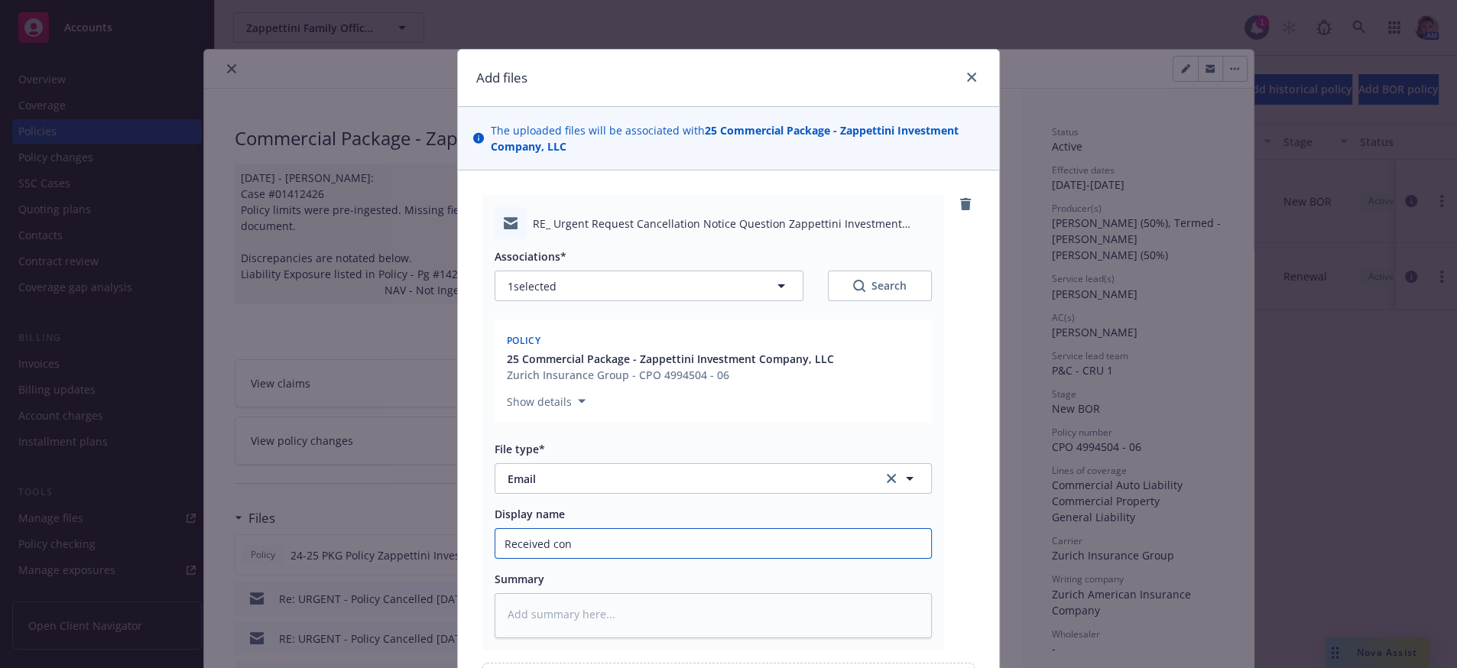
type textarea "x"
type input "Received conf"
type textarea "x"
type input "Received confi"
type textarea "x"
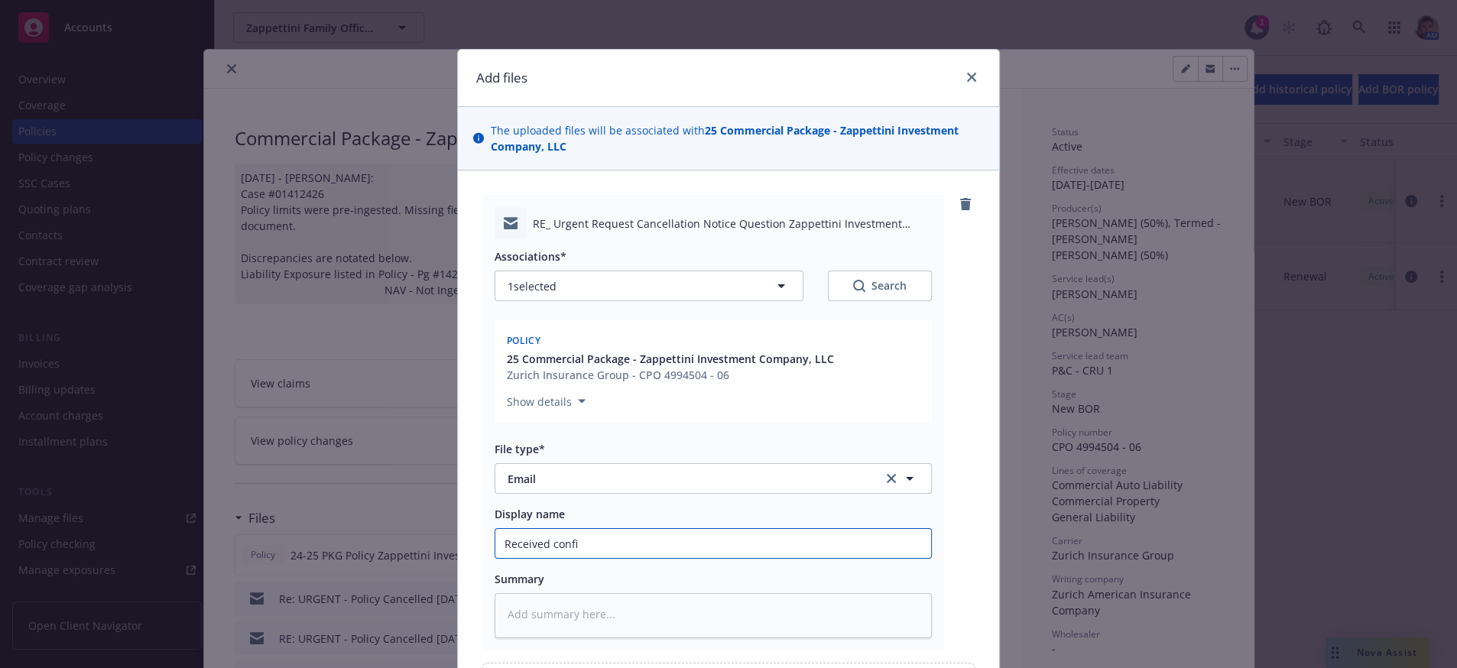
type input "Received confir"
type textarea "x"
type input "Received confirm"
type textarea "x"
type input "Received confirma"
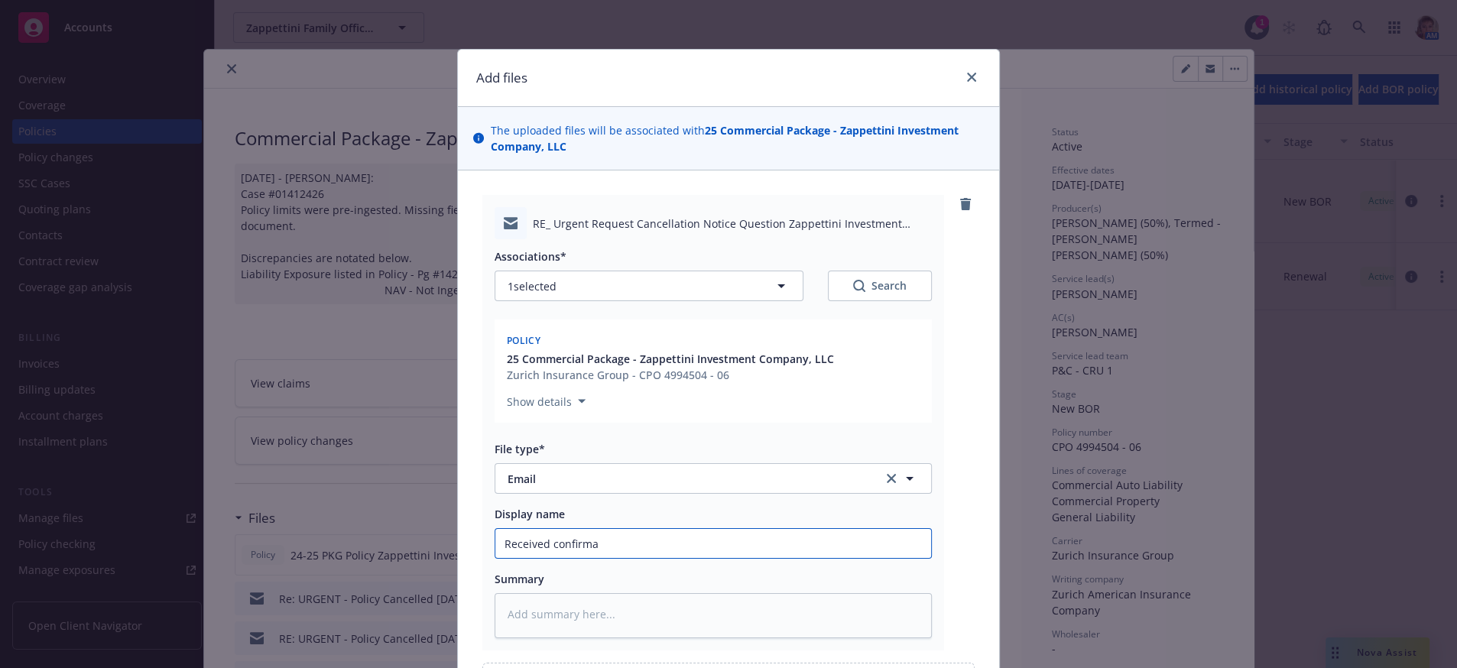
type textarea "x"
type input "Received confirmat"
type textarea "x"
type input "Received confirmati"
type textarea "x"
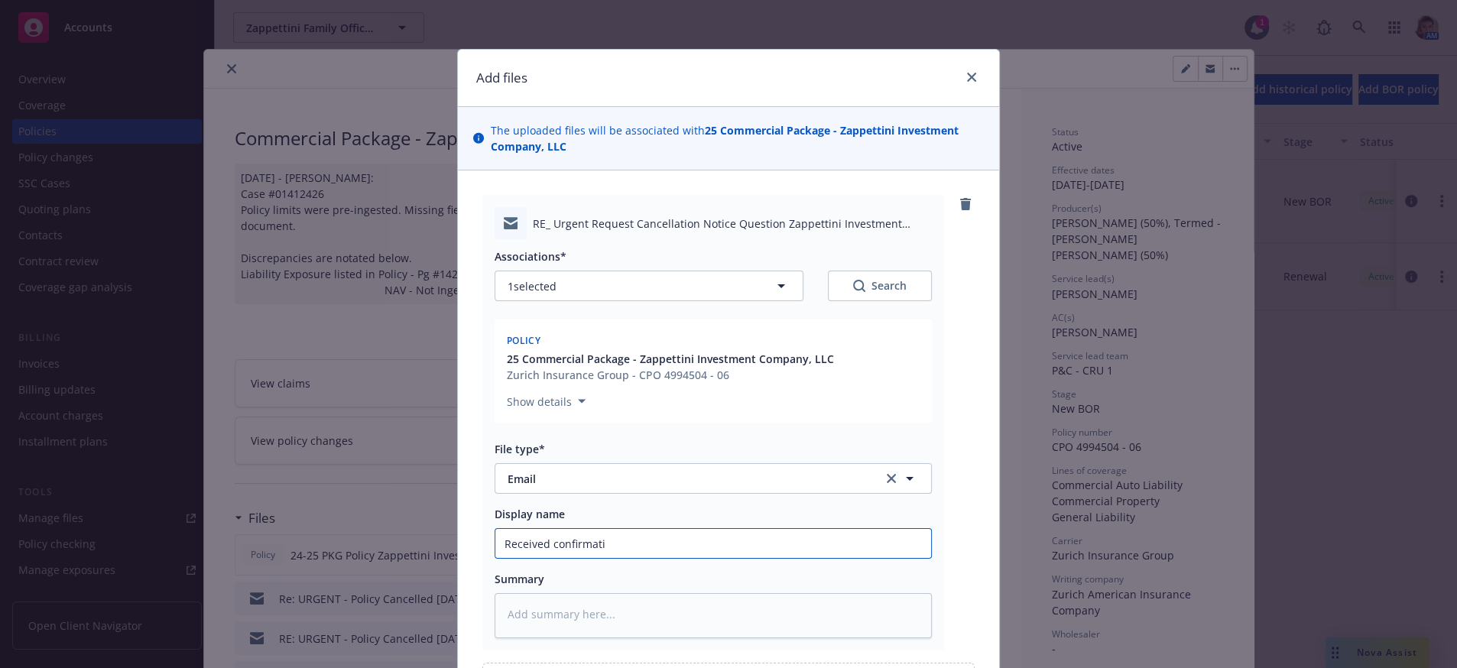
type input "Received confirmatio"
type textarea "x"
type input "Received confirmation"
type textarea "x"
type input "Received confirmation"
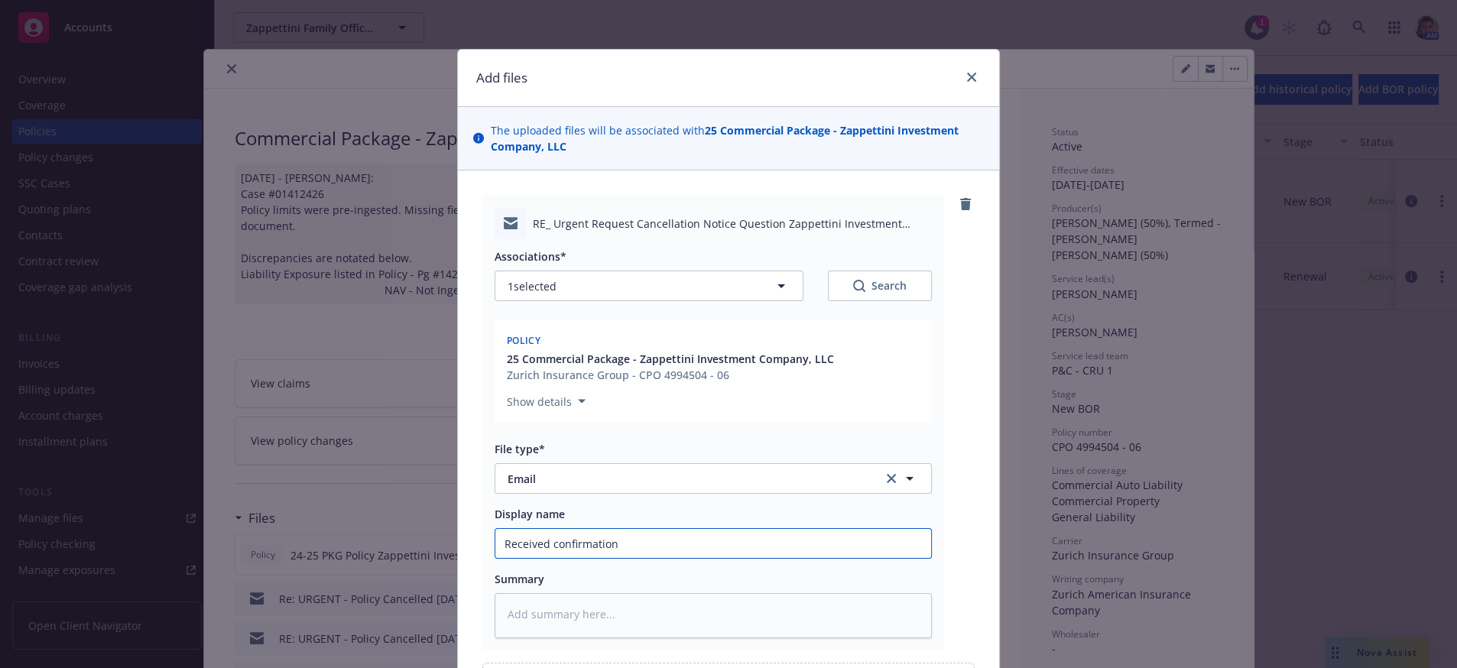
type textarea "x"
type input "Received confirmation o"
type textarea "x"
type input "Received confirmation of"
type textarea "x"
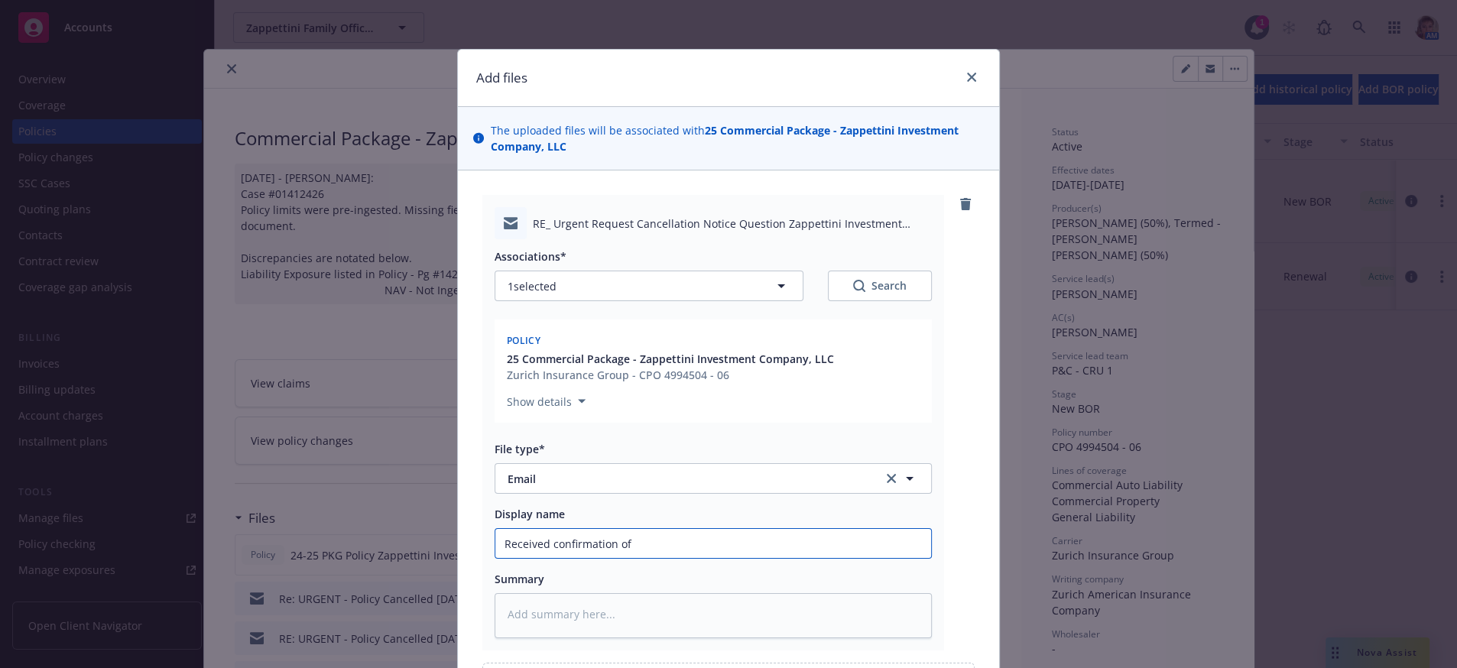
type input "Received confirmation of"
type textarea "x"
type input "Received confirmation of p"
type textarea "x"
type input "Received confirmation of pa"
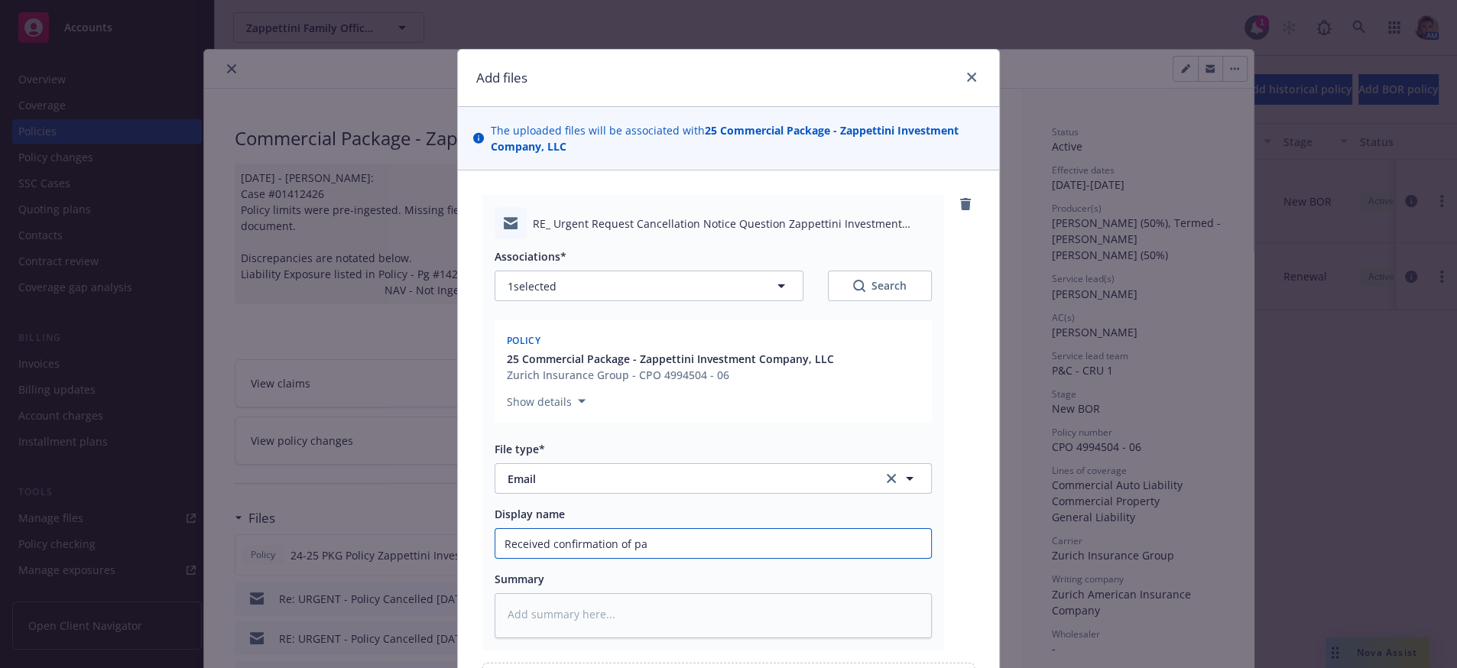
type textarea "x"
type input "Received confirmation of pay"
type textarea "x"
type input "Received confirmation of paym"
type textarea "x"
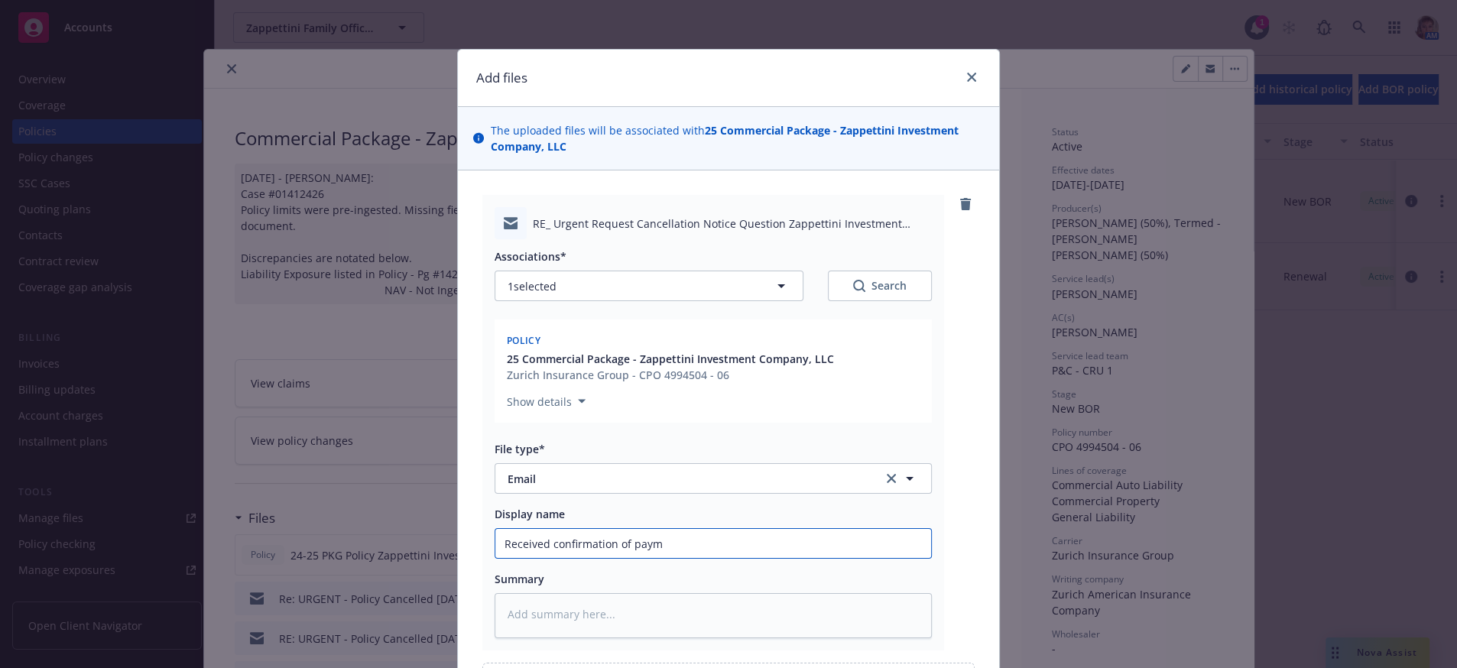
type input "Received confirmation of payme"
type textarea "x"
type input "Received confirmation of paymen"
type textarea "x"
type input "Received confirmation of payment"
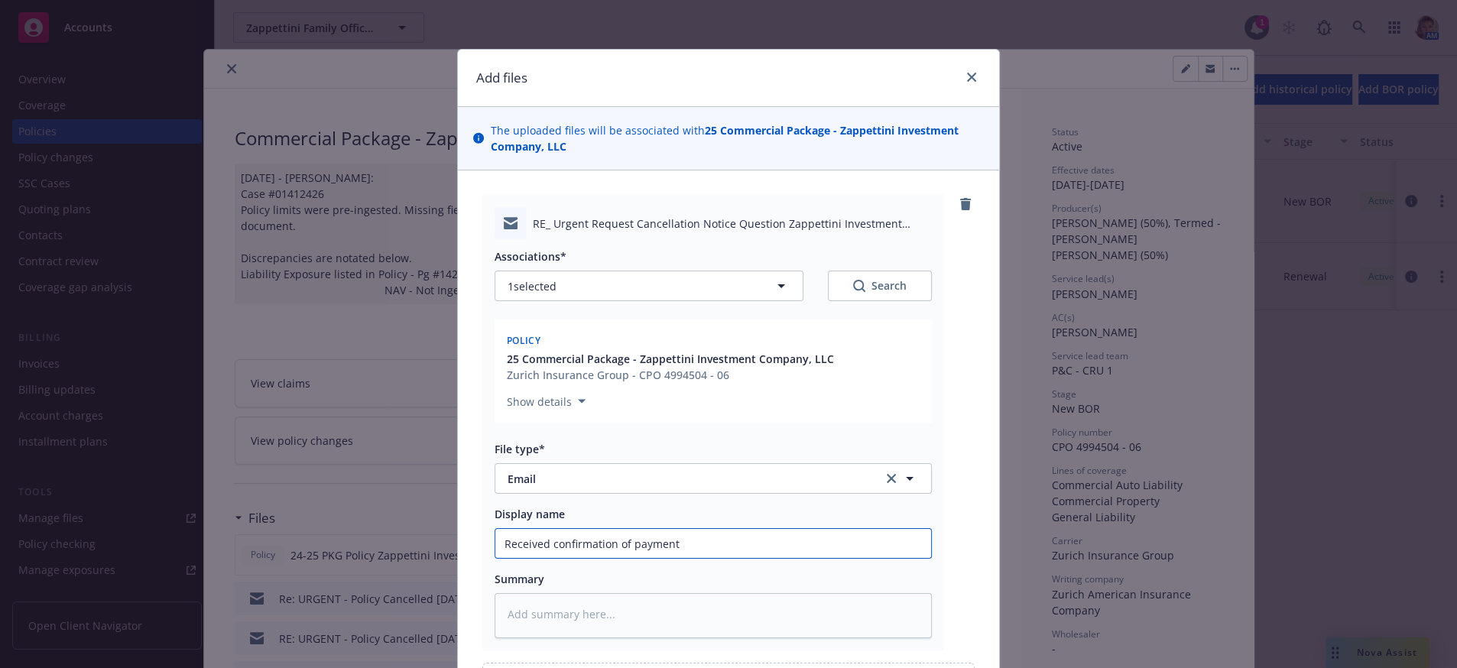
type textarea "x"
type input "Received confirmation of payment"
type textarea "x"
type input "Received confirmation of payment r"
type textarea "x"
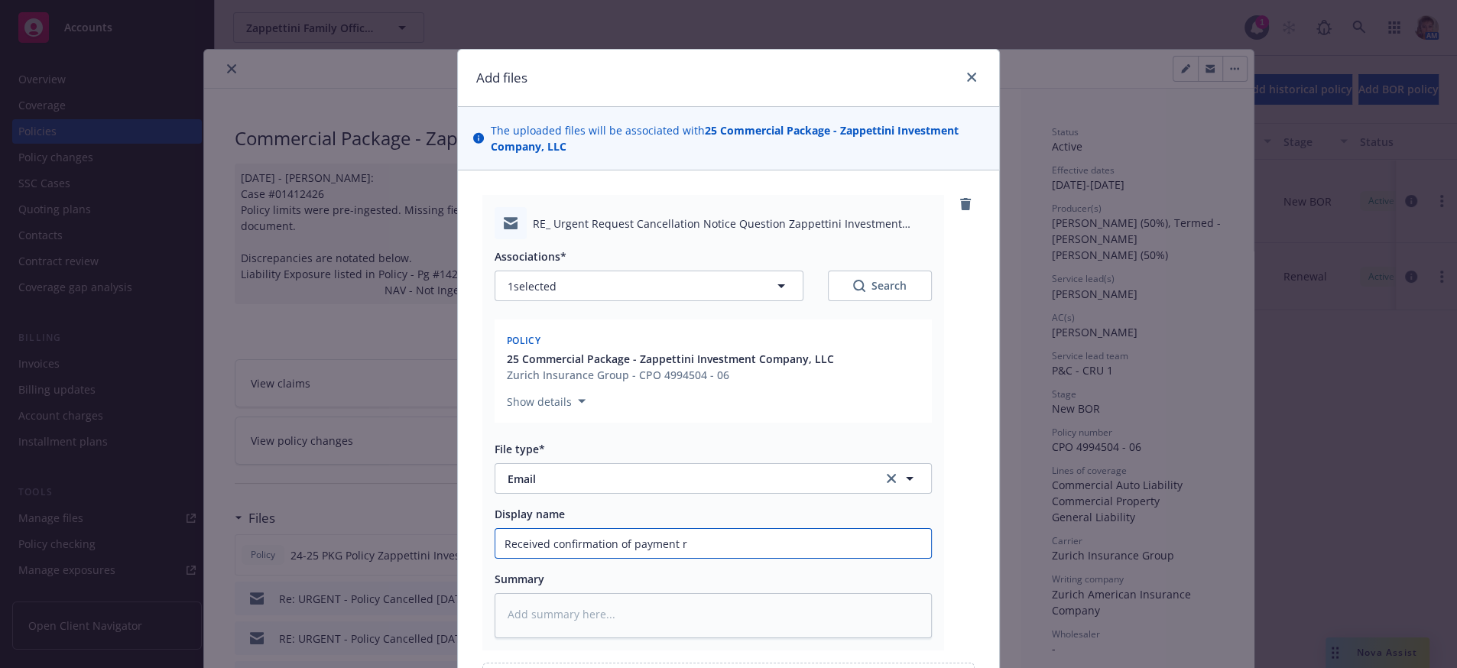
type input "Received confirmation of payment re"
type textarea "x"
type input "Received confirmation of payment rec"
type textarea "x"
type input "Received confirmation of payment rece"
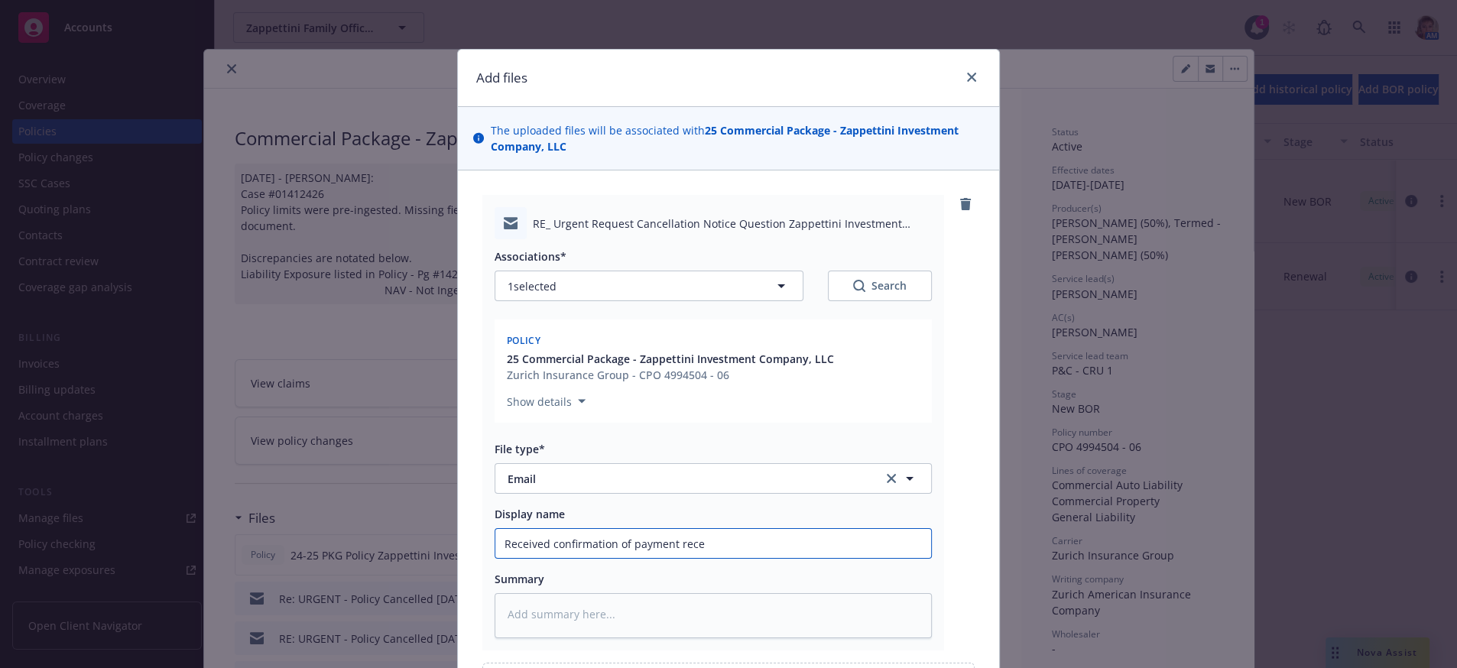
type textarea "x"
type input "Received confirmation of payment recei"
type textarea "x"
type input "Received confirmation of payment receip"
type textarea "x"
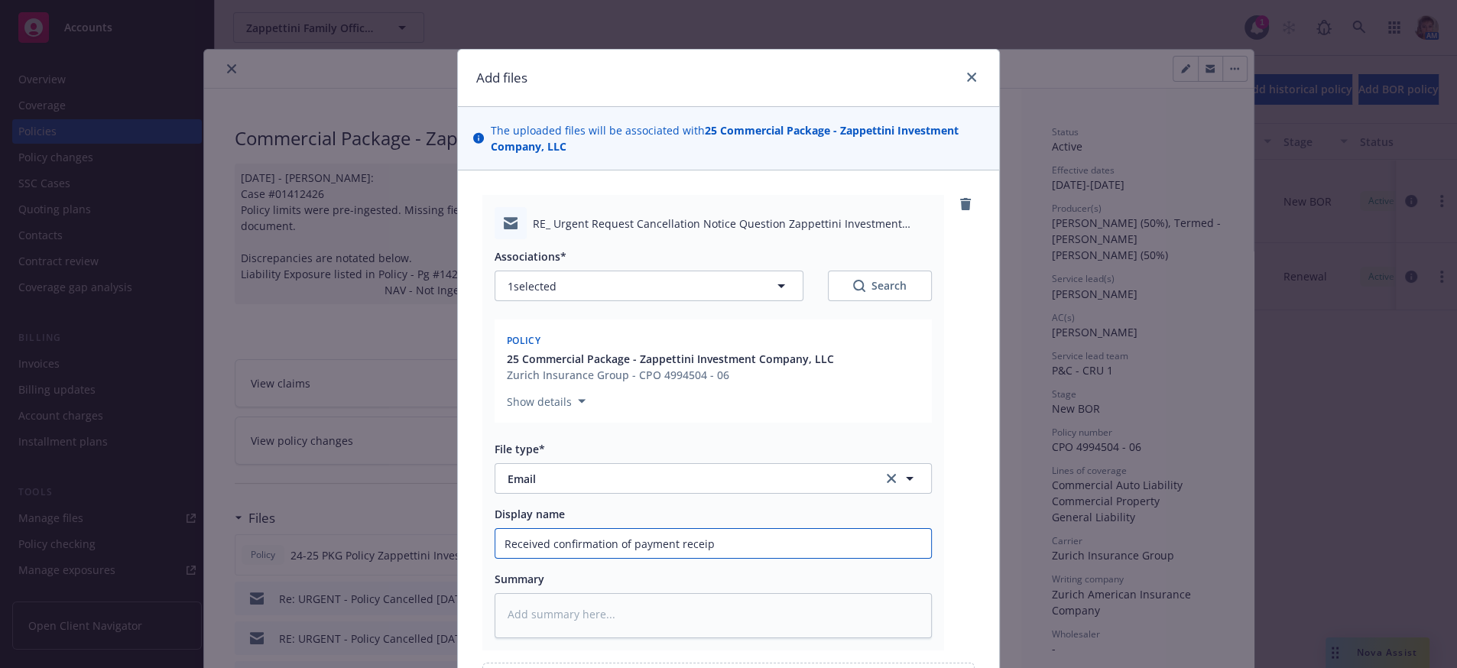
type input "Received confirmation of payment receipt"
type textarea "x"
type input "Received confirmation of payment receipt"
type textarea "x"
type input "Received confirmation of payment receipt f"
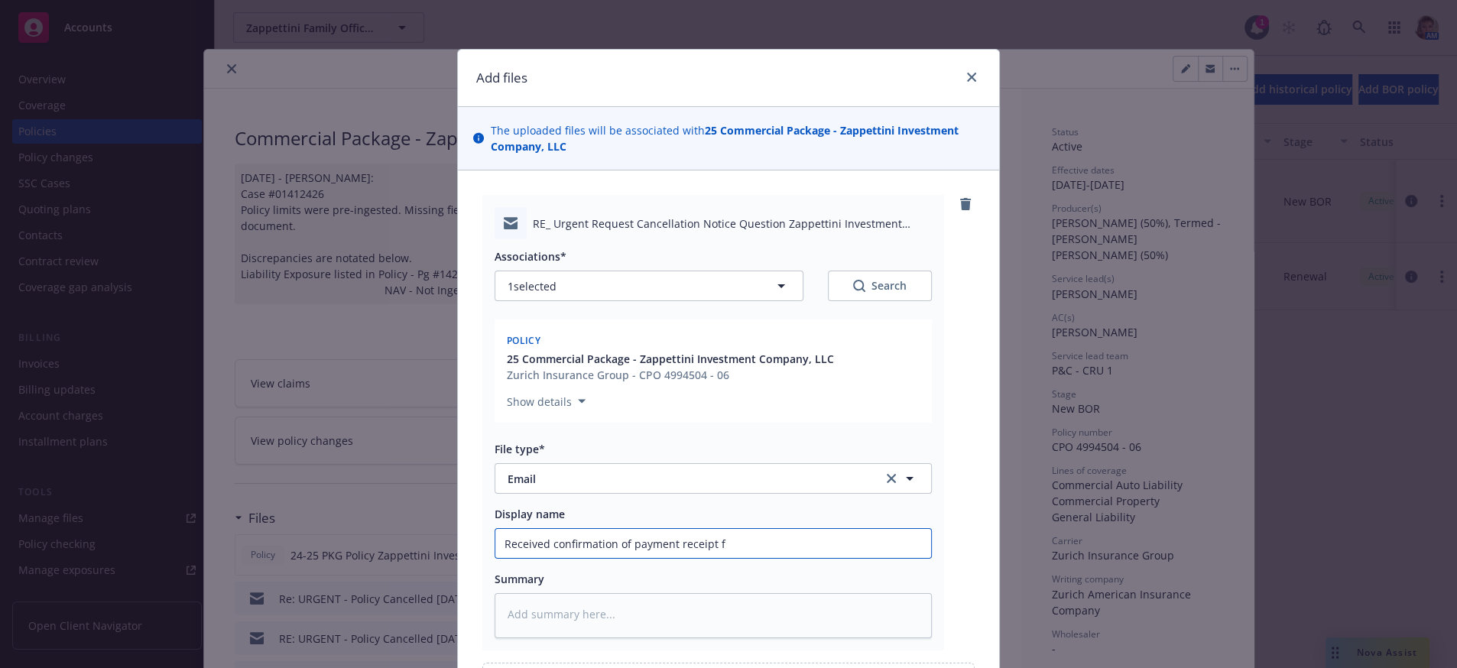
type textarea "x"
type input "Received confirmation of payment receipt fr"
type textarea "x"
type input "Received confirmation of payment receipt fro"
type textarea "x"
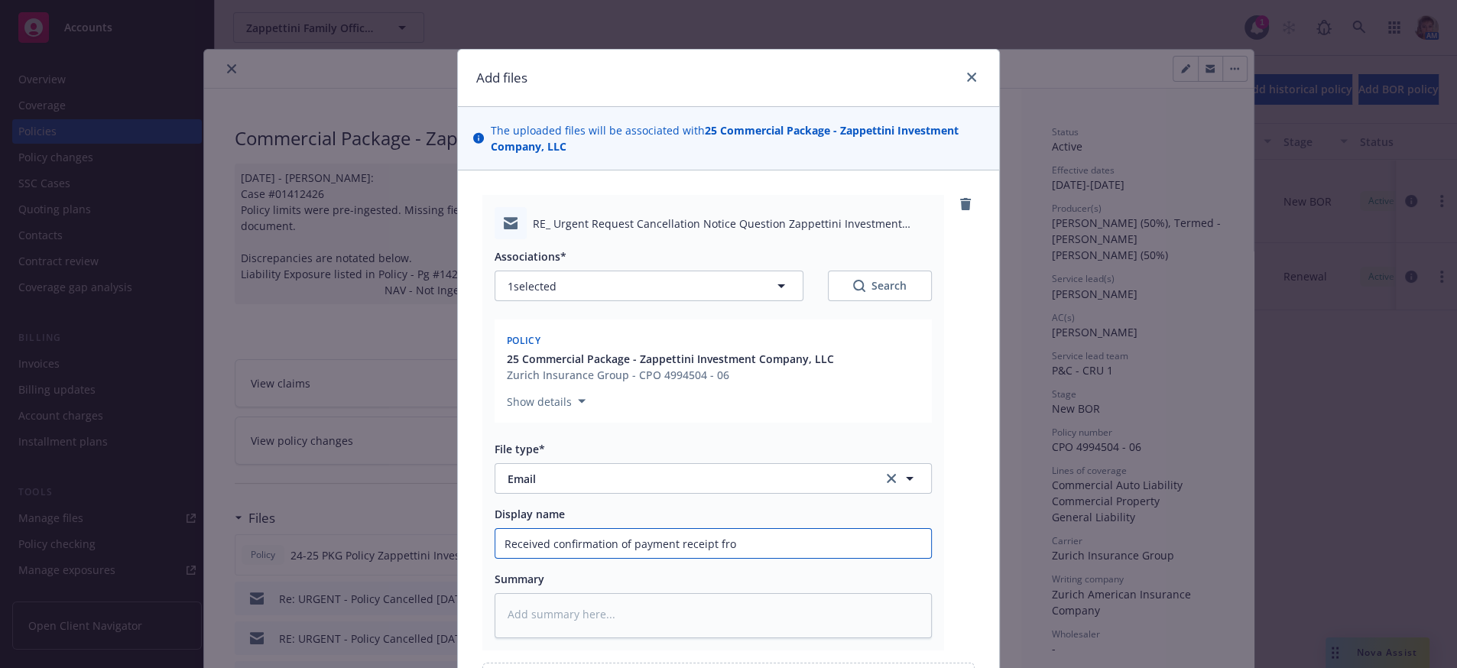
type input "Received confirmation of payment receipt from"
type textarea "x"
type input "Received confirmation of payment receipt from"
type textarea "x"
type input "Received confirmation of payment receipt from Z"
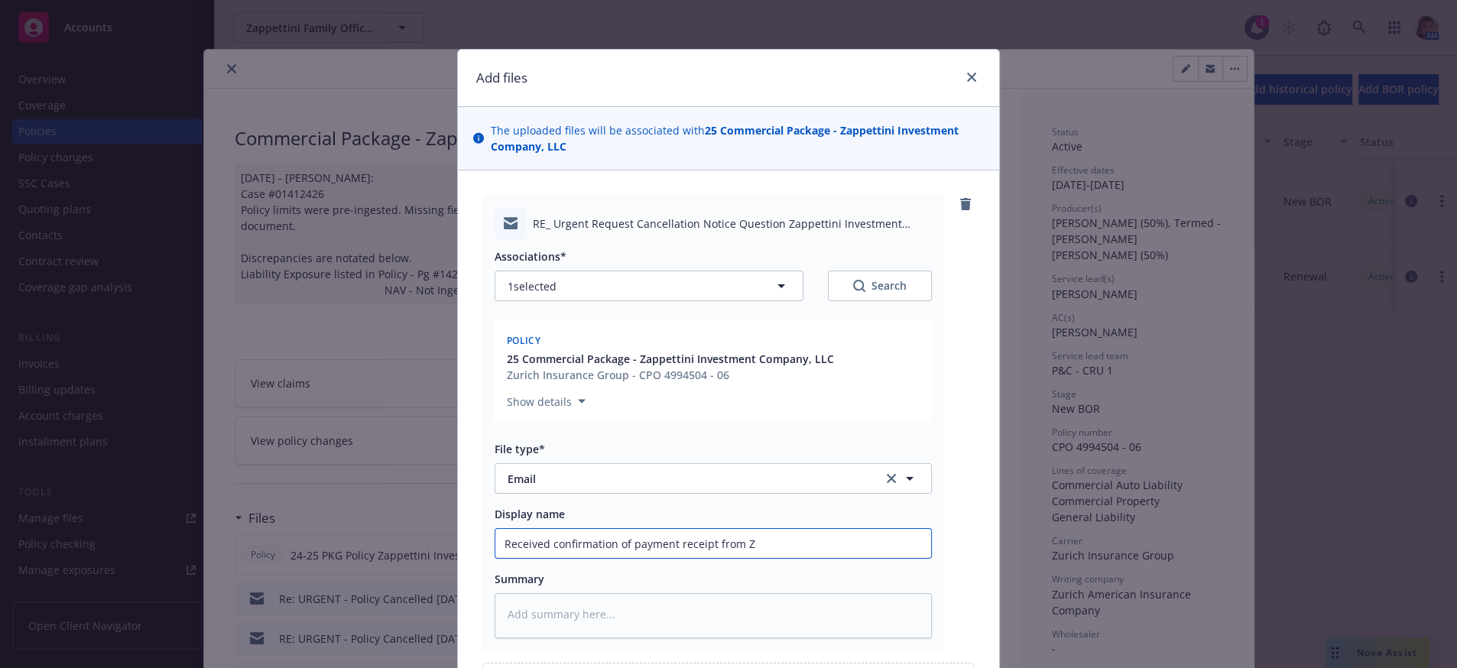
type textarea "x"
type input "Received confirmation of payment receipt from Zu"
type textarea "x"
type input "Received confirmation of payment receipt from Zur"
type textarea "x"
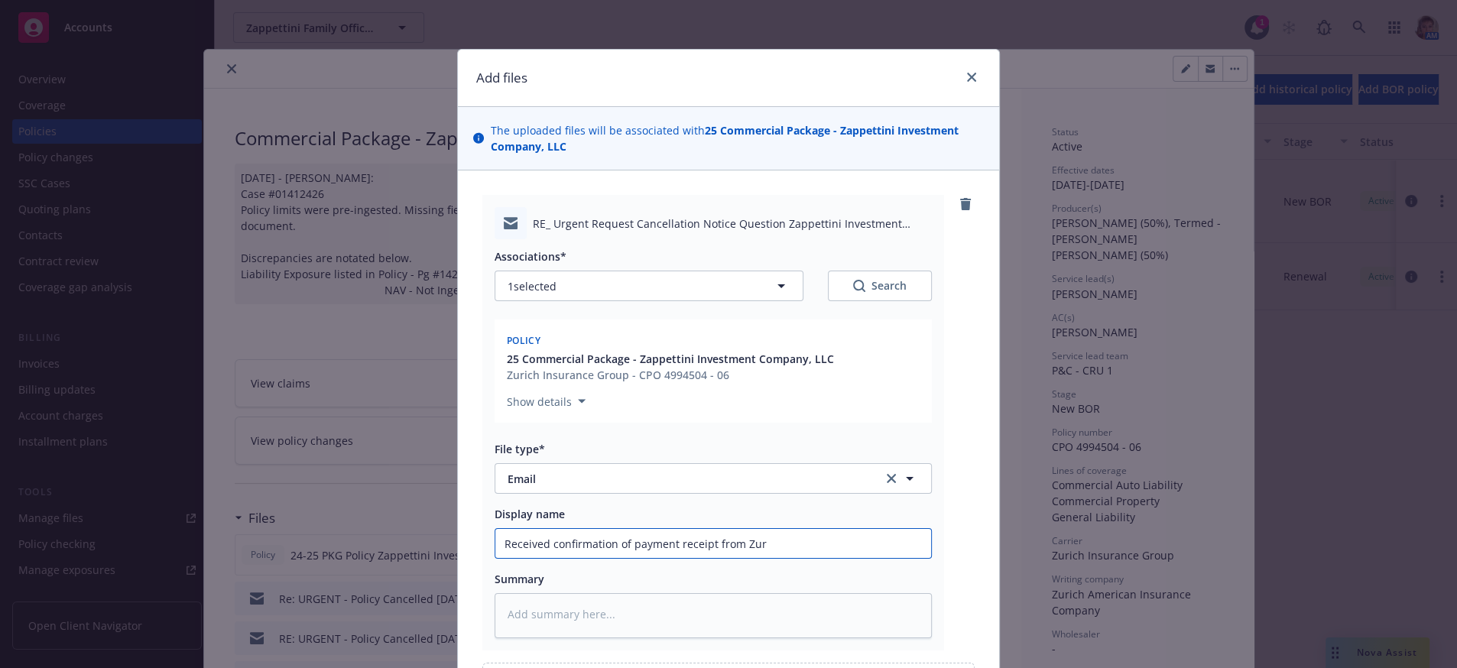
type input "Received confirmation of payment receipt from Zuri"
type textarea "x"
type input "Received confirmation of payment receipt from Zuric"
type textarea "x"
type input "Received confirmation of payment receipt from Zurich"
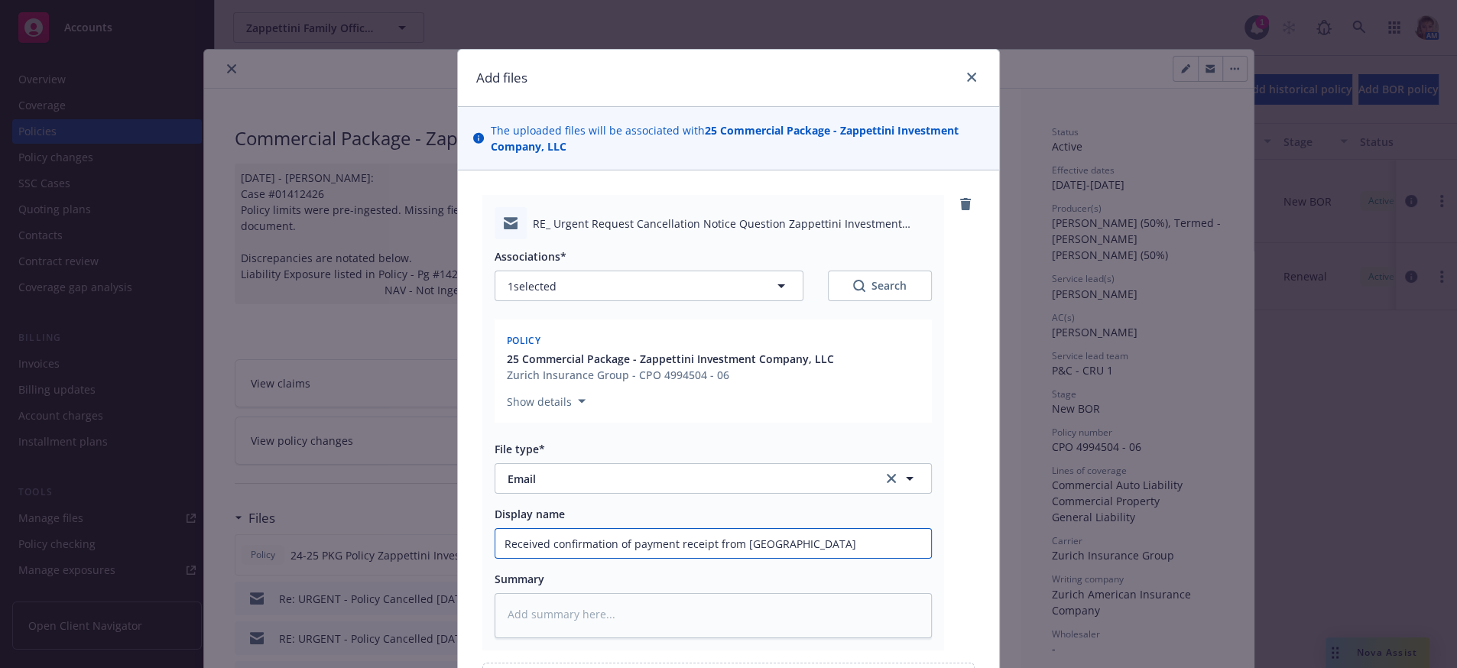
type textarea "x"
type input "Received confirmation of payment receipt from Zurich."
type textarea "x"
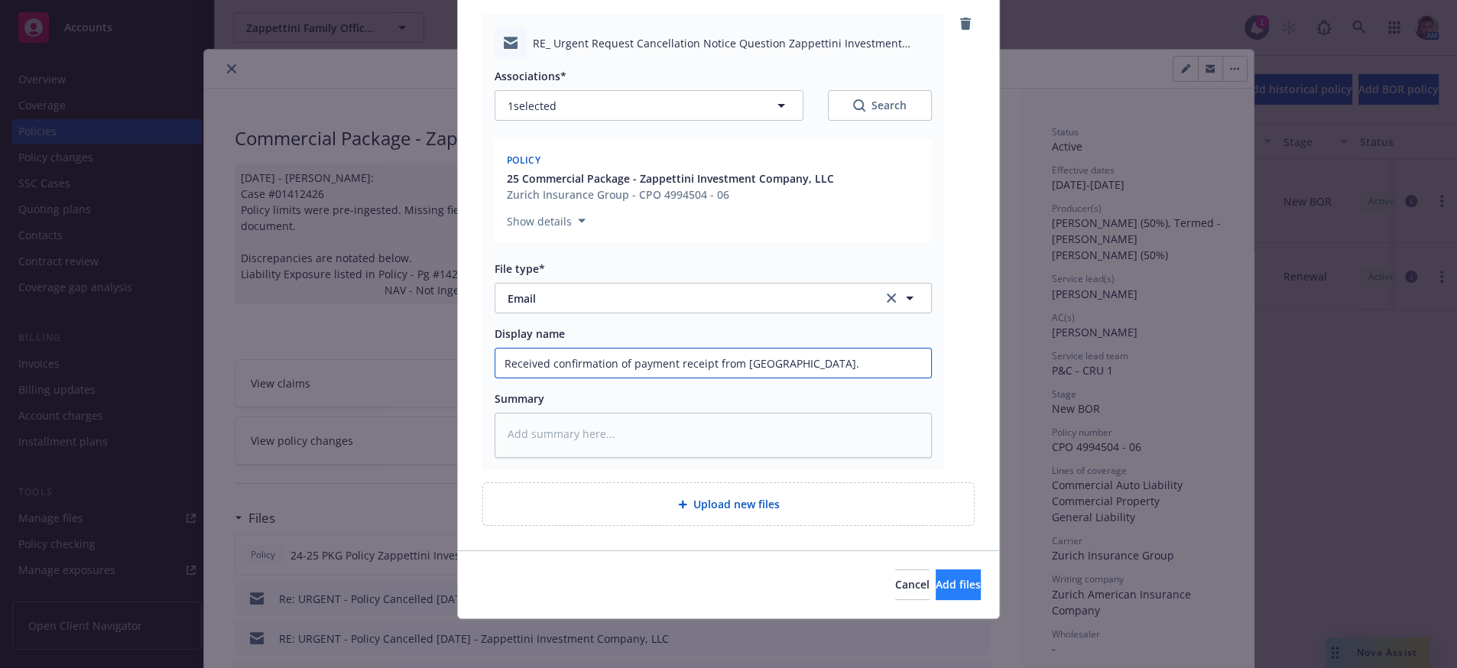
type input "Received confirmation of payment receipt from Zurich."
click at [936, 587] on button "Add files" at bounding box center [958, 585] width 45 height 31
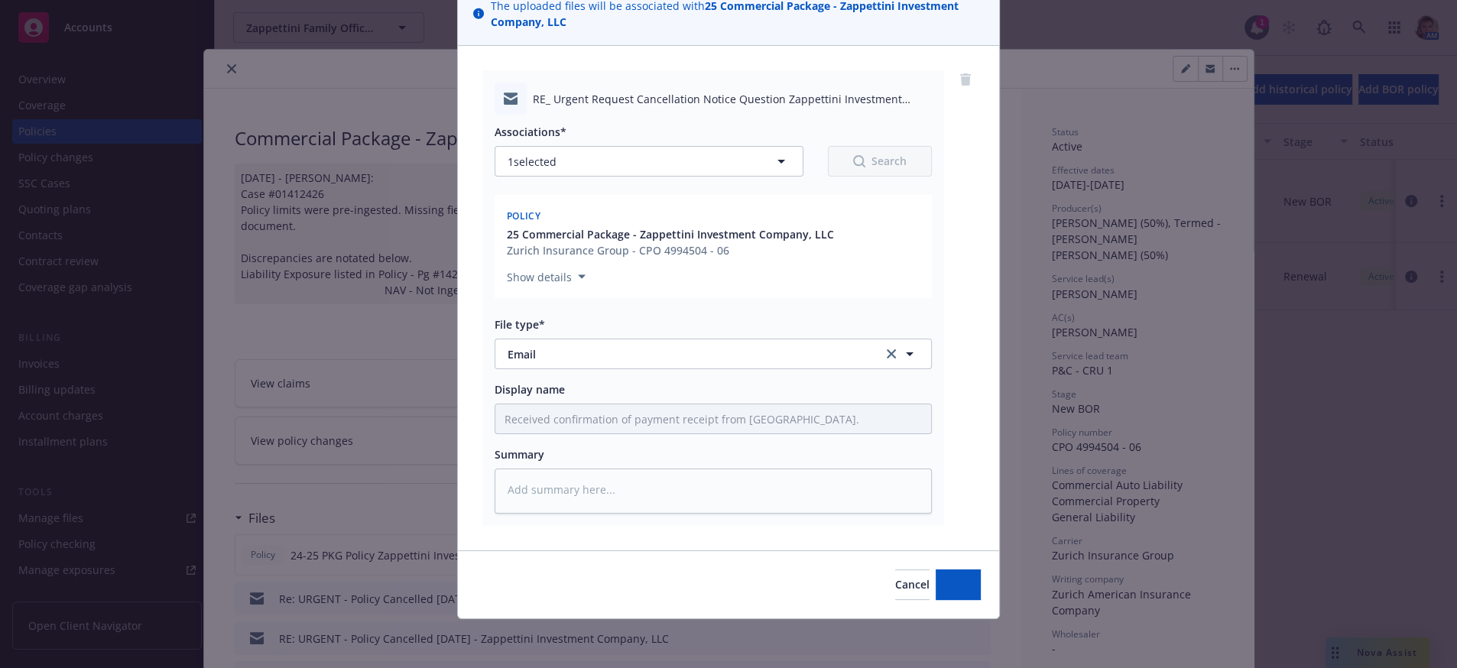
scroll to position [177, 0]
type textarea "x"
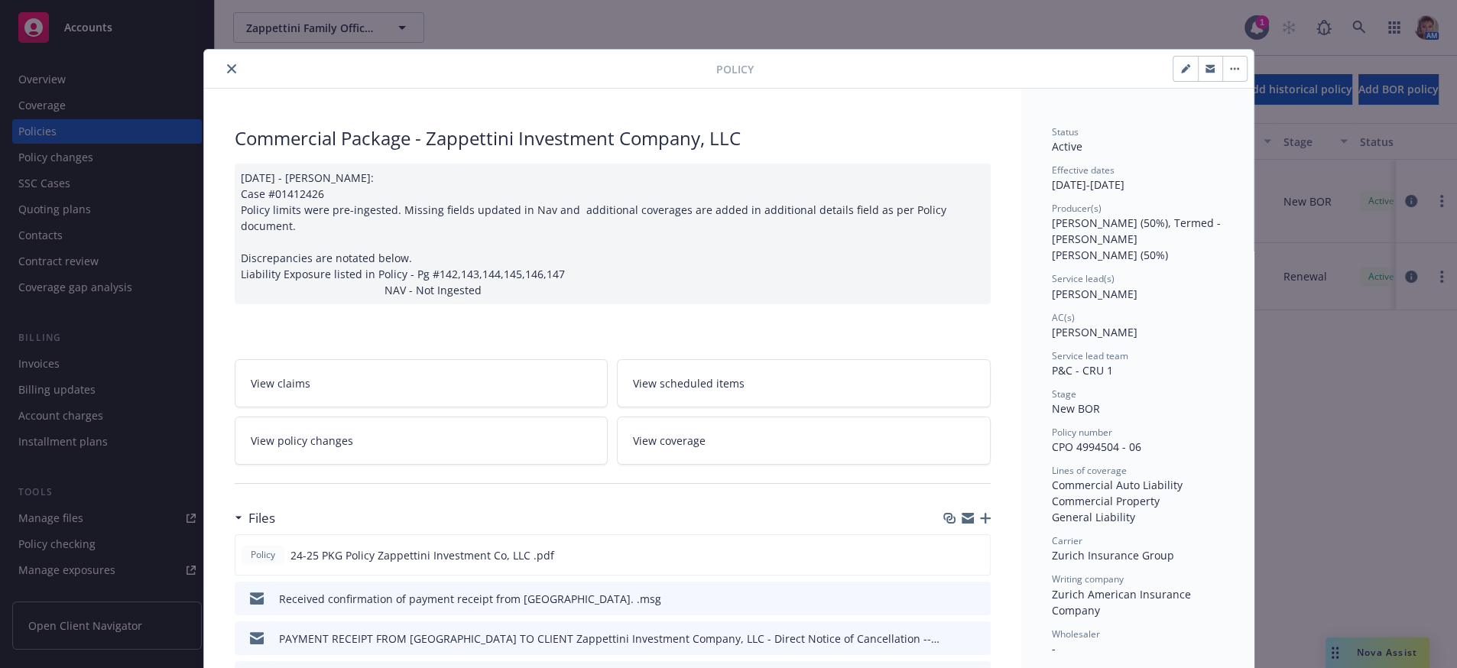
click at [227, 66] on icon "close" at bounding box center [231, 68] width 9 height 9
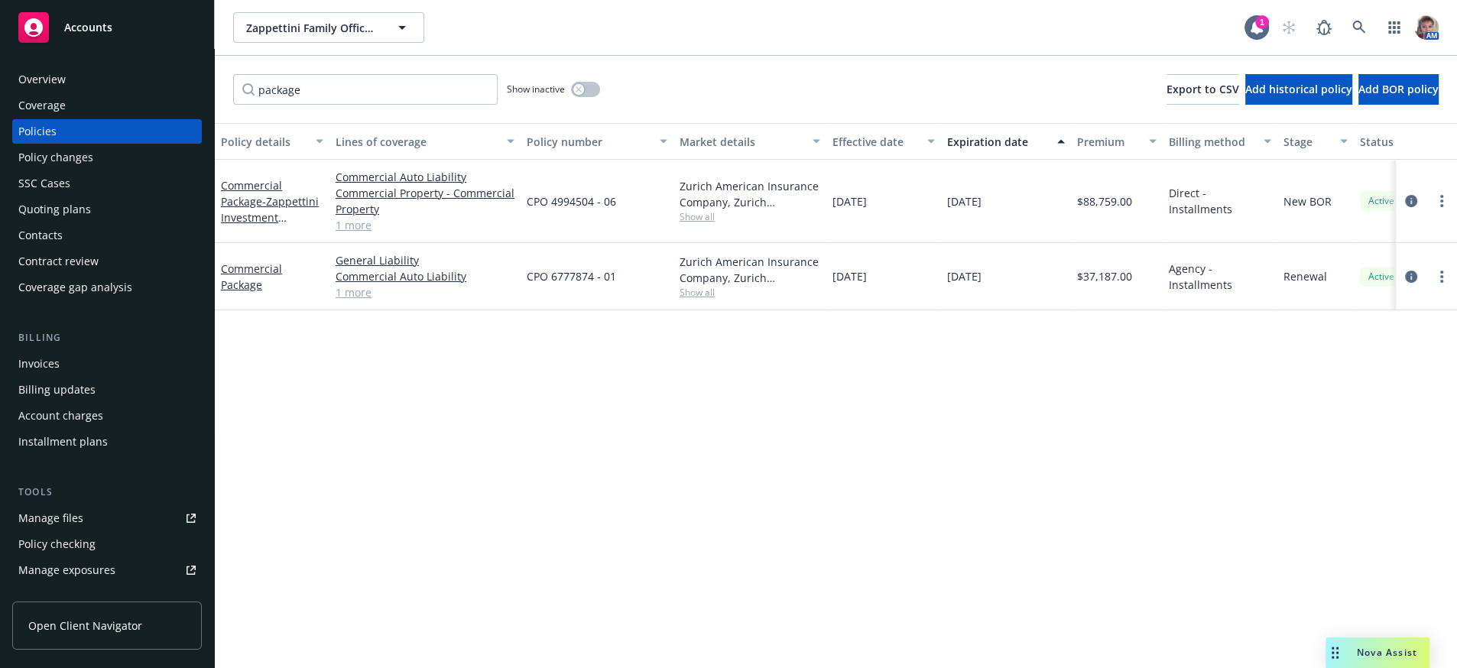
click at [83, 32] on span "Accounts" at bounding box center [88, 27] width 48 height 12
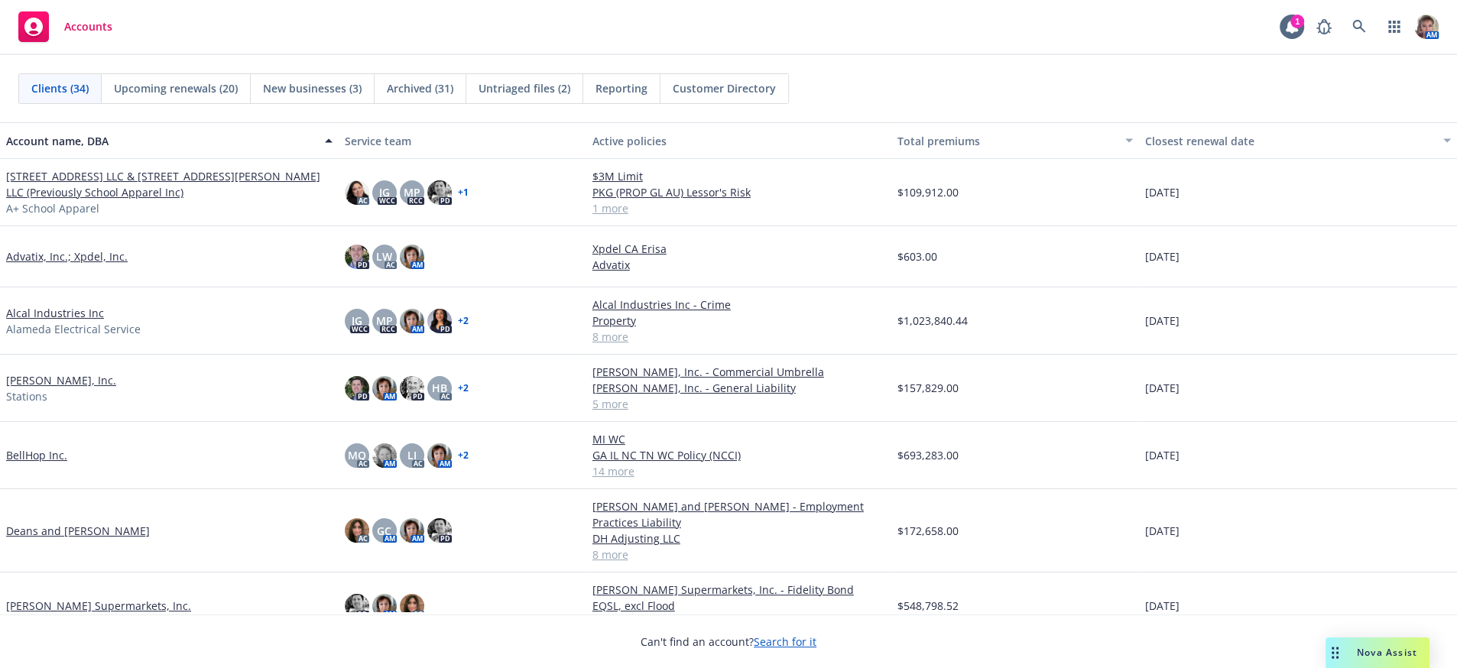
click at [24, 321] on link "Alcal Industries Inc" at bounding box center [55, 313] width 98 height 16
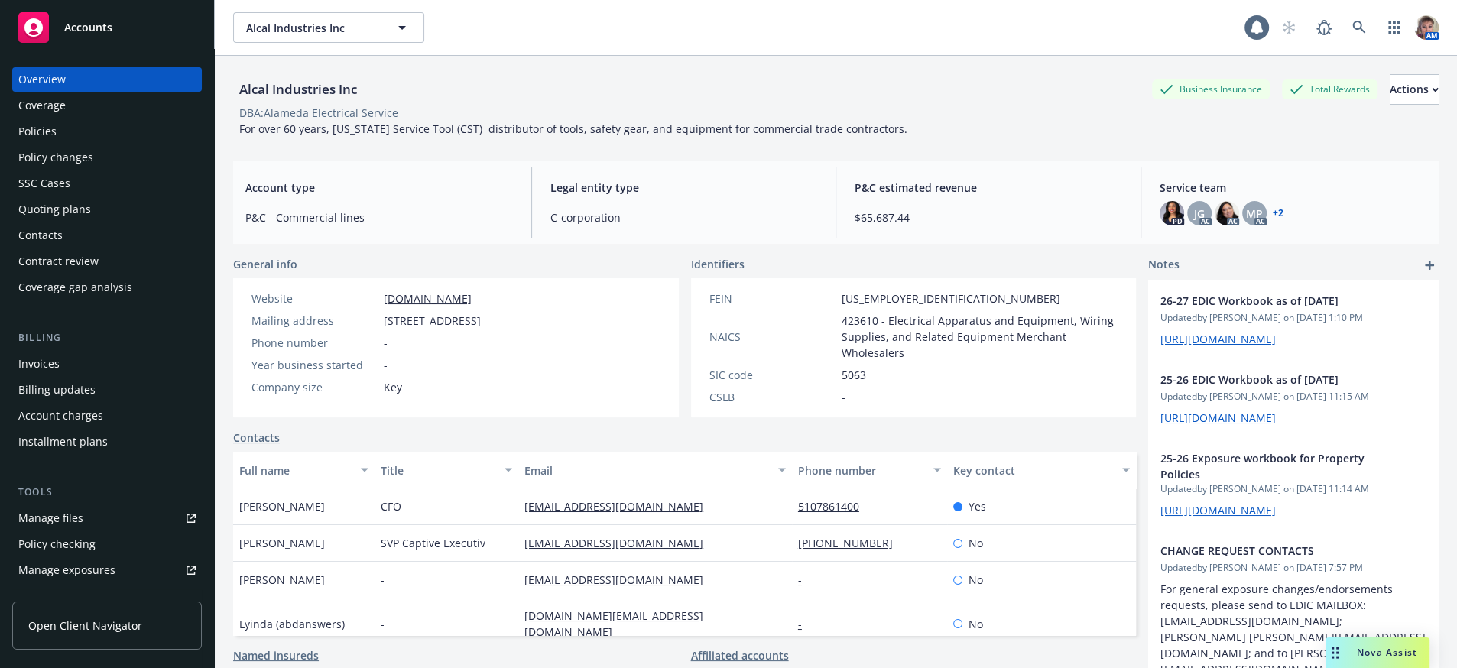
click at [50, 222] on div "Quoting plans" at bounding box center [54, 209] width 73 height 24
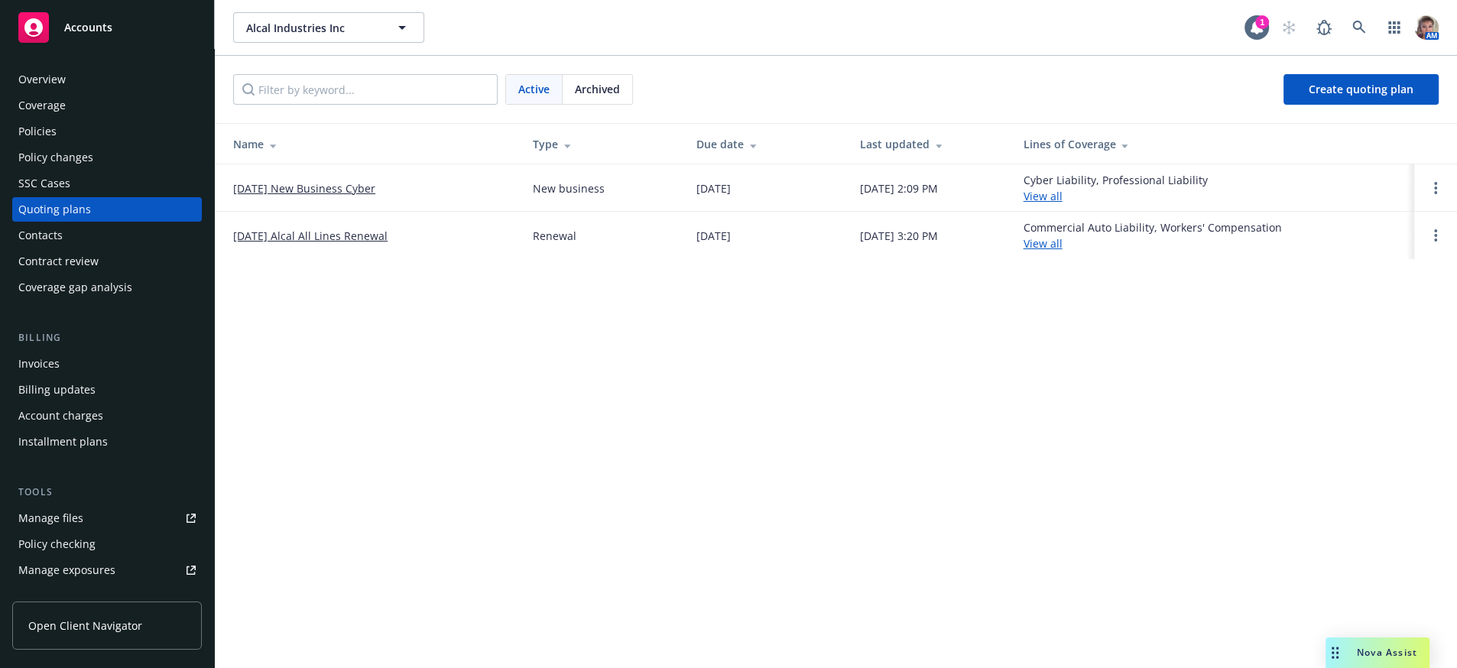
click at [304, 193] on link "[DATE] New Business Cyber" at bounding box center [304, 188] width 142 height 16
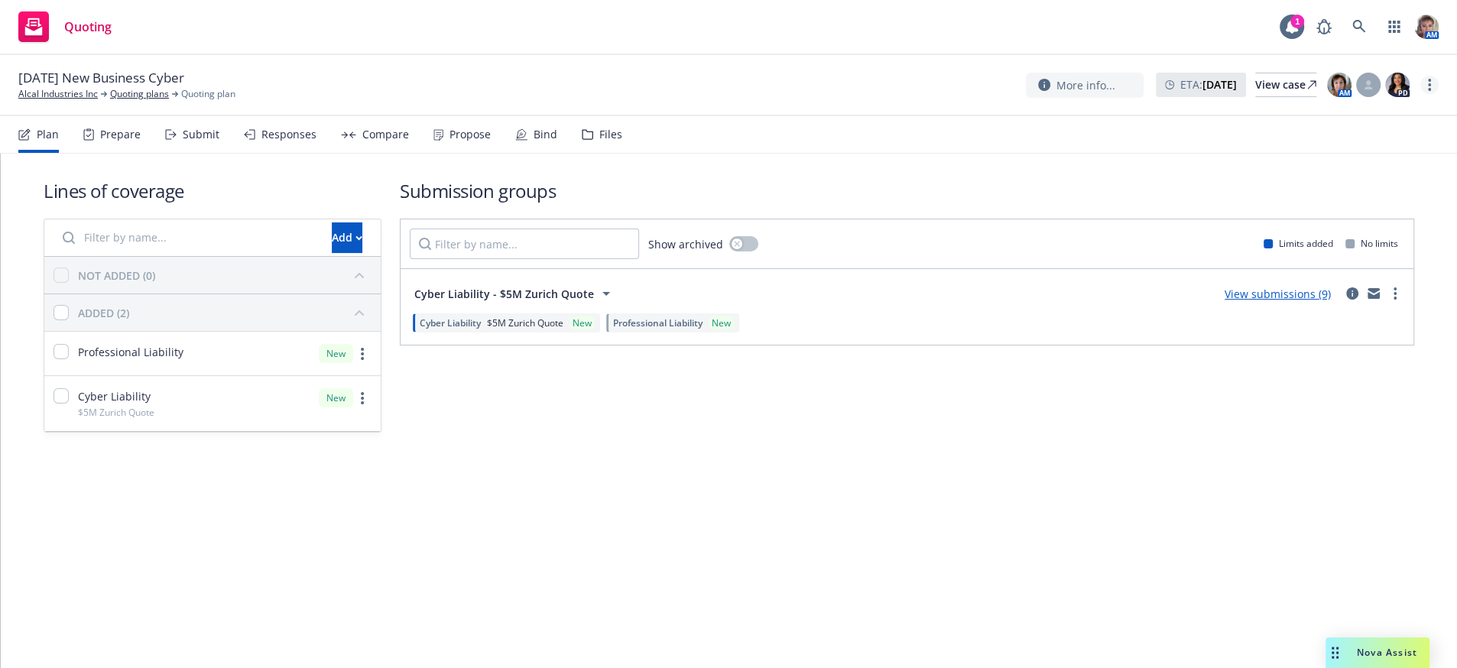
click at [1429, 86] on link "more" at bounding box center [1430, 85] width 18 height 18
click at [1381, 149] on link "Rename quoting plan" at bounding box center [1351, 150] width 171 height 31
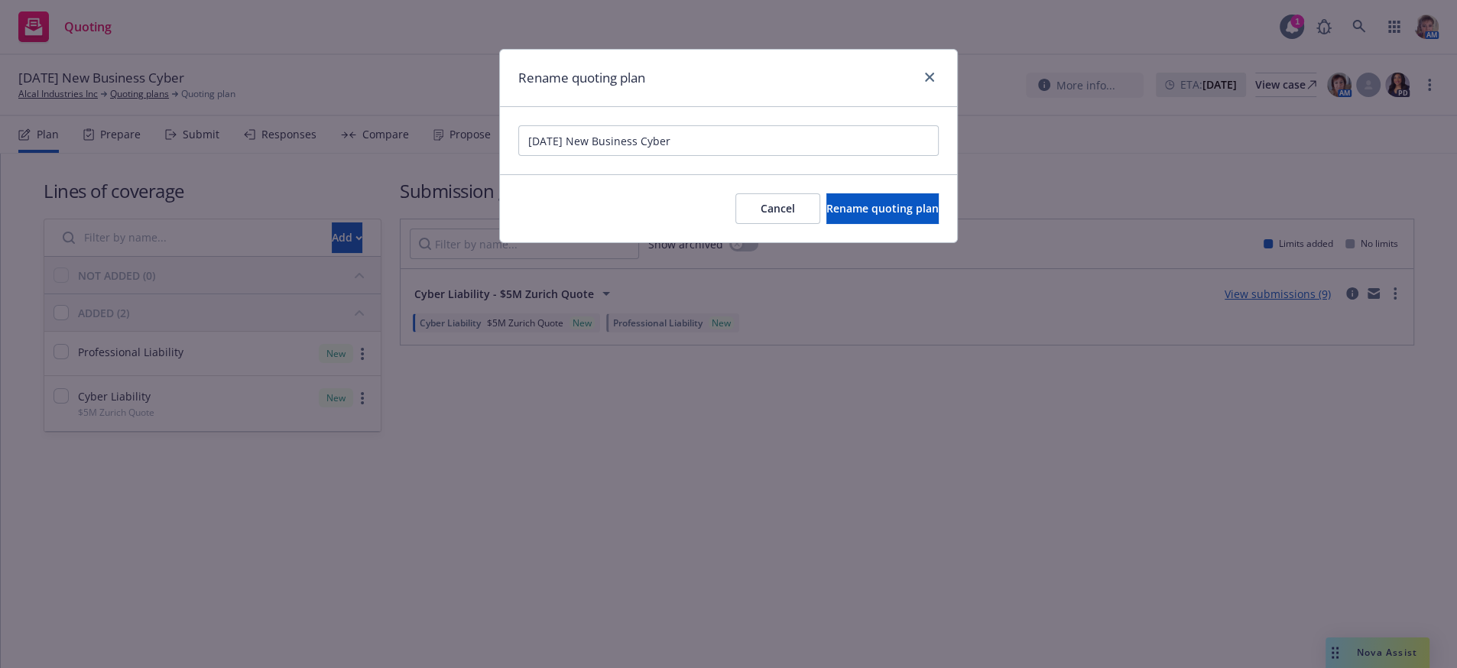
drag, startPoint x: 574, startPoint y: 142, endPoint x: 499, endPoint y: 158, distance: 77.4
click at [501, 153] on div "[DATE] New Business Cyber" at bounding box center [728, 140] width 457 height 67
type input "[DATE] New Business Cyber"
click at [879, 216] on span "Rename quoting plan" at bounding box center [883, 208] width 112 height 15
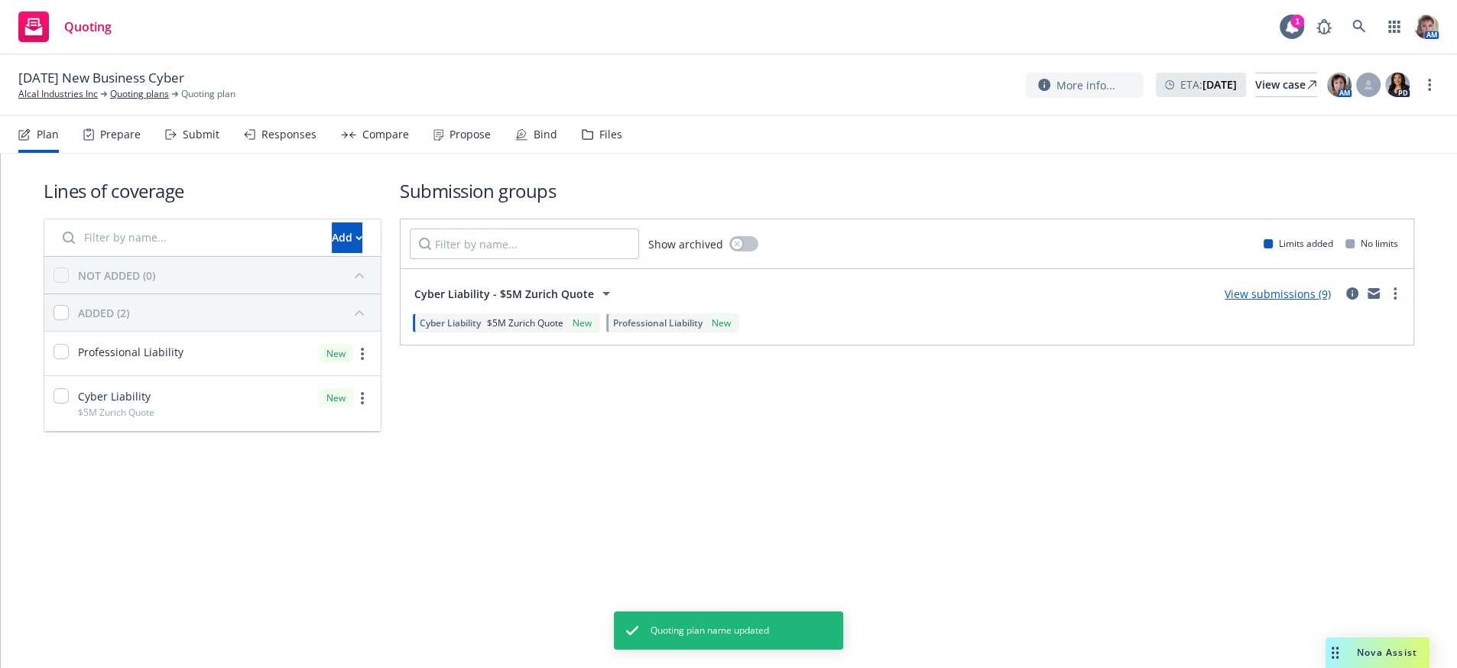
click at [819, 457] on div "Lines of coverage Add NOT ADDED (0) ADDED (2) Professional Liability New Cyber …" at bounding box center [729, 306] width 1371 height 304
click at [208, 141] on div "Submit" at bounding box center [201, 134] width 37 height 12
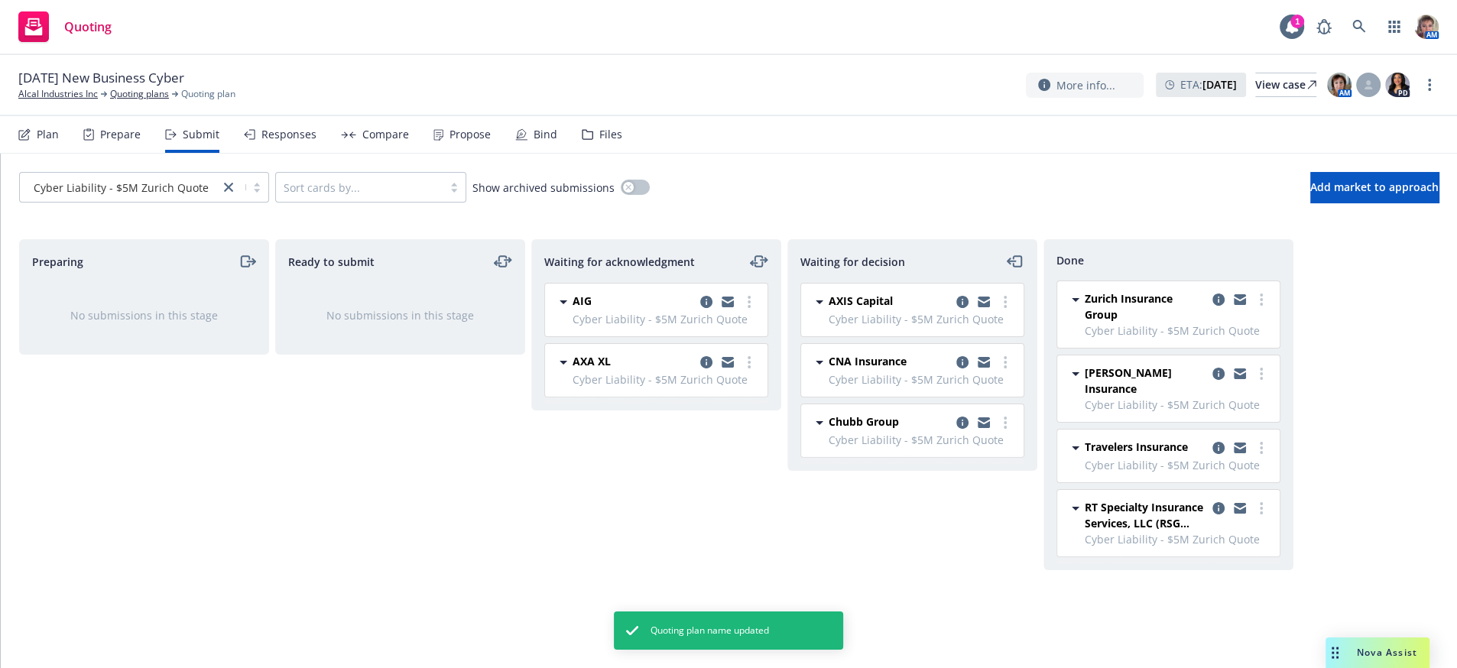
click at [284, 141] on div "Responses" at bounding box center [289, 134] width 55 height 12
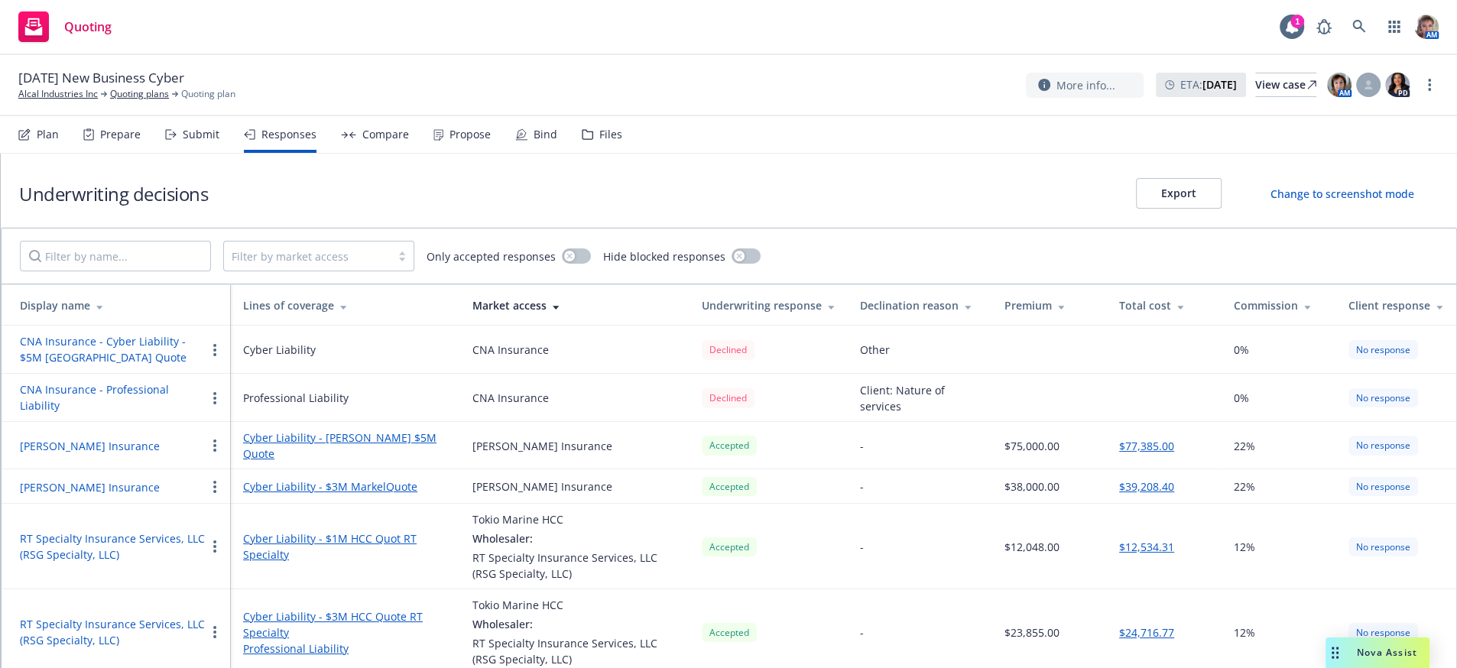
click at [1162, 209] on button "Export" at bounding box center [1179, 193] width 86 height 31
click at [384, 140] on div "Compare" at bounding box center [385, 134] width 47 height 12
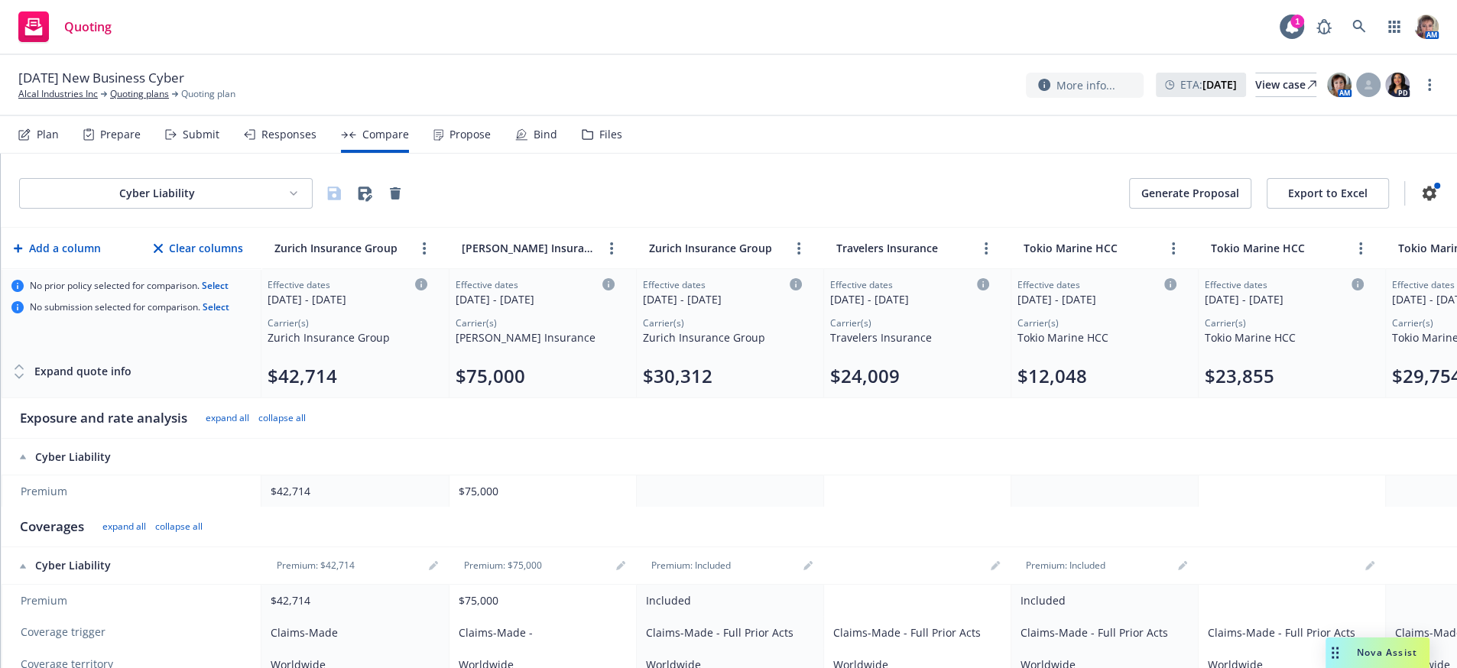
click at [1308, 209] on button "Export to Excel" at bounding box center [1328, 193] width 122 height 31
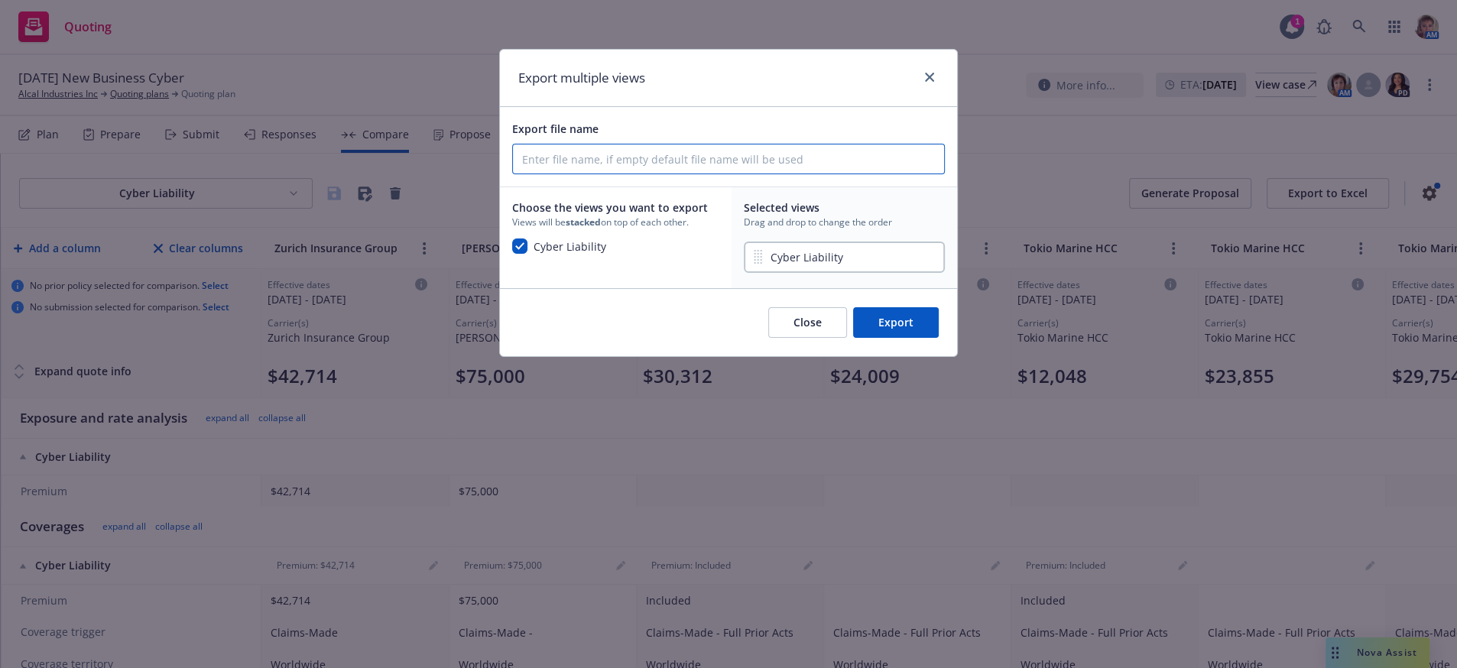
click at [667, 166] on input "Export file name" at bounding box center [728, 159] width 431 height 29
type input "25-26 Cyber Proposal"
click at [876, 338] on button "Export" at bounding box center [896, 322] width 86 height 31
